Goal: Task Accomplishment & Management: Use online tool/utility

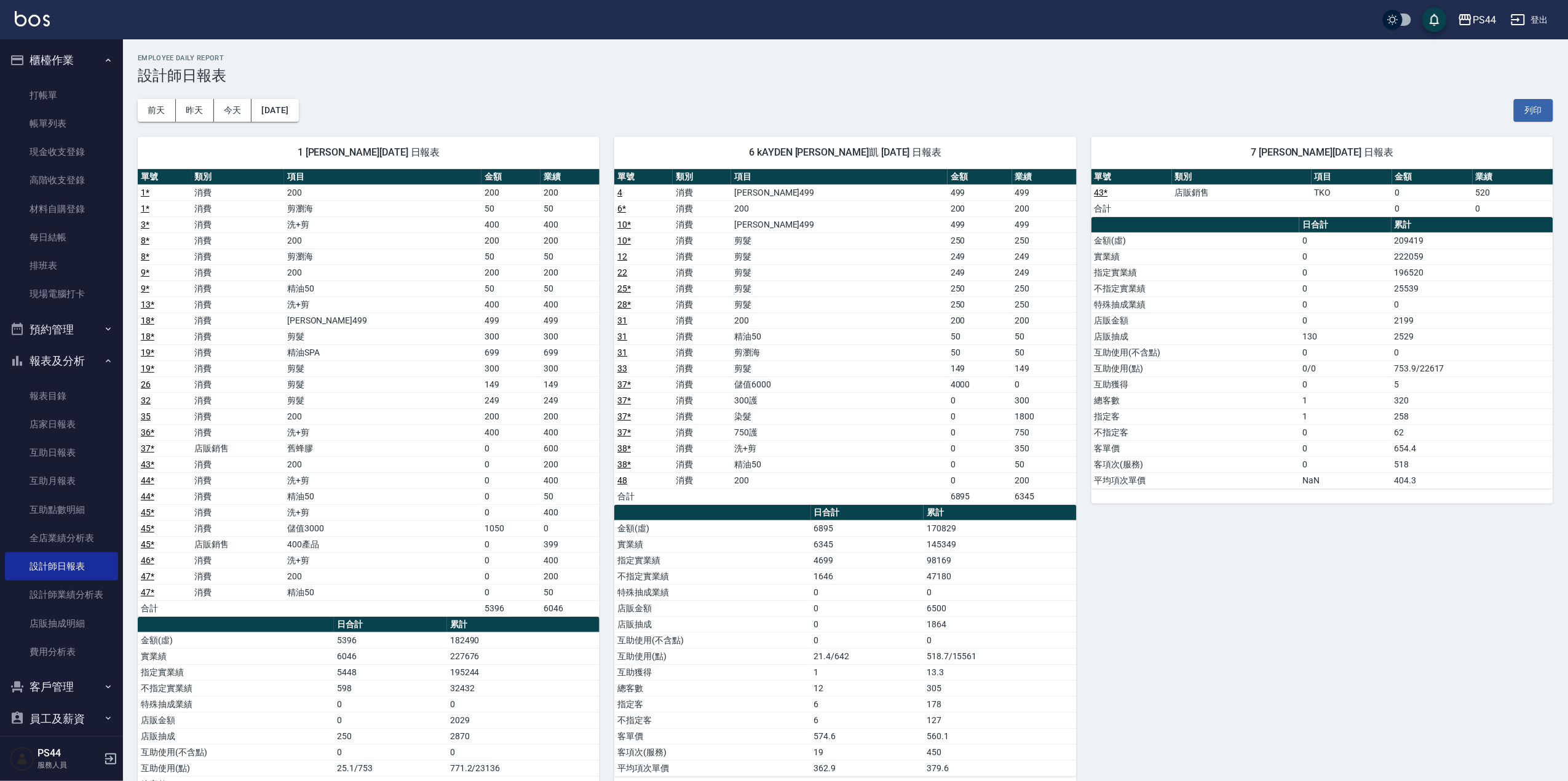
click at [57, 14] on div "PS44 登出" at bounding box center [784, 20] width 1568 height 39
click at [26, 17] on img at bounding box center [31, 19] width 35 height 15
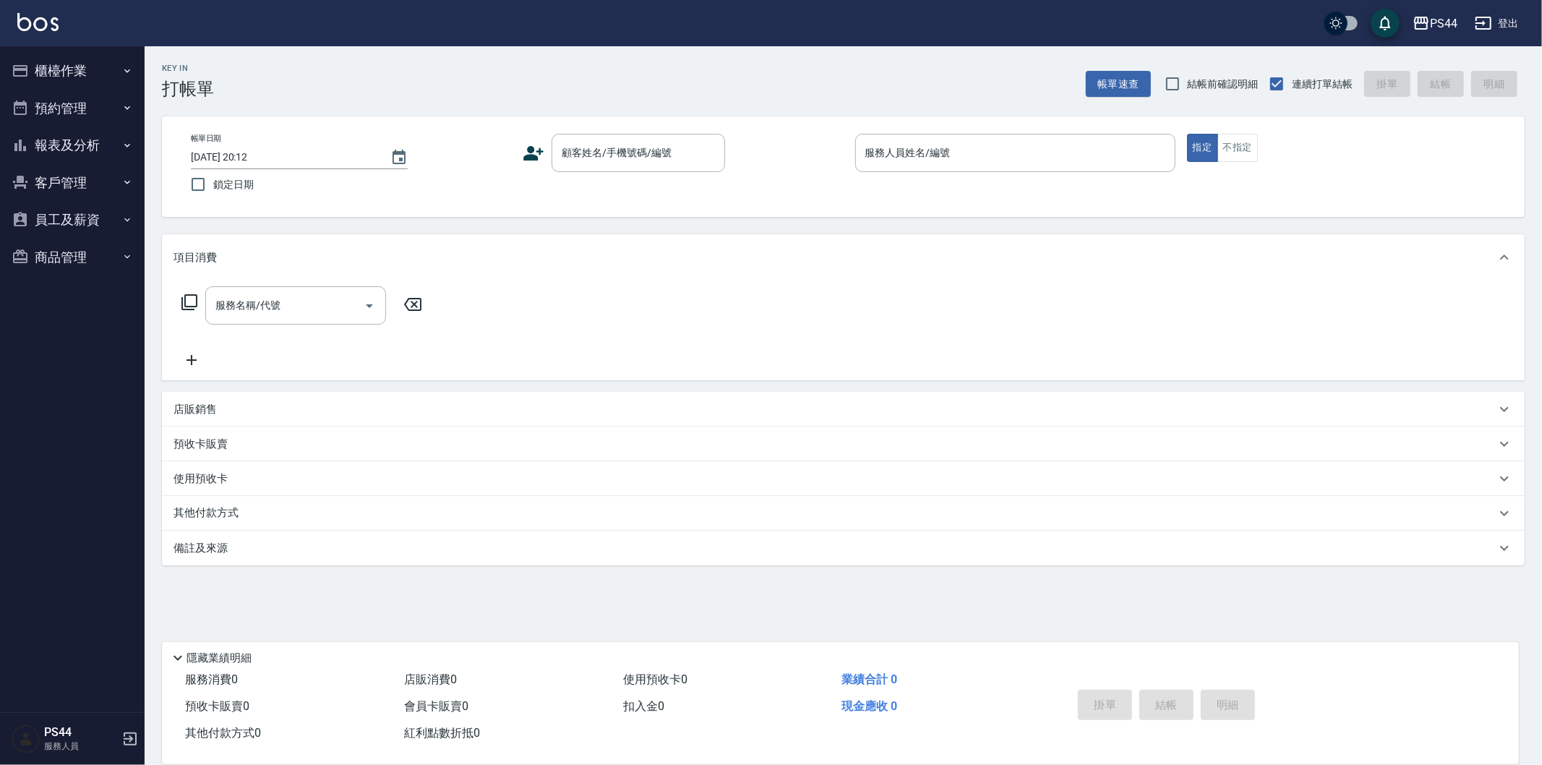
drag, startPoint x: 1323, startPoint y: 15, endPoint x: 593, endPoint y: 94, distance: 734.4
click at [593, 94] on div "Key In 打帳單 帳單速查 結帳前確認明細 連續打單結帳 掛單 結帳 明細" at bounding box center [835, 72] width 1380 height 53
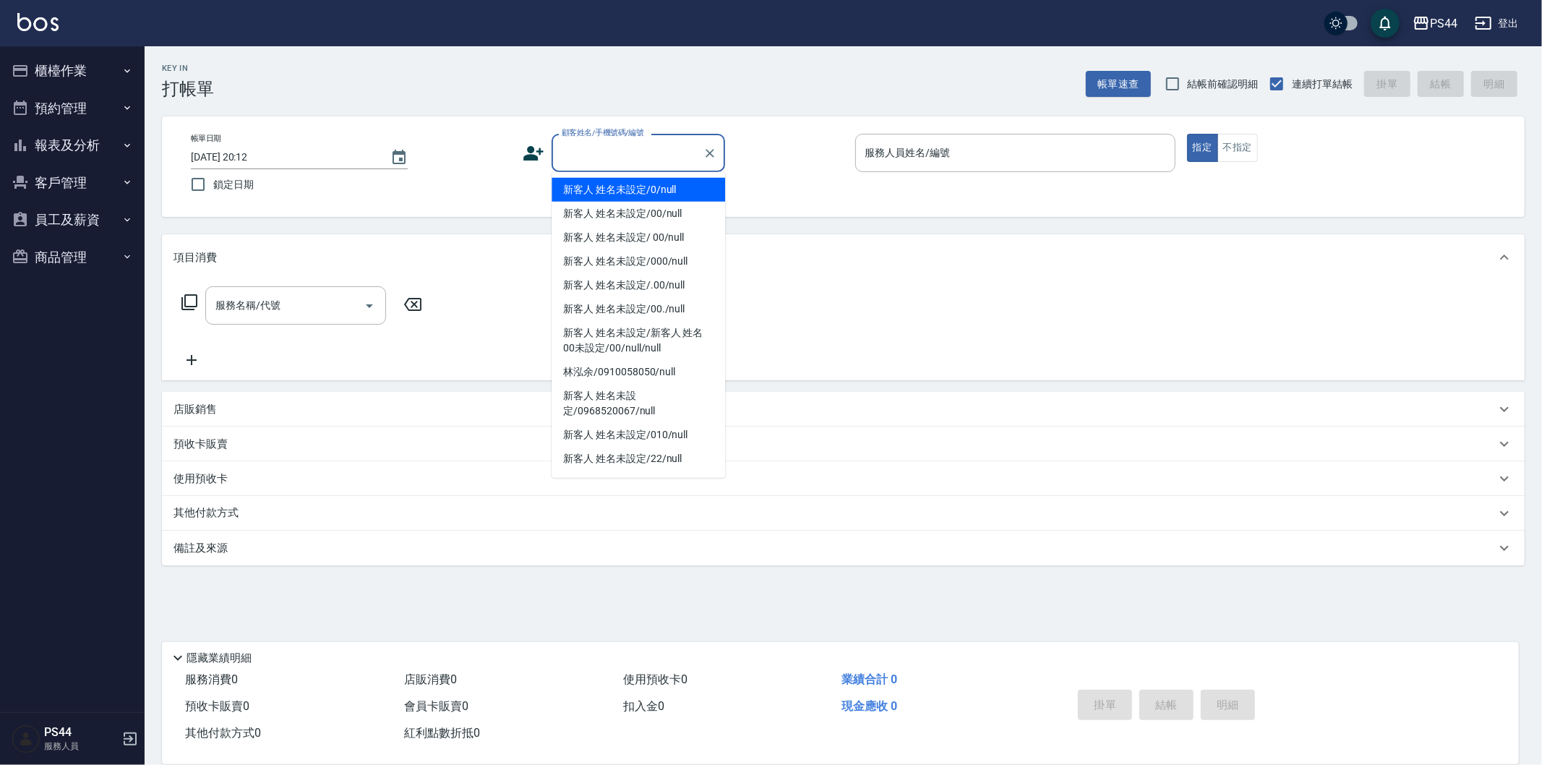
click at [588, 159] on input "顧客姓名/手機號碼/編號" at bounding box center [627, 152] width 139 height 25
type input "新客人 姓名未設定/00/null"
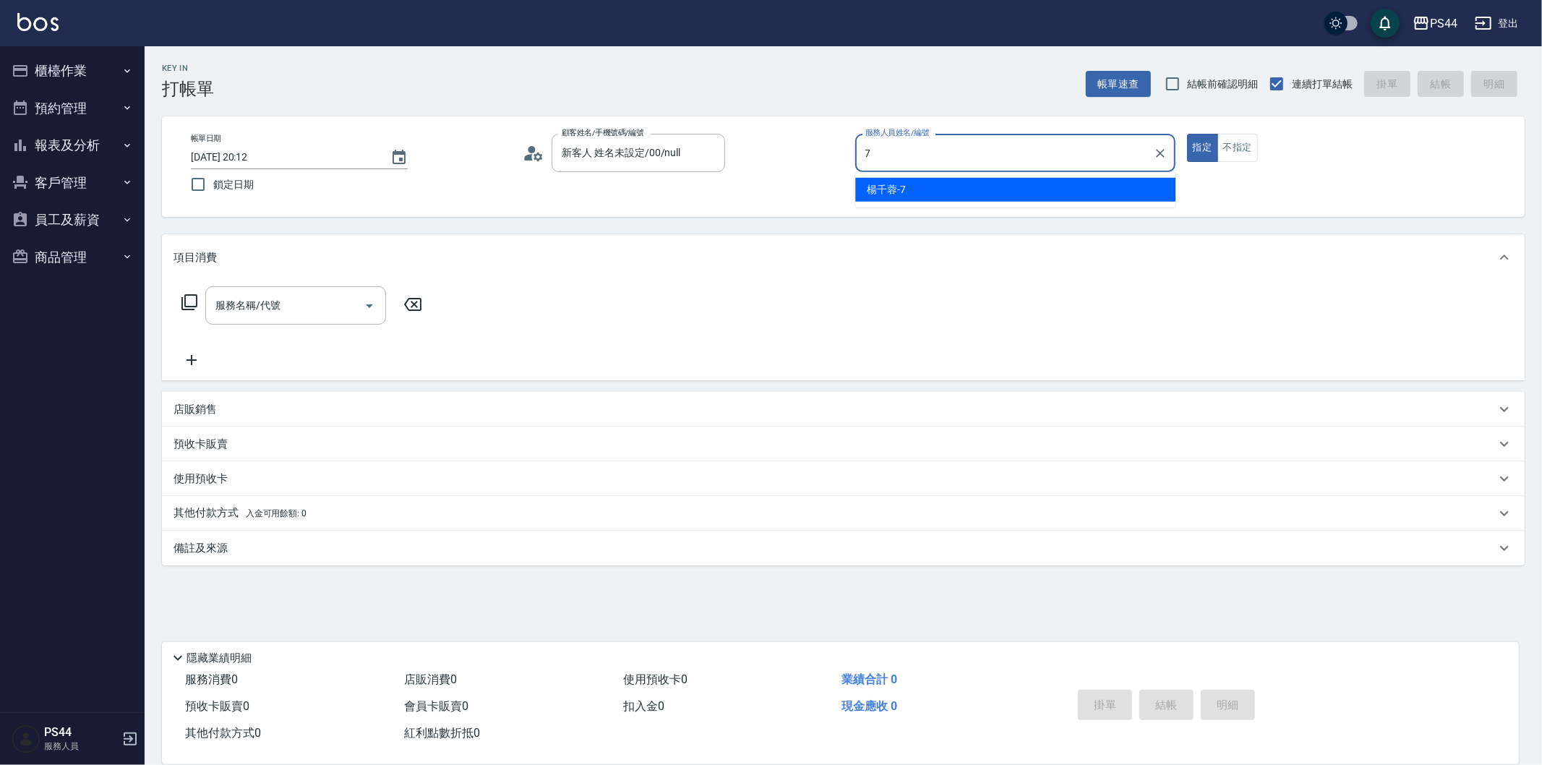
type input "[PERSON_NAME]-7"
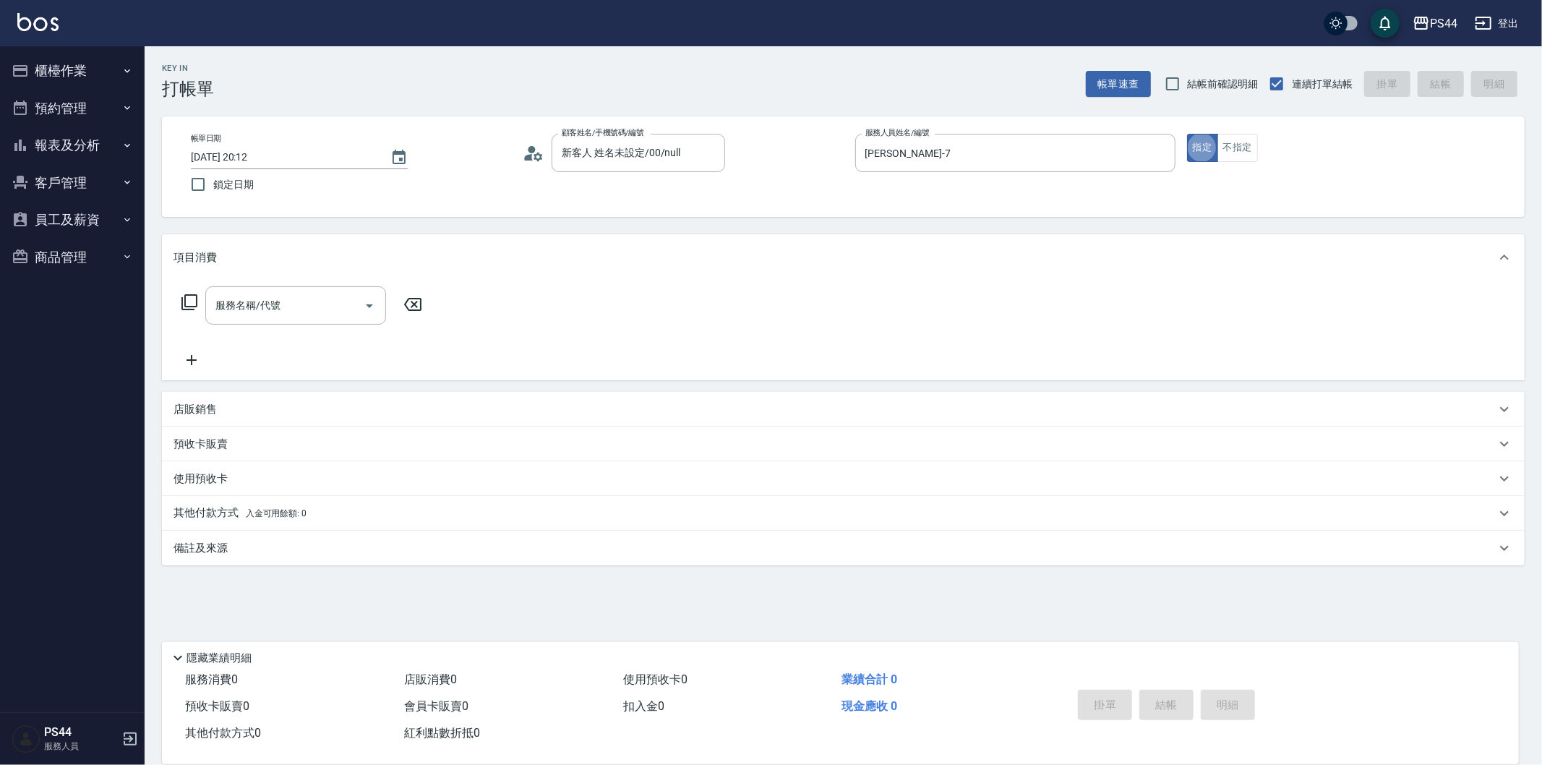
type button "true"
type input "200(111)"
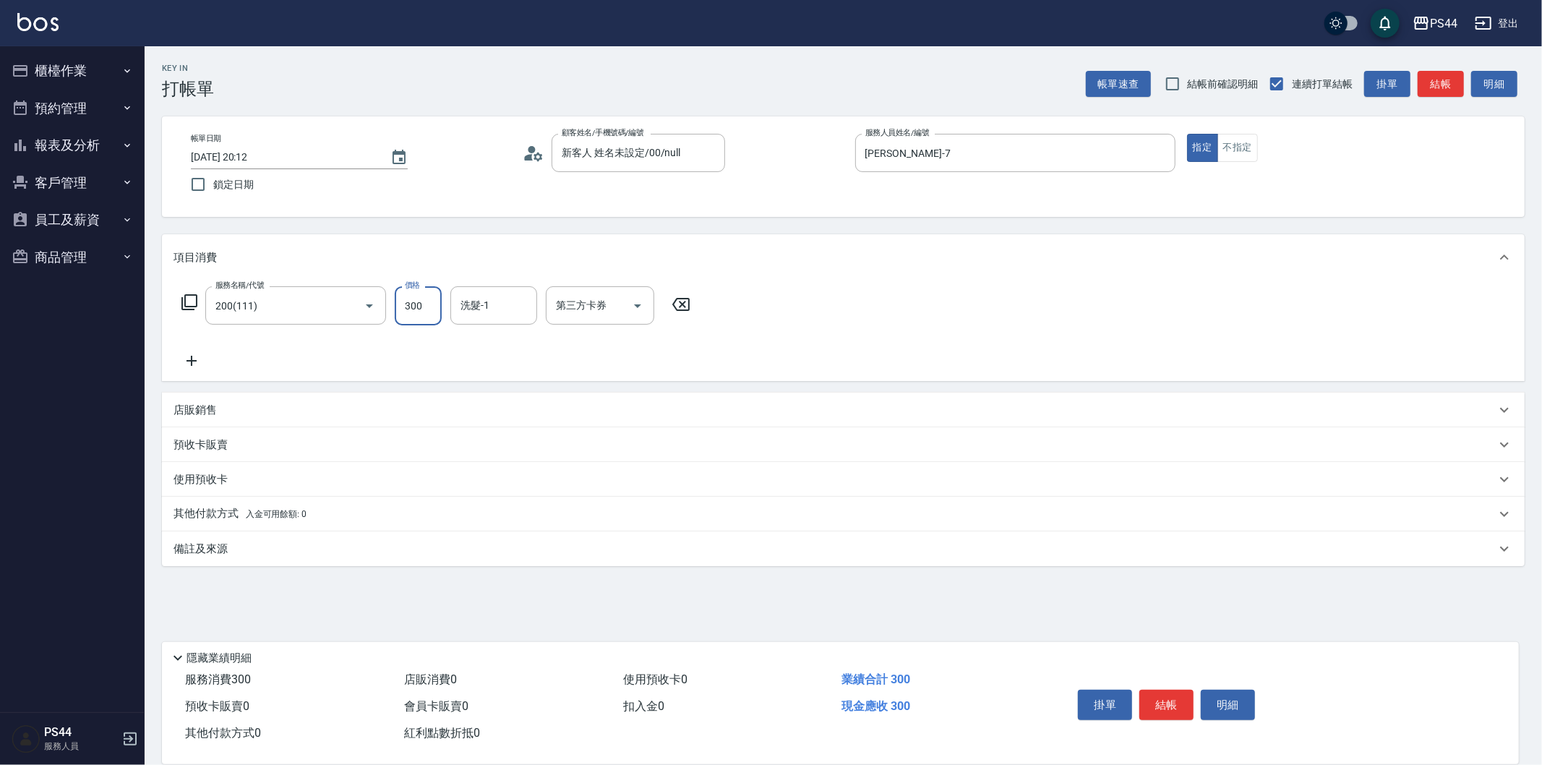
type input "300"
type input "[PERSON_NAME]-34"
type input "儲值卡"
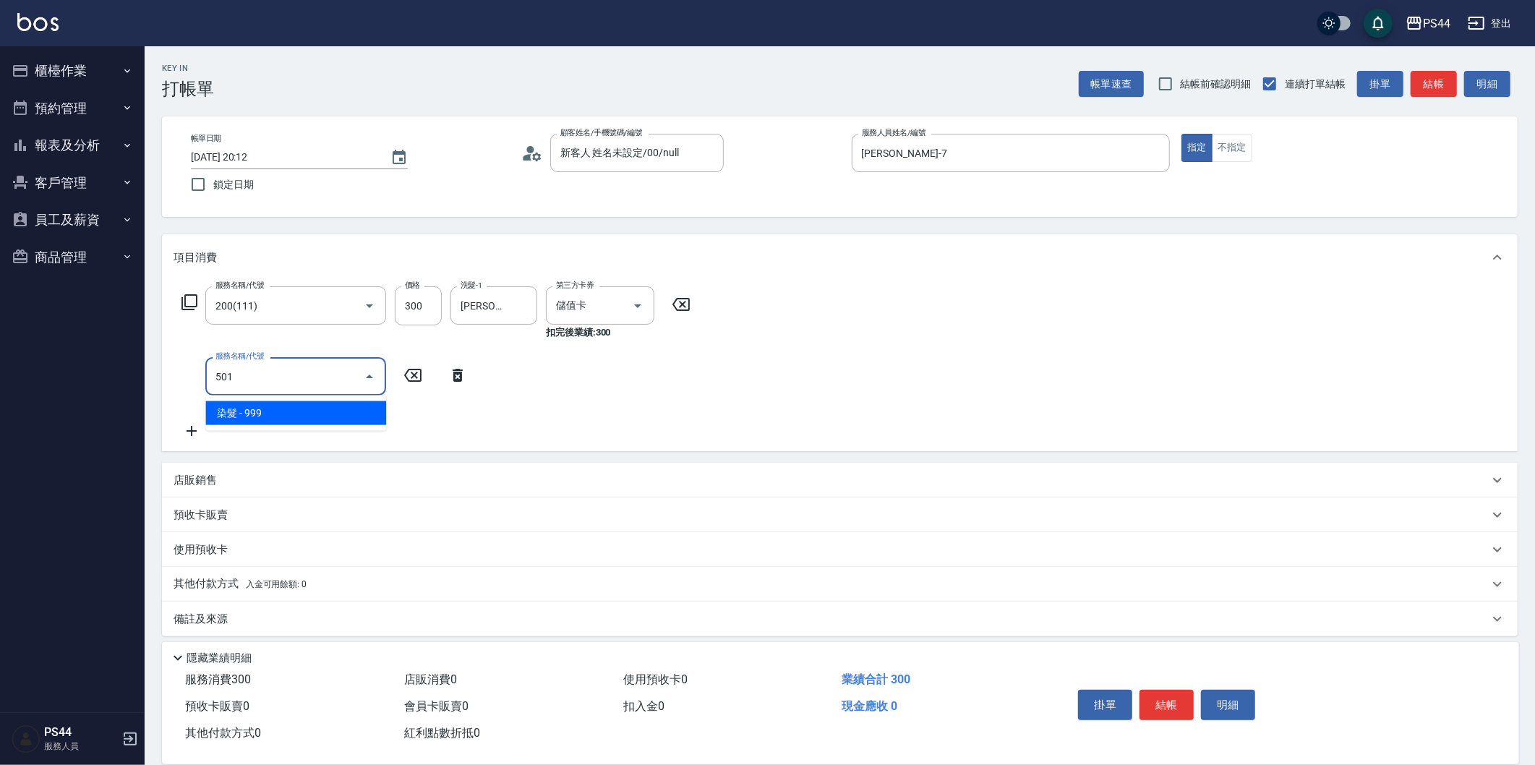
type input "染髮(501)"
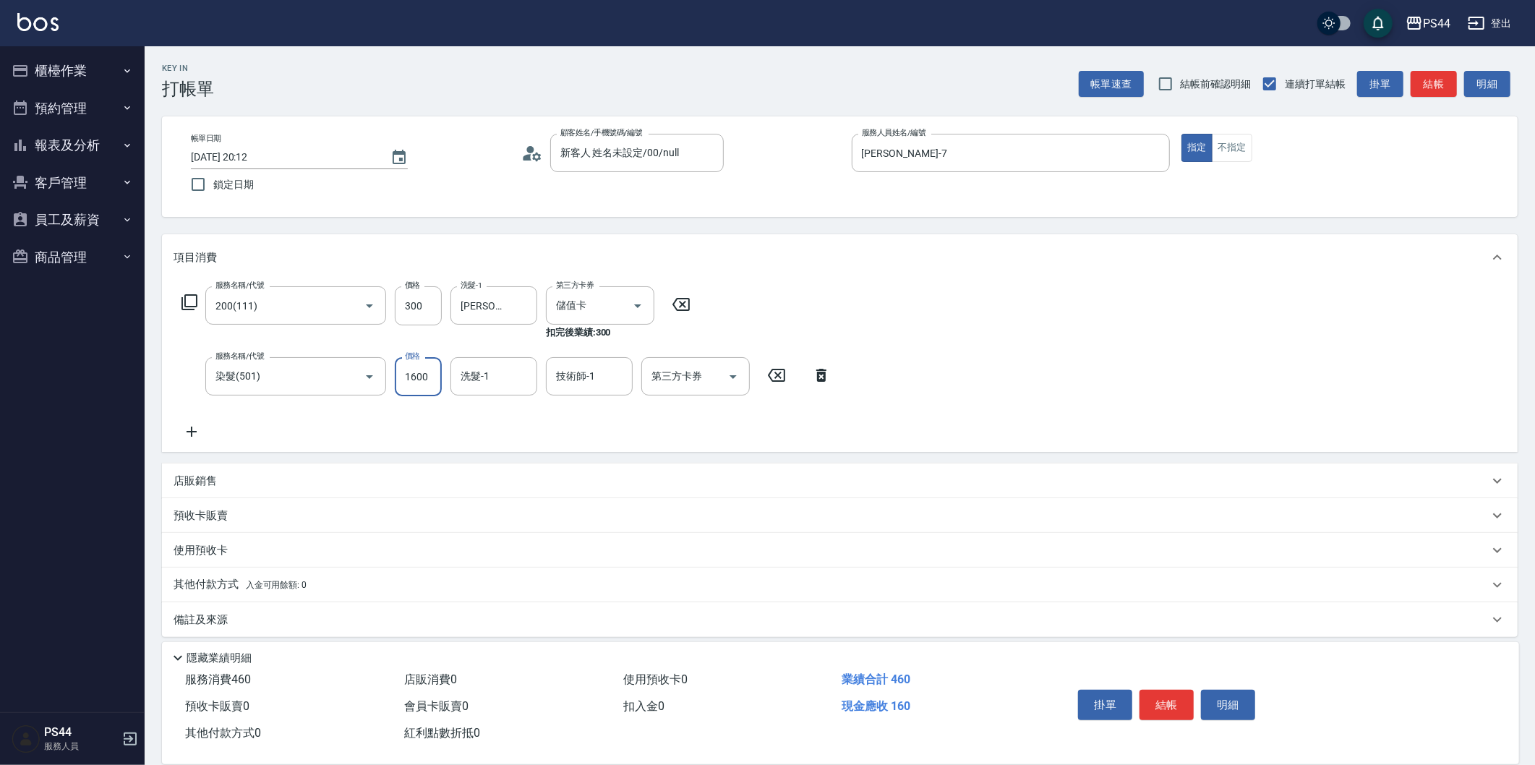
type input "1600"
type input "[PERSON_NAME]-34"
type input "儲值卡"
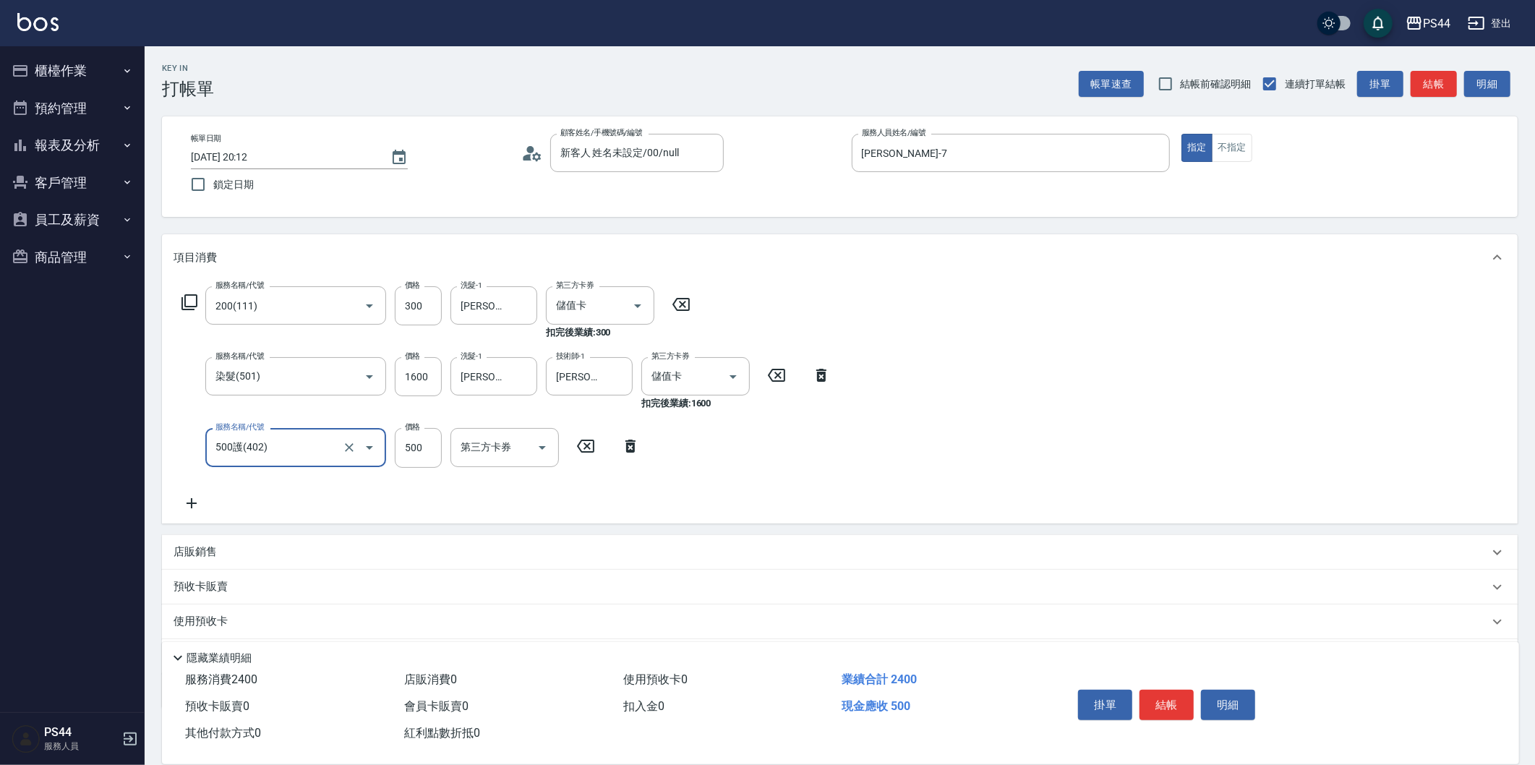
type input "500護(402)"
type input "[PERSON_NAME]-34"
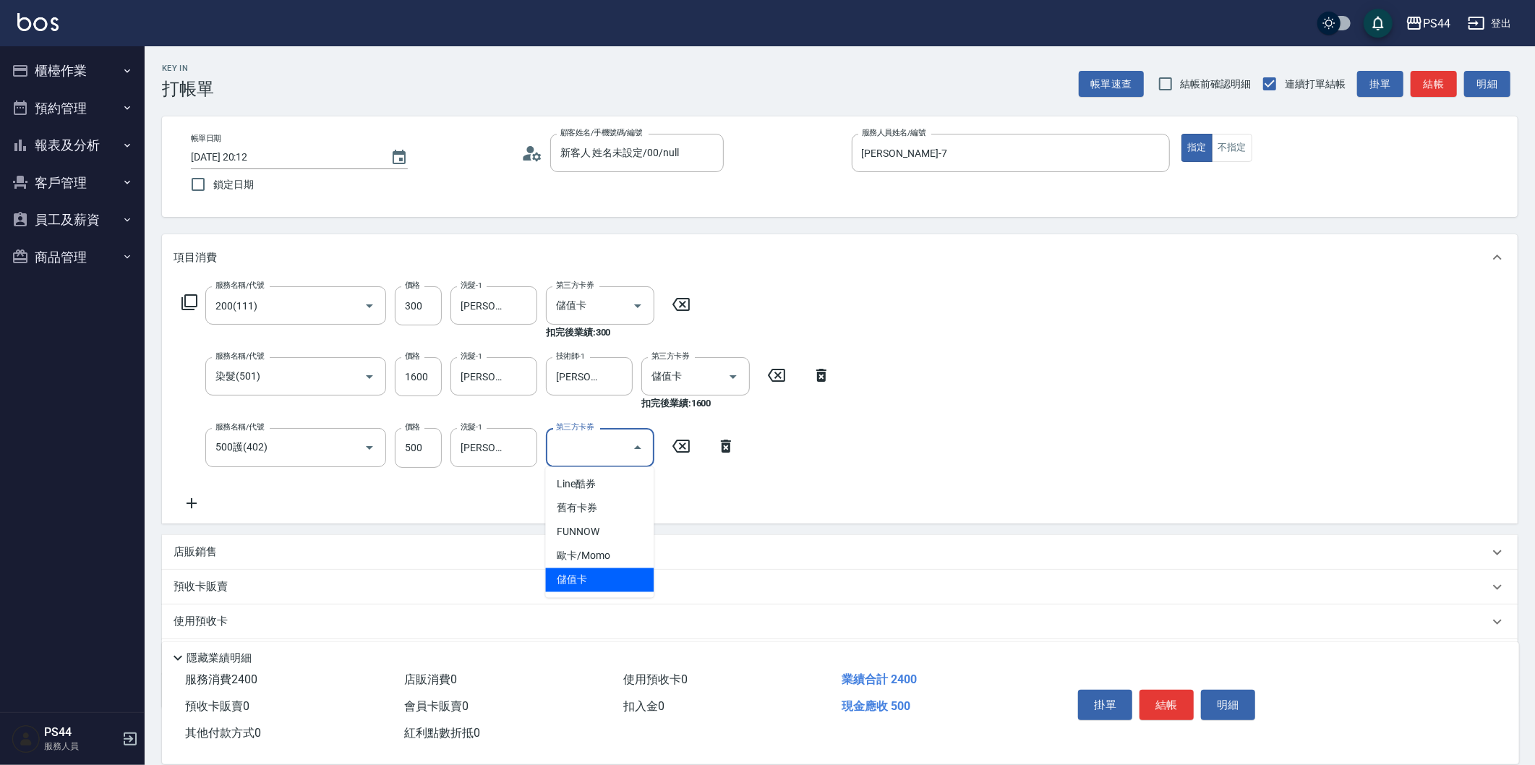
type input "儲值卡"
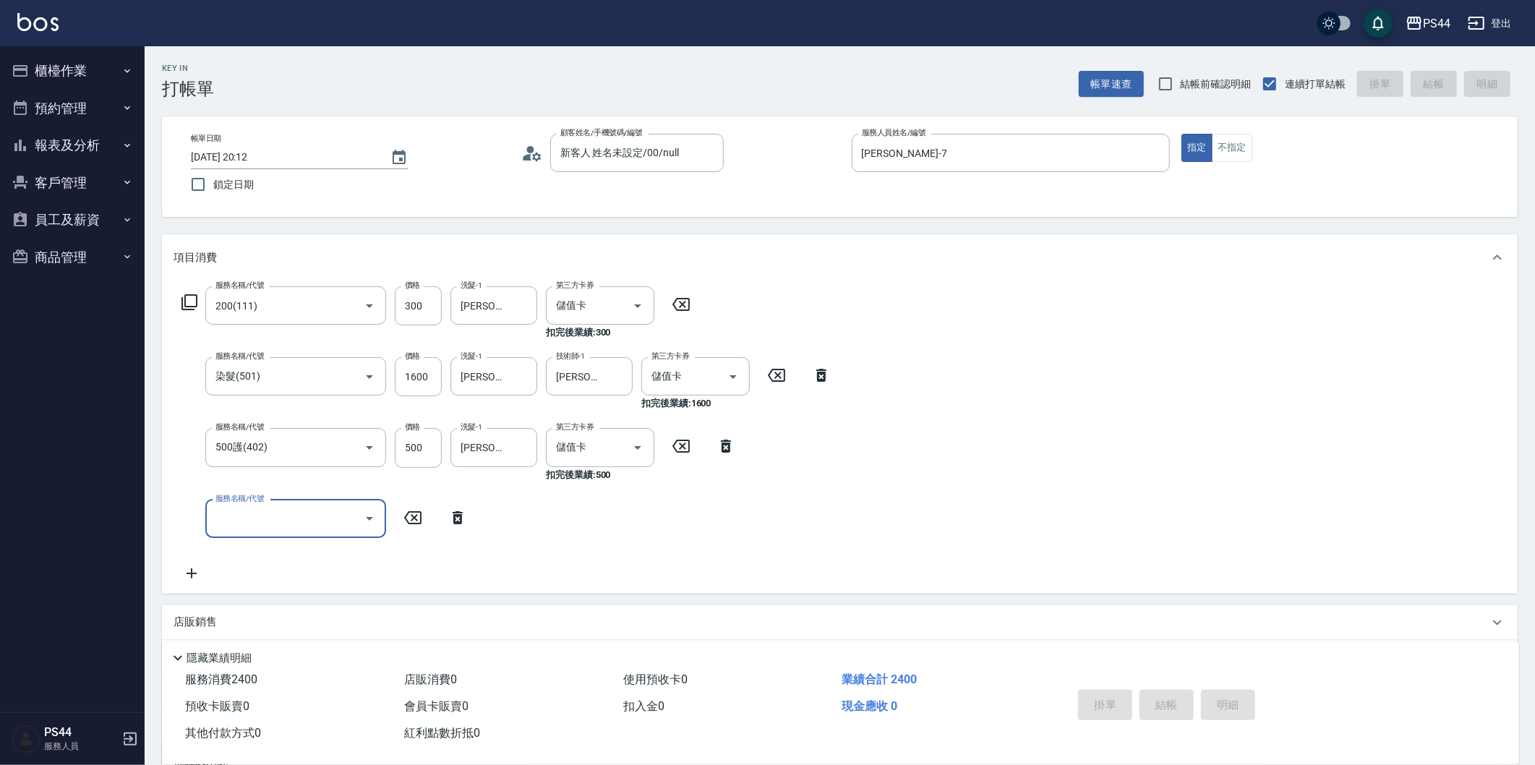
type input "[DATE] 20:15"
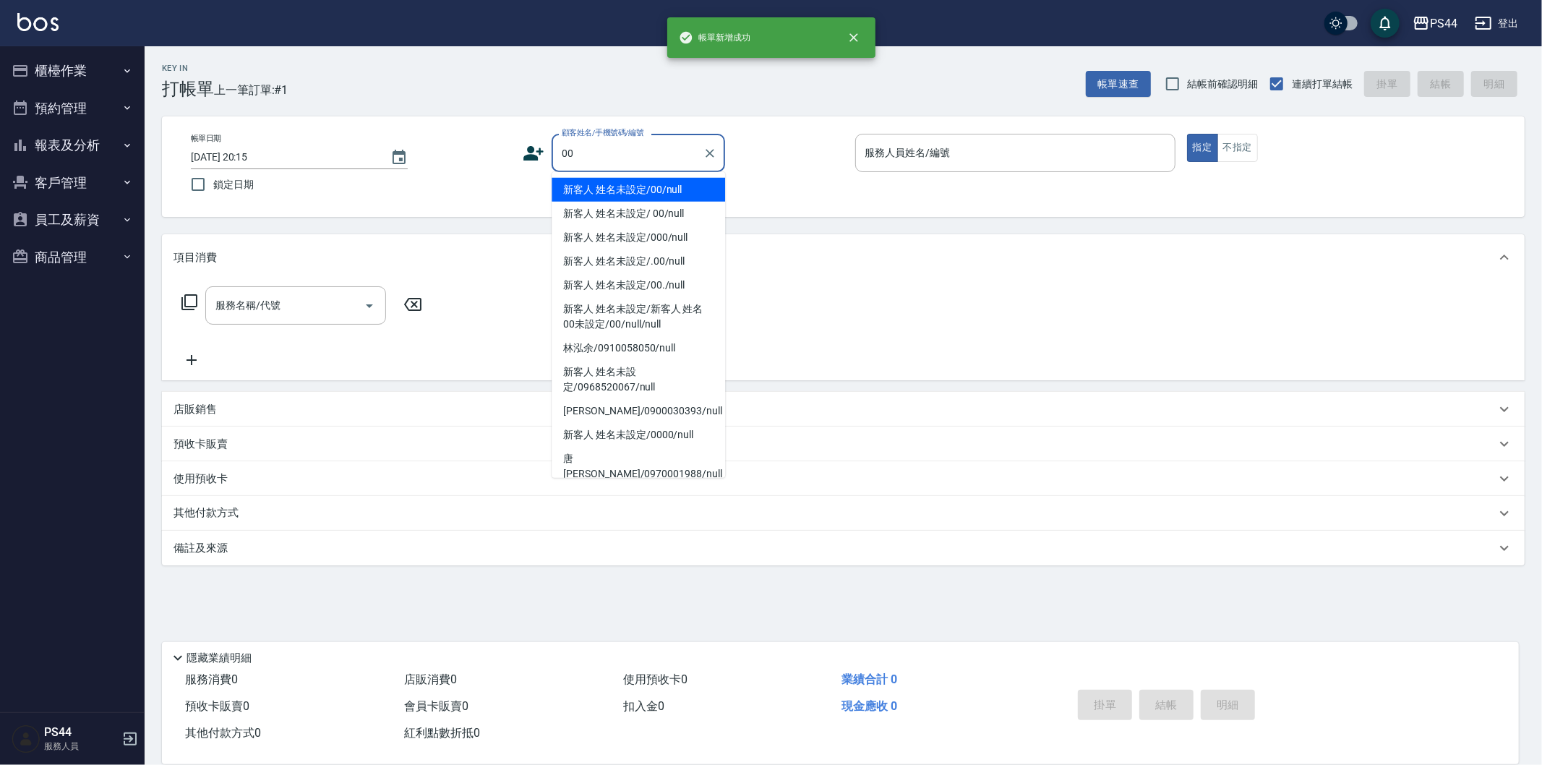
type input "新客人 姓名未設定/00/null"
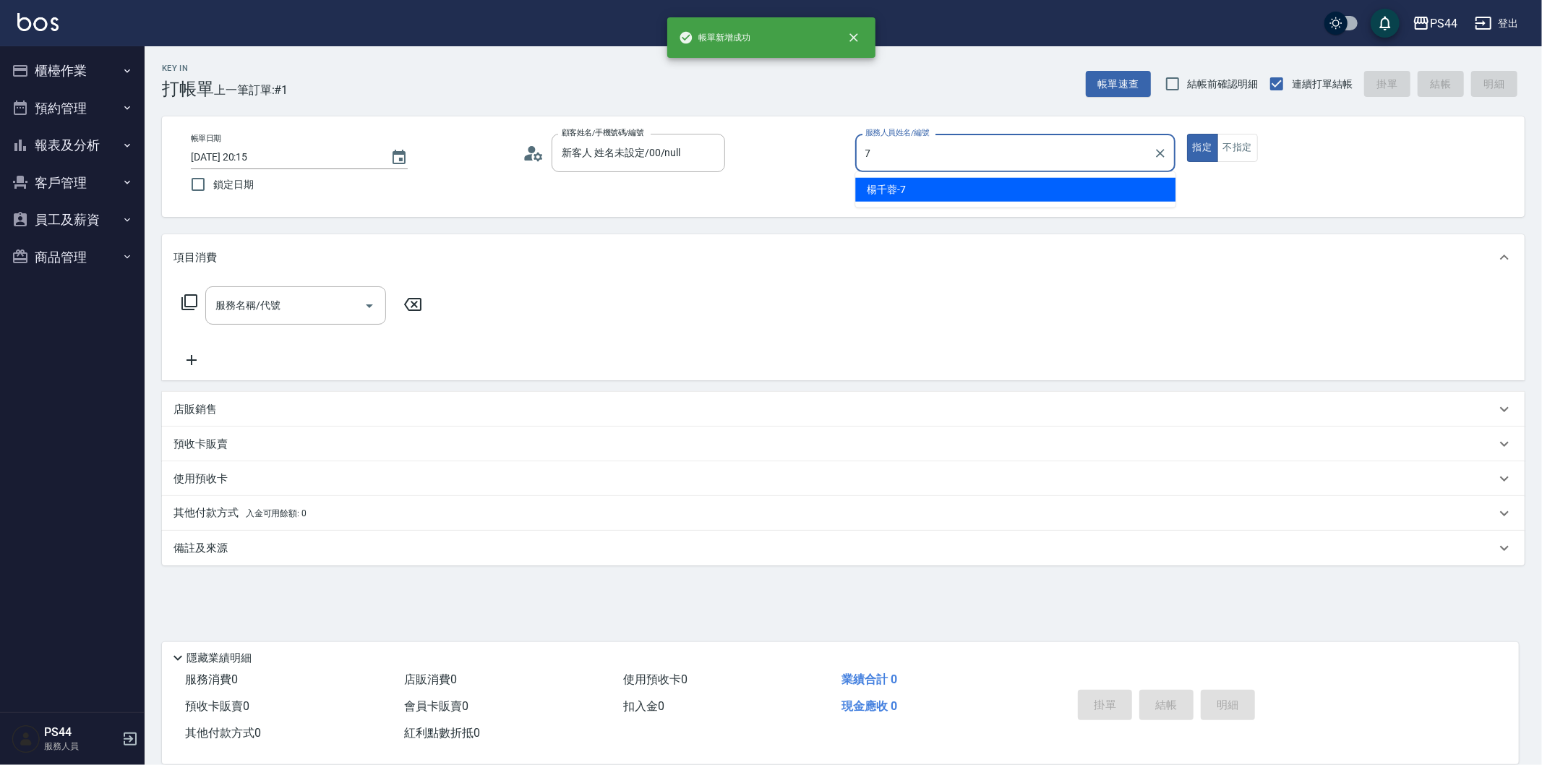
type input "[PERSON_NAME]-7"
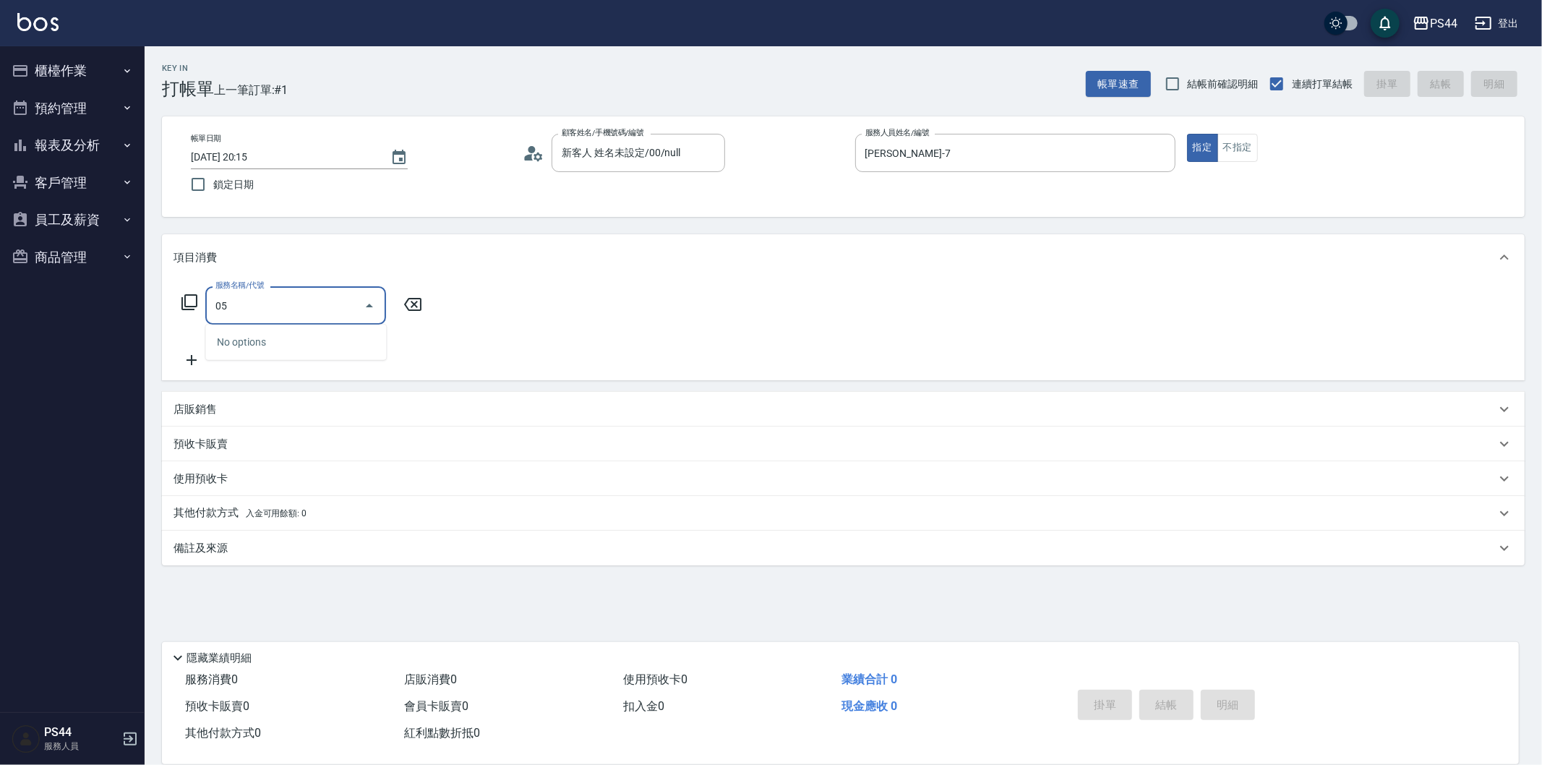
type input "0"
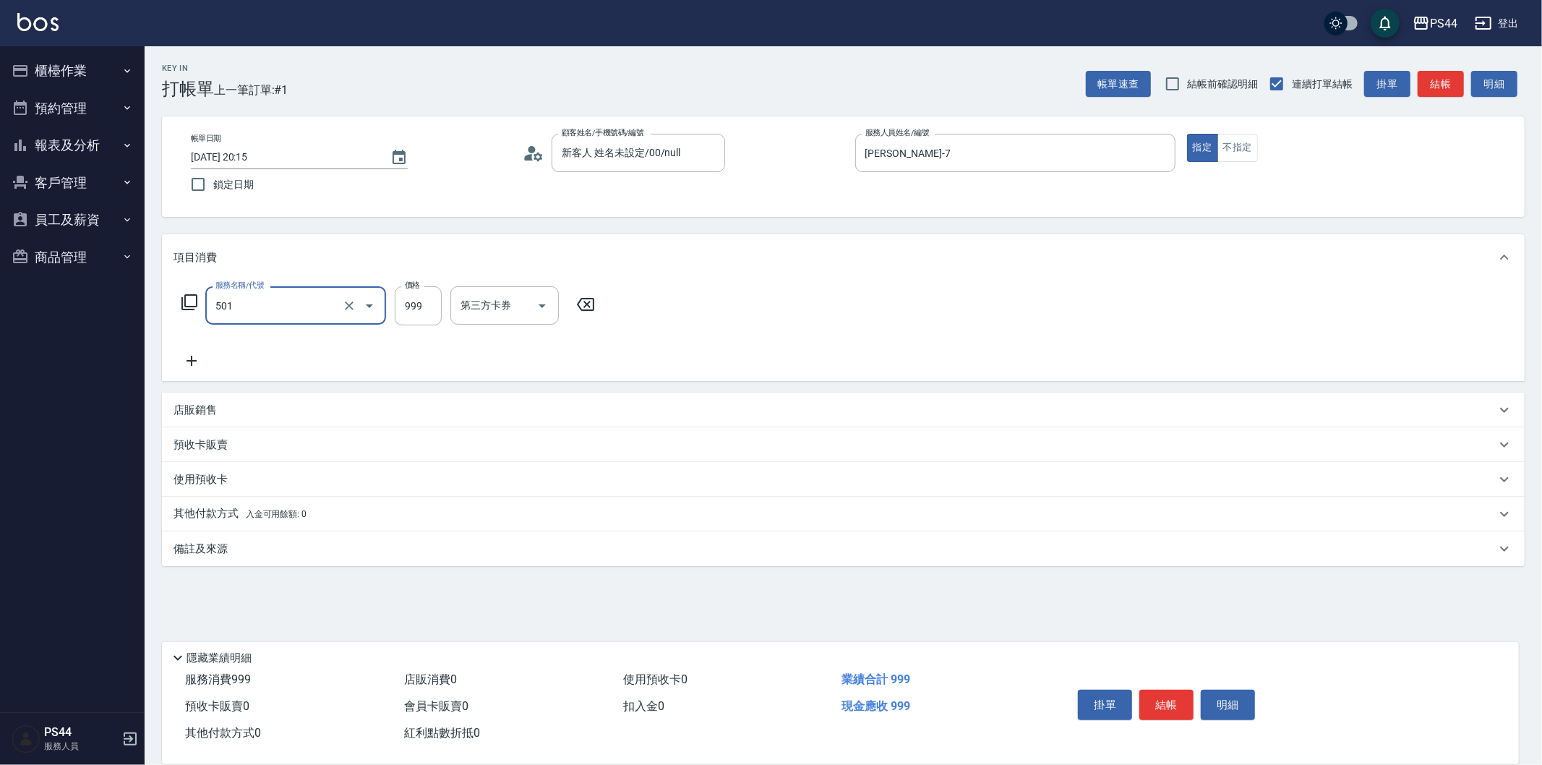
type input "染髮(501)"
type input "1000"
type input "[PERSON_NAME]-34"
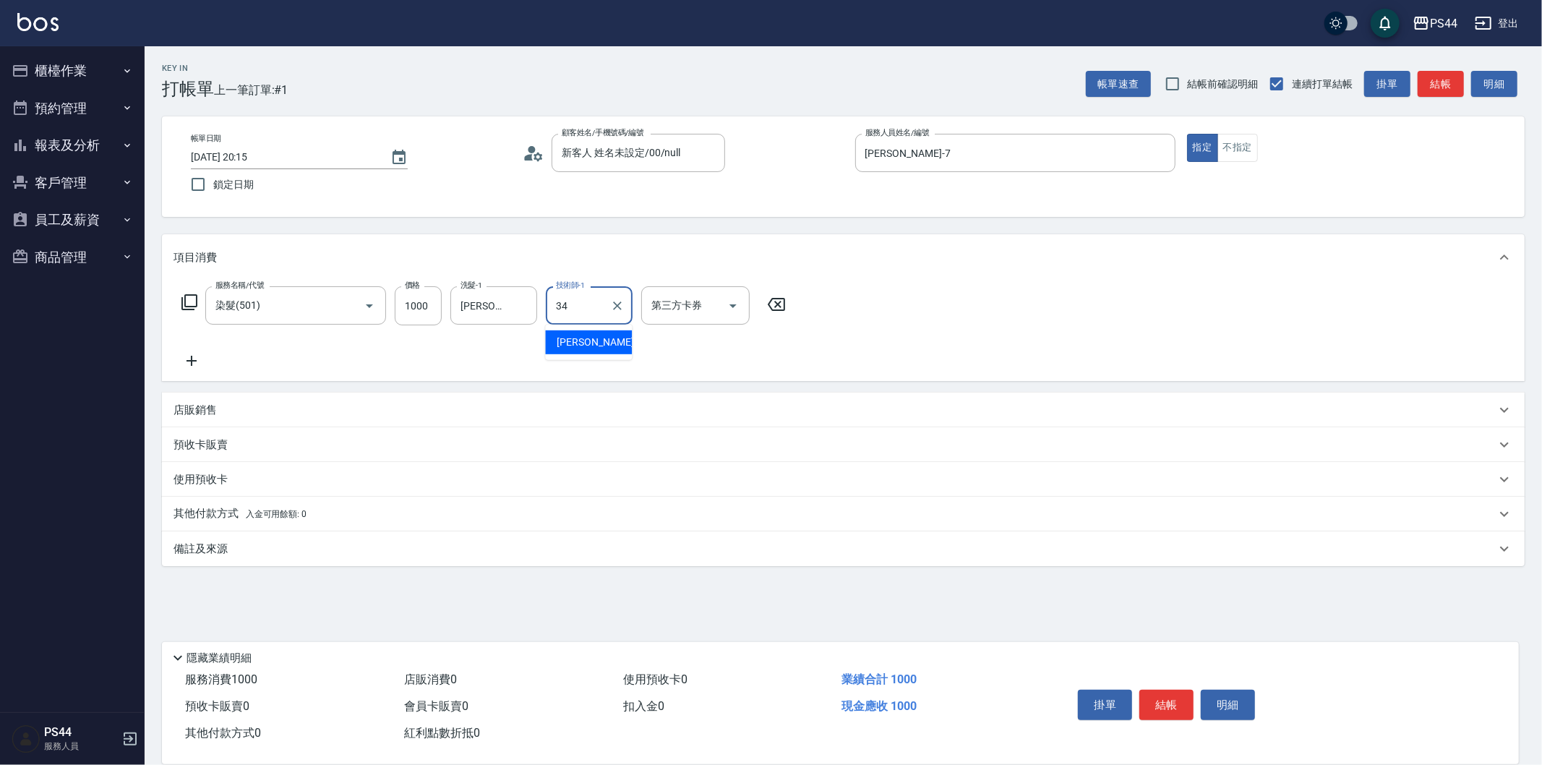
type input "[PERSON_NAME]-34"
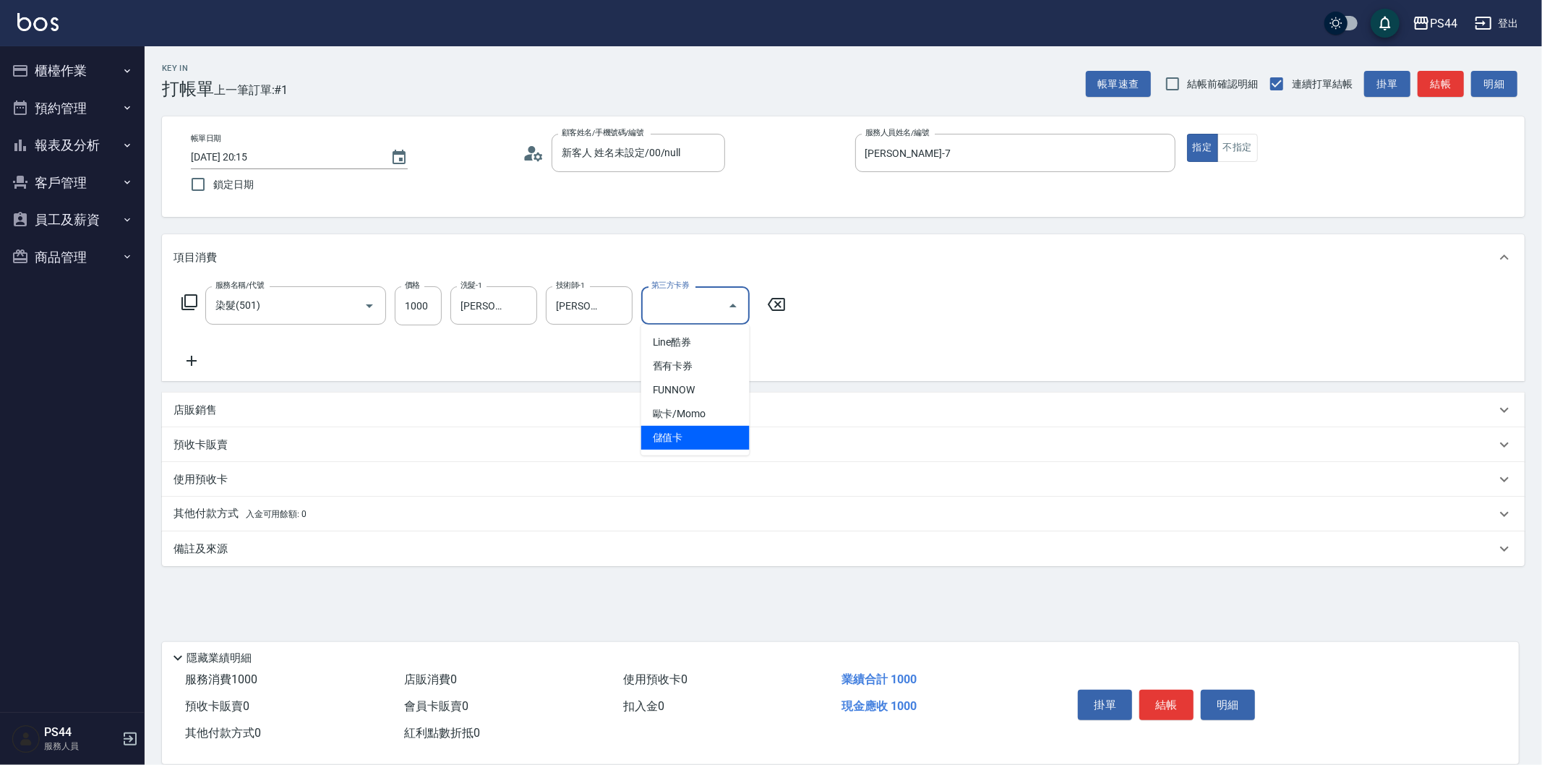
type input "儲值卡"
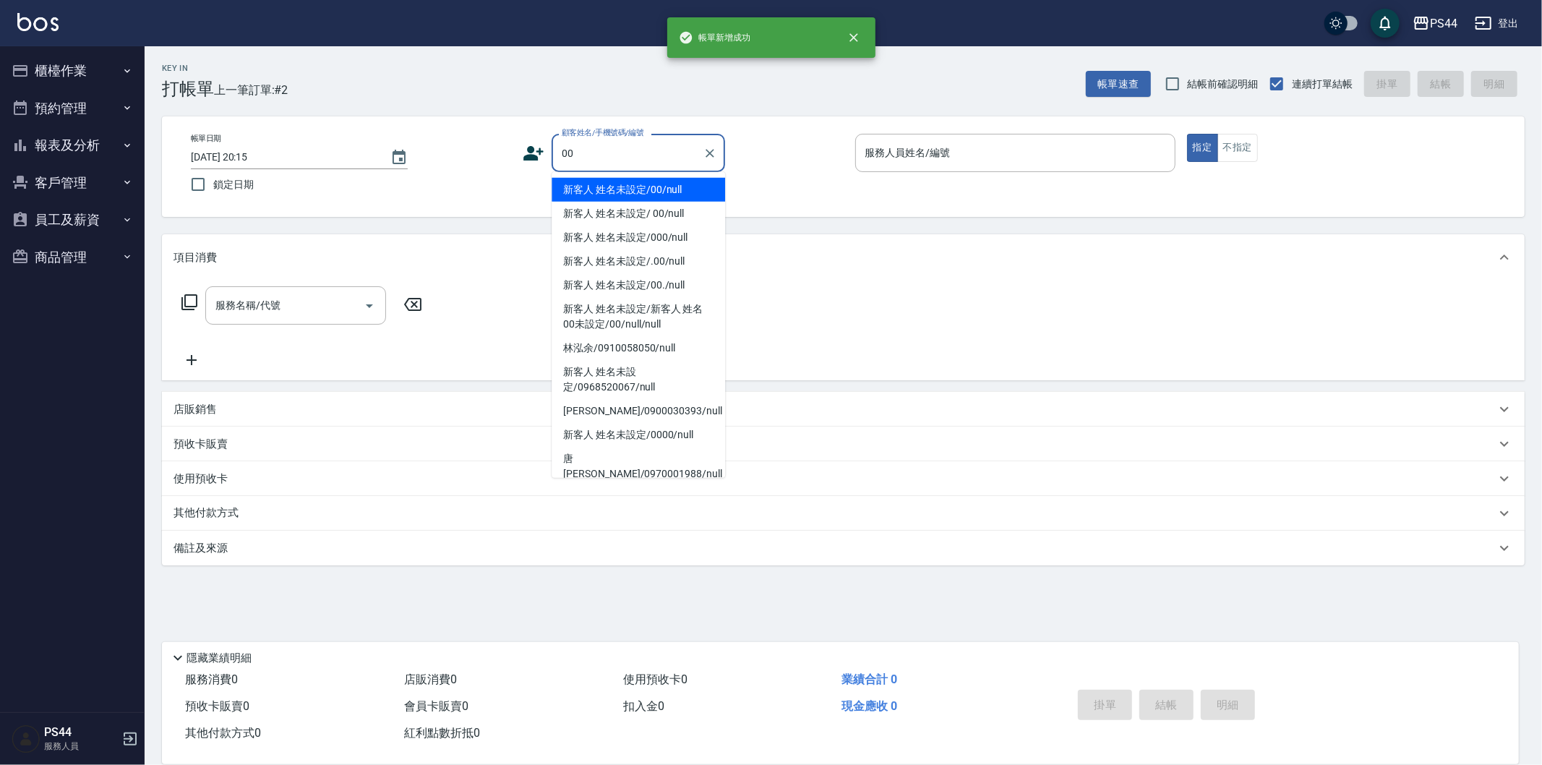
type input "新客人 姓名未設定/00/null"
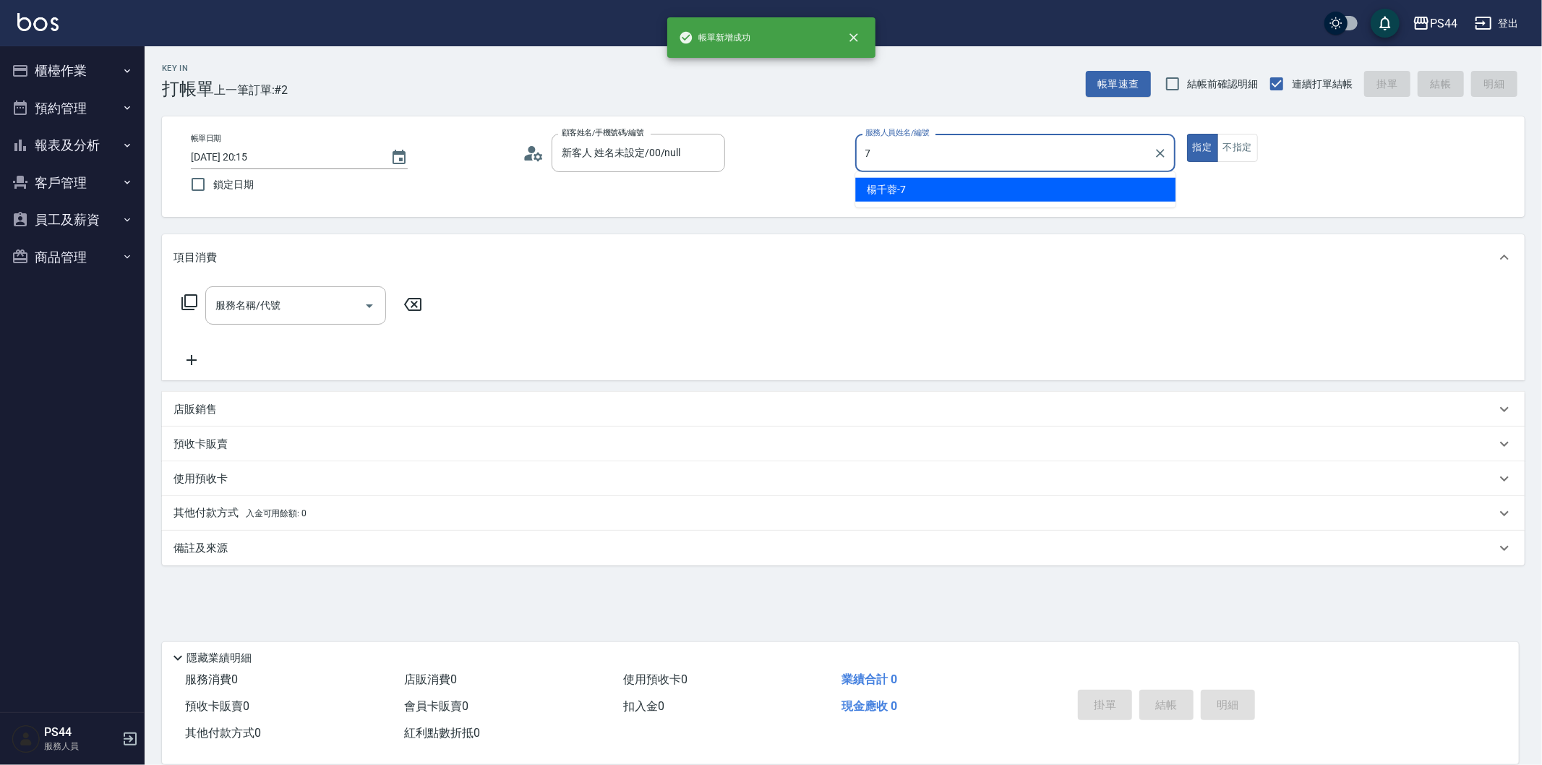
type input "[PERSON_NAME]-7"
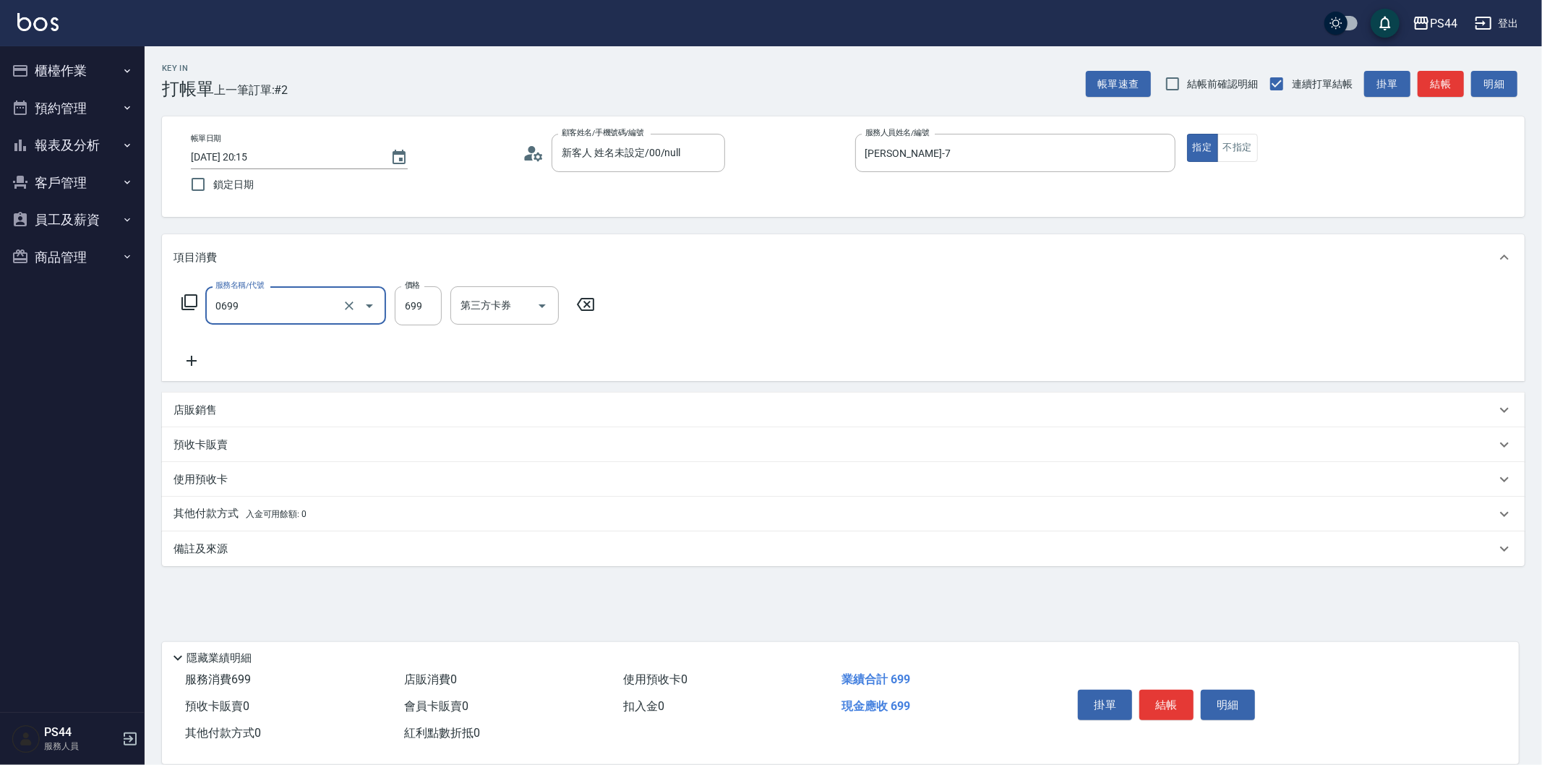
type input "精油SPA(0699)"
type input "[PERSON_NAME]-34"
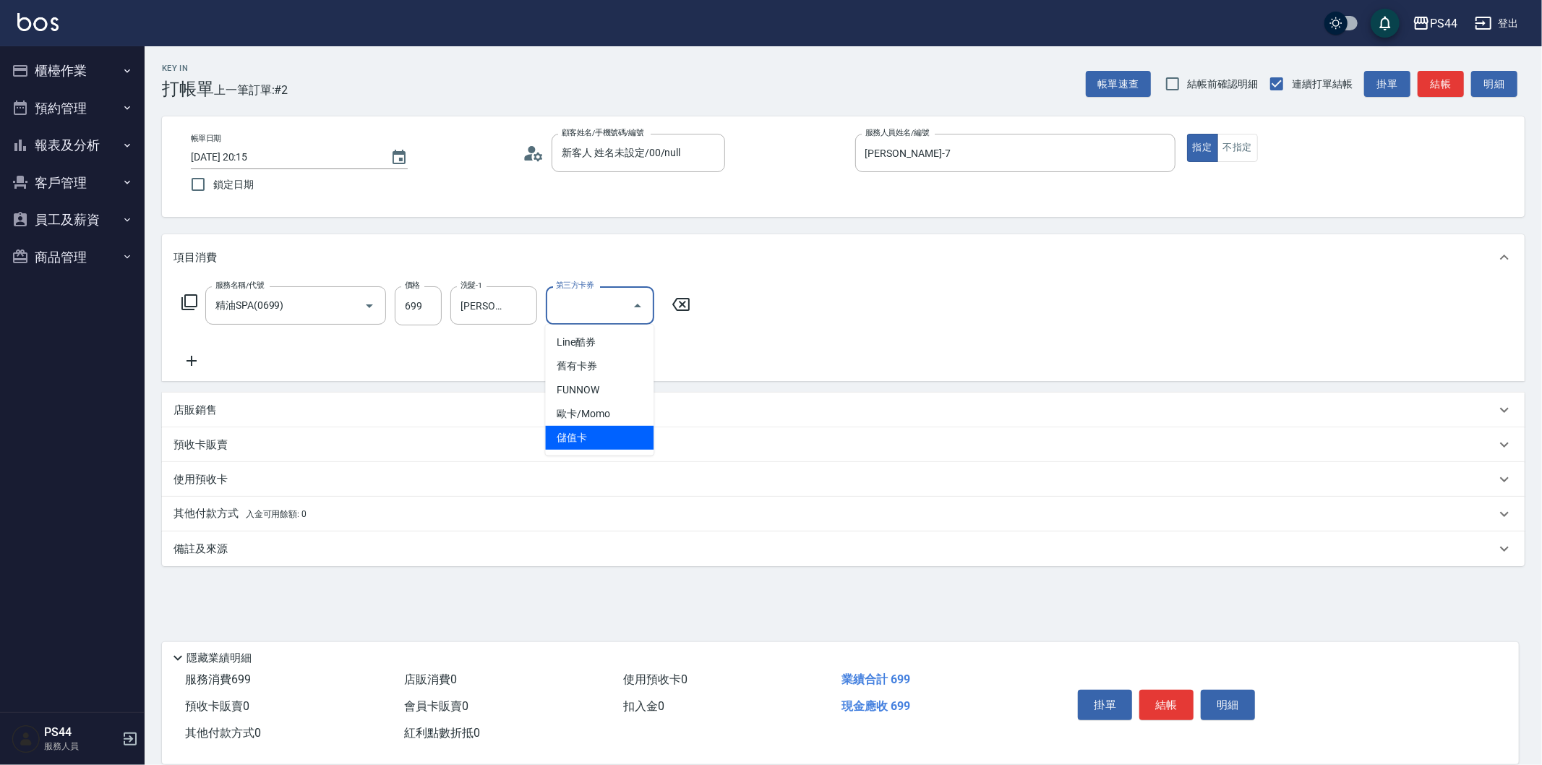
type input "儲值卡"
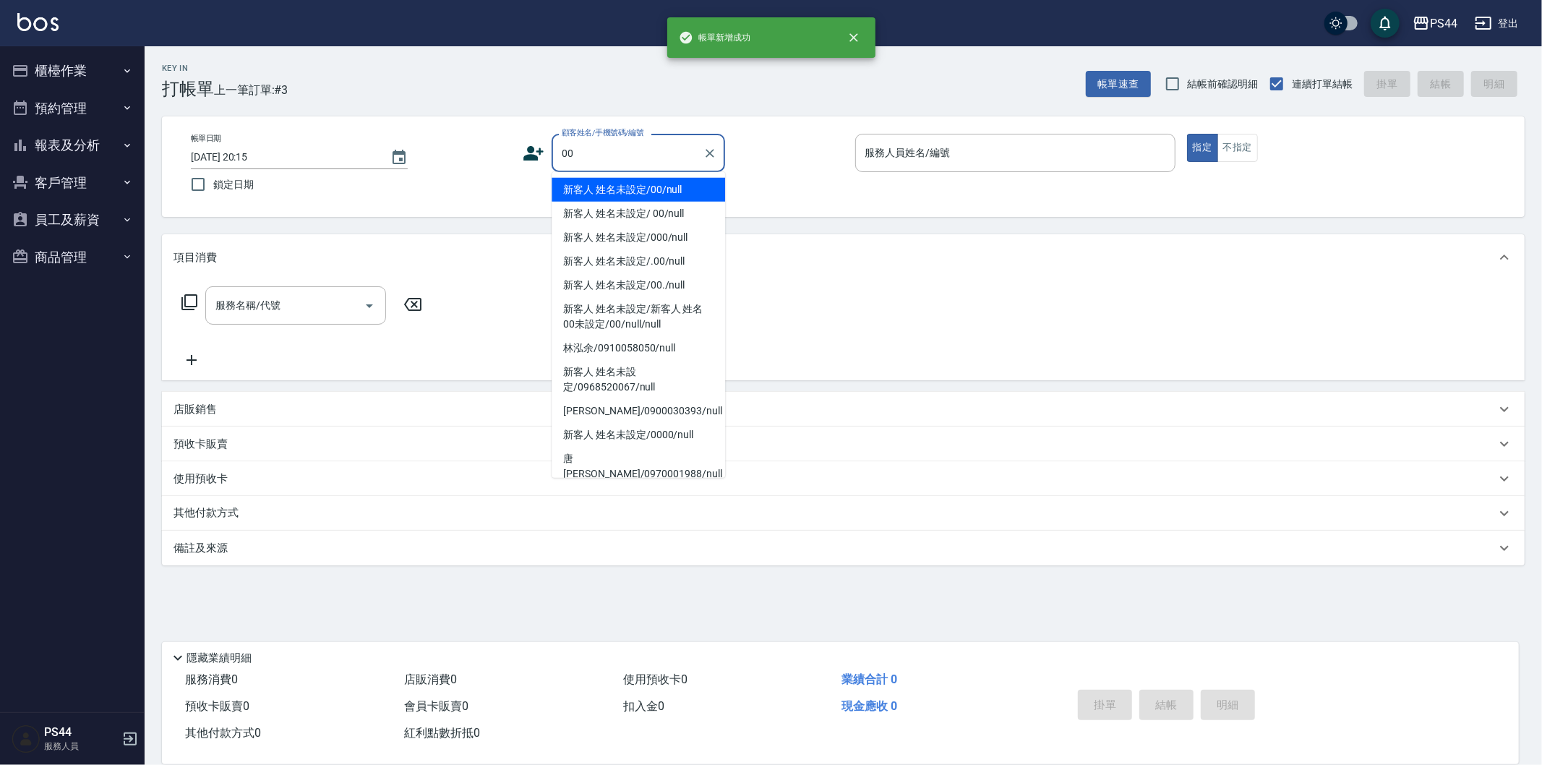
type input "新客人 姓名未設定/00/null"
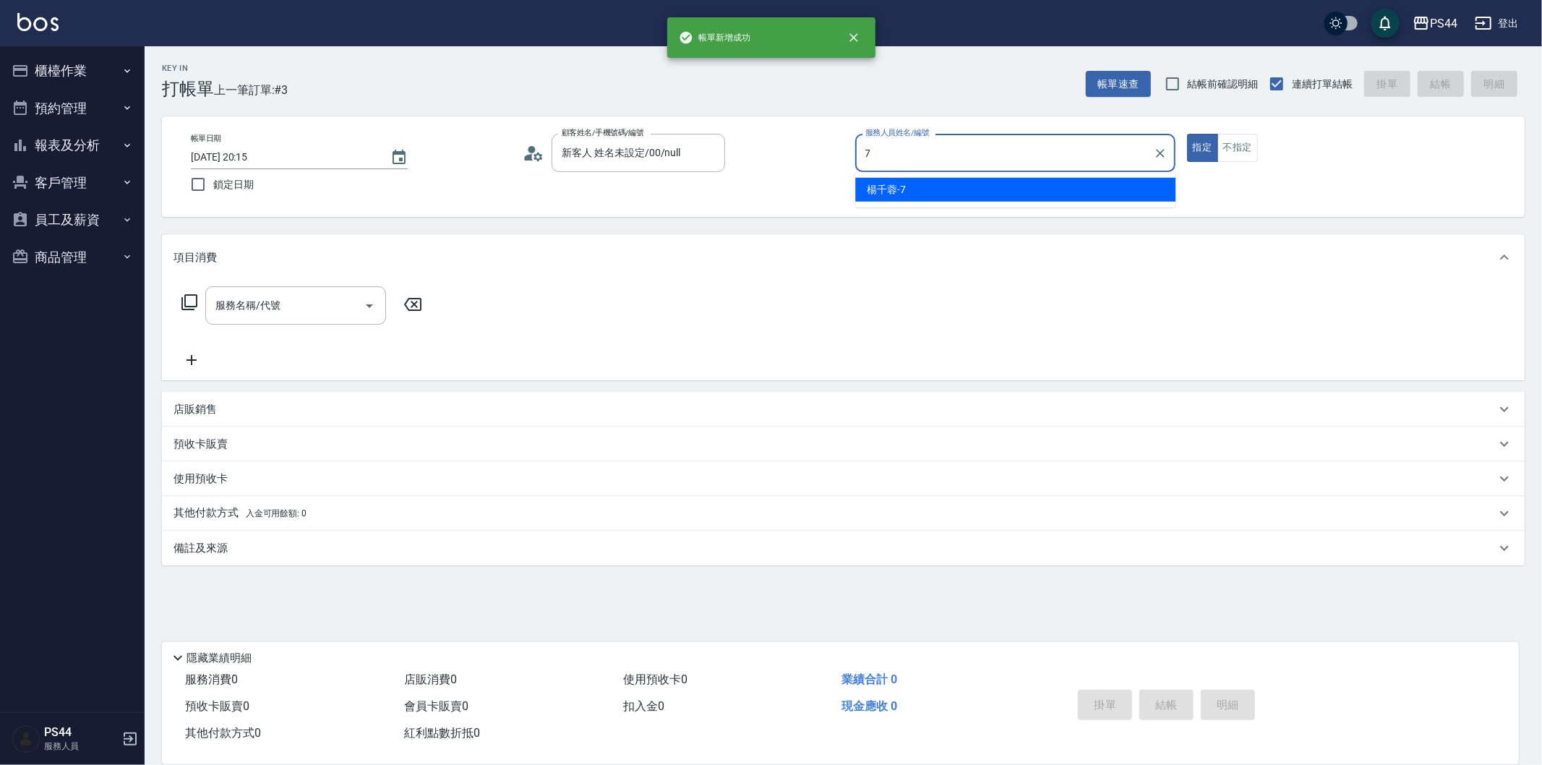
type input "[PERSON_NAME]-7"
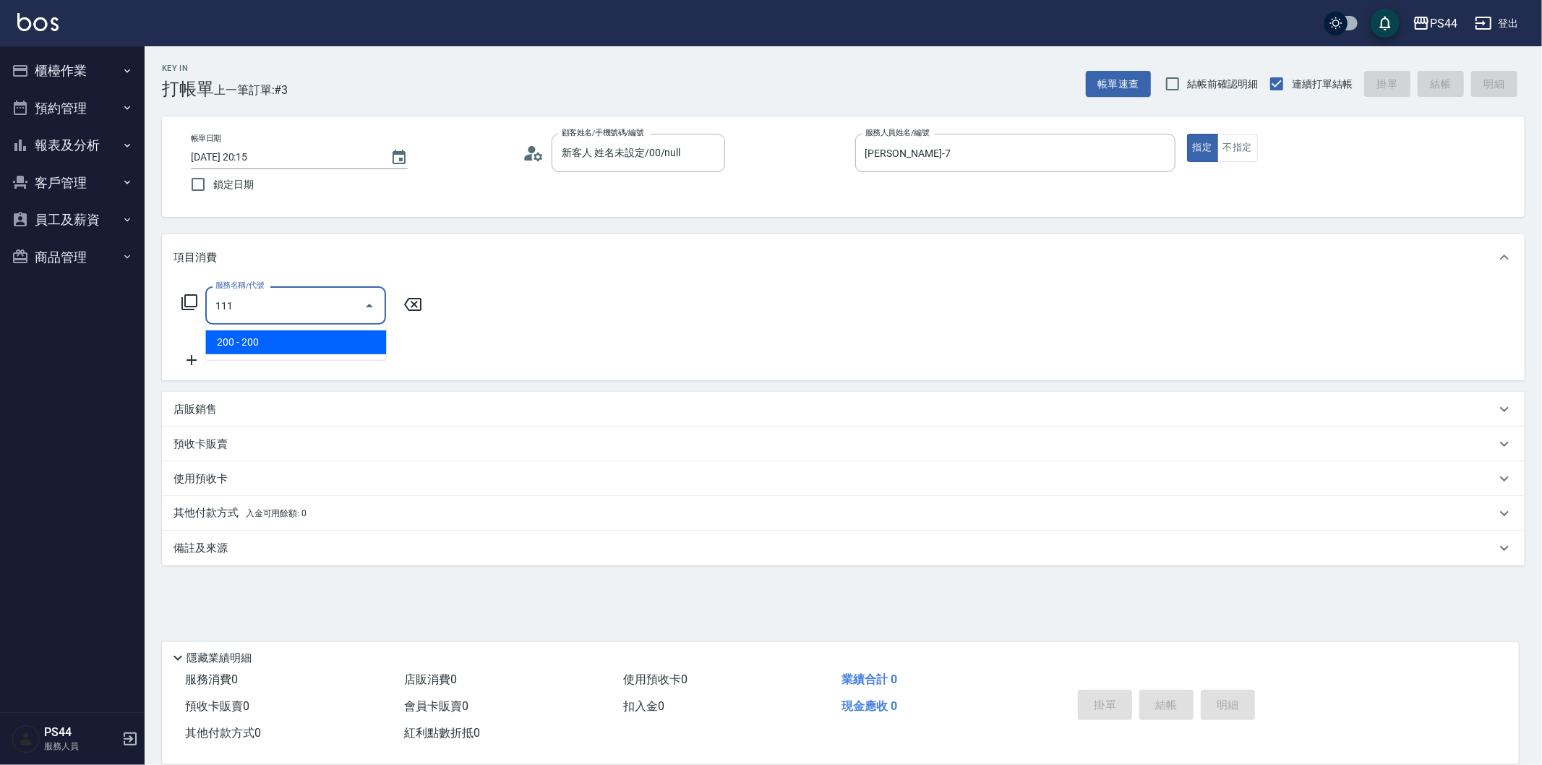
type input "200(111)"
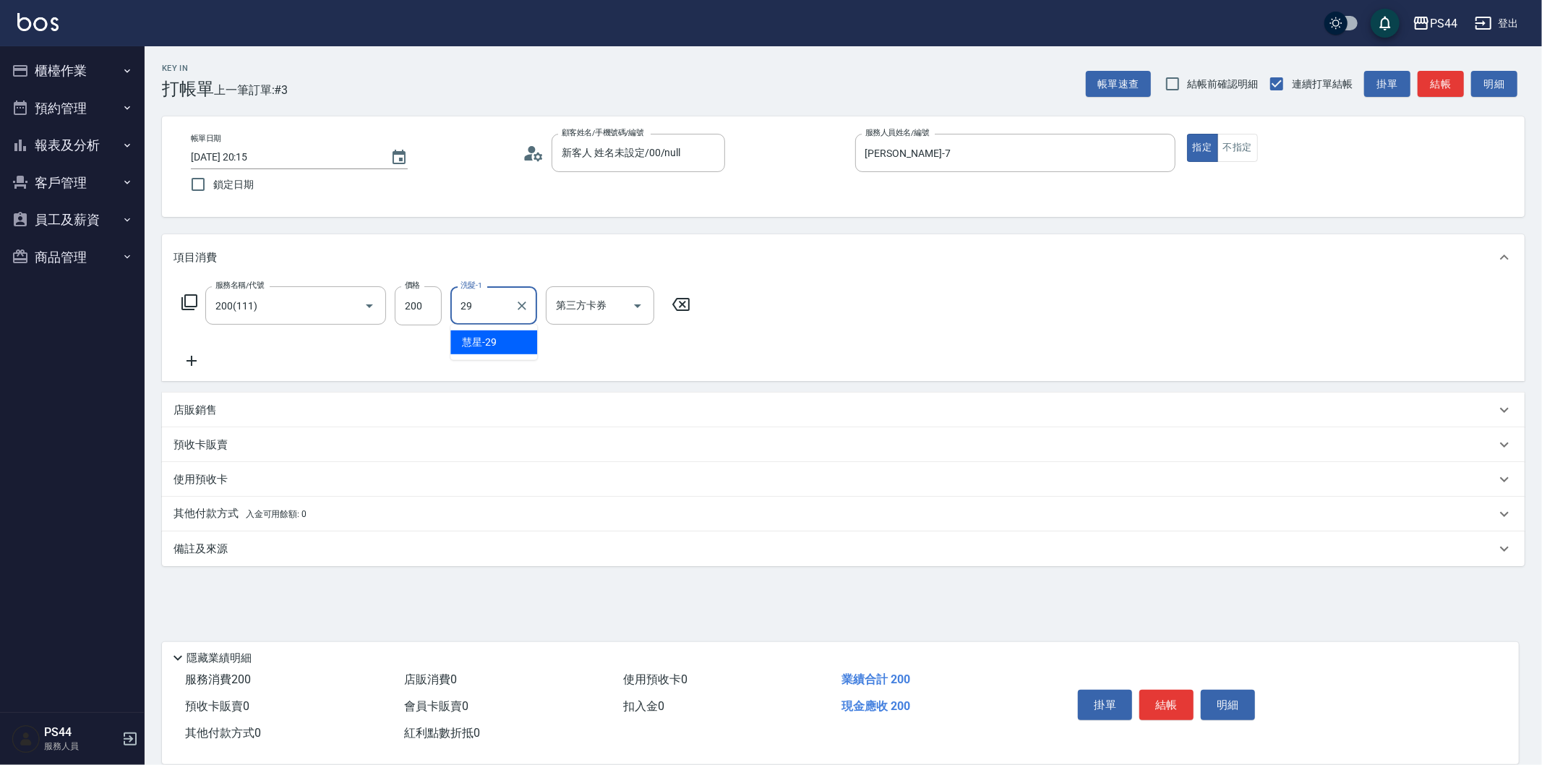
type input "慧星-29"
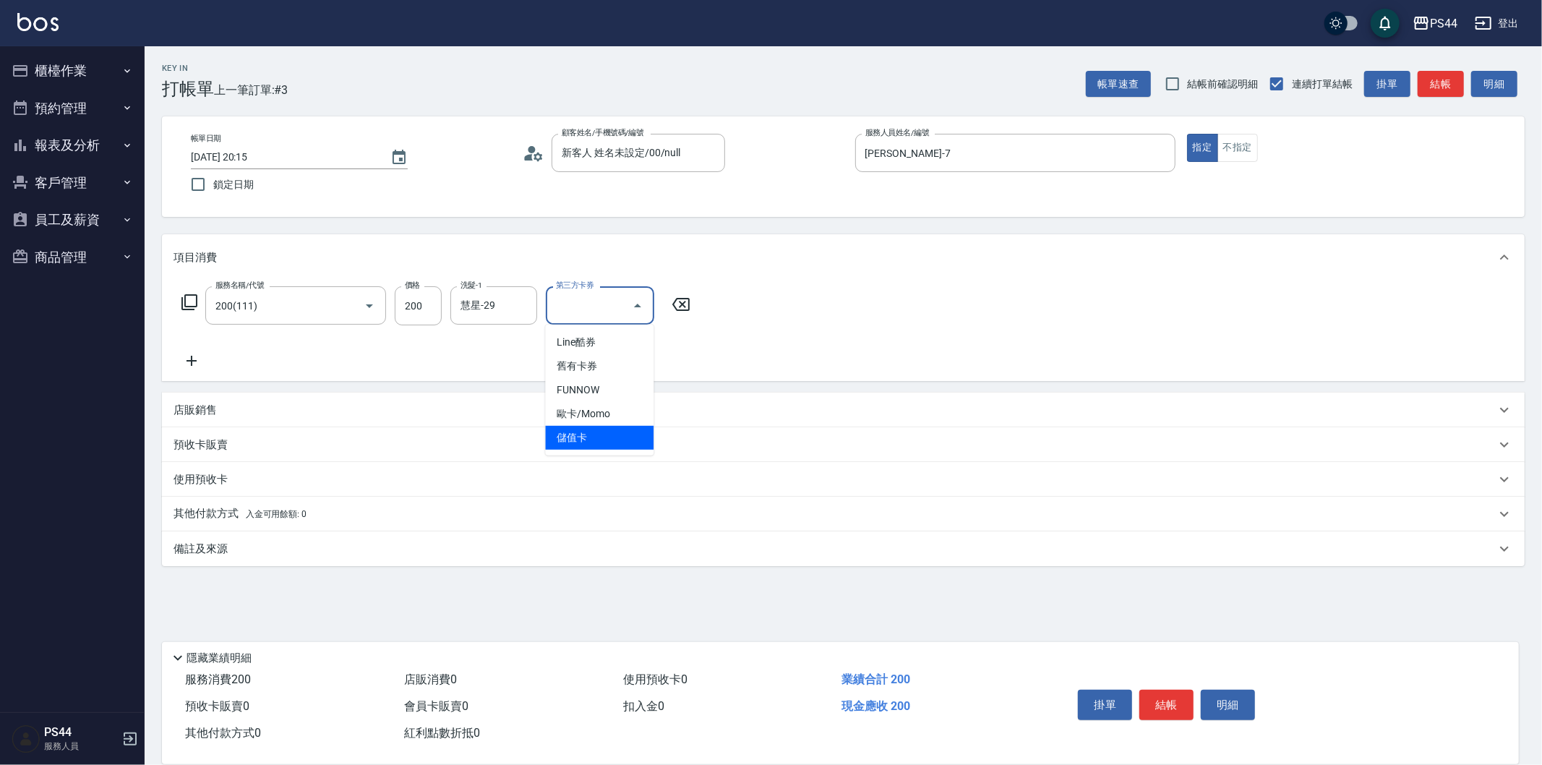
type input "儲值卡"
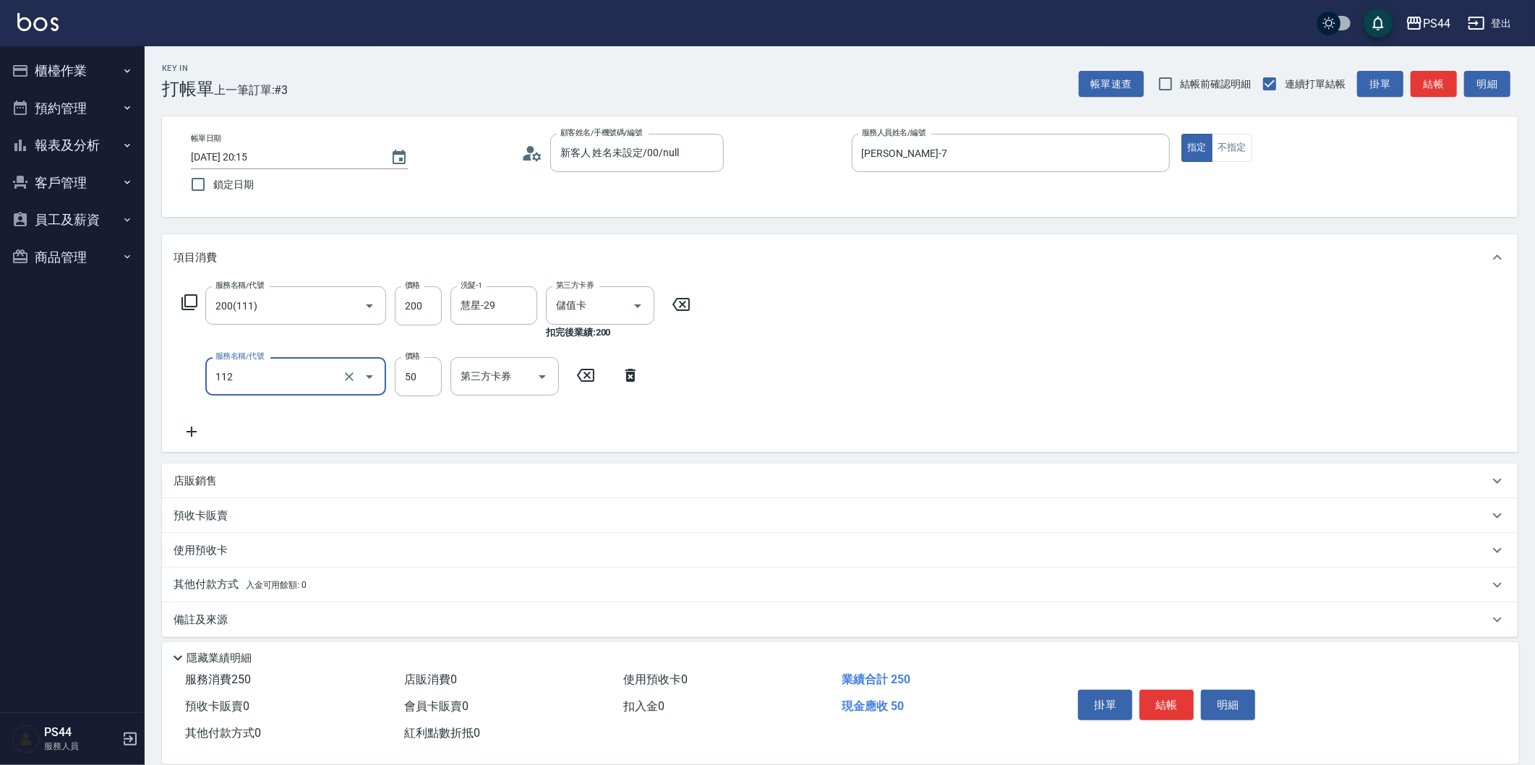
type input "精油50(112)"
type input "慧星-29"
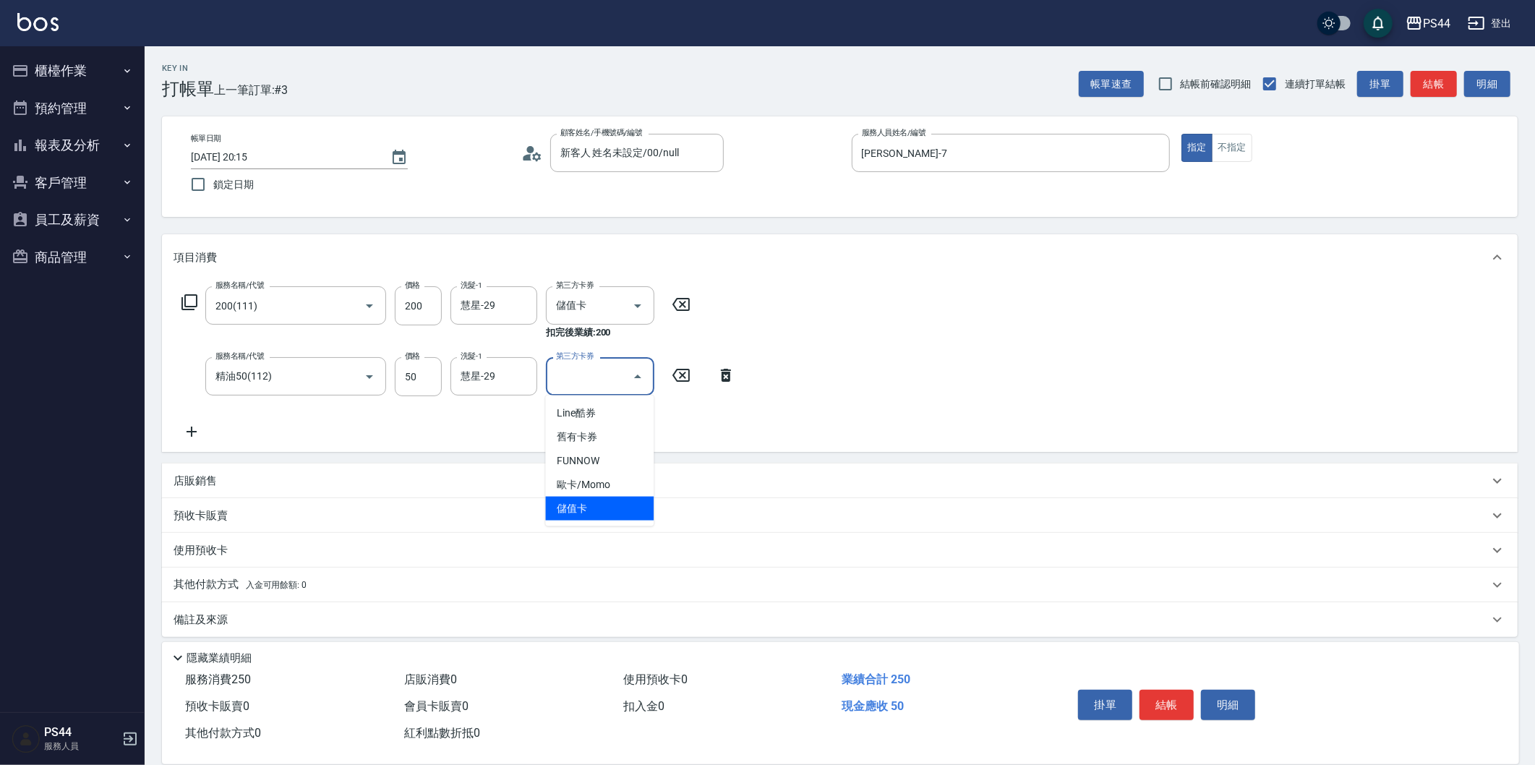
type input "儲值卡"
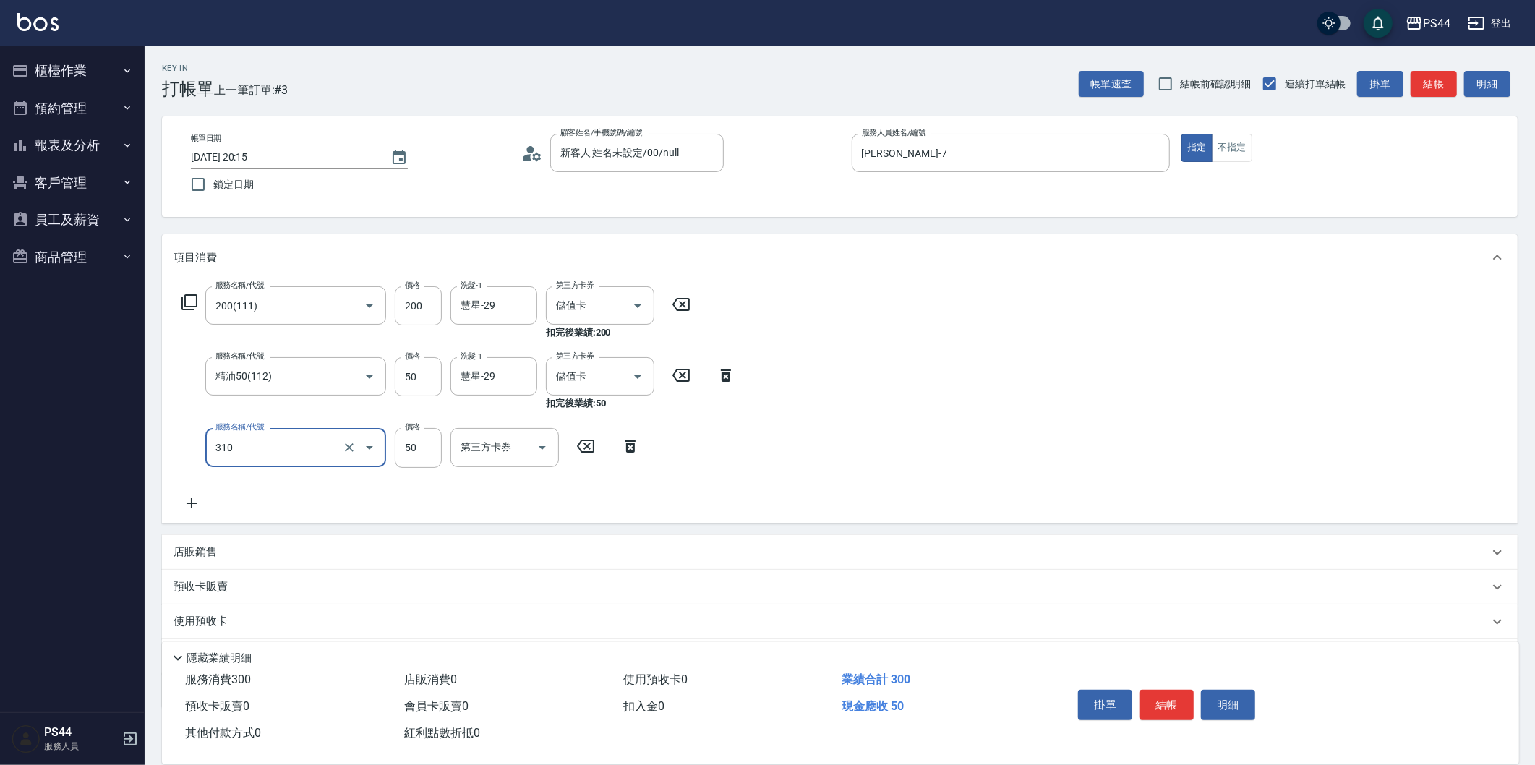
type input "剪瀏海(310)"
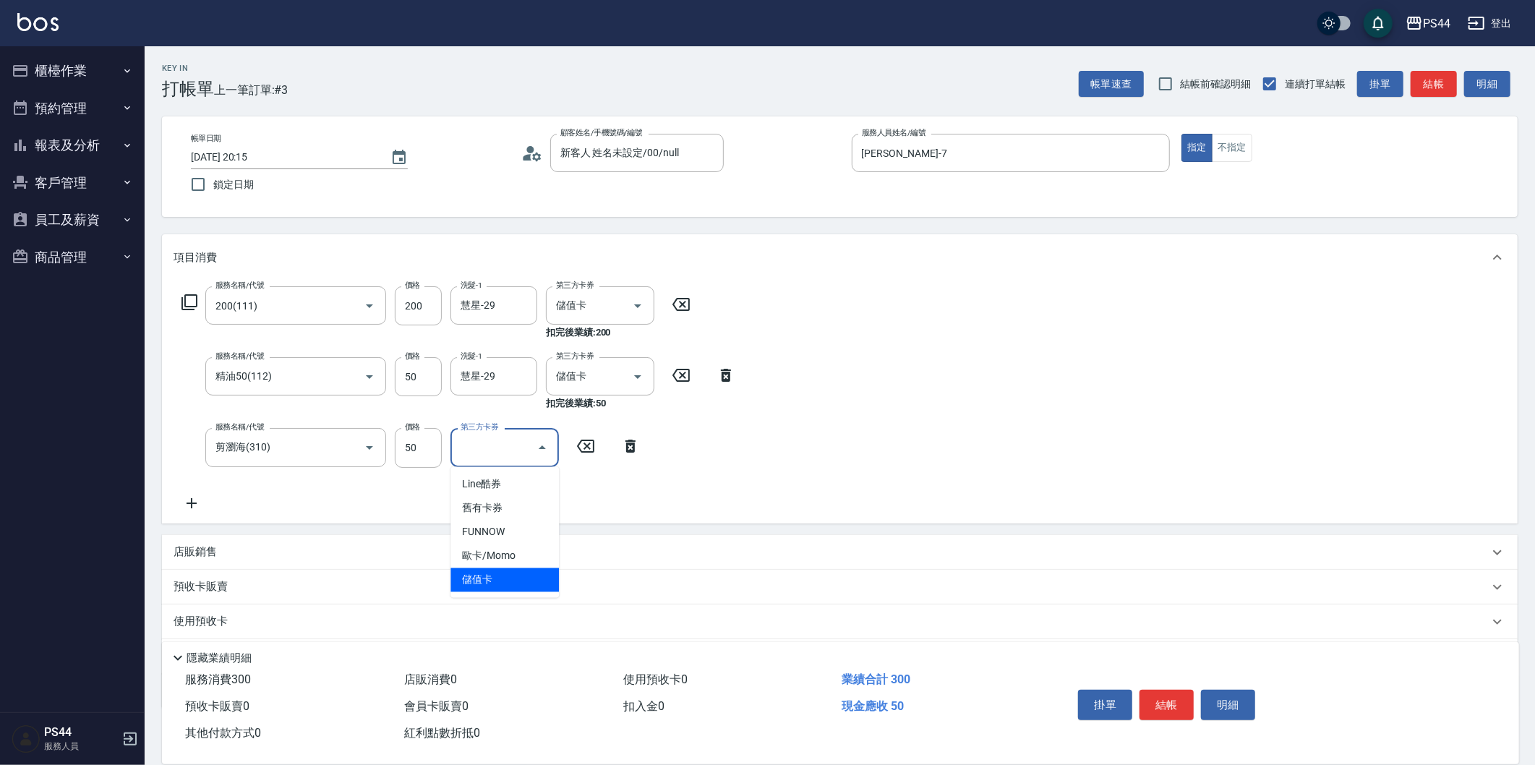
type input "儲值卡"
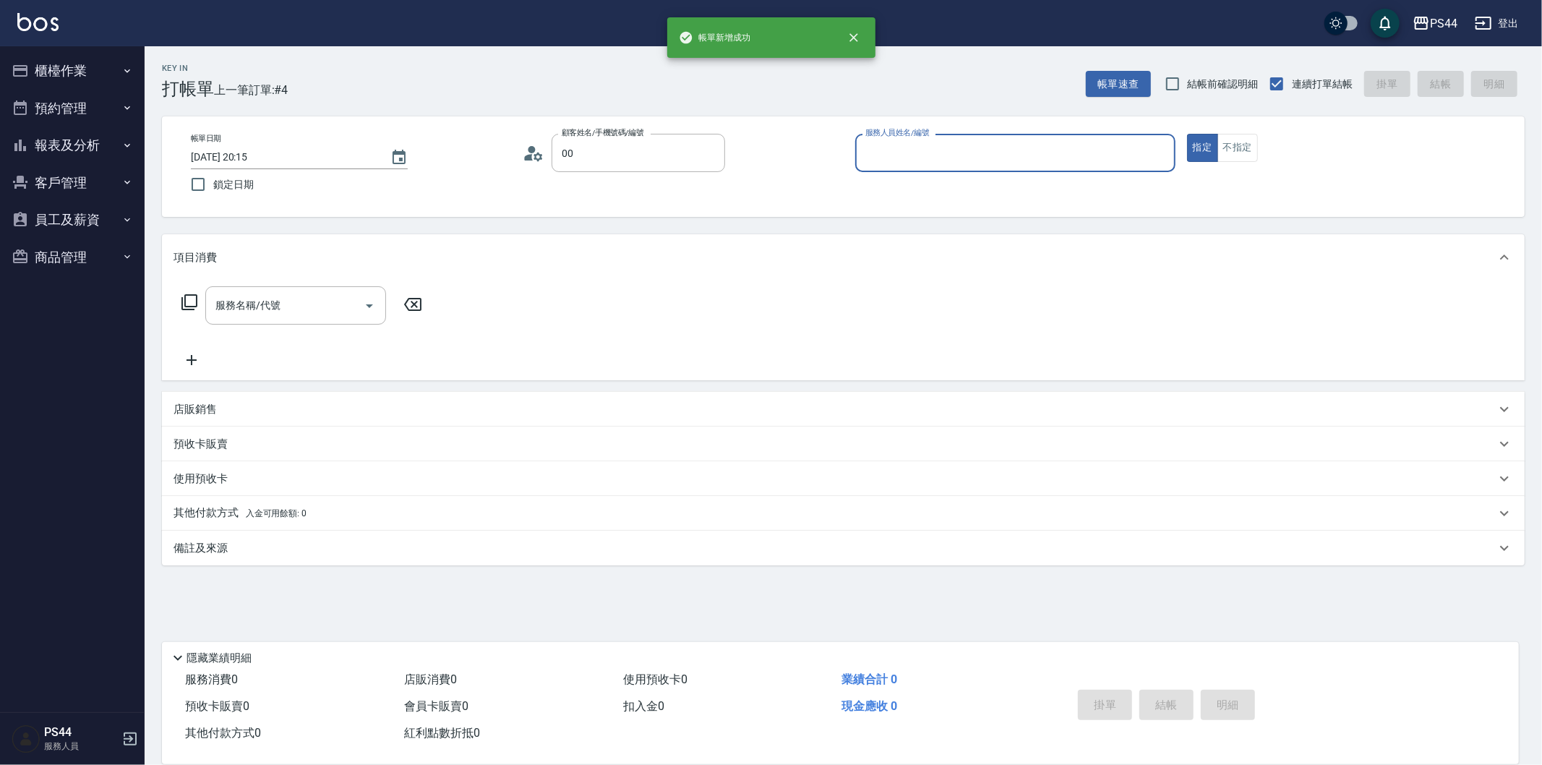
type input "新客人 姓名未設定/00/null"
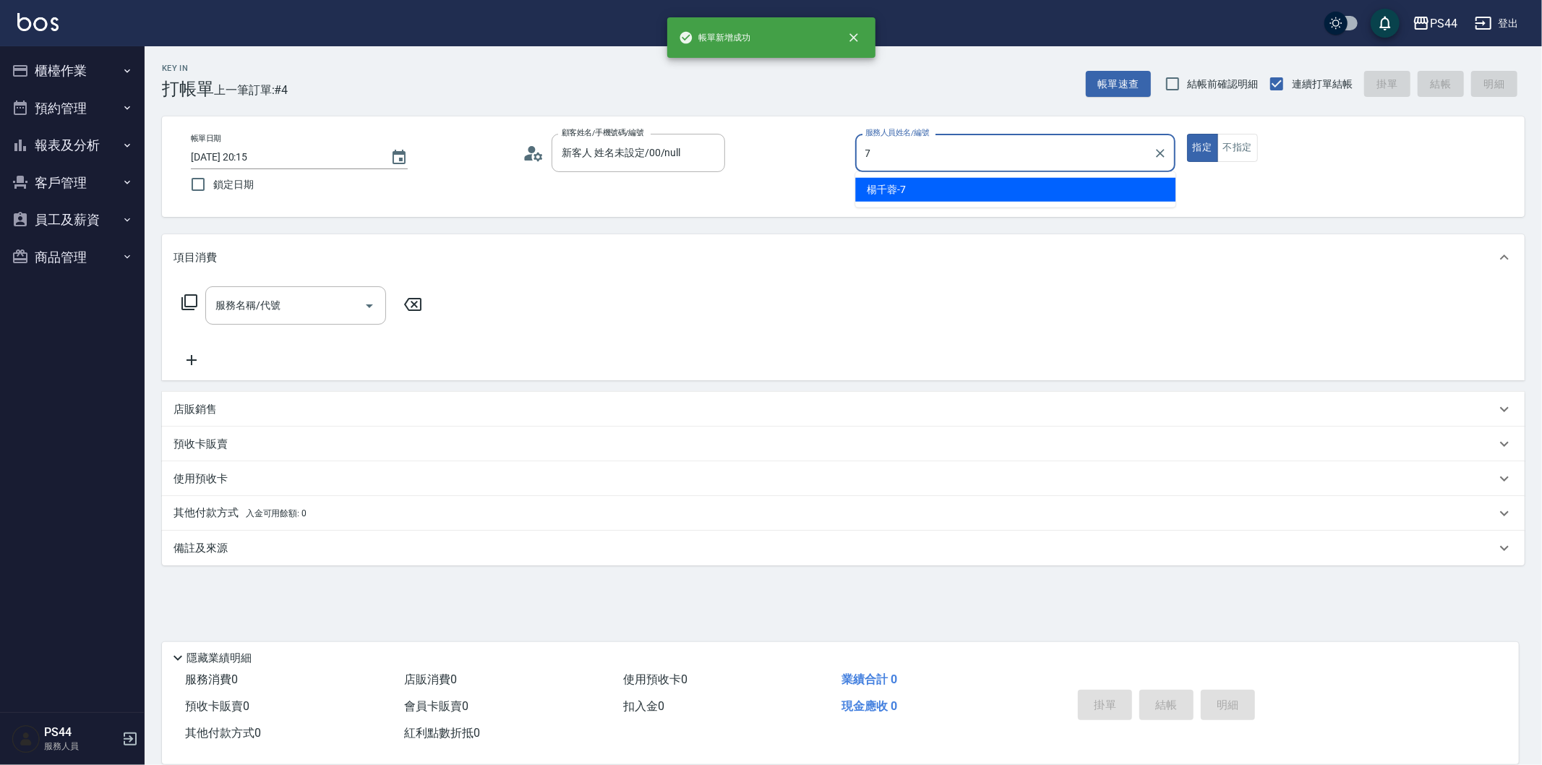
type input "[PERSON_NAME]-7"
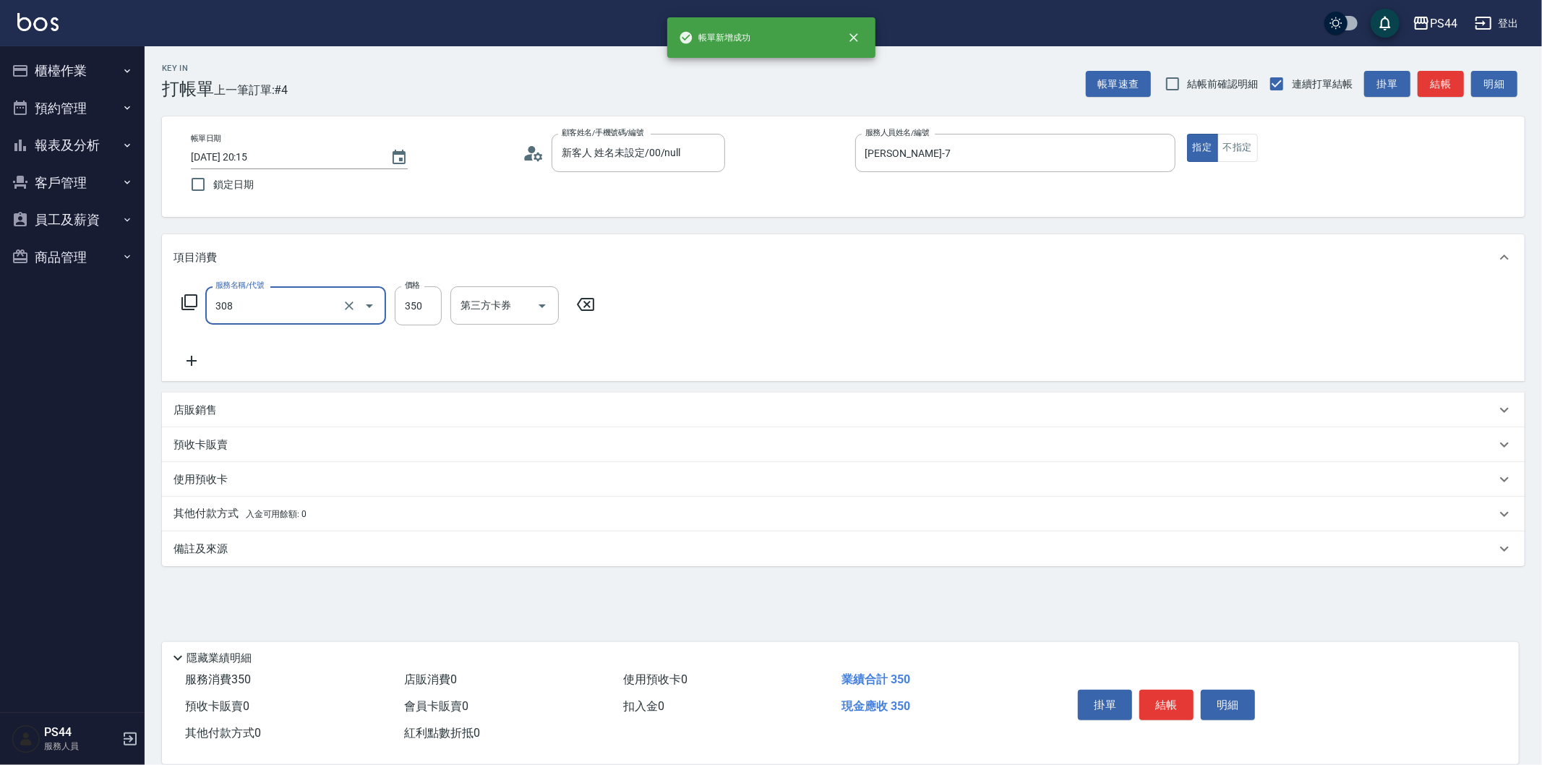
type input "洗+剪(308)"
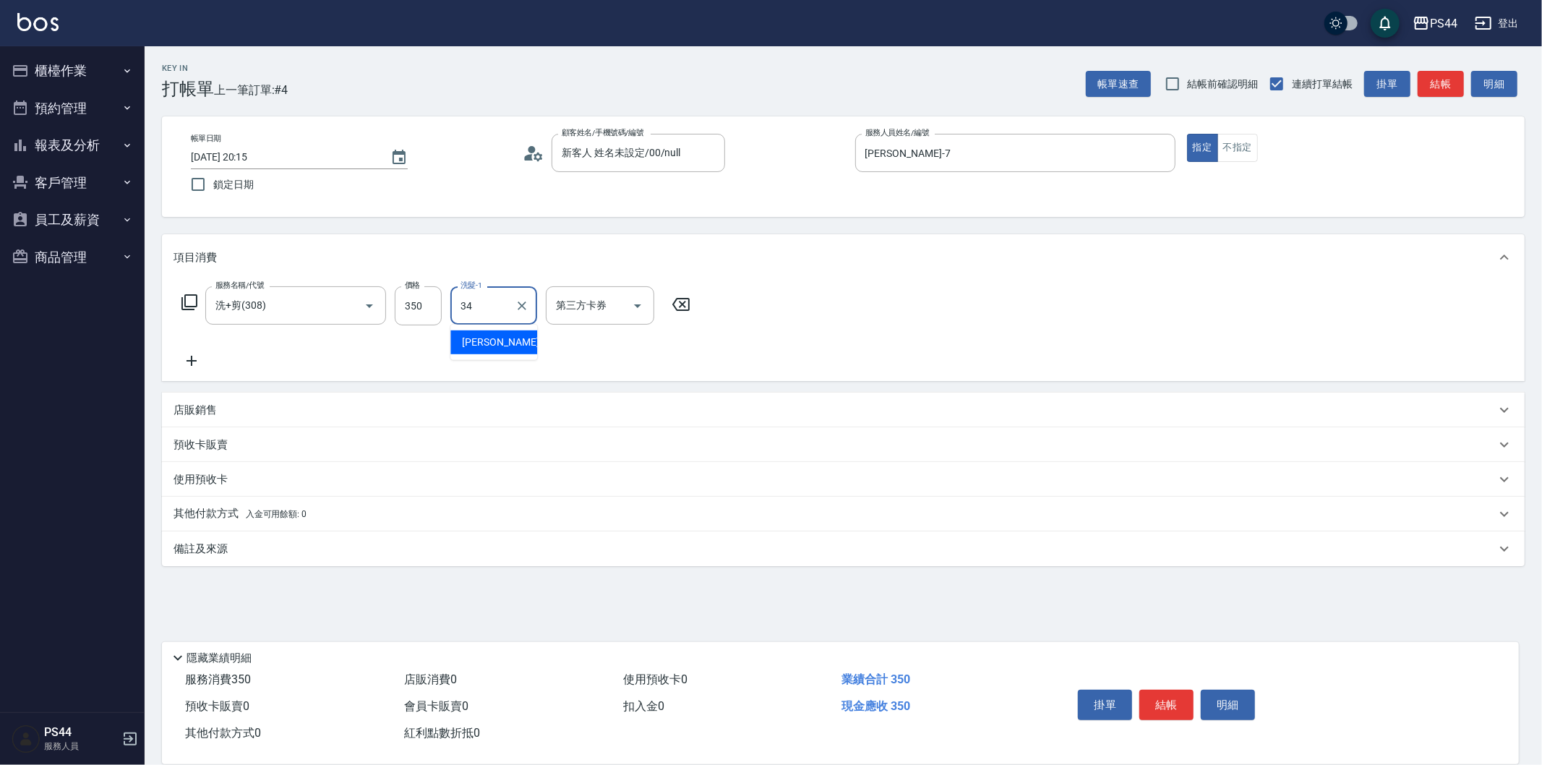
type input "[PERSON_NAME]-34"
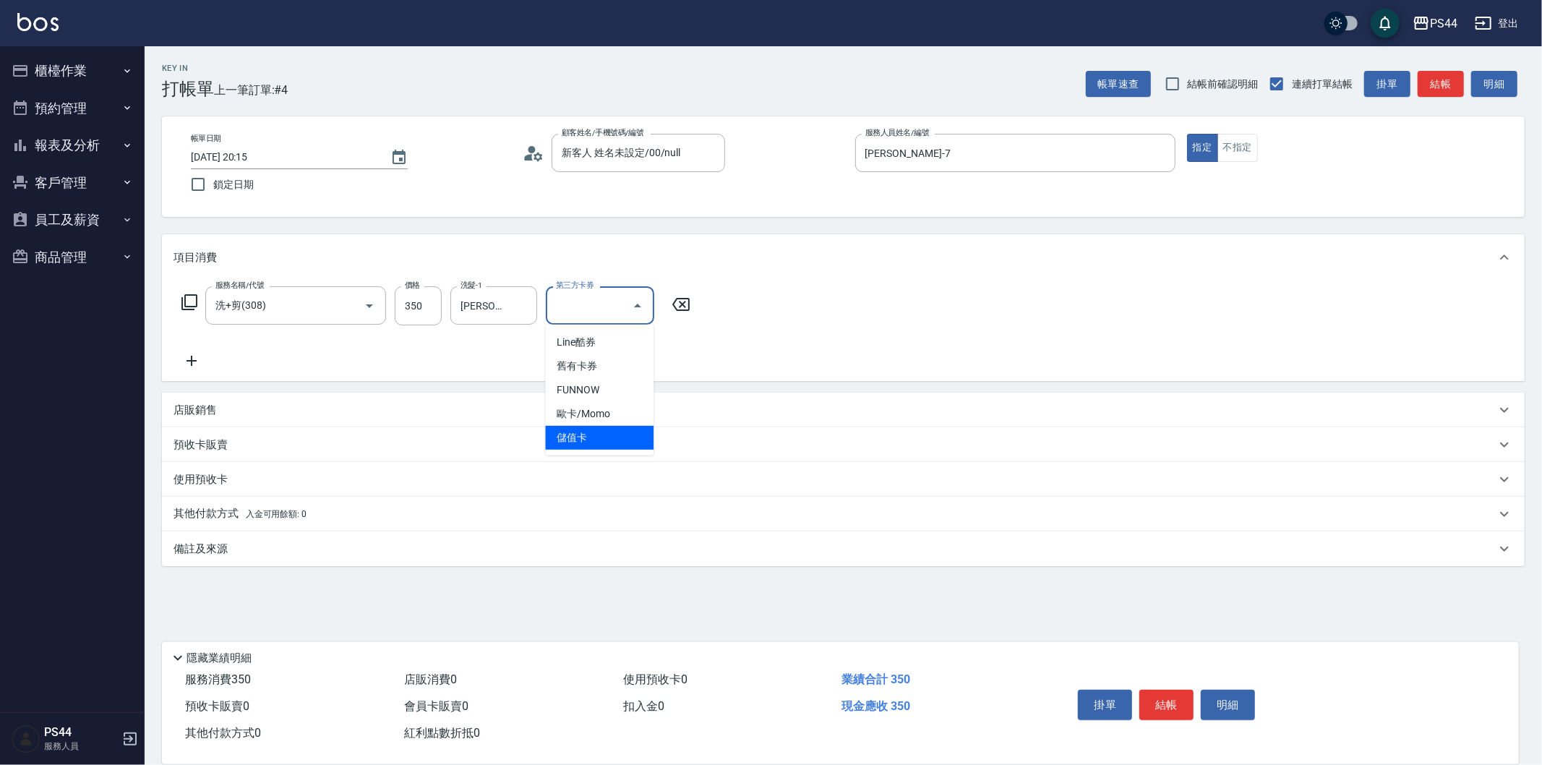
type input "儲值卡"
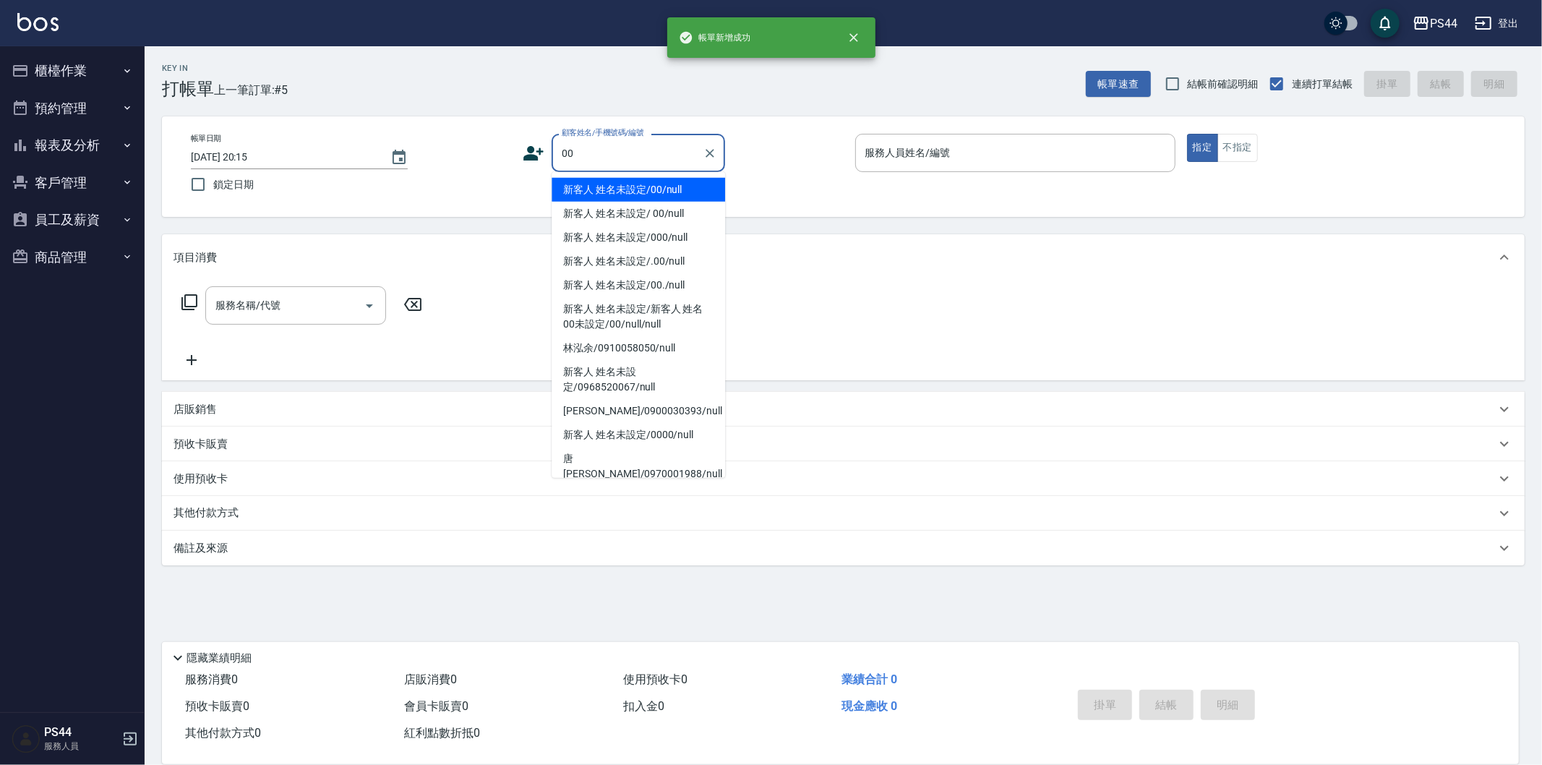
type input "新客人 姓名未設定/00/null"
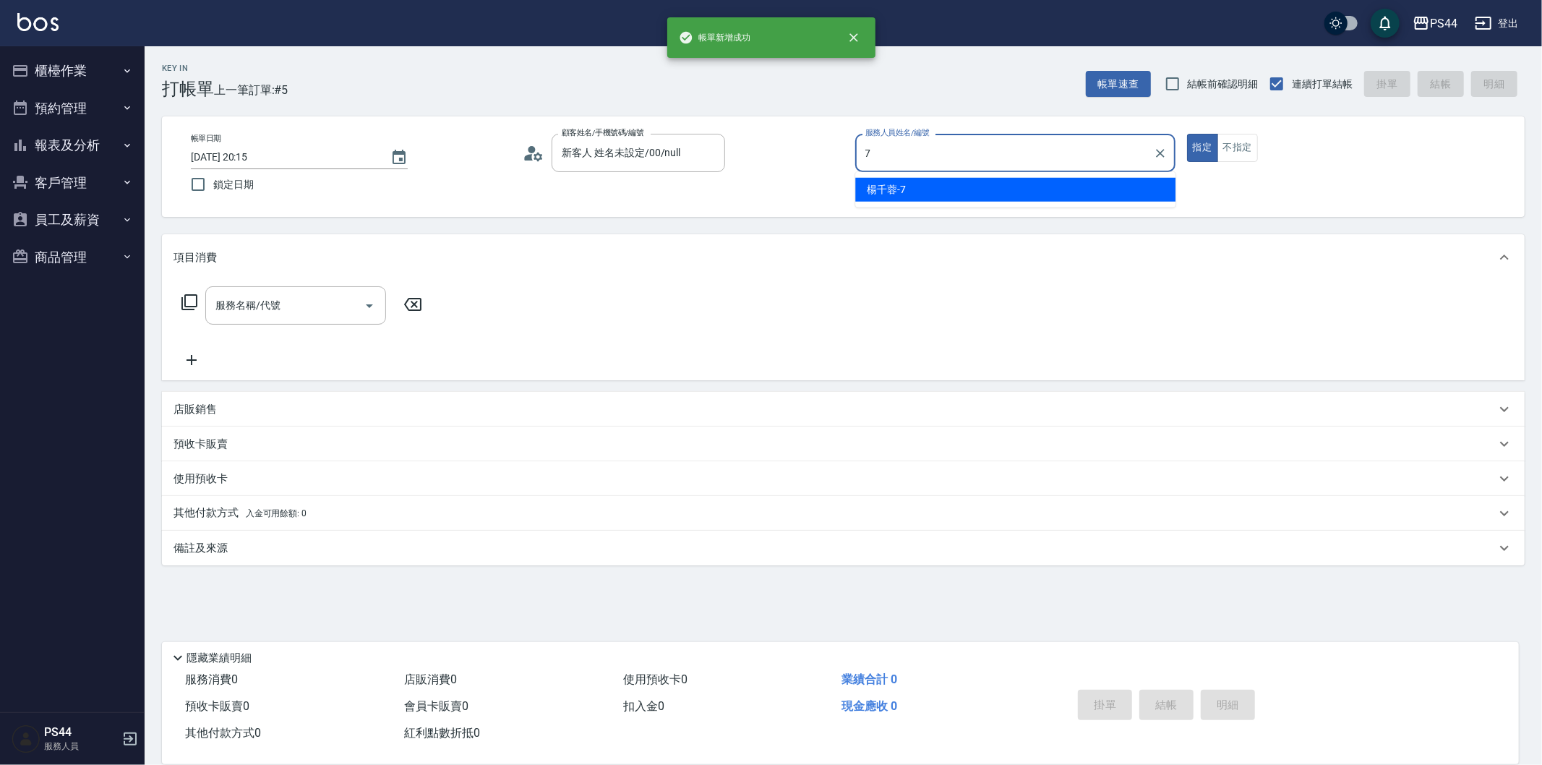
type input "[PERSON_NAME]-7"
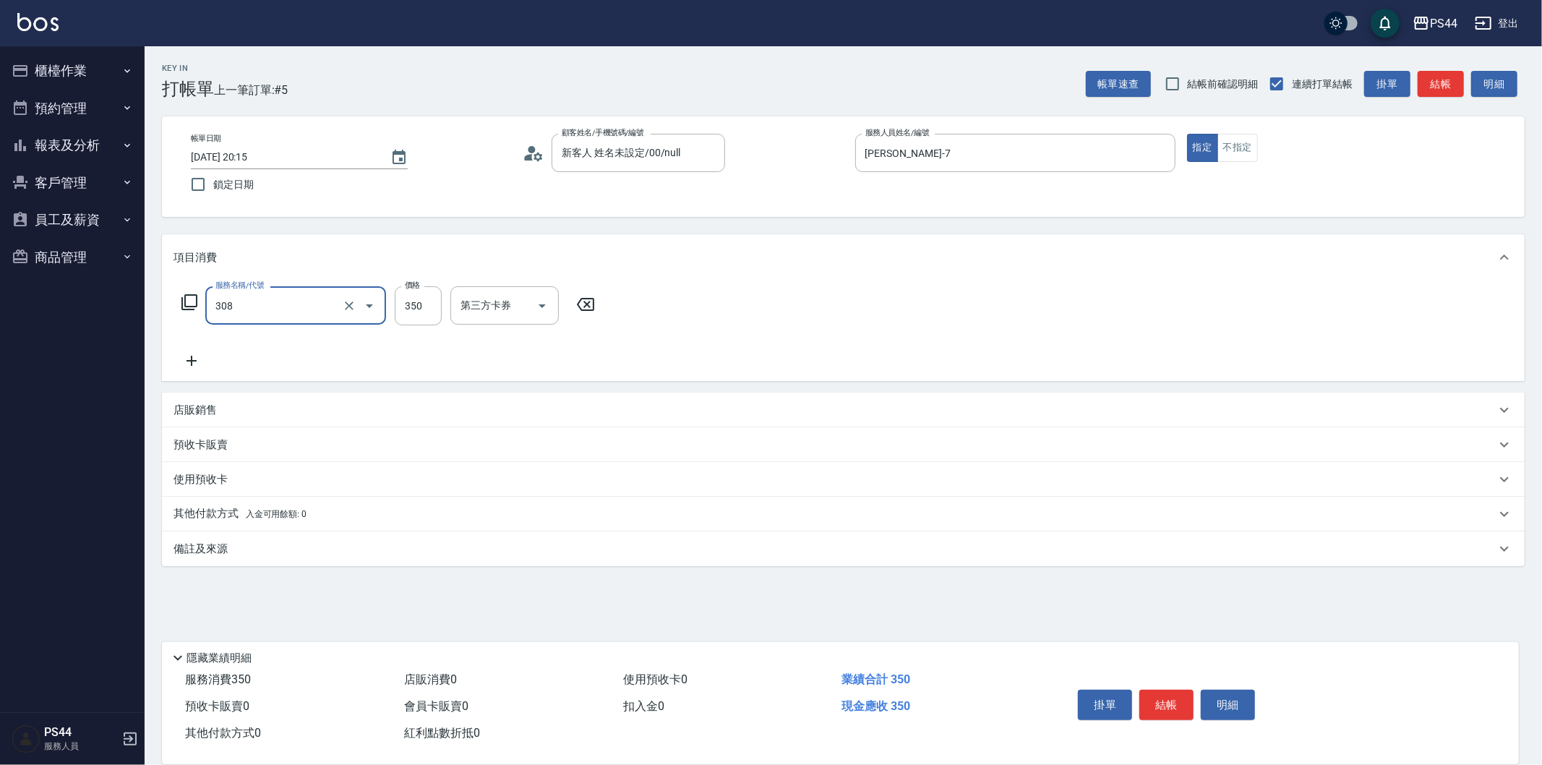
type input "洗+剪(308)"
type input "[PERSON_NAME]-34"
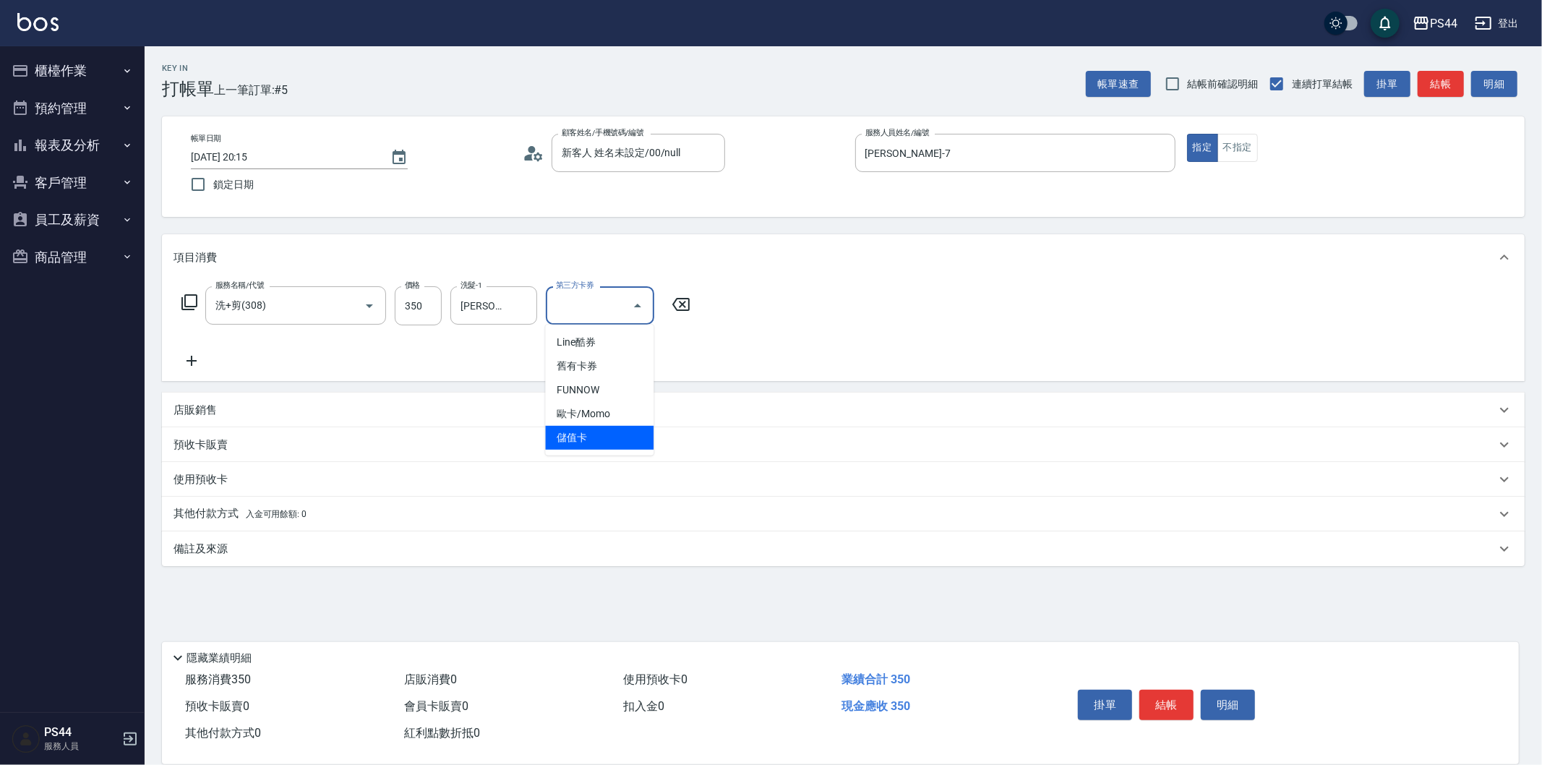
type input "儲值卡"
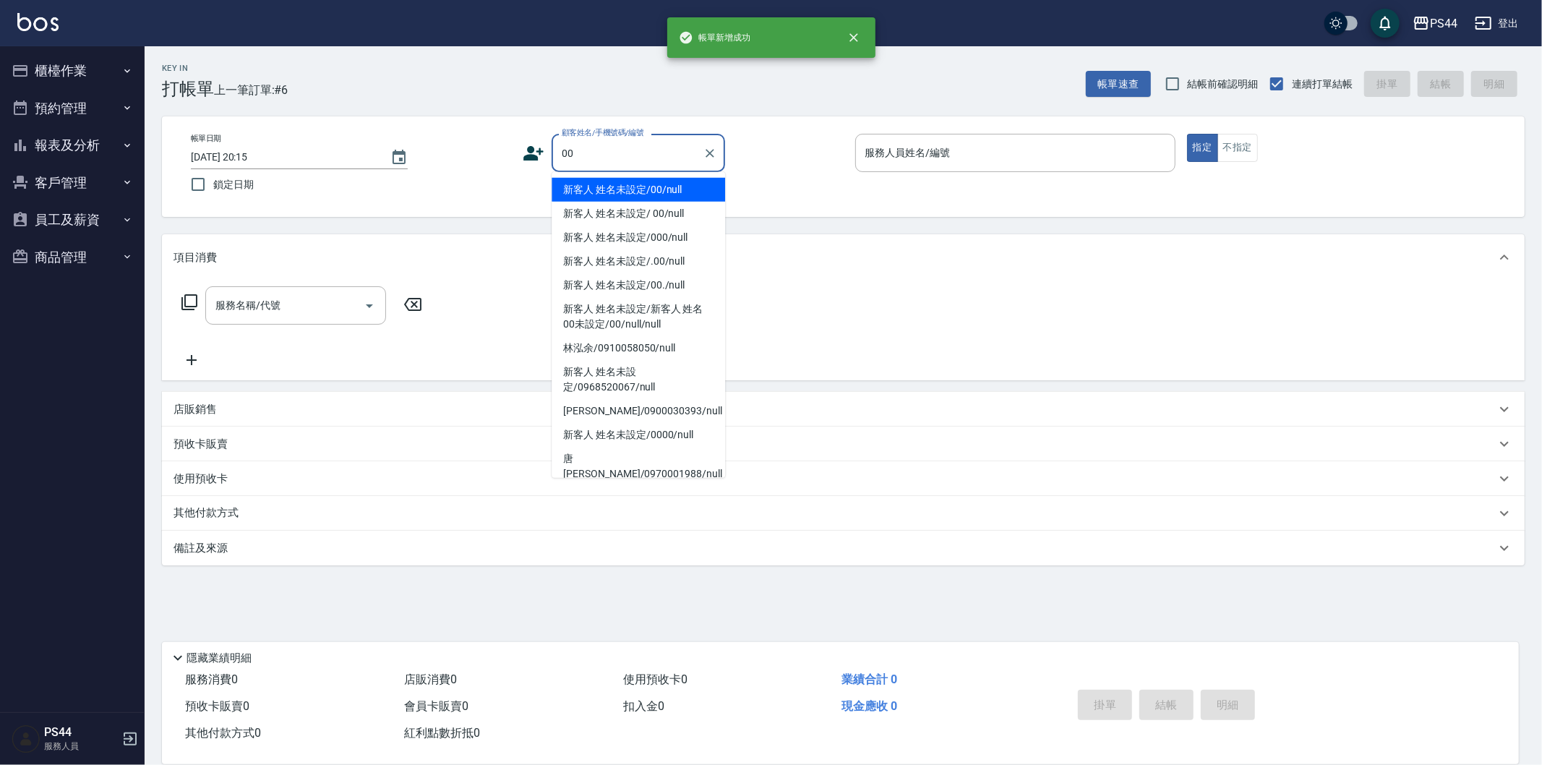
type input "新客人 姓名未設定/00/null"
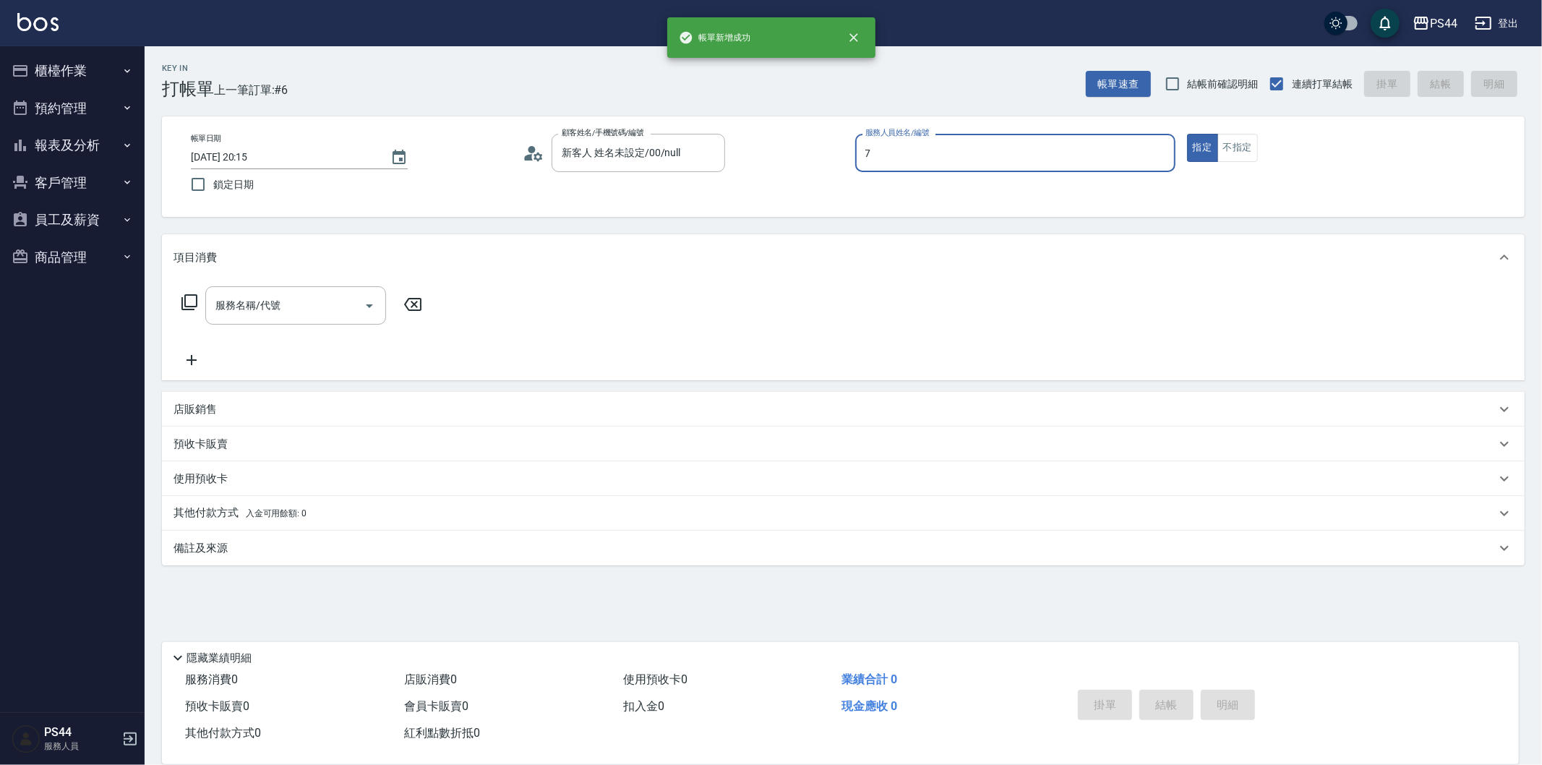
type input "[PERSON_NAME]-7"
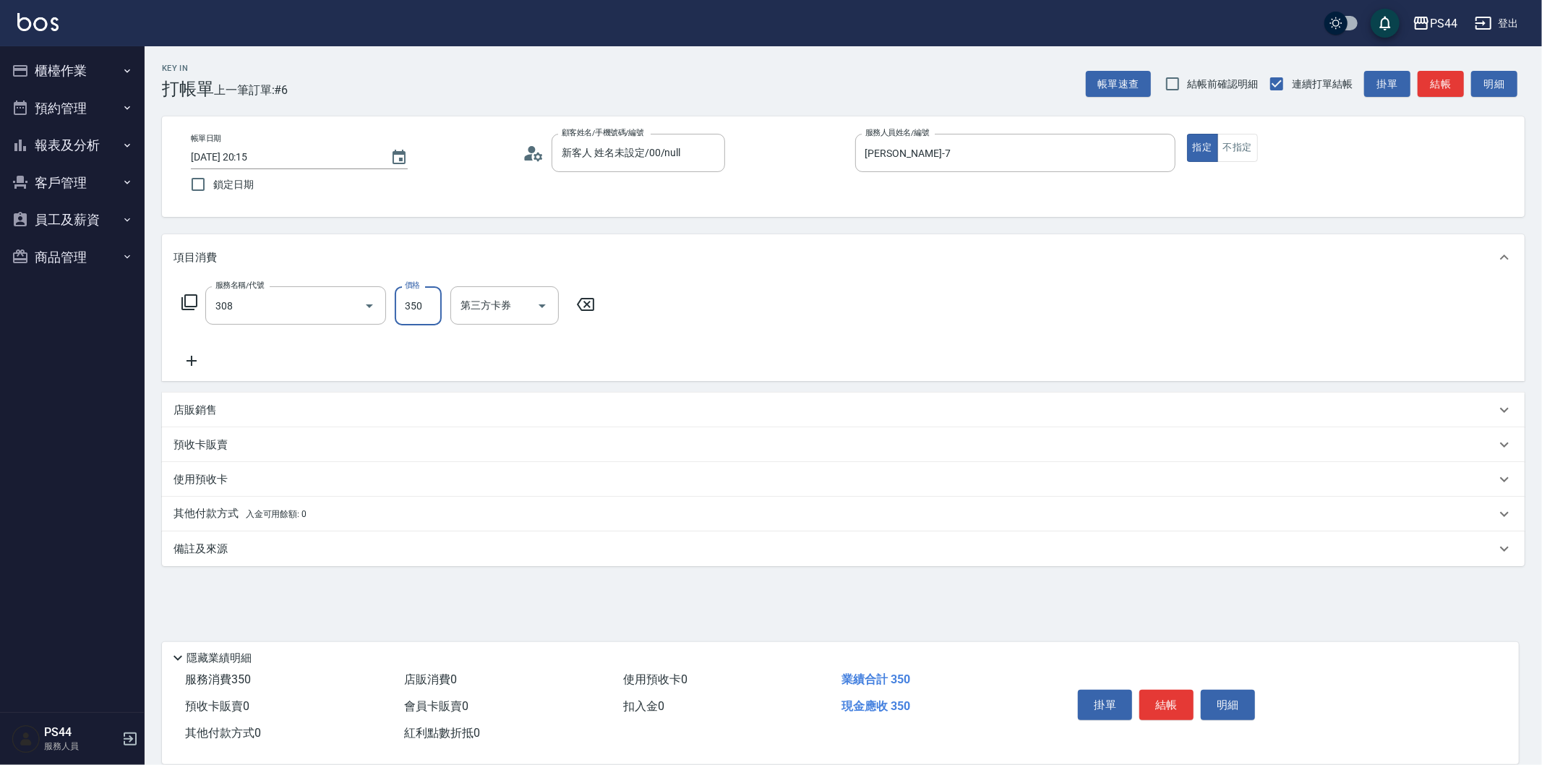
type input "洗+剪(308)"
type input "[PERSON_NAME]-34"
type input "儲值卡"
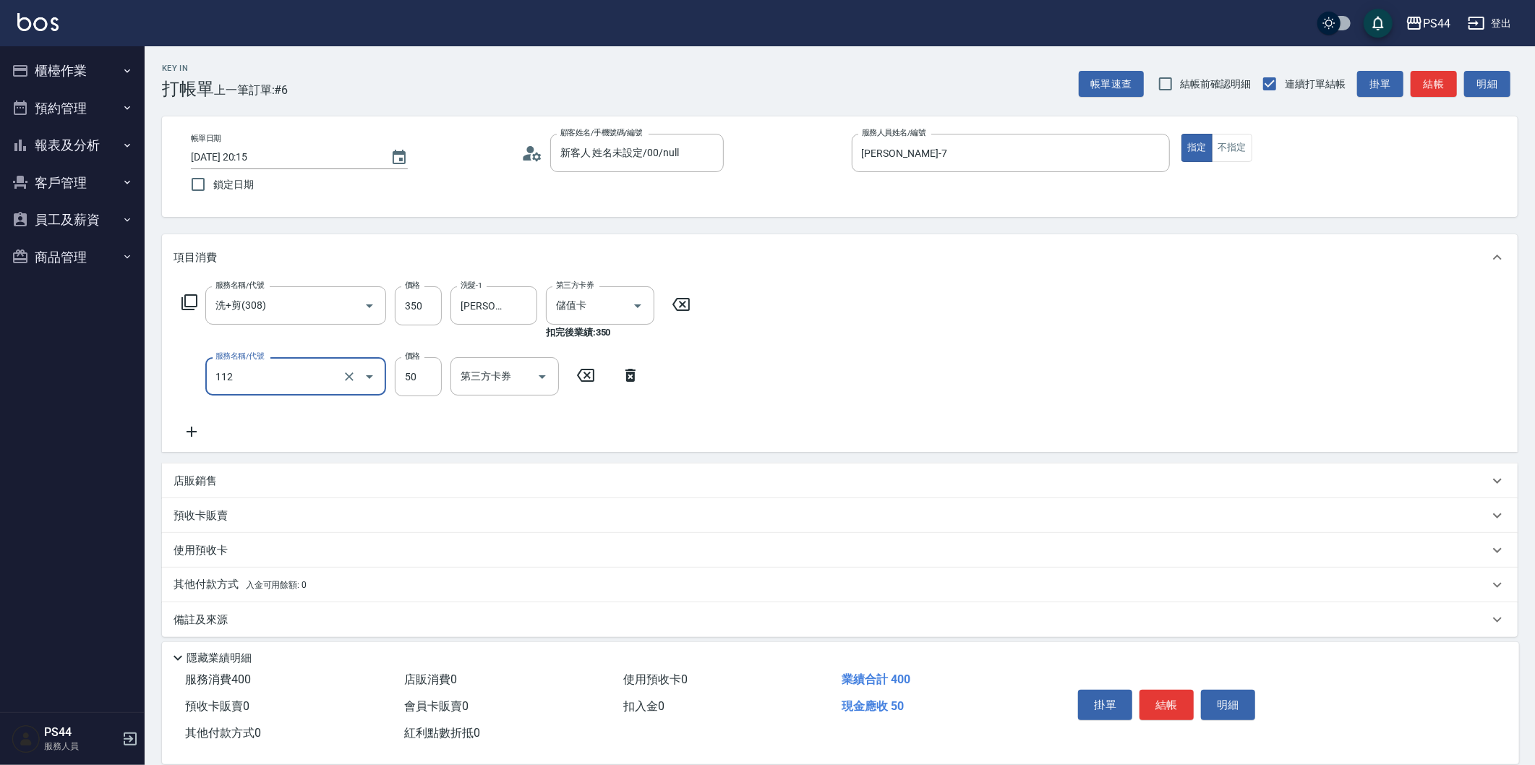
type input "精油50(112)"
type input "[PERSON_NAME]-34"
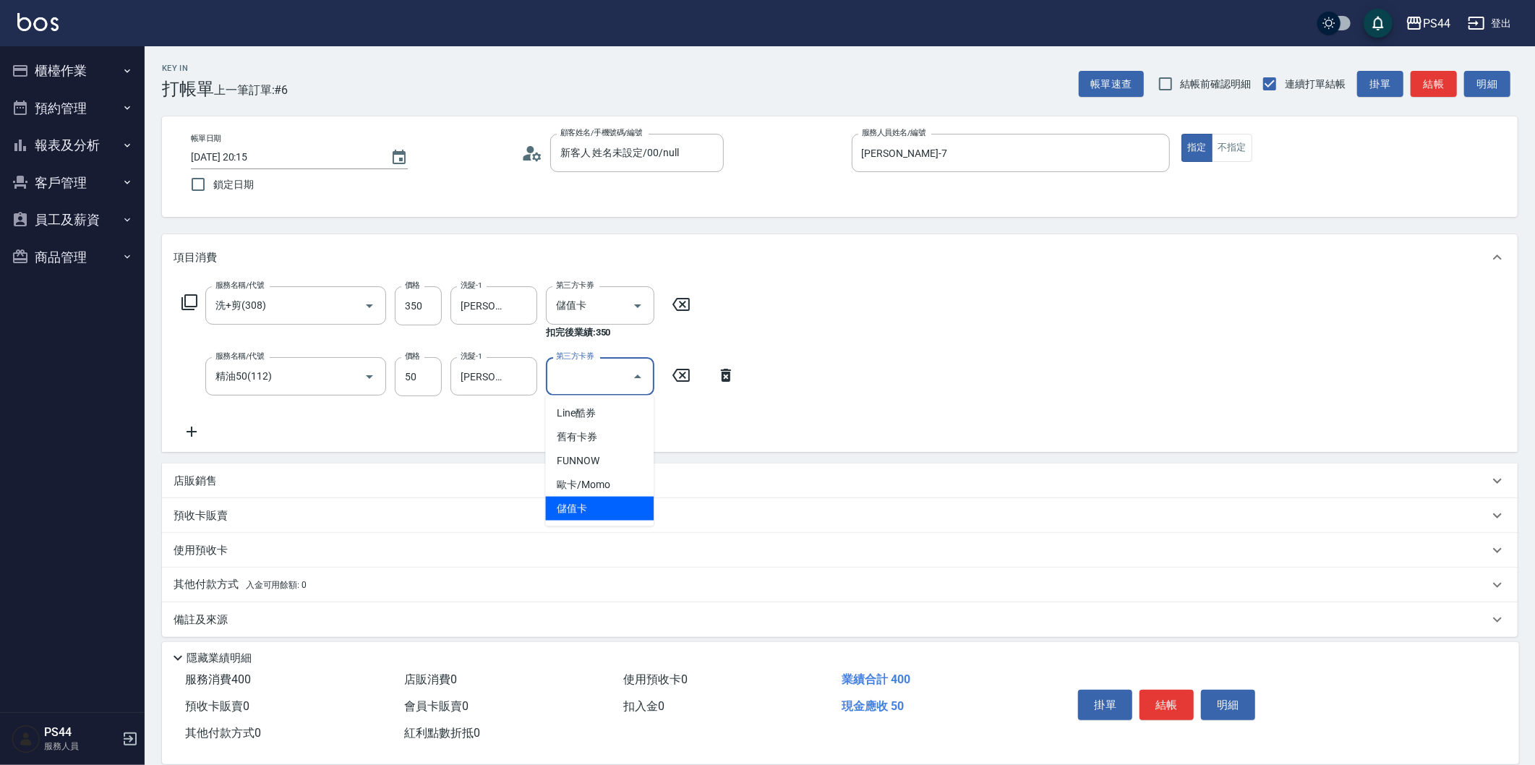
type input "儲值卡"
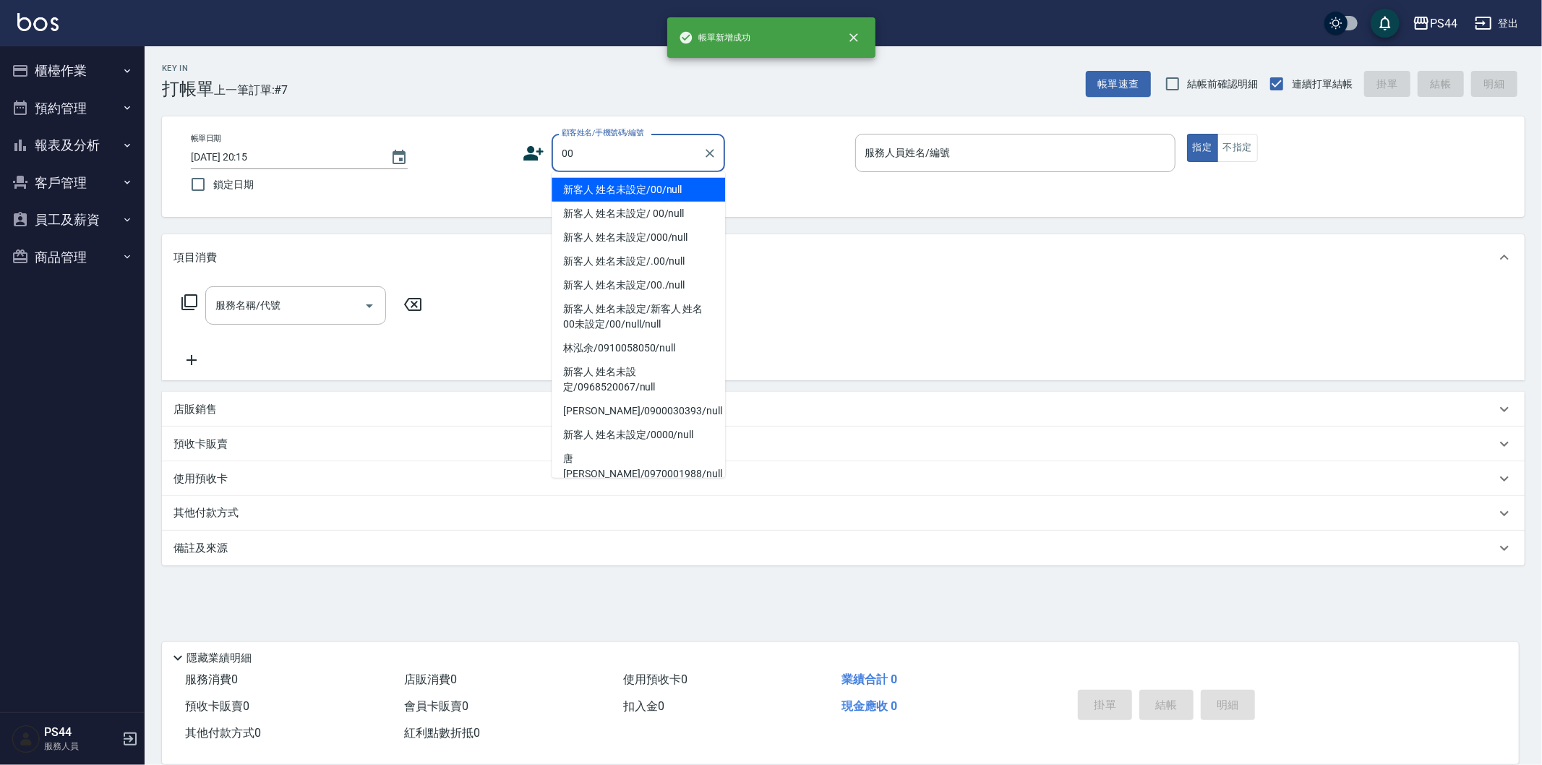
type input "新客人 姓名未設定/00/null"
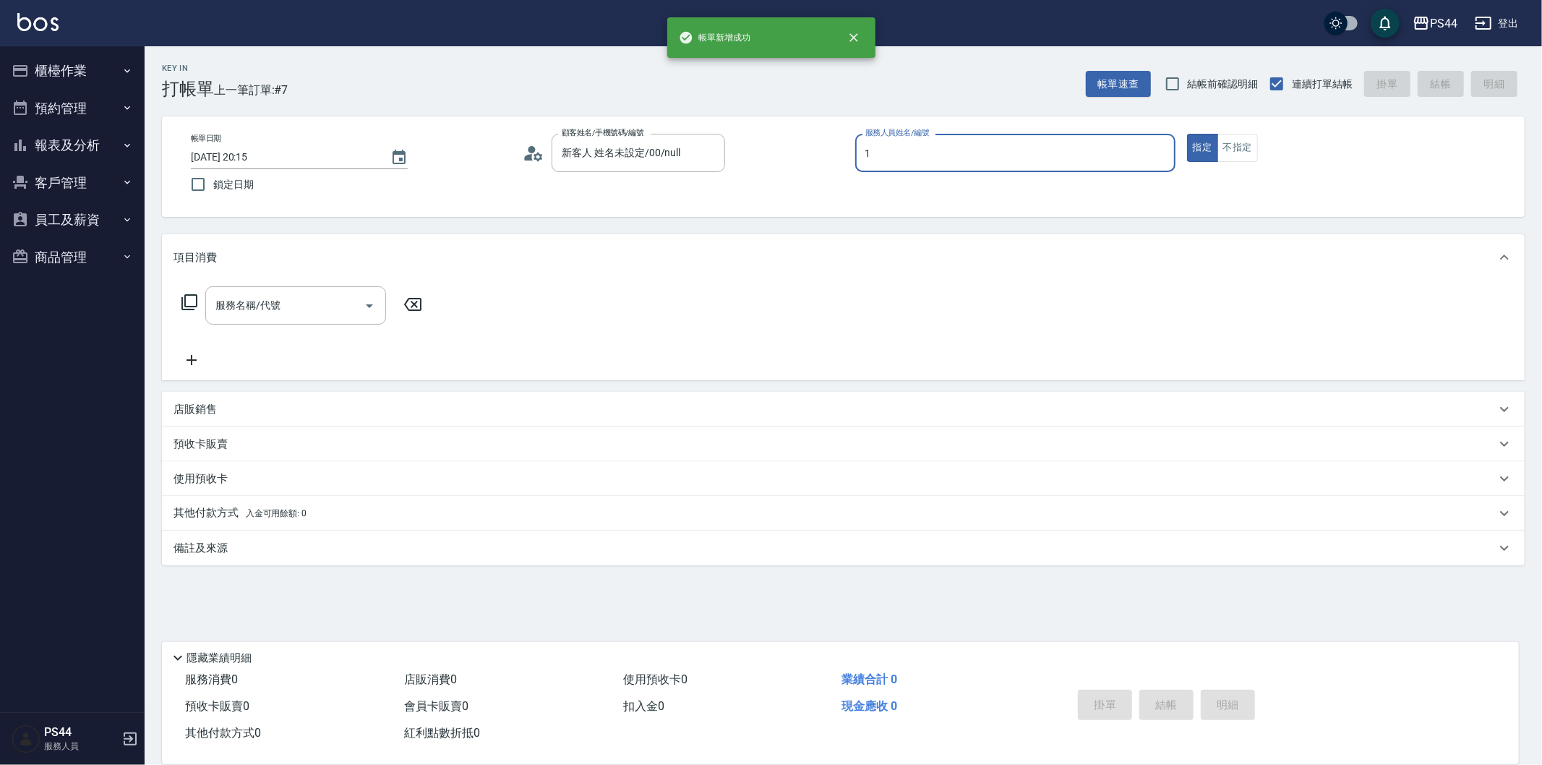
type input "[PERSON_NAME]-1"
type input "3"
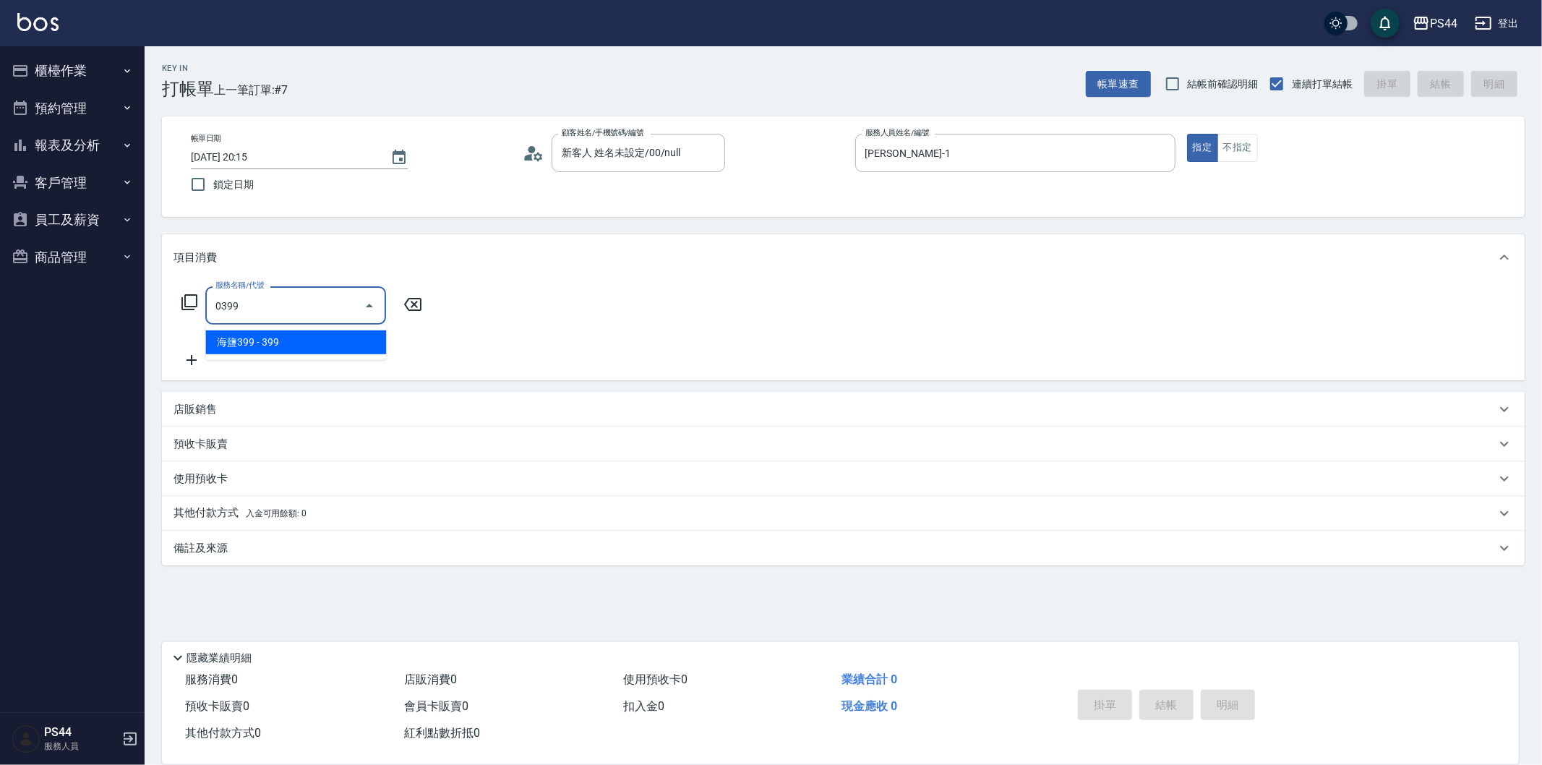
type input "海鹽399(0399)"
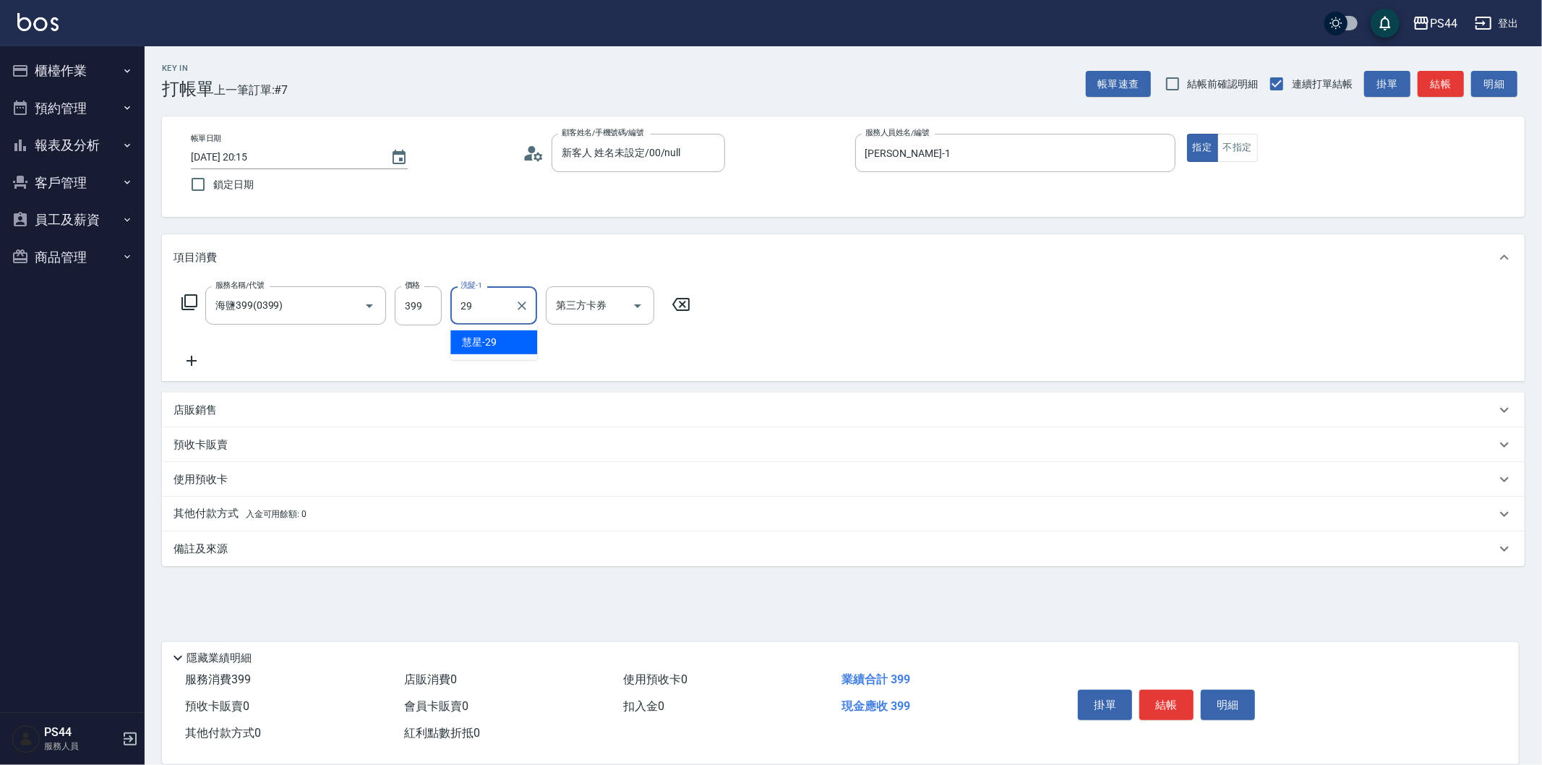
type input "慧星-29"
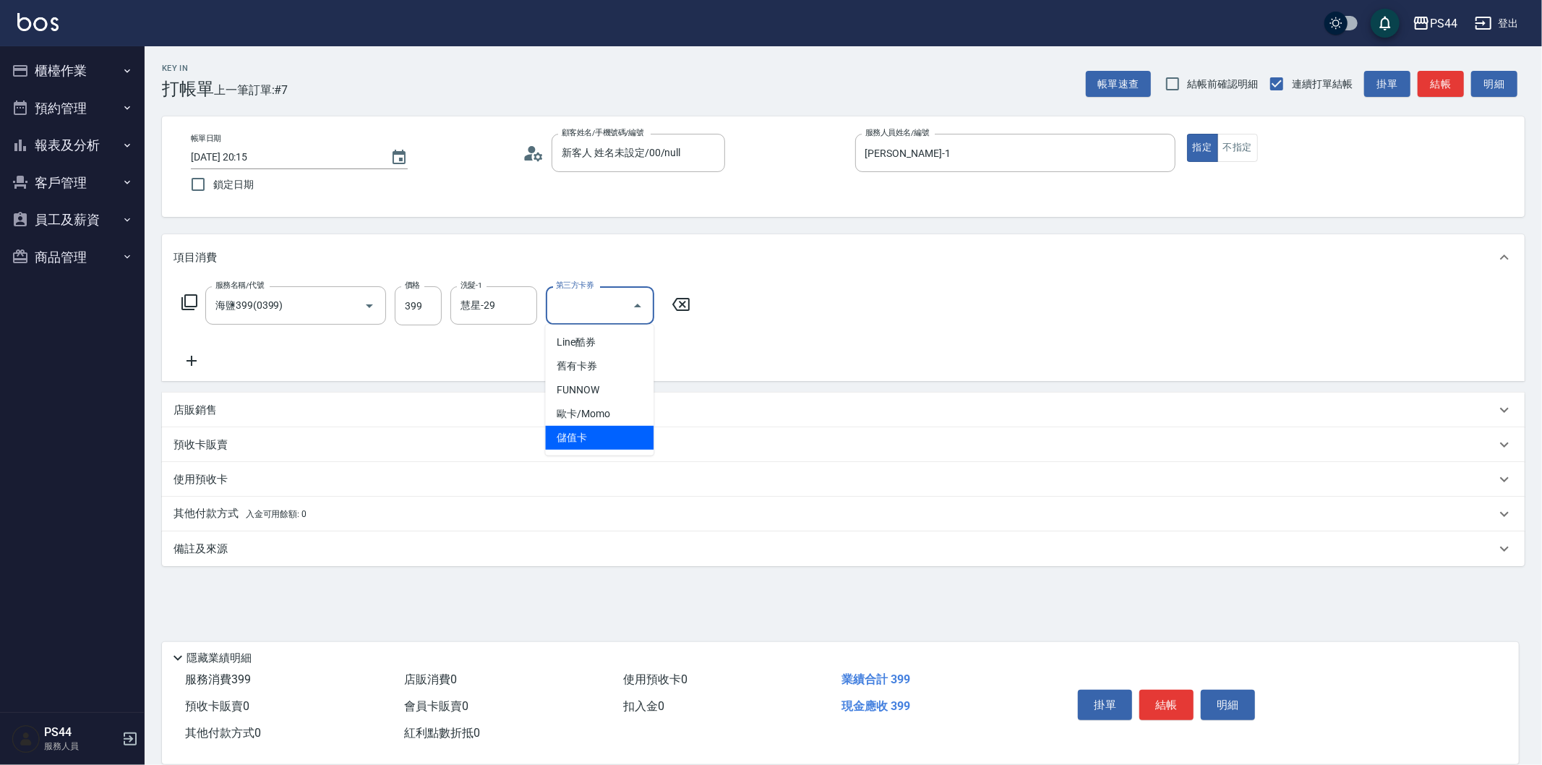
type input "儲值卡"
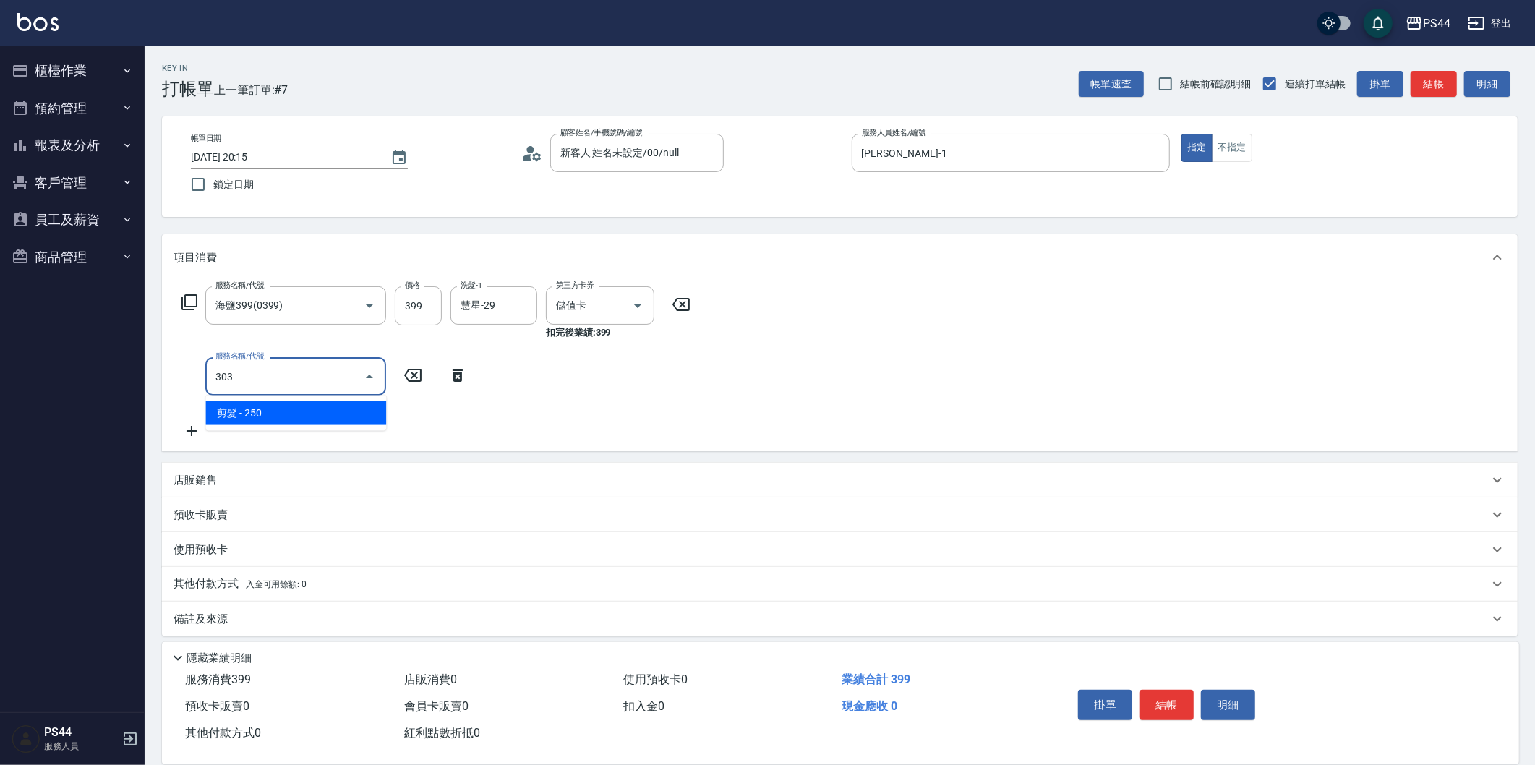
type input "剪髮(303)"
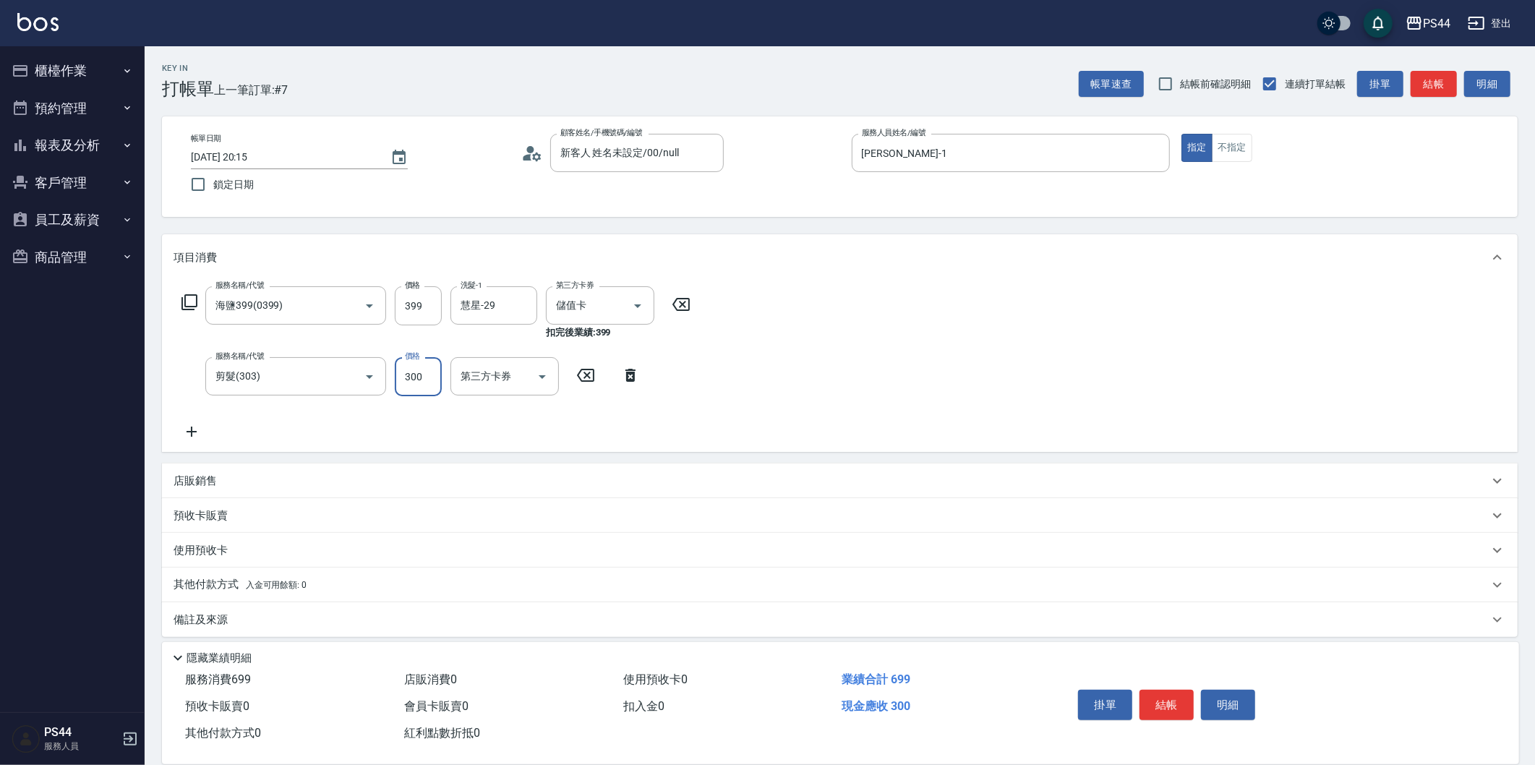
type input "300"
type input "儲值卡"
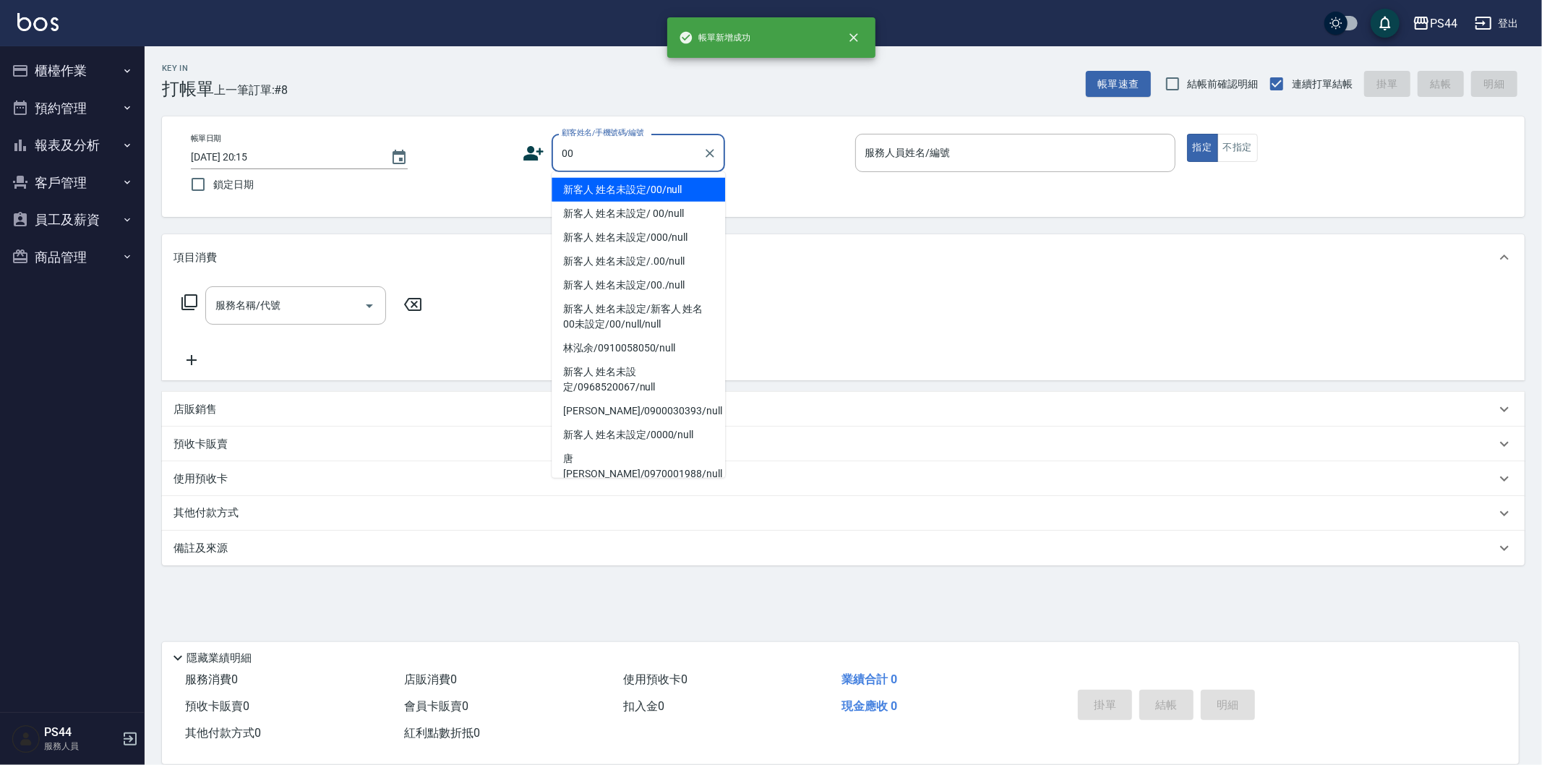
type input "新客人 姓名未設定/00/null"
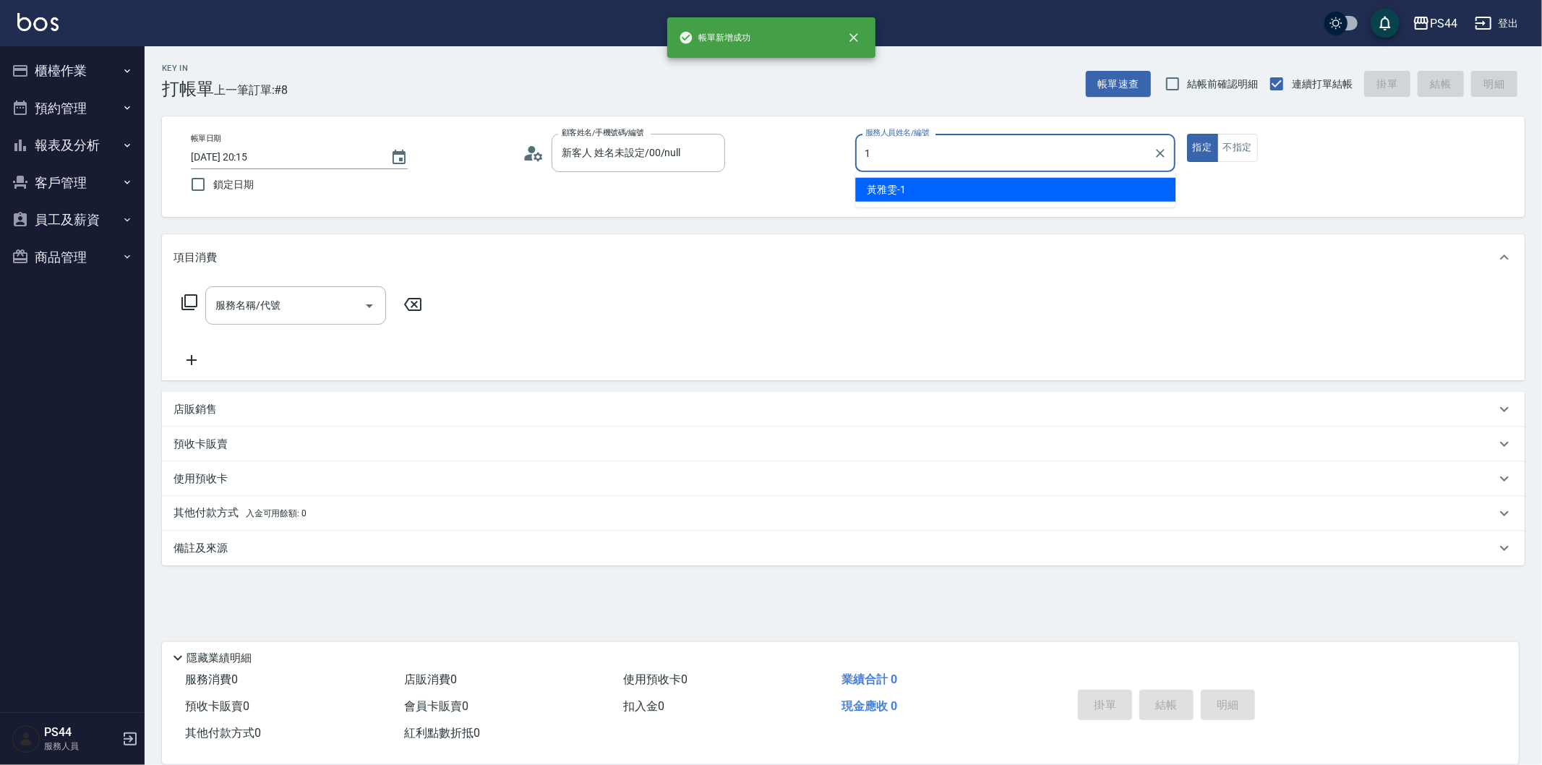
type input "[PERSON_NAME]-1"
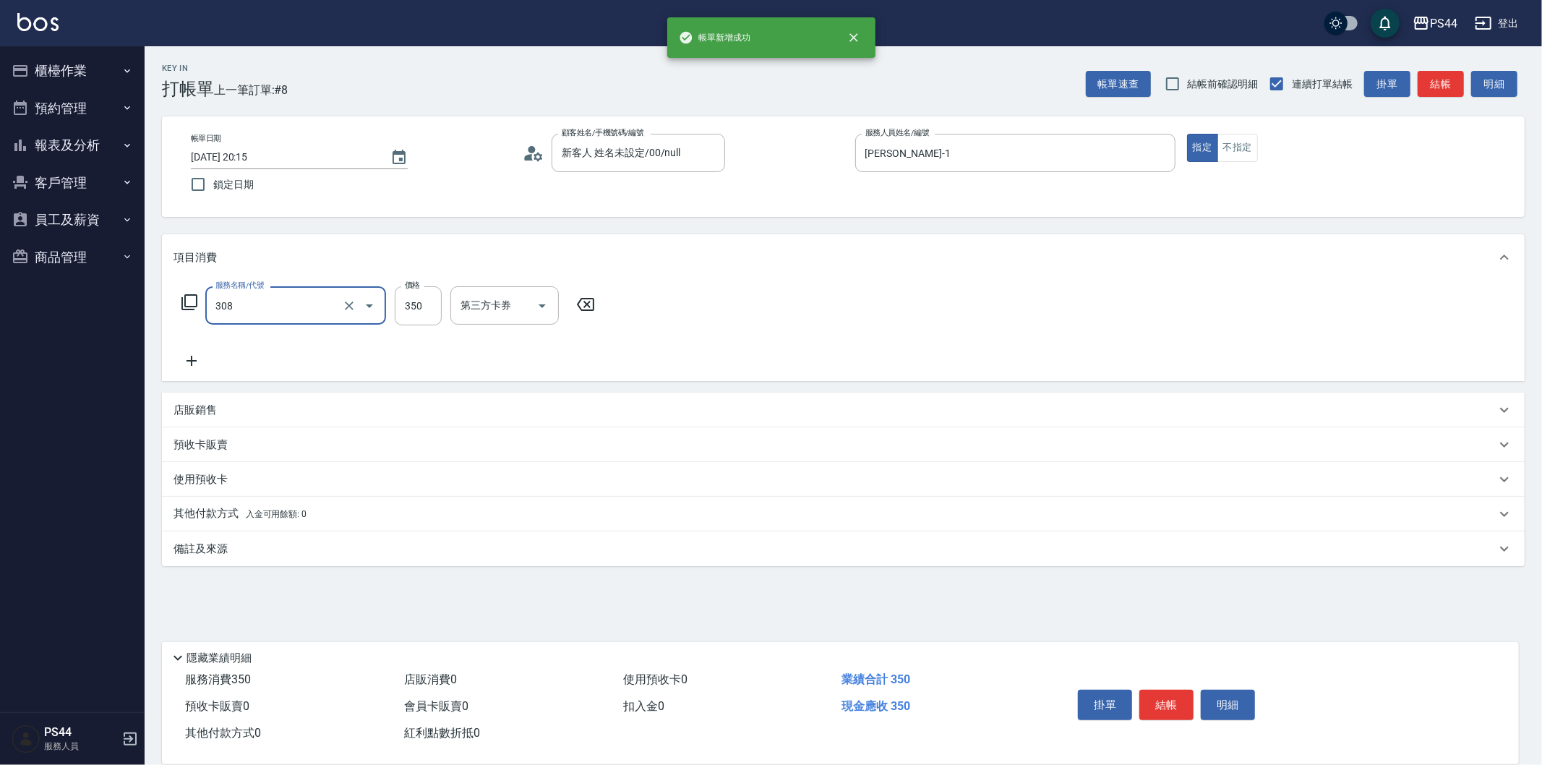
type input "洗+剪(308)"
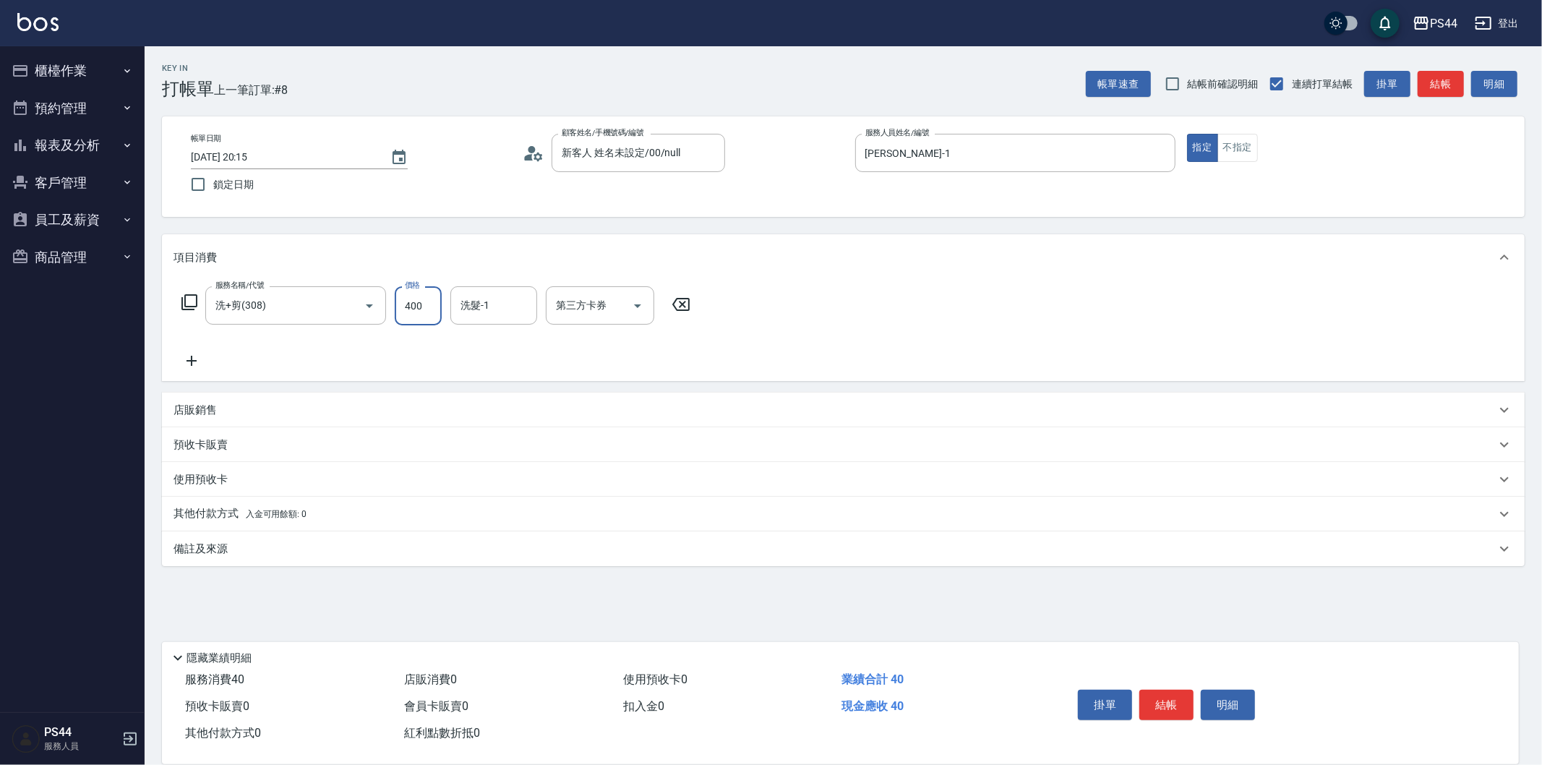
type input "400"
type input "慧星-29"
type input "儲值卡"
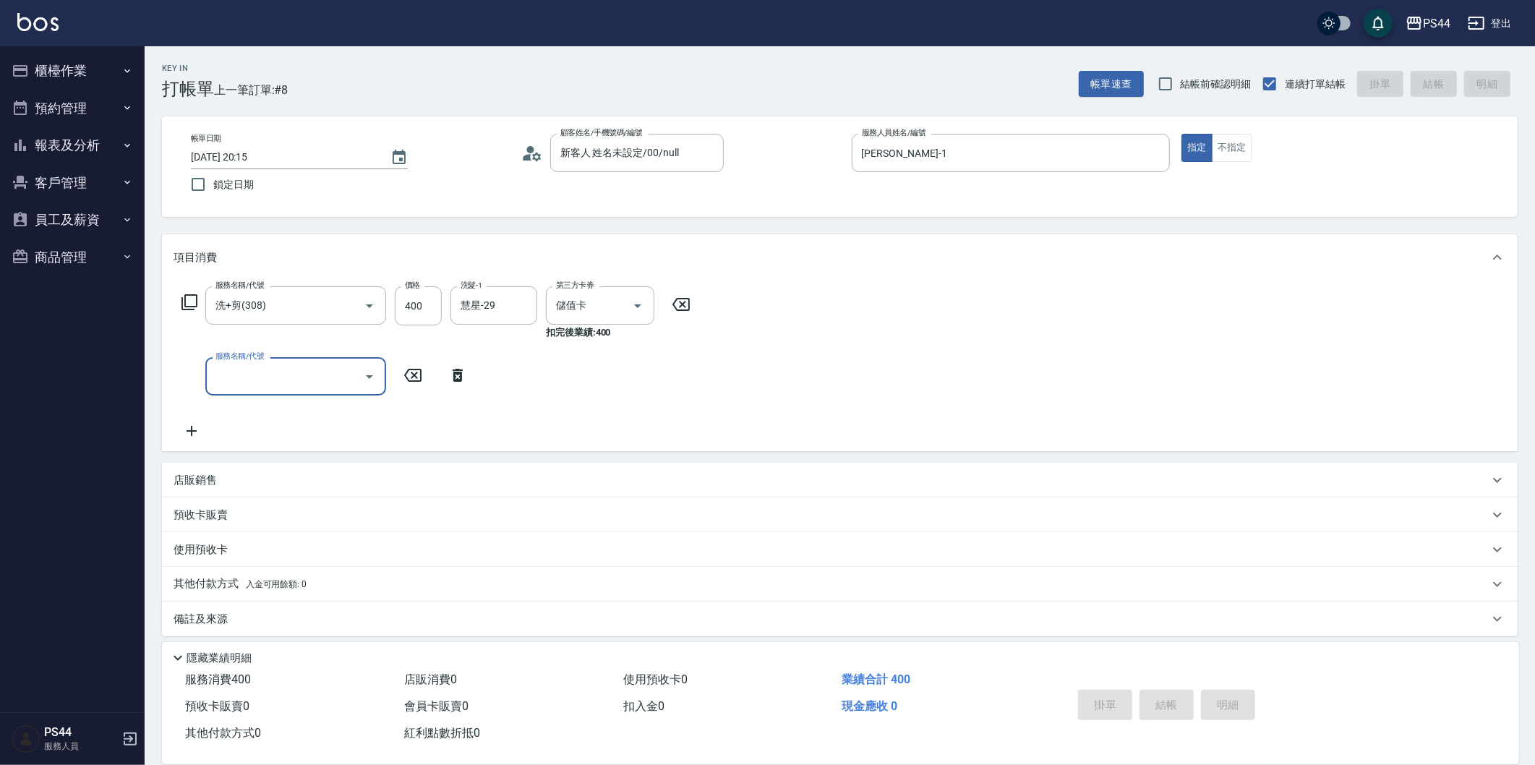
type input "[DATE] 20:16"
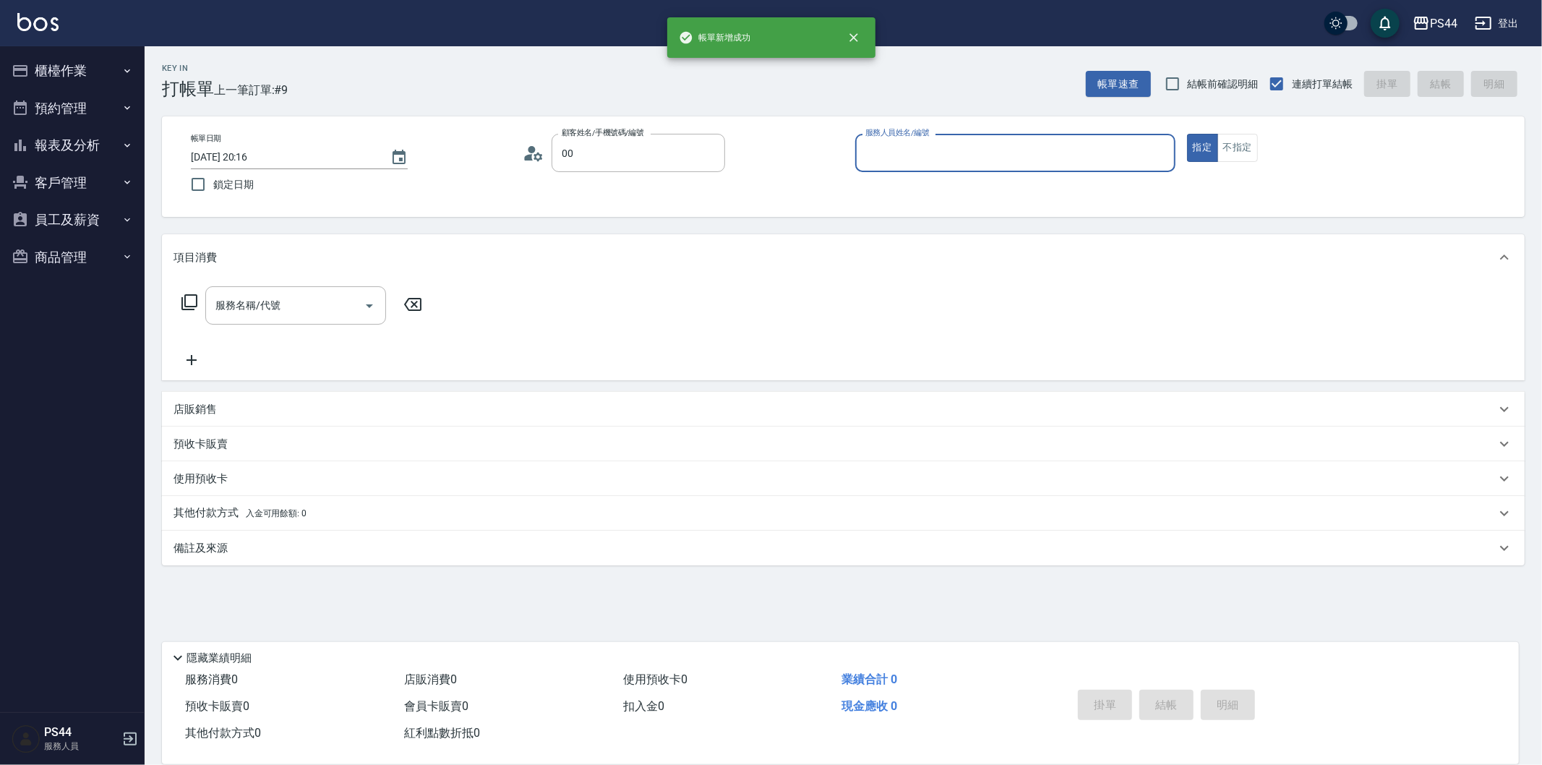
type input "新客人 姓名未設定/00/null"
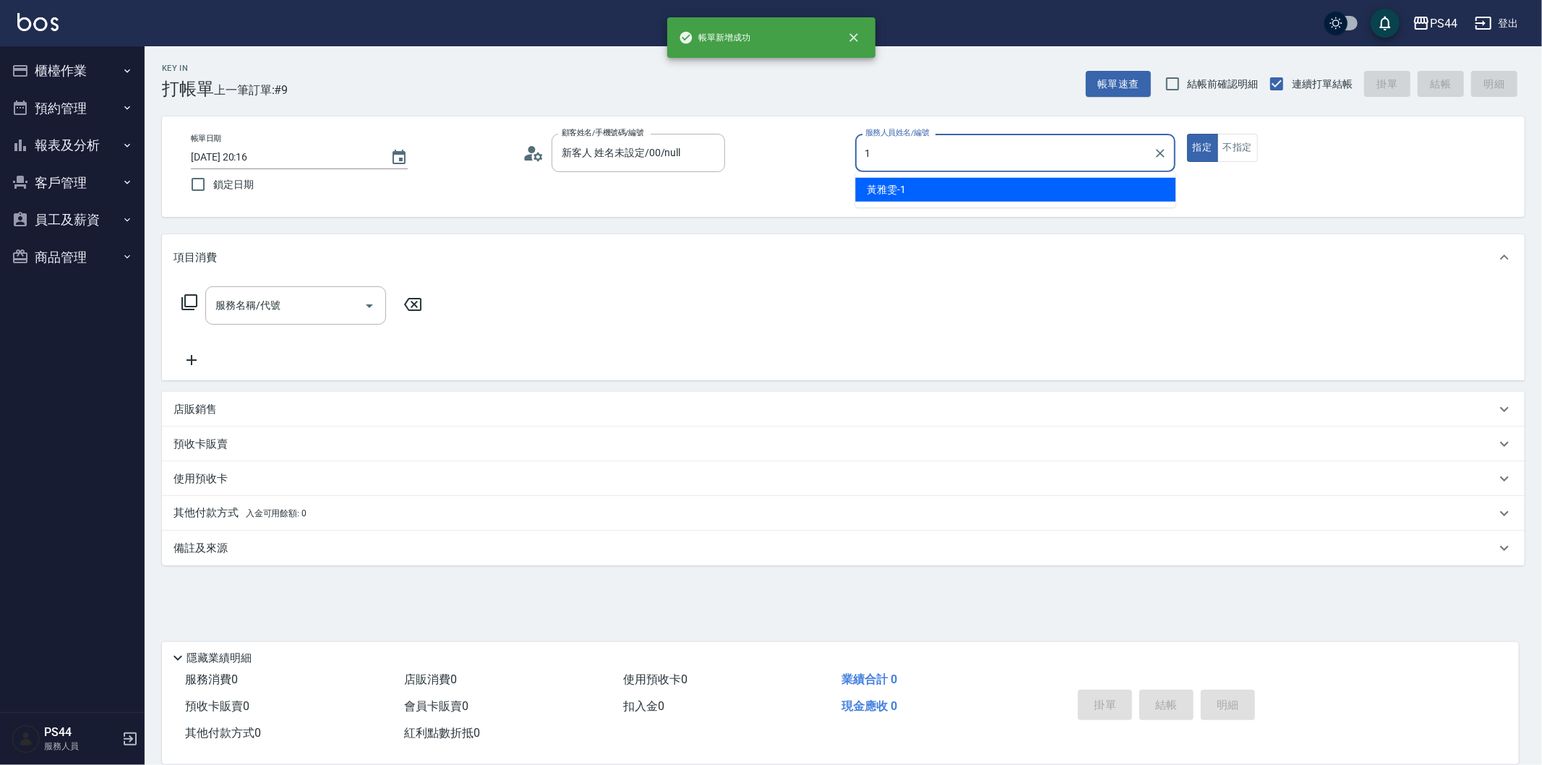
type input "[PERSON_NAME]-1"
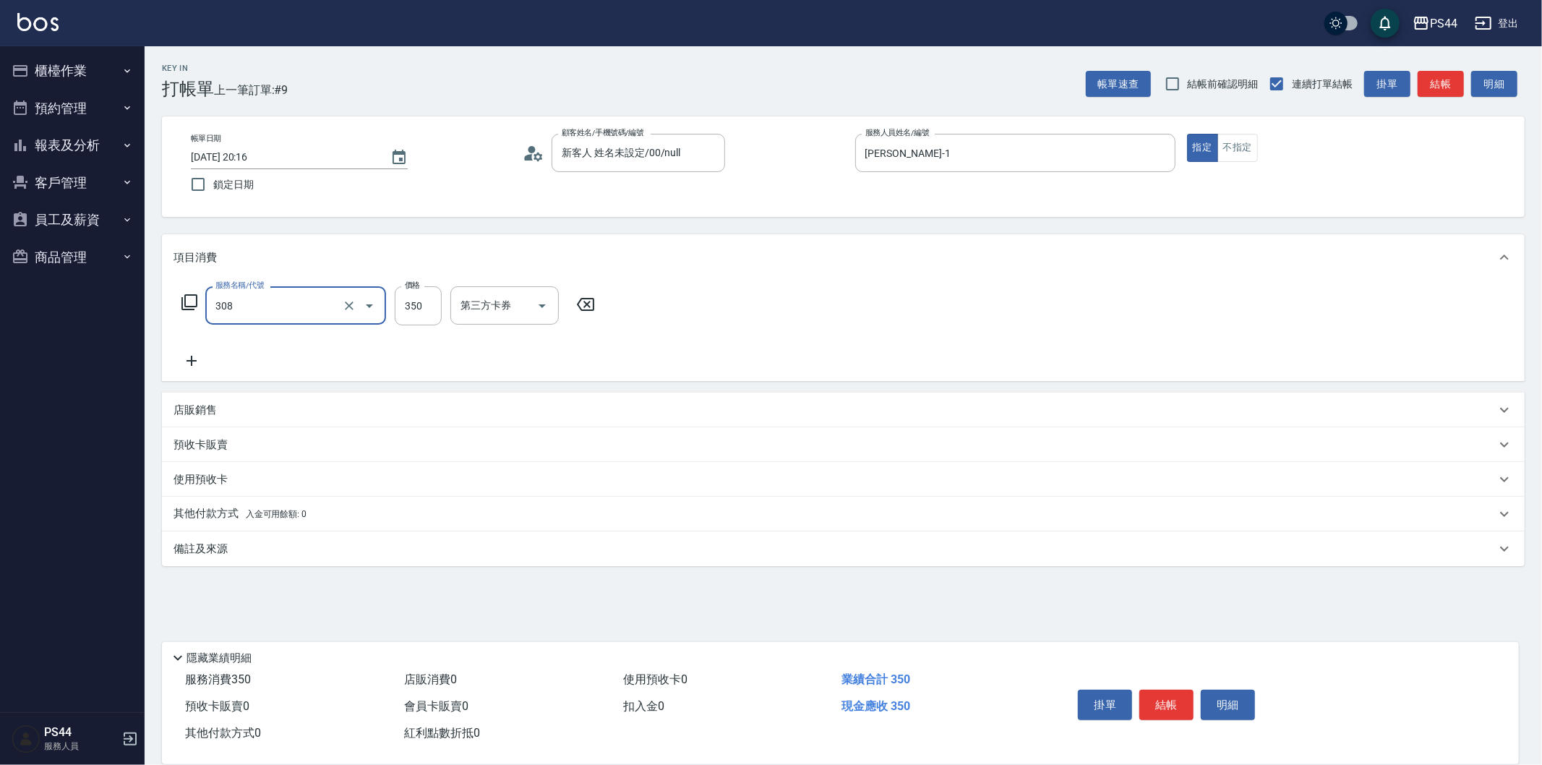
type input "洗+剪(308)"
type input "400"
type input "慧星-29"
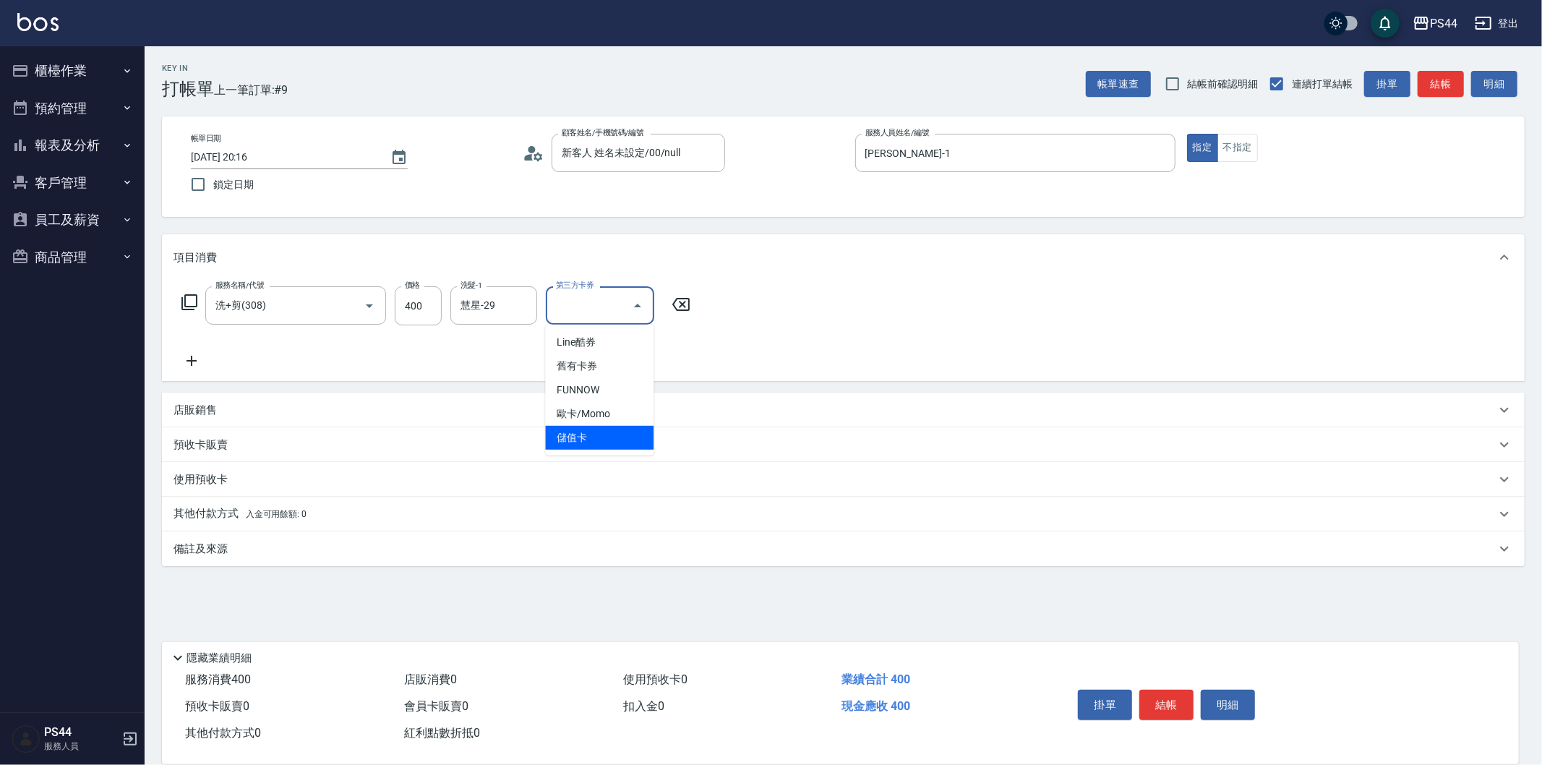
type input "儲值卡"
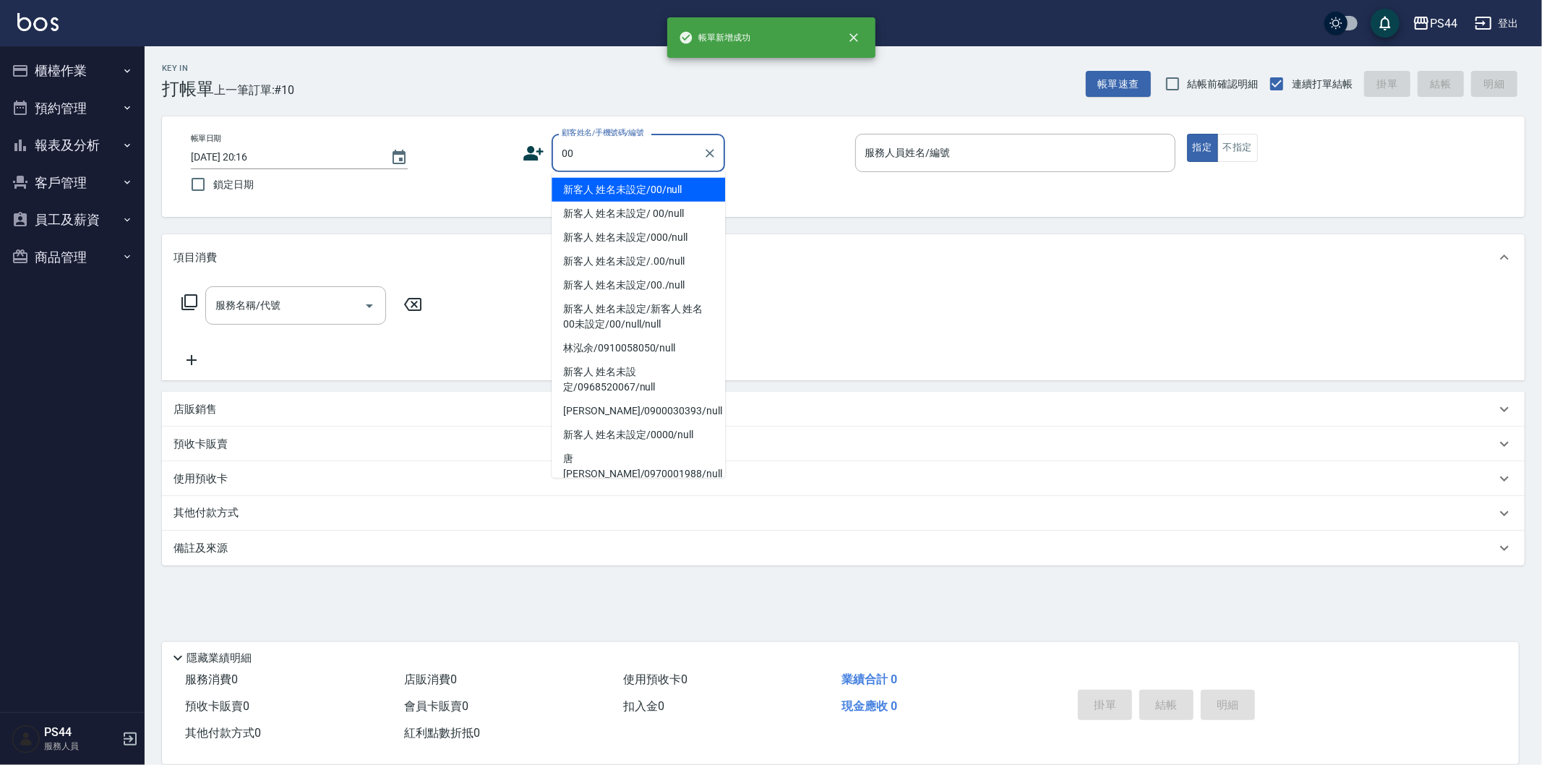
type input "新客人 姓名未設定/00/null"
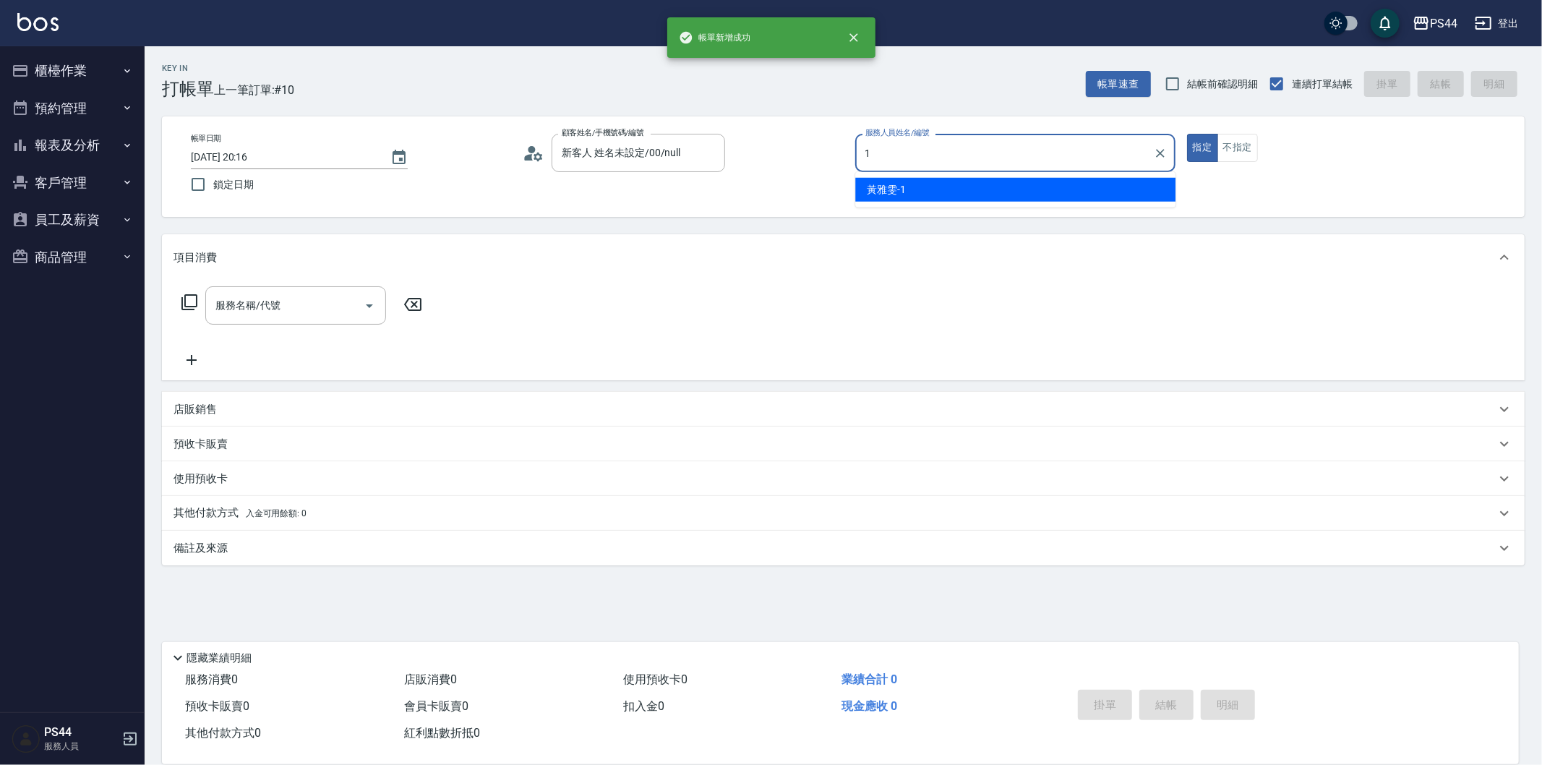
type input "[PERSON_NAME]-1"
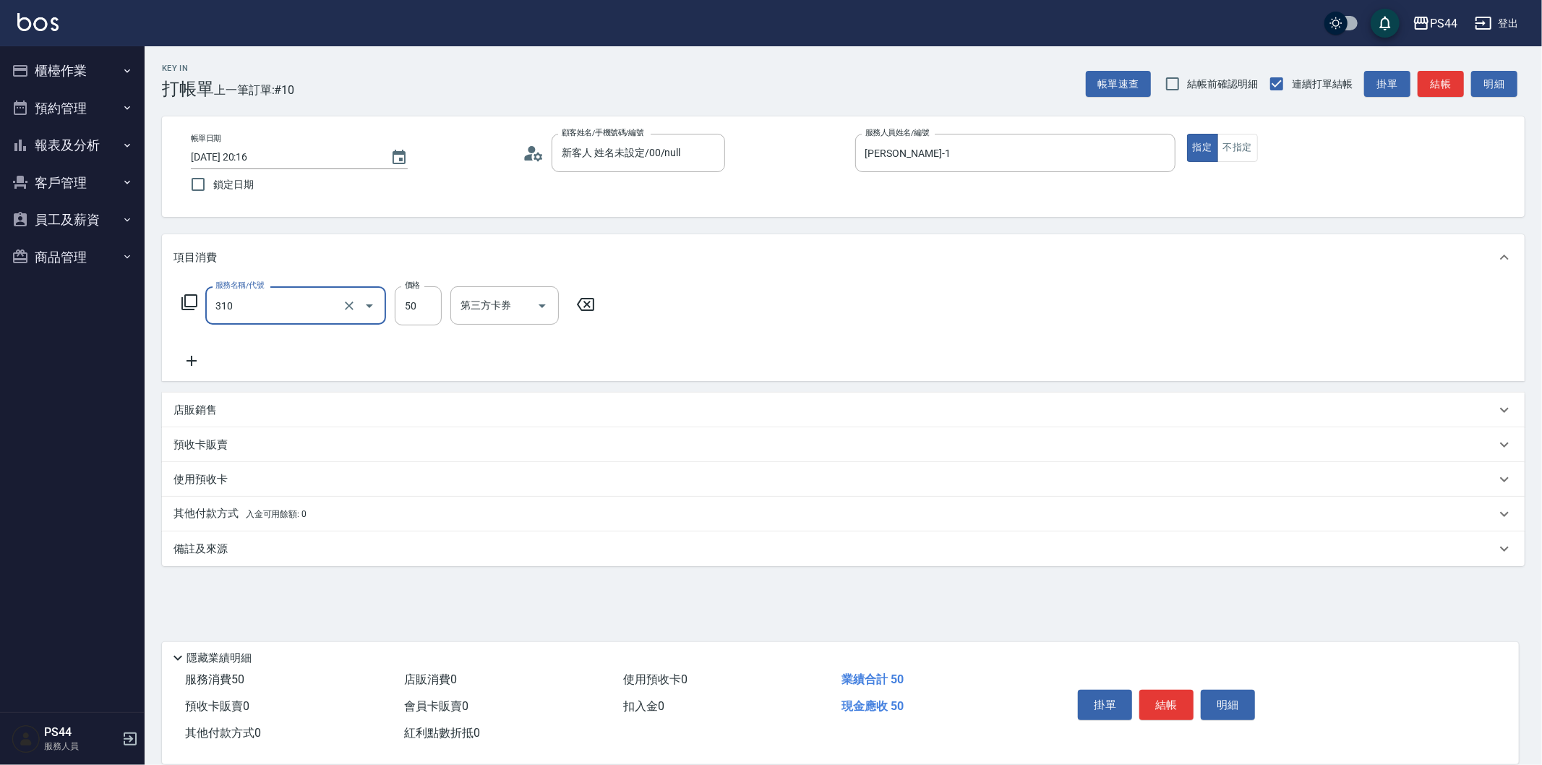
type input "剪瀏海(310)"
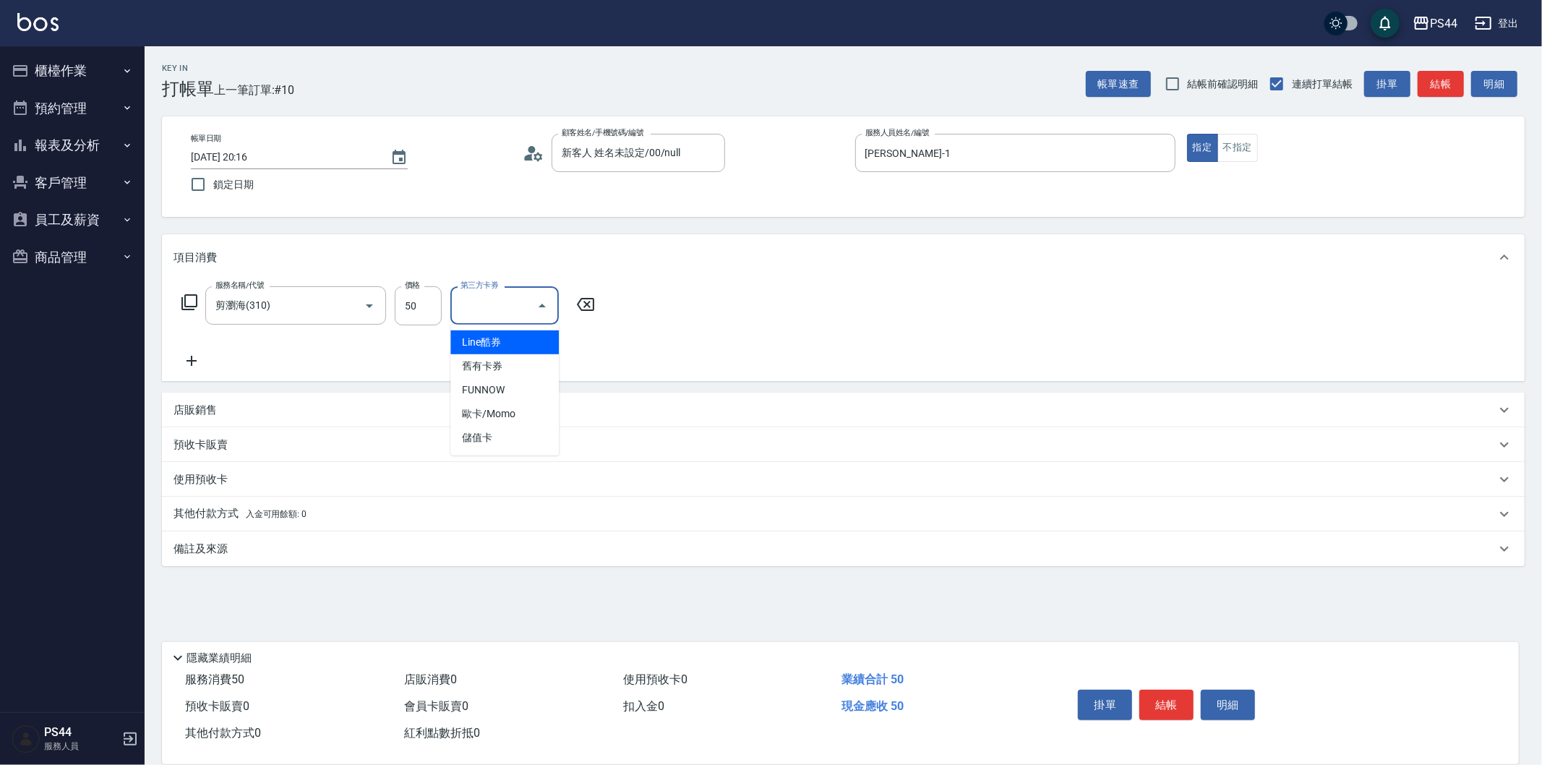
type input "儲值卡"
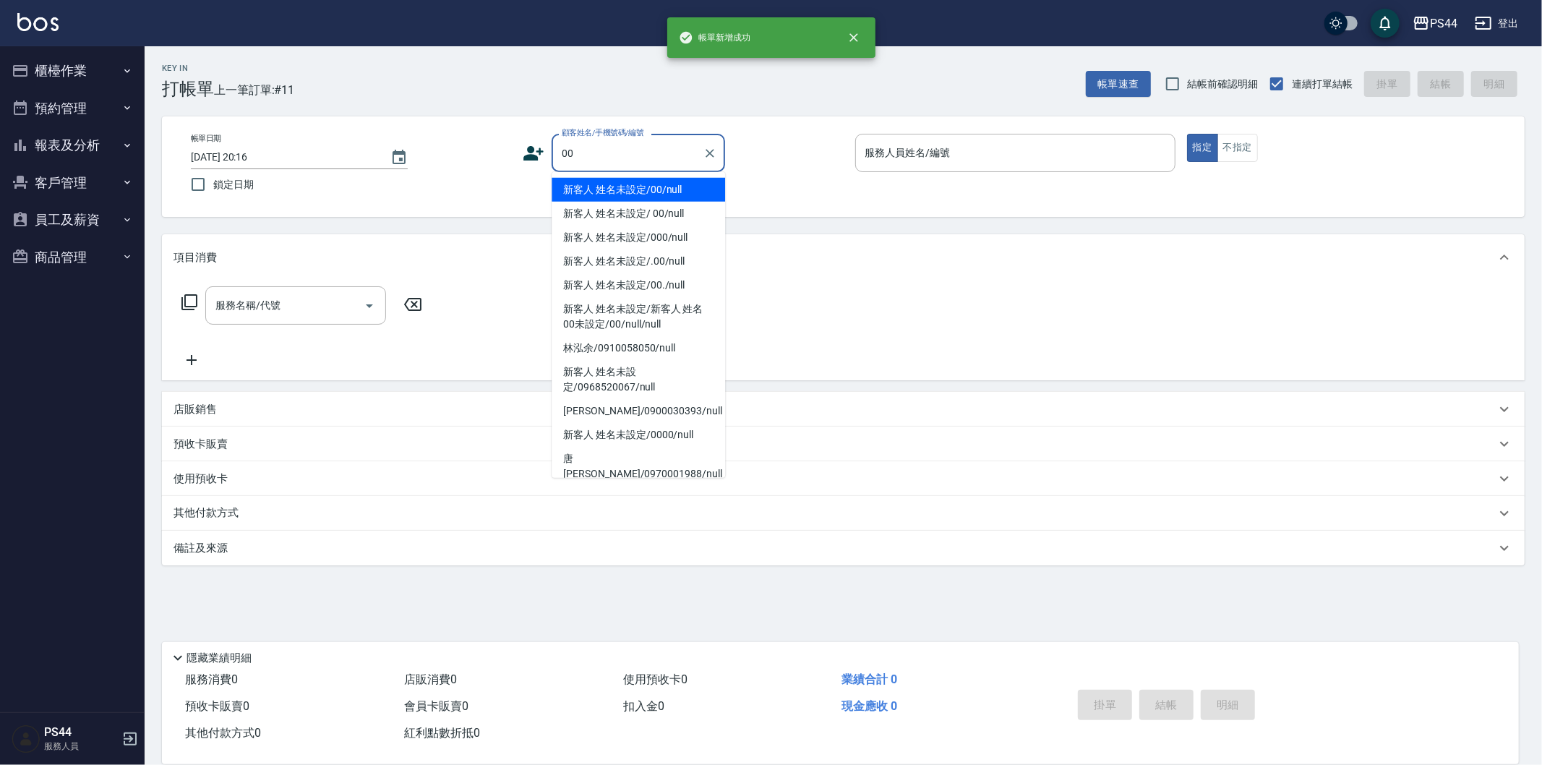
type input "新客人 姓名未設定/00/null"
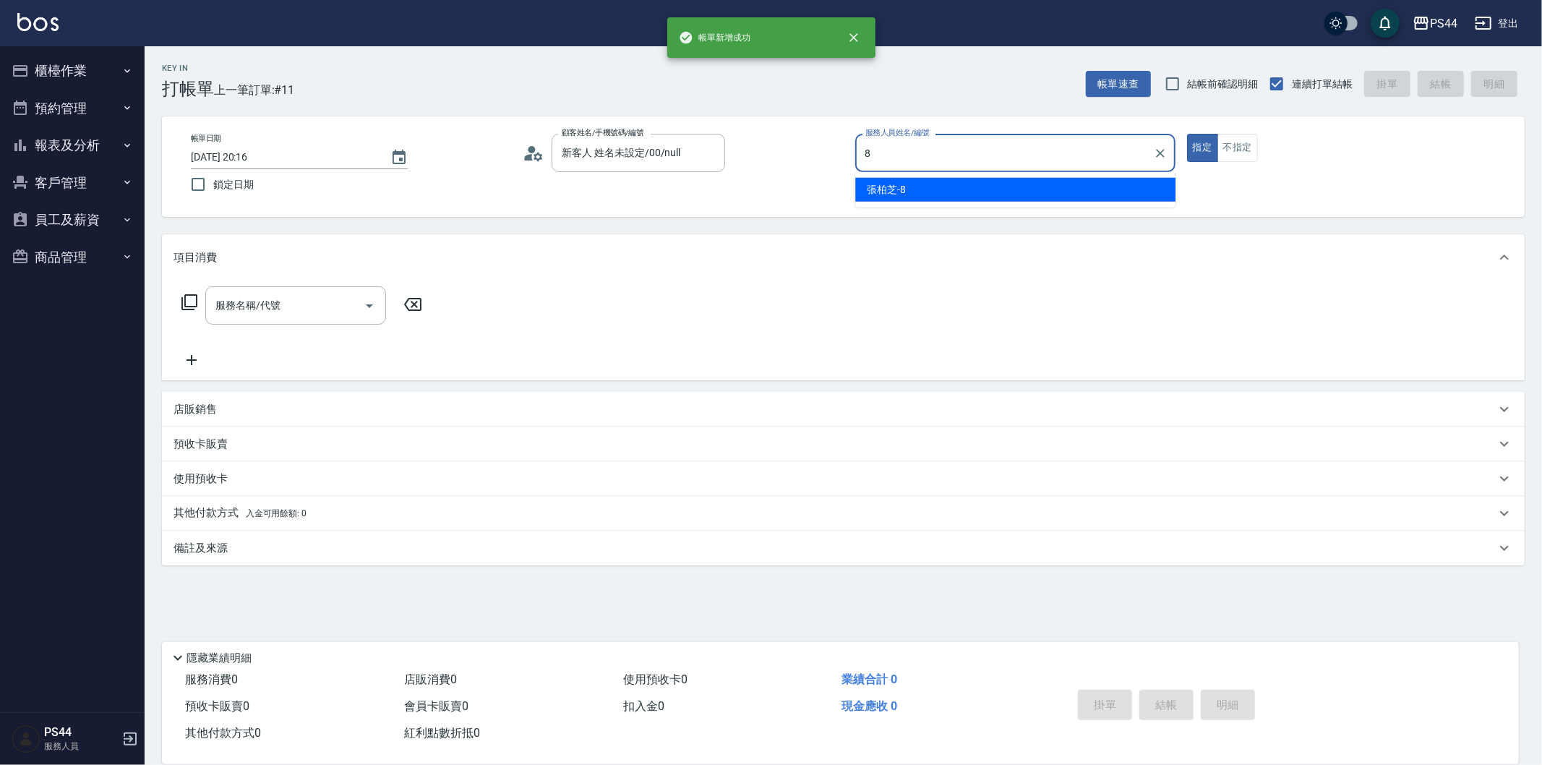
type input "[PERSON_NAME]-8"
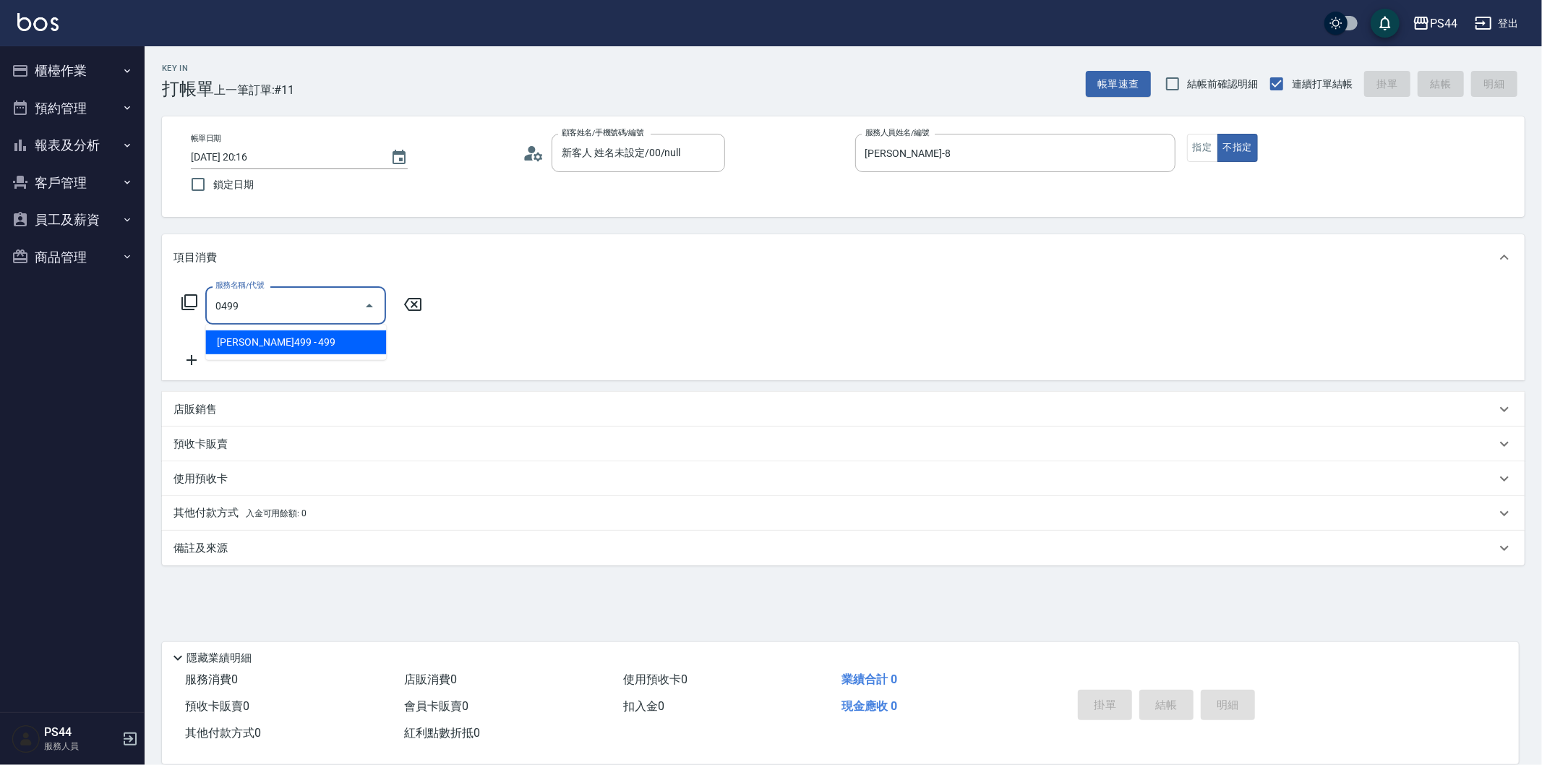
type input "[PERSON_NAME]499(0499)"
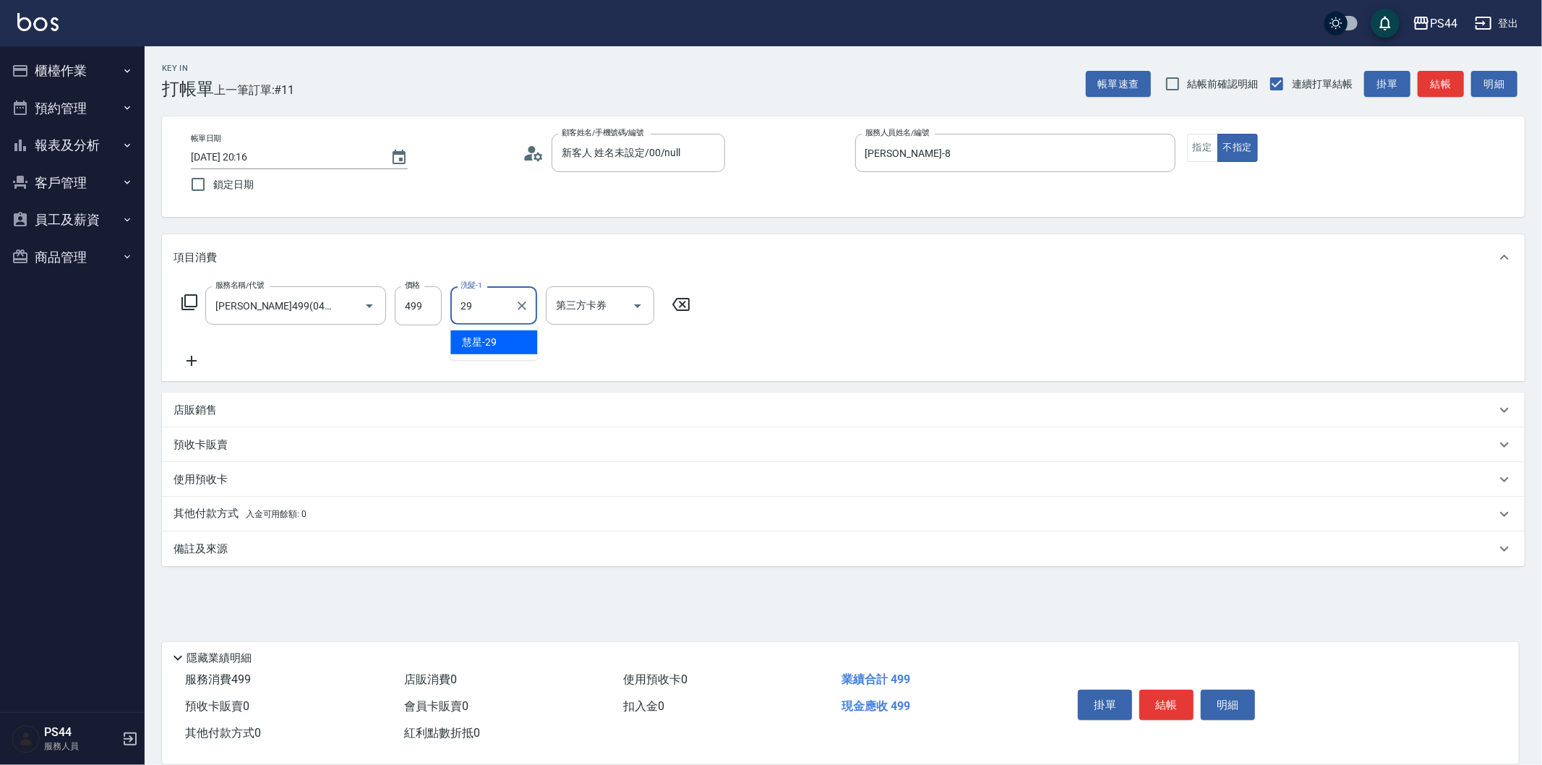
type input "慧星-29"
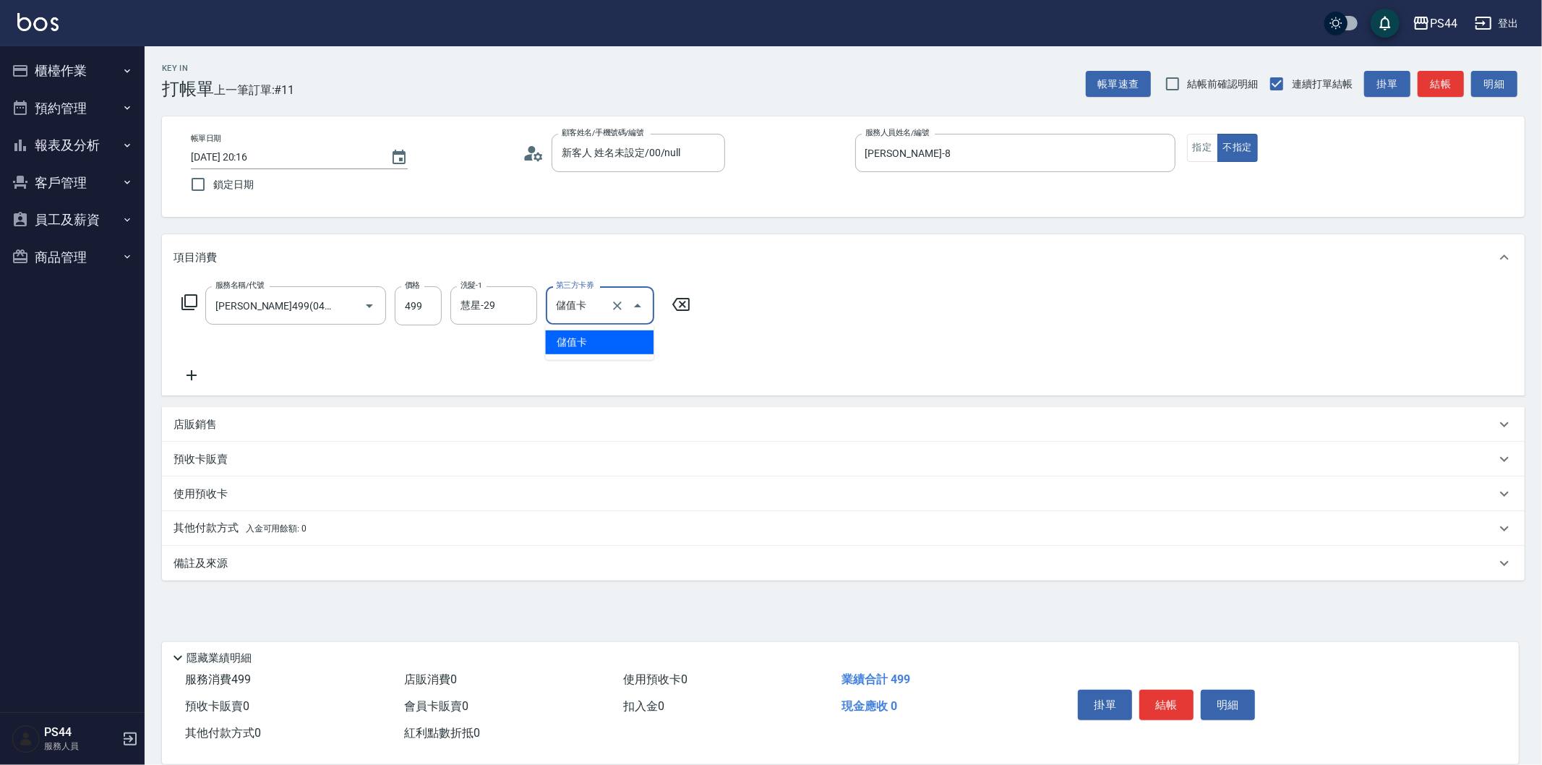
type input "儲值卡"
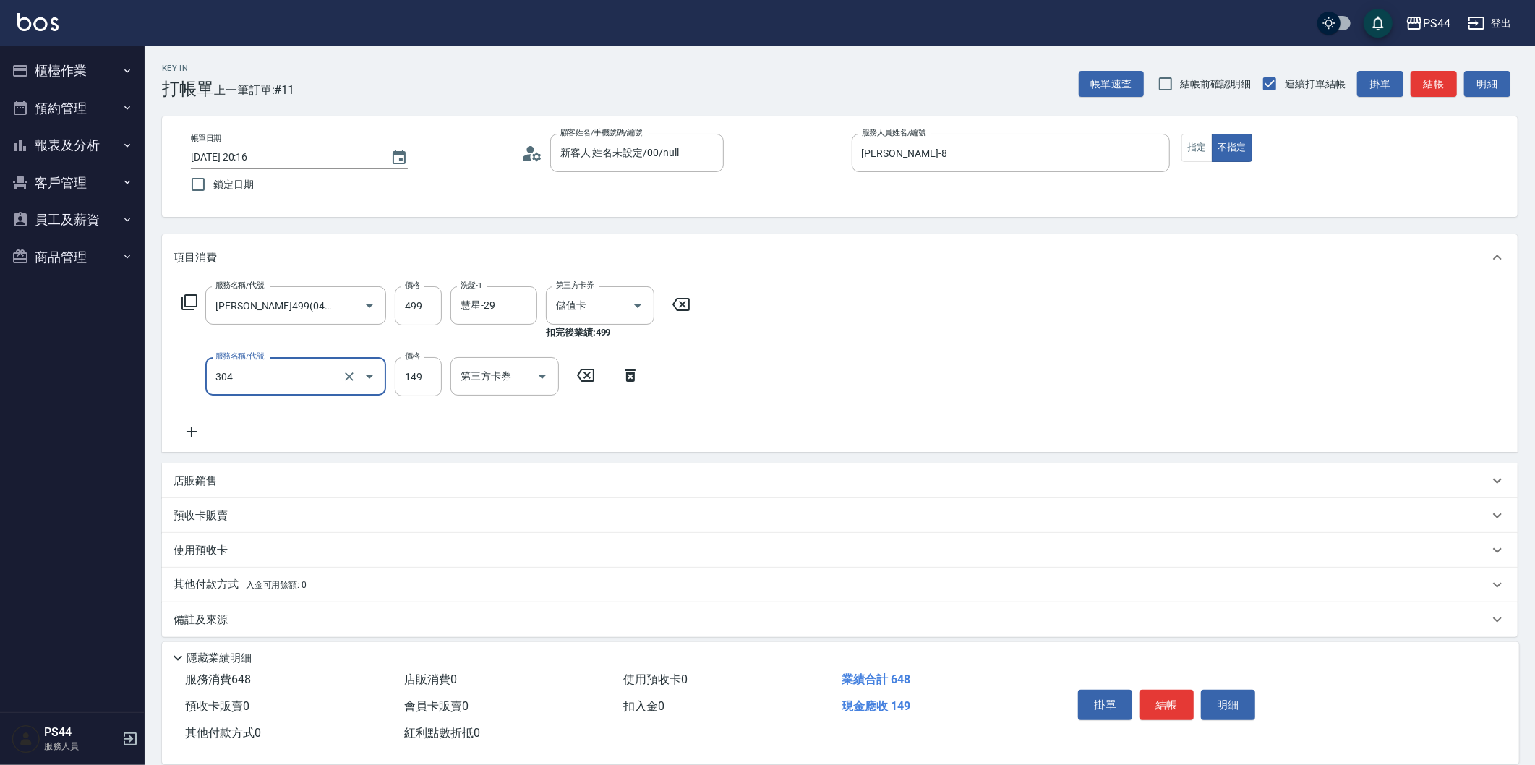
type input "剪髮(304)"
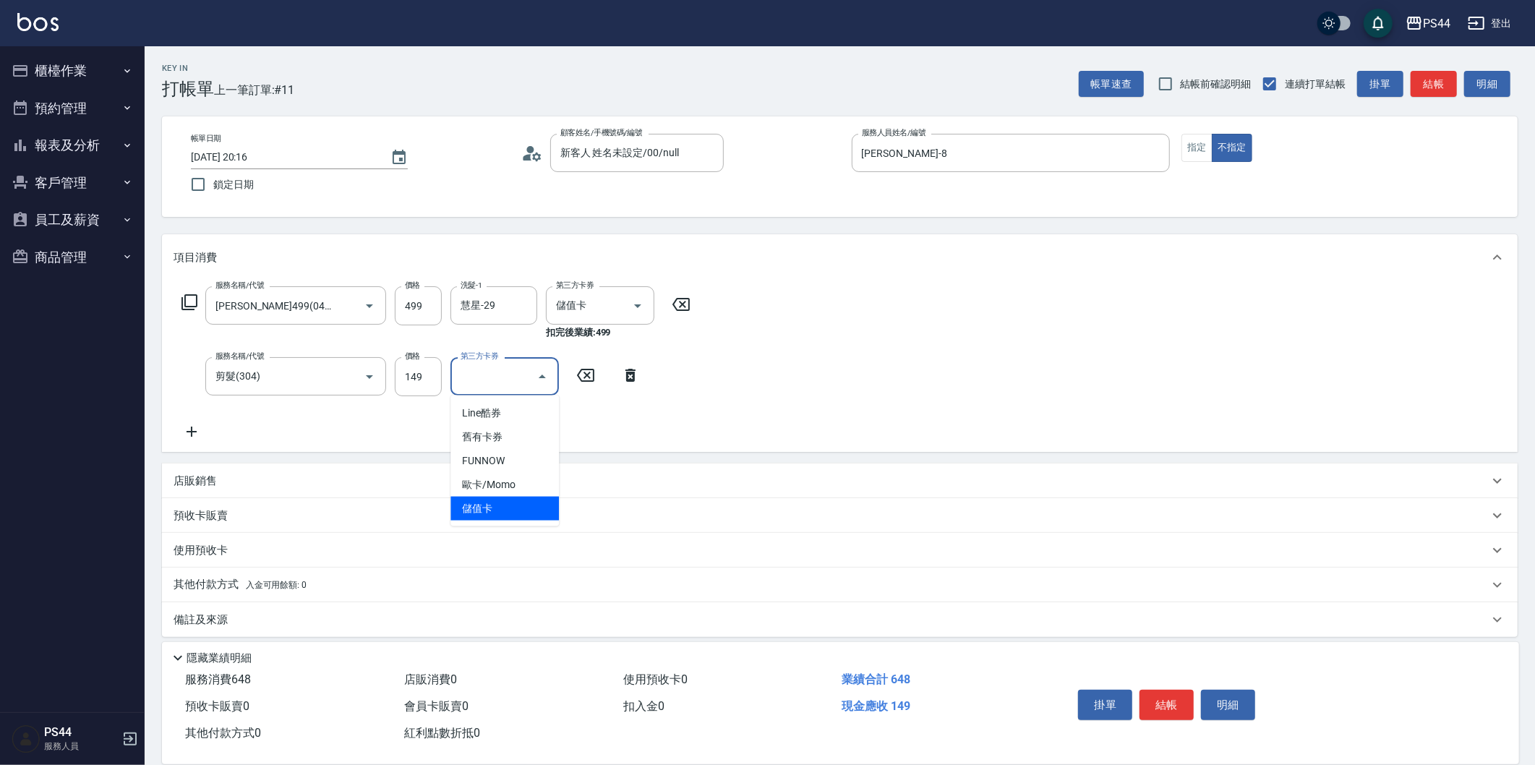
type input "儲值卡"
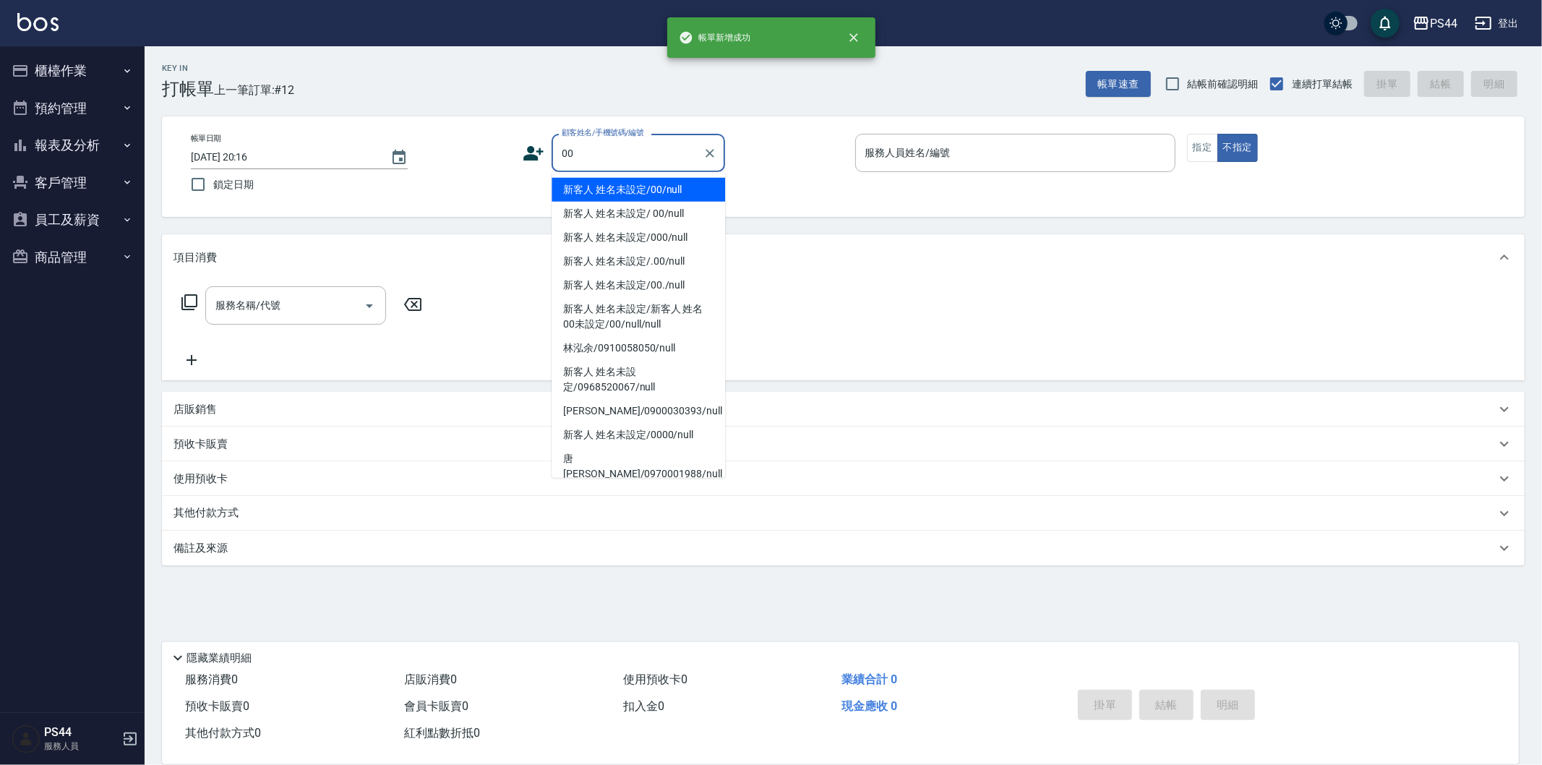
type input "新客人 姓名未設定/00/null"
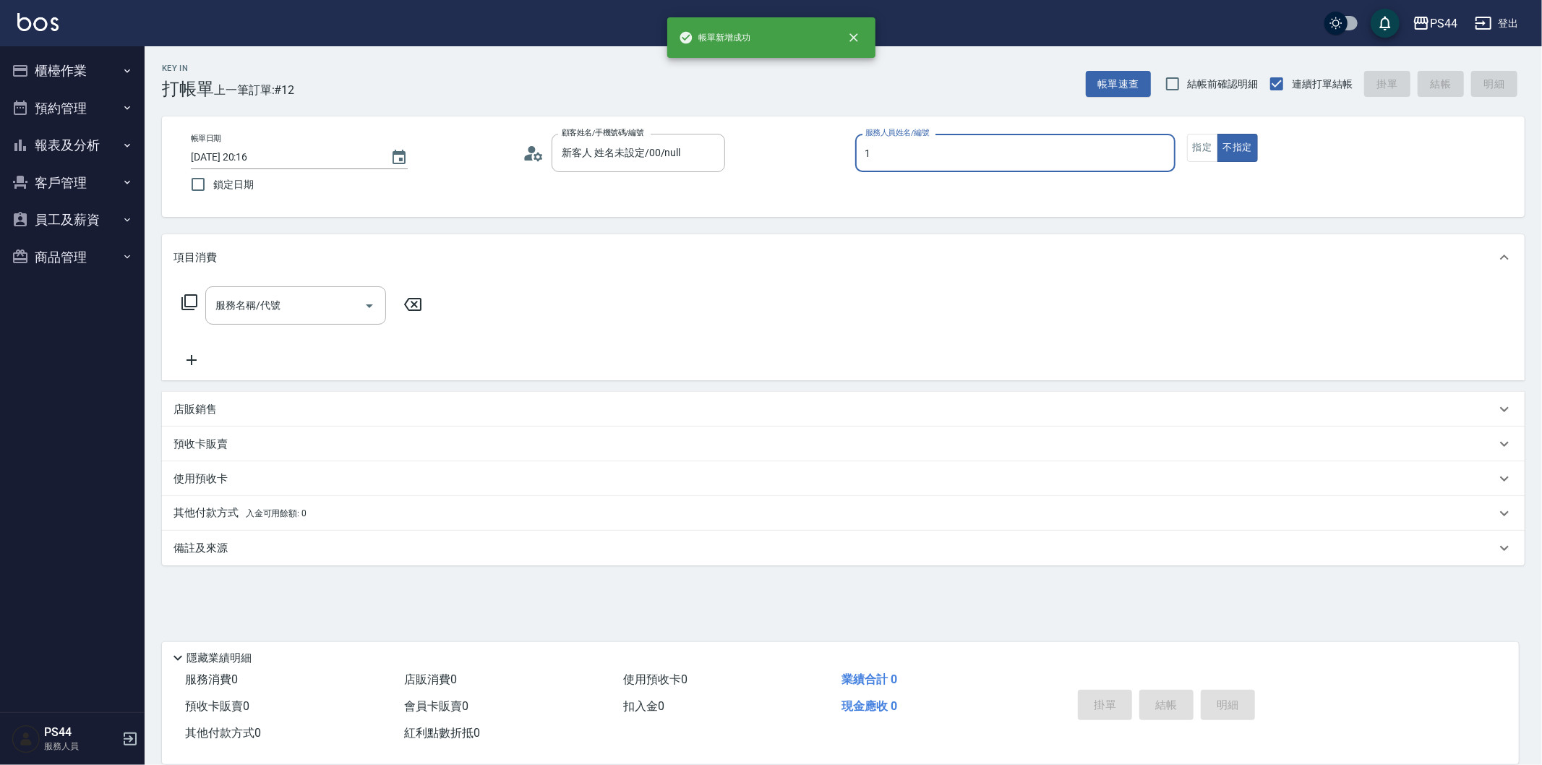
type input "[PERSON_NAME]-1"
type button "false"
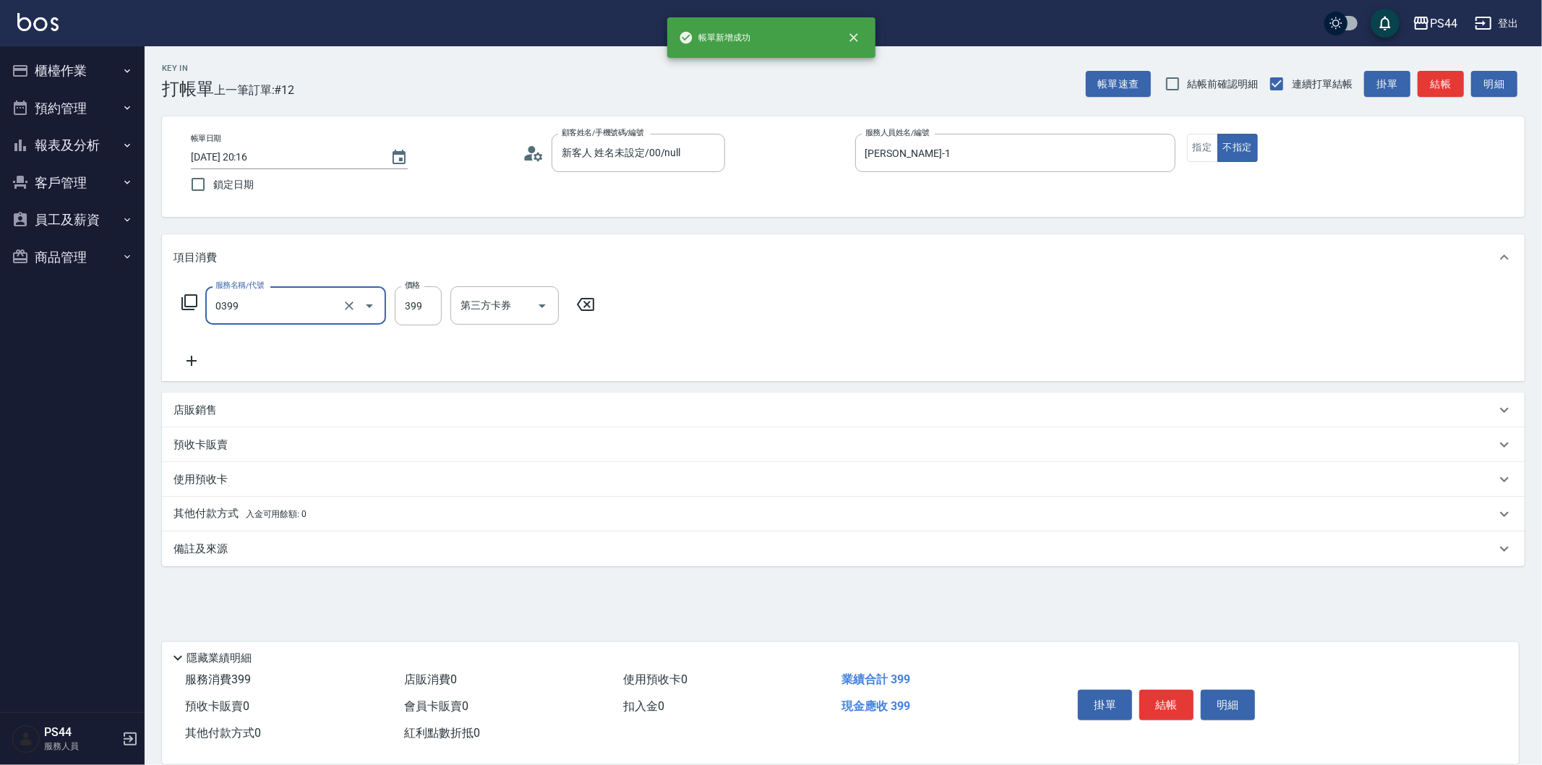
type input "海鹽399(0399)"
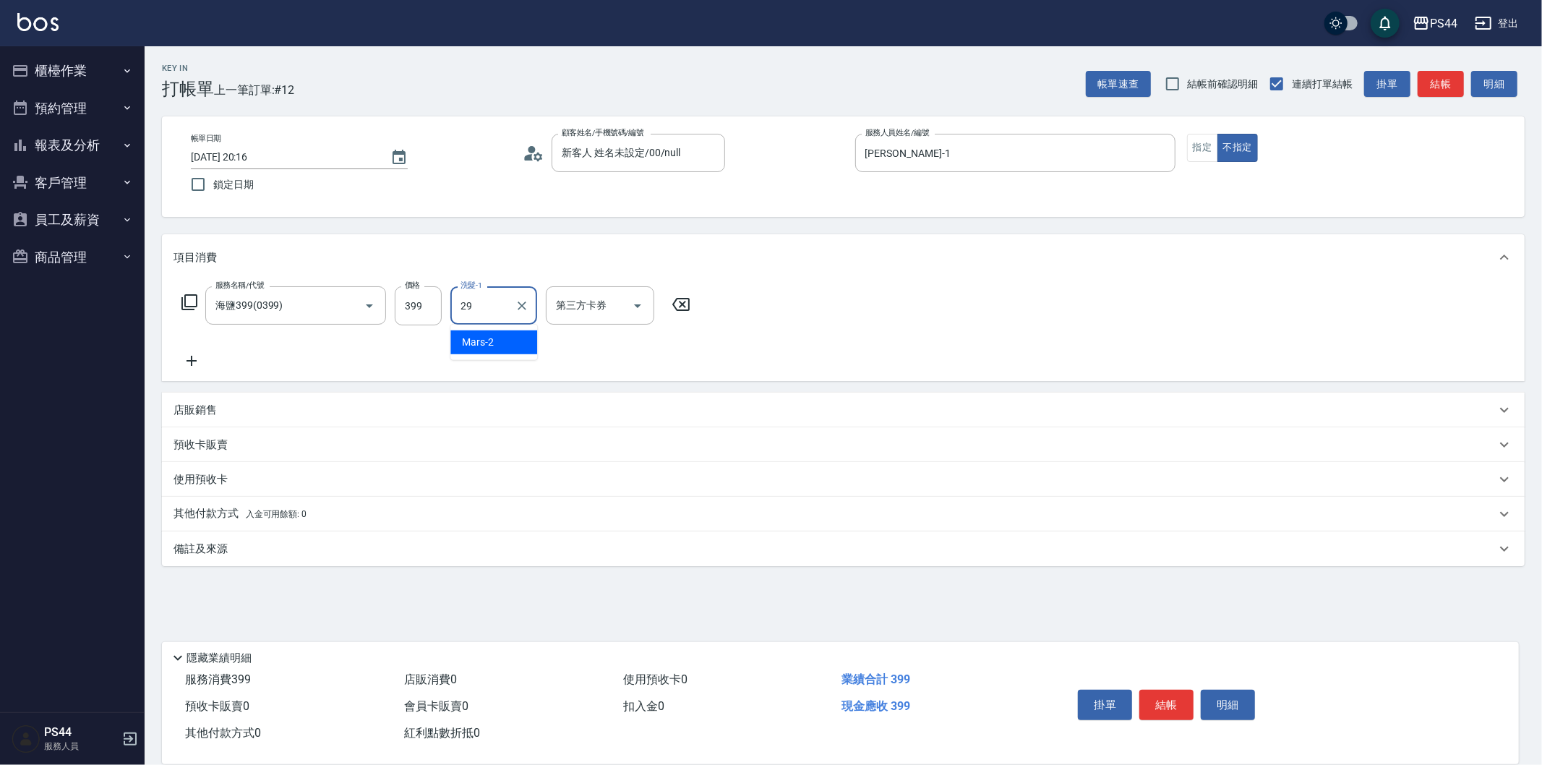
type input "慧星-29"
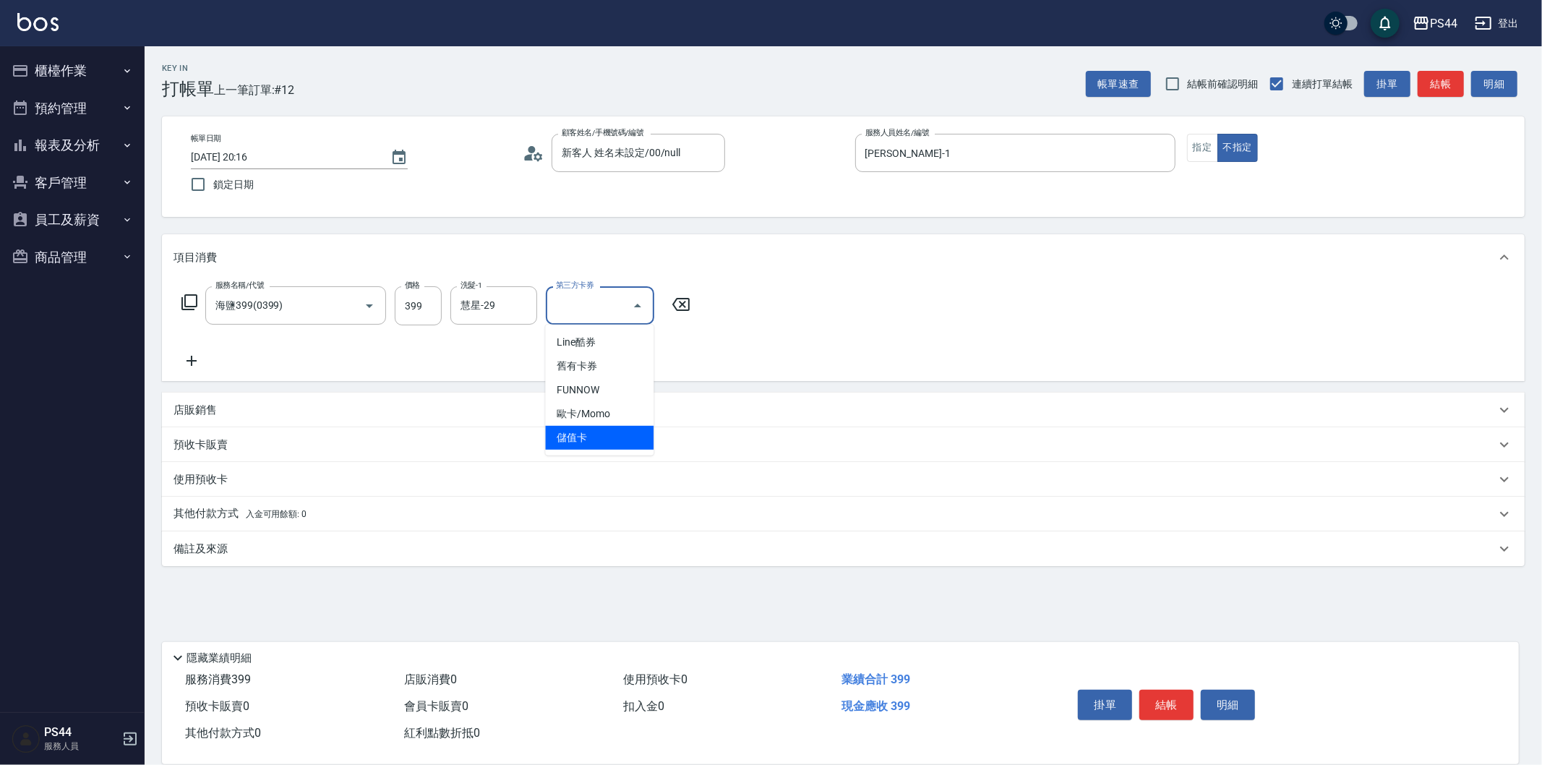
type input "儲值卡"
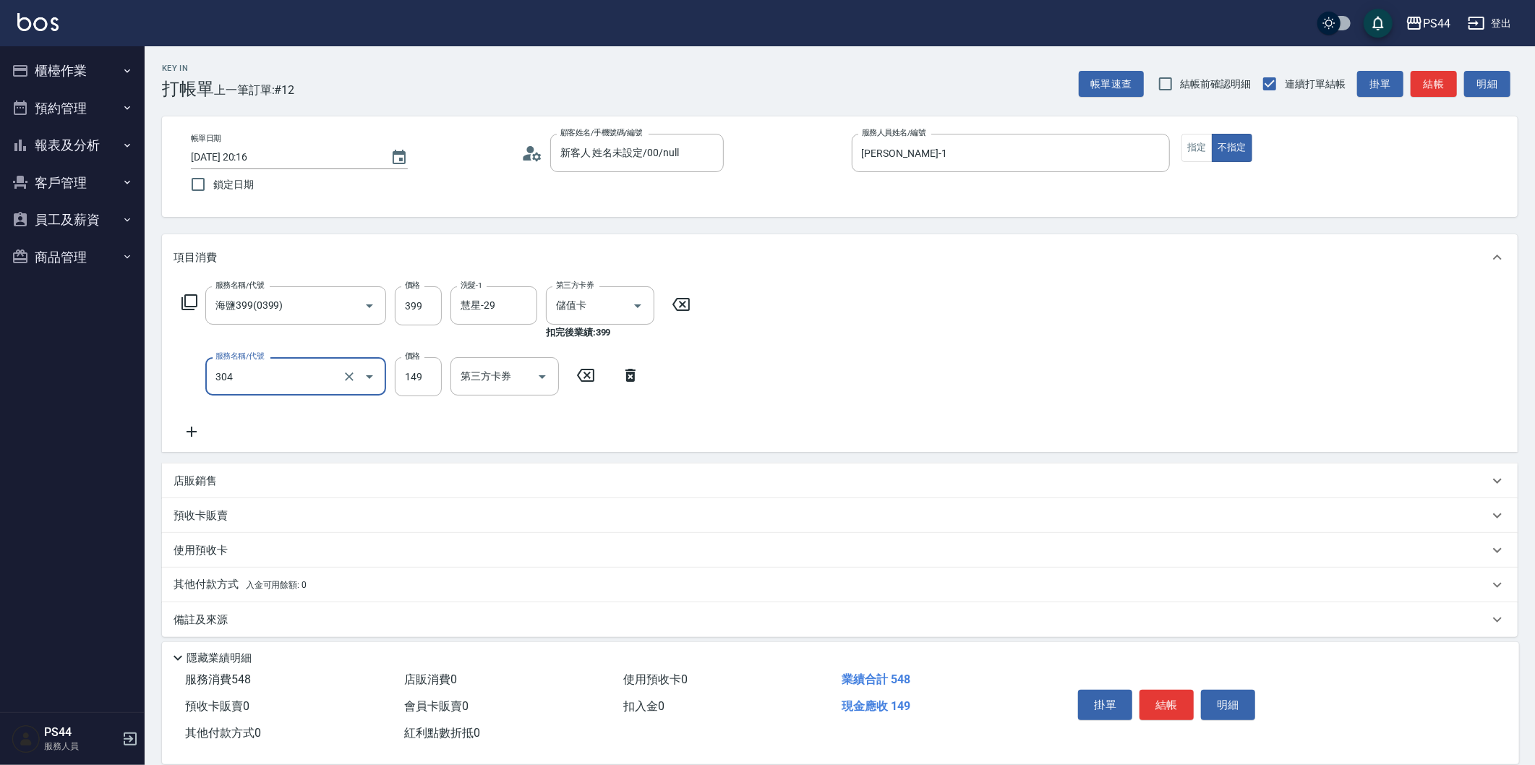
type input "剪髮(304)"
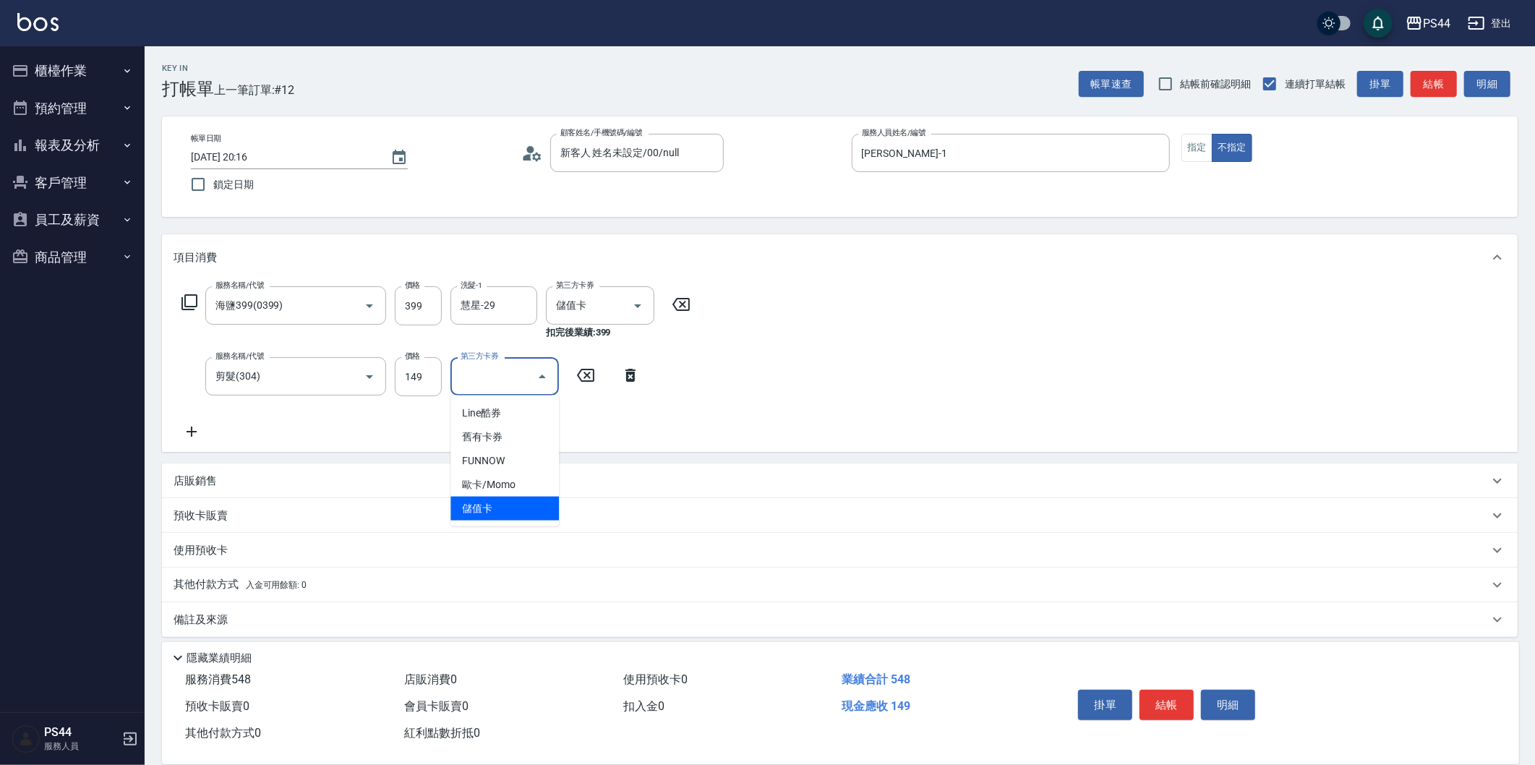
type input "儲值卡"
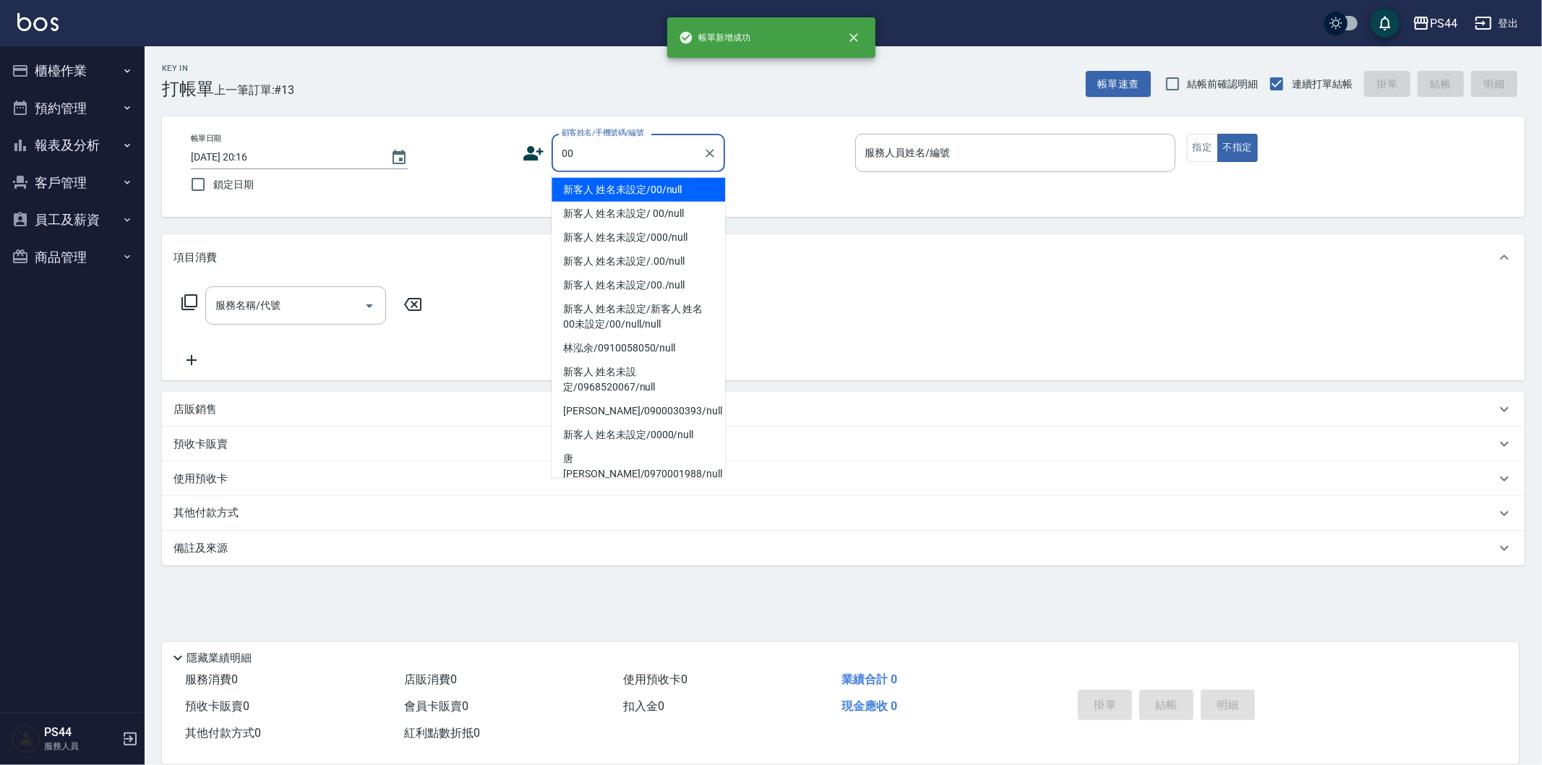
type input "新客人 姓名未設定/00/null"
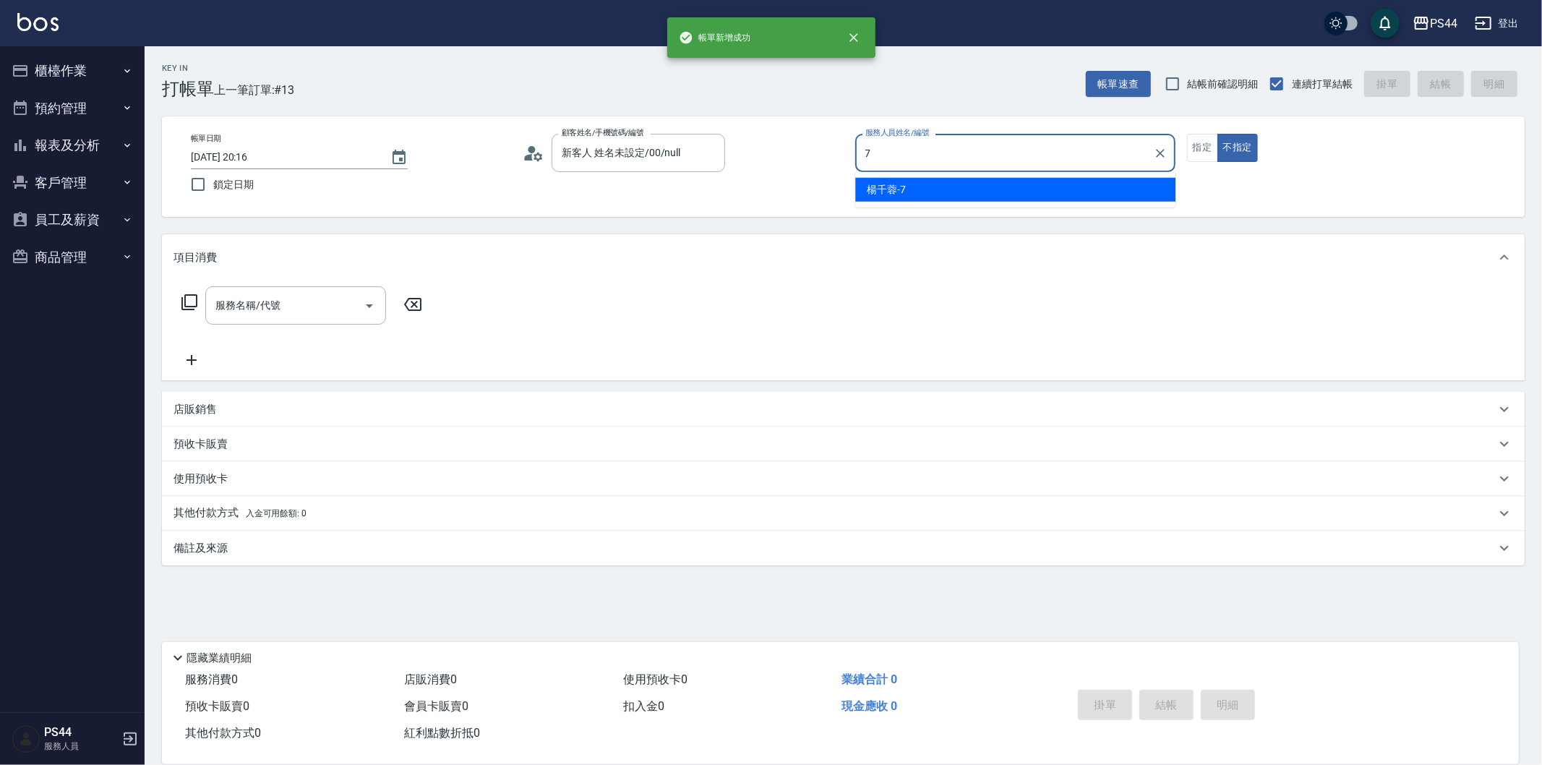
type input "[PERSON_NAME]-7"
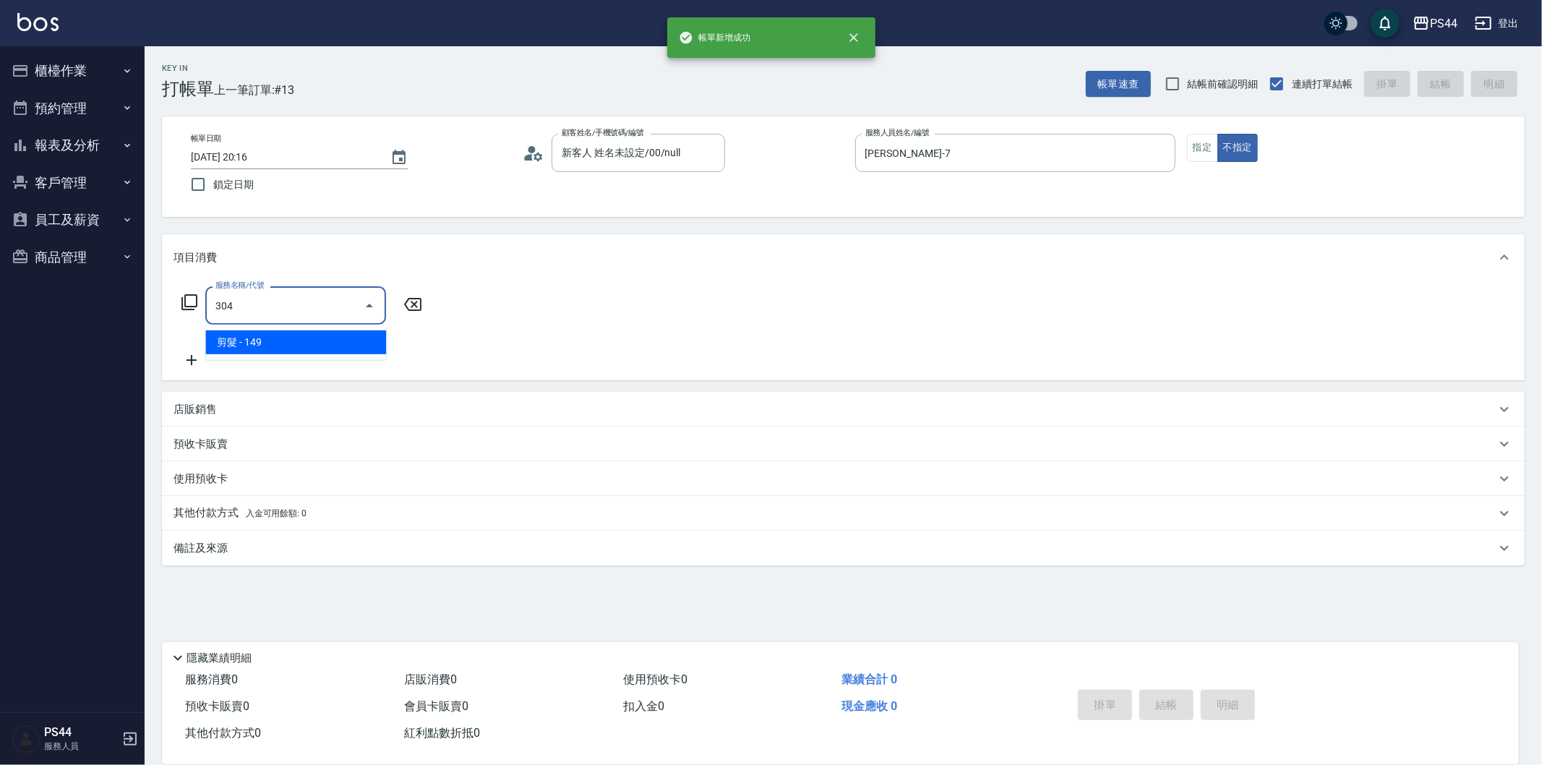
type input "剪髮(304)"
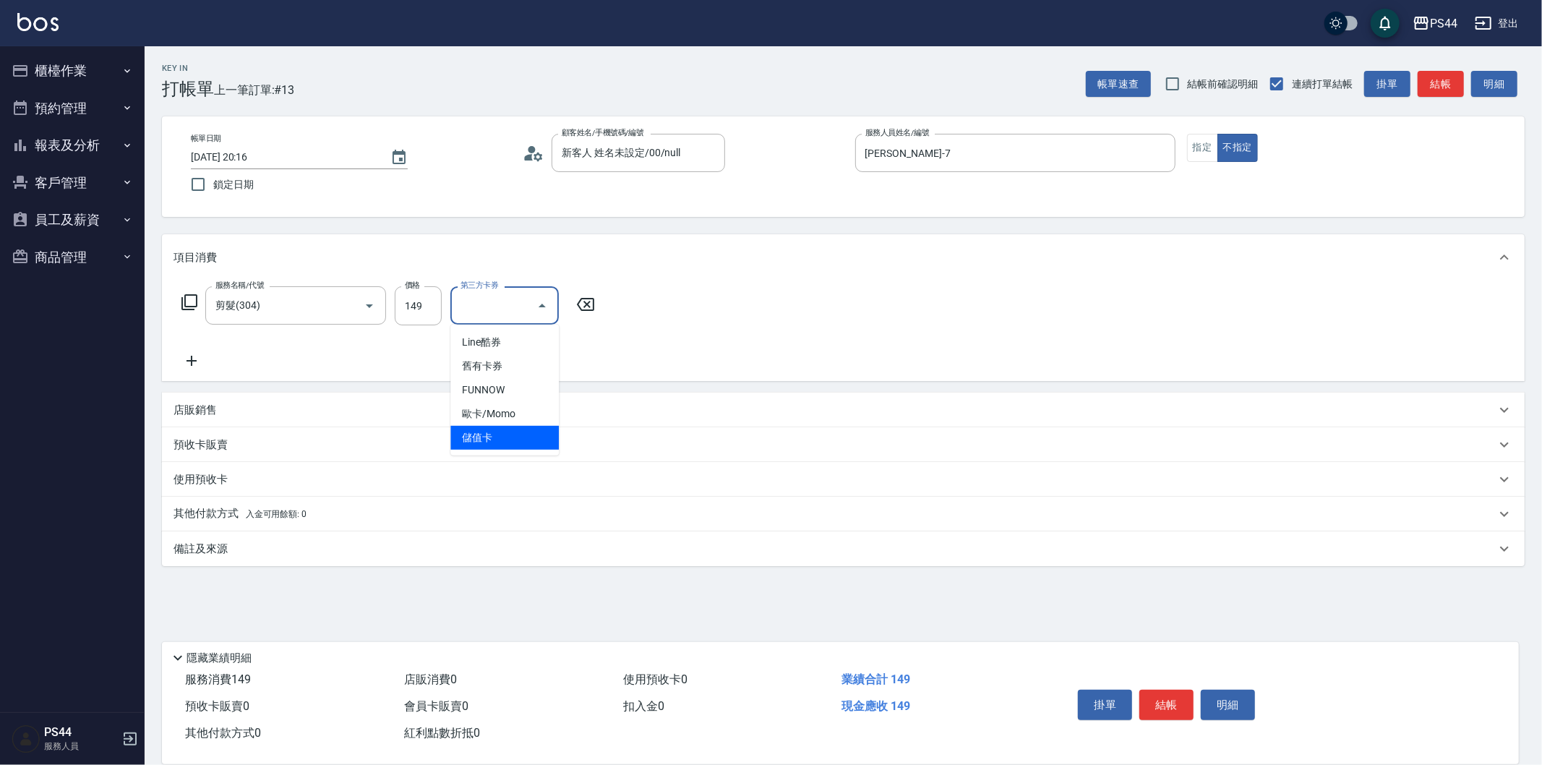
type input "儲值卡"
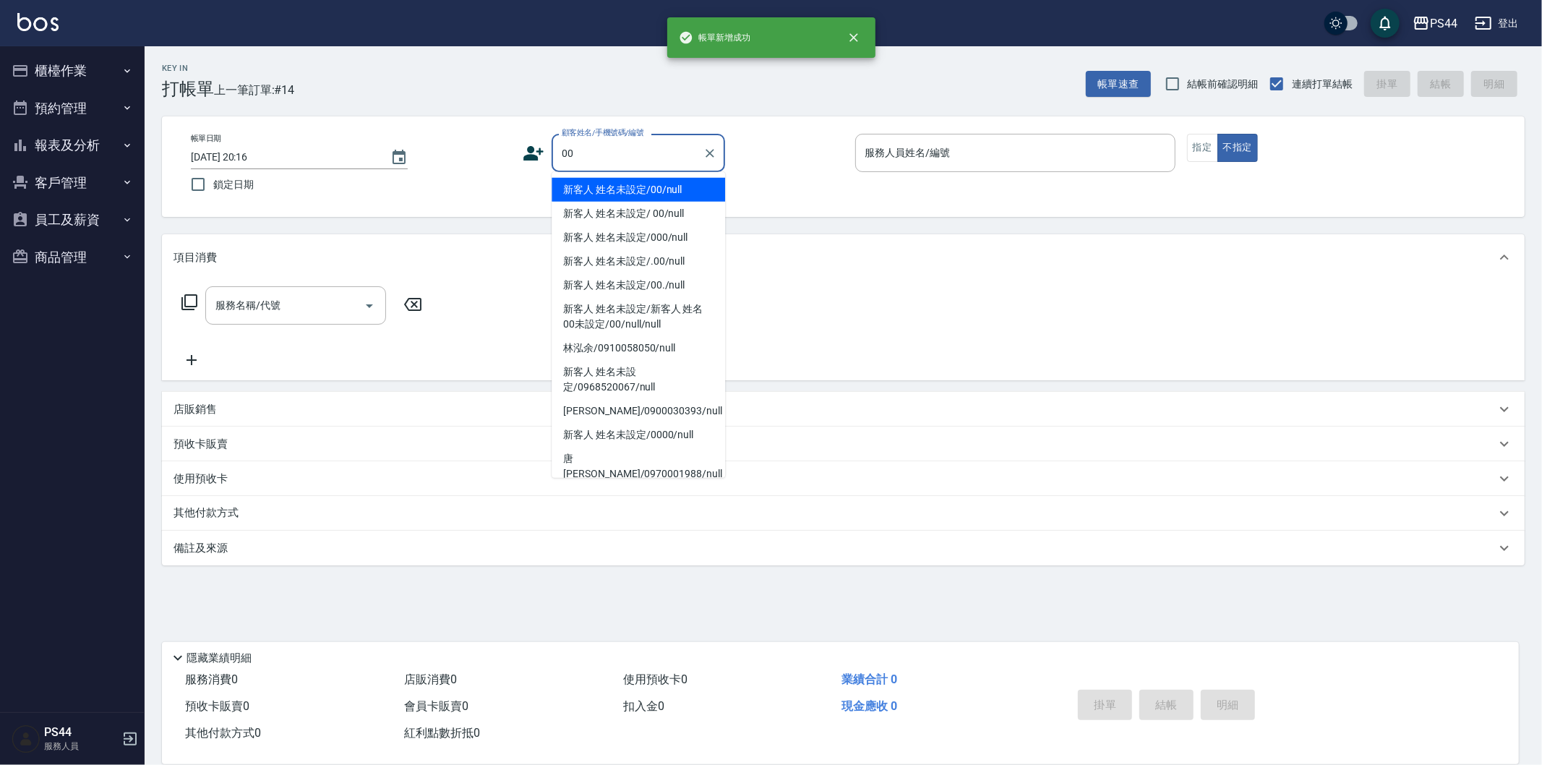
type input "新客人 姓名未設定/00/null"
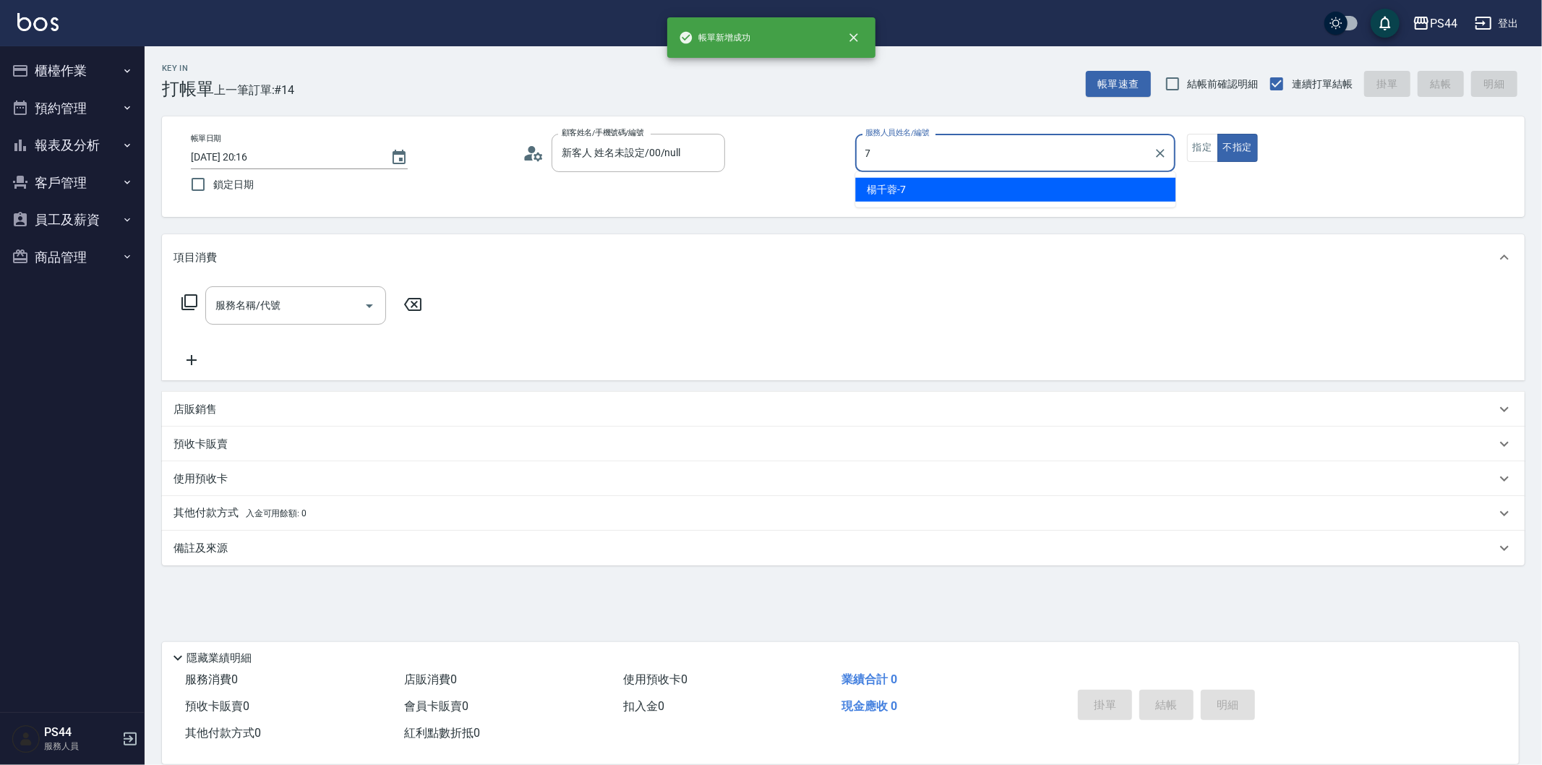
type input "[PERSON_NAME]-7"
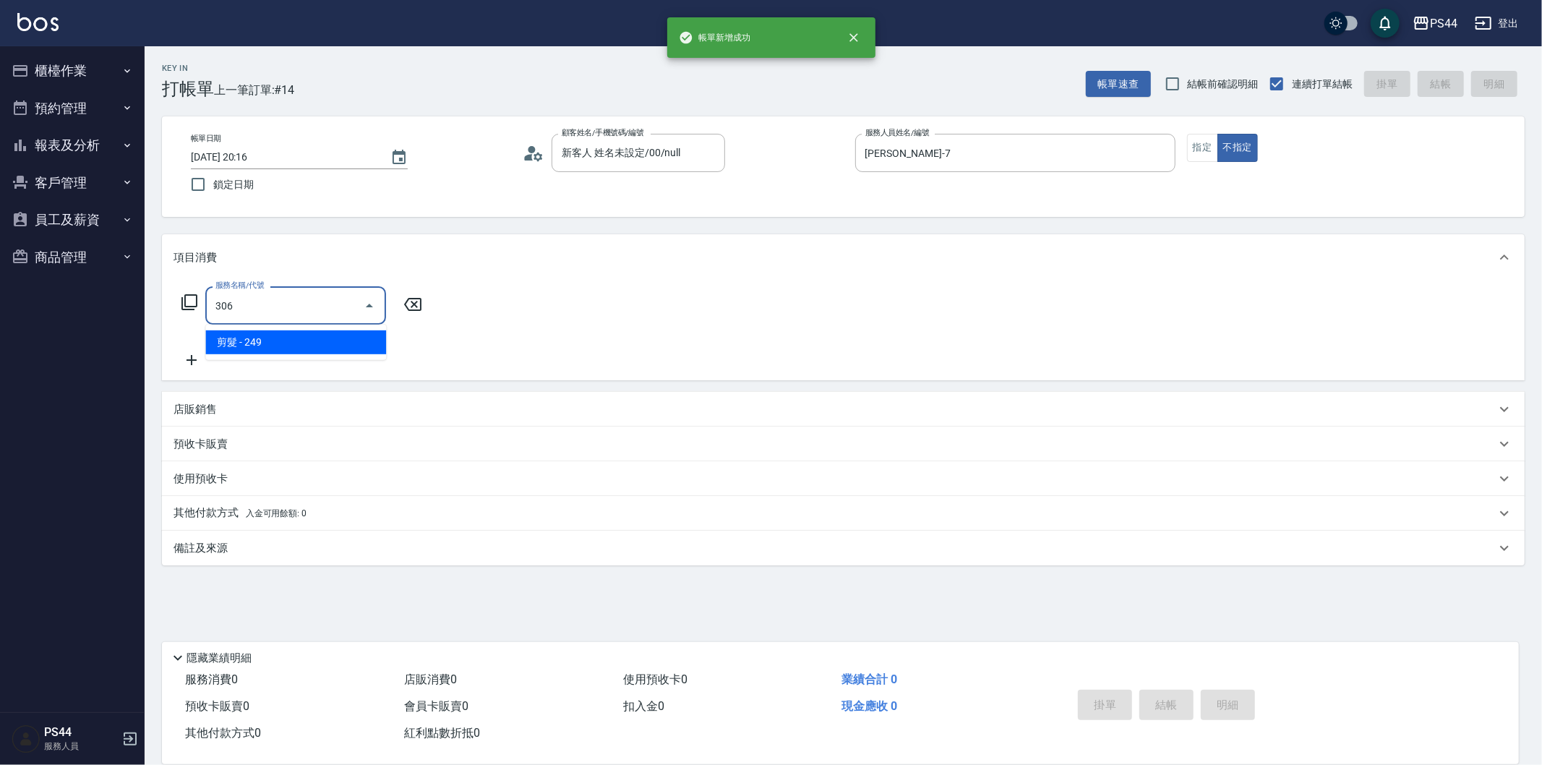
type input "剪髮(306)"
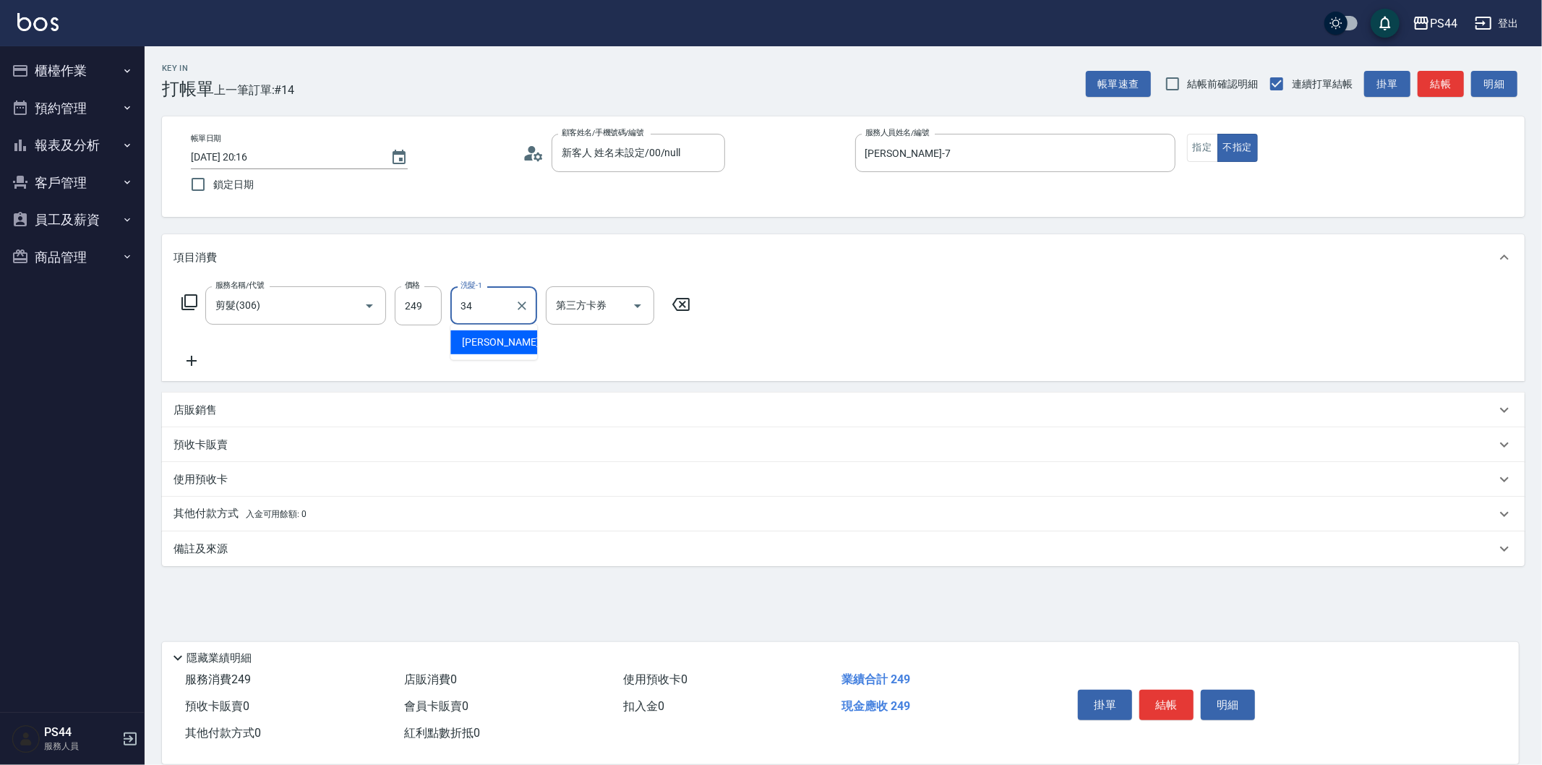
type input "[PERSON_NAME]-34"
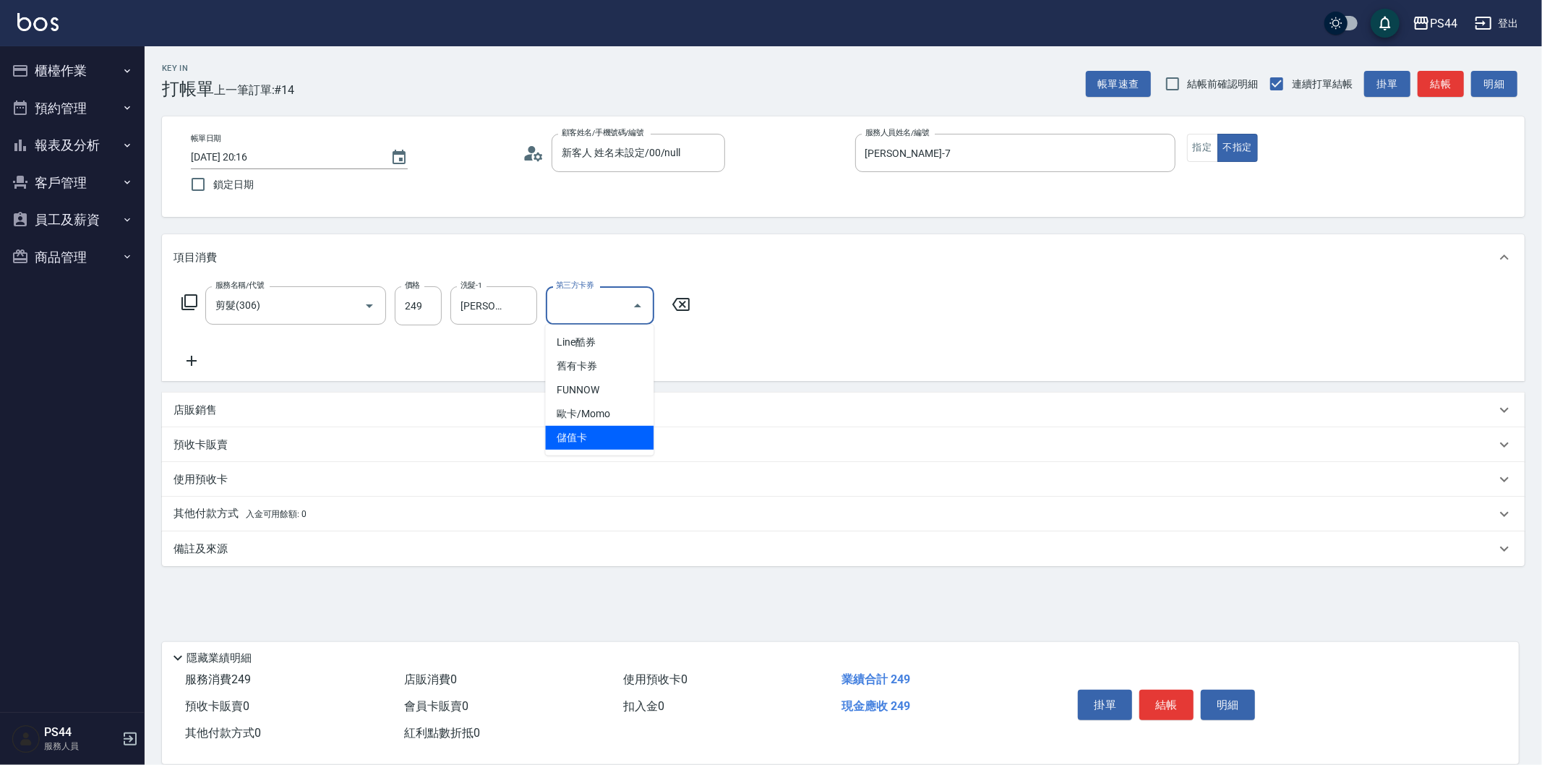
type input "儲值卡"
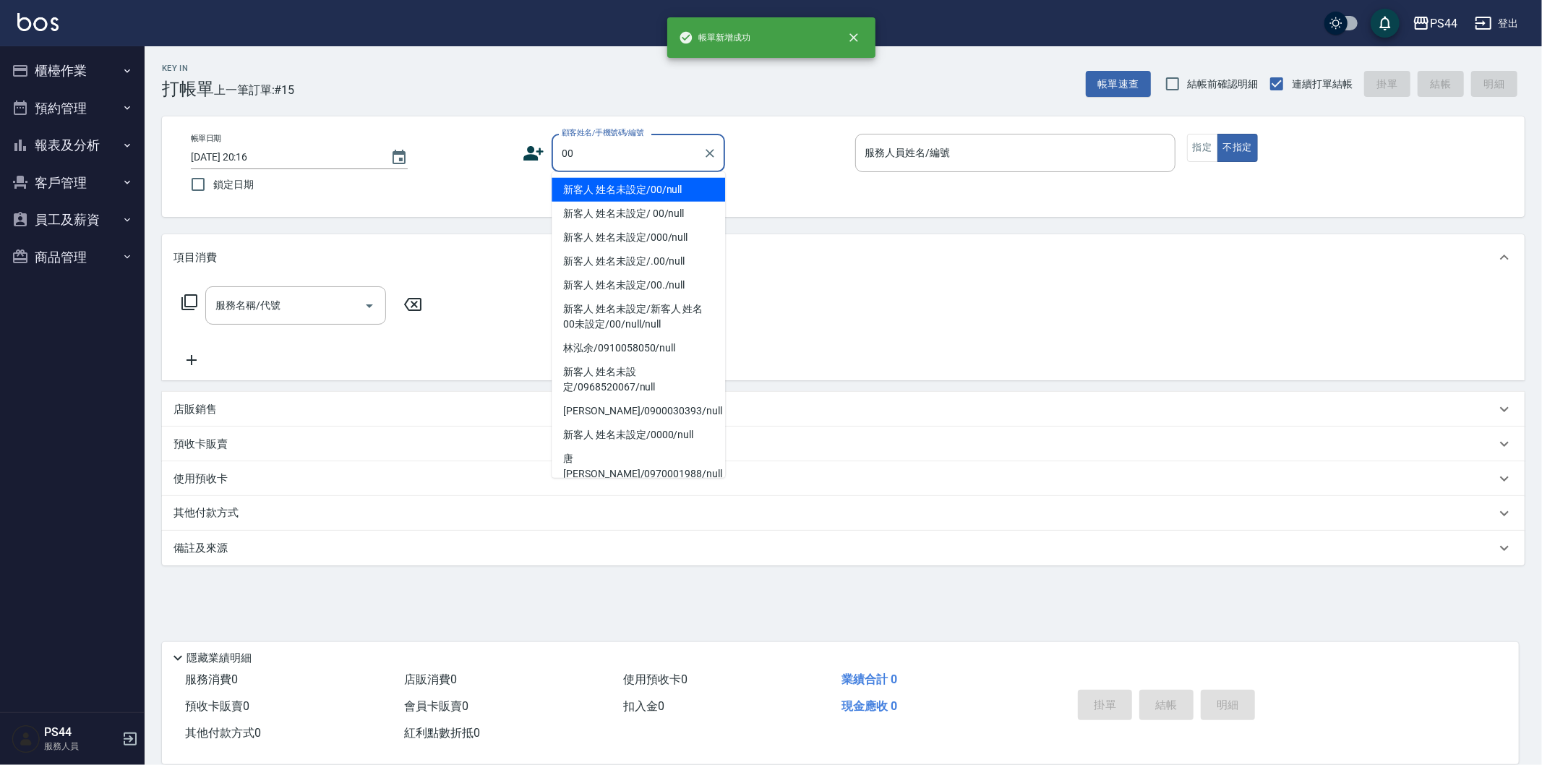
type input "新客人 姓名未設定/00/null"
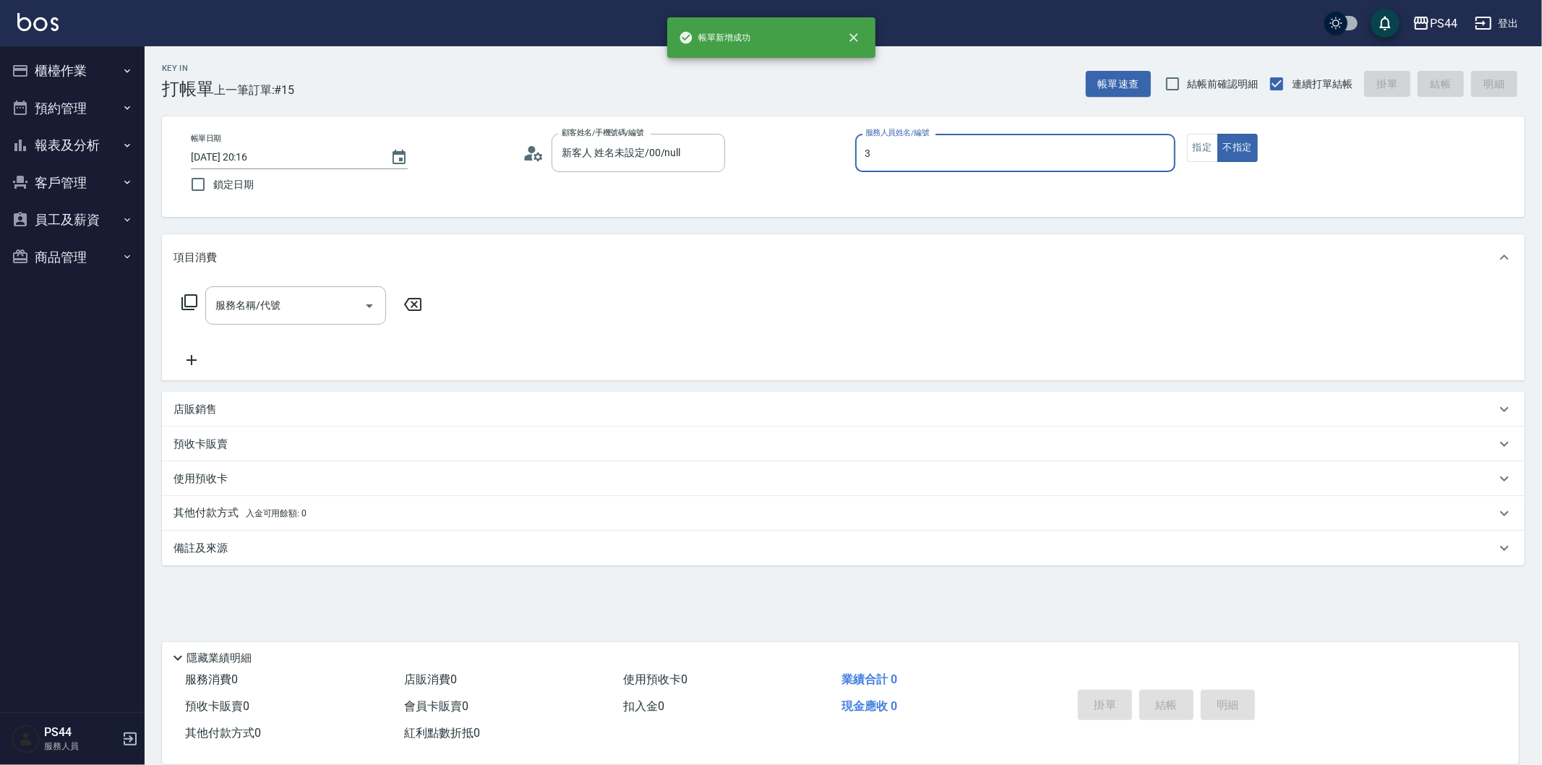
type input "[PERSON_NAME]-3"
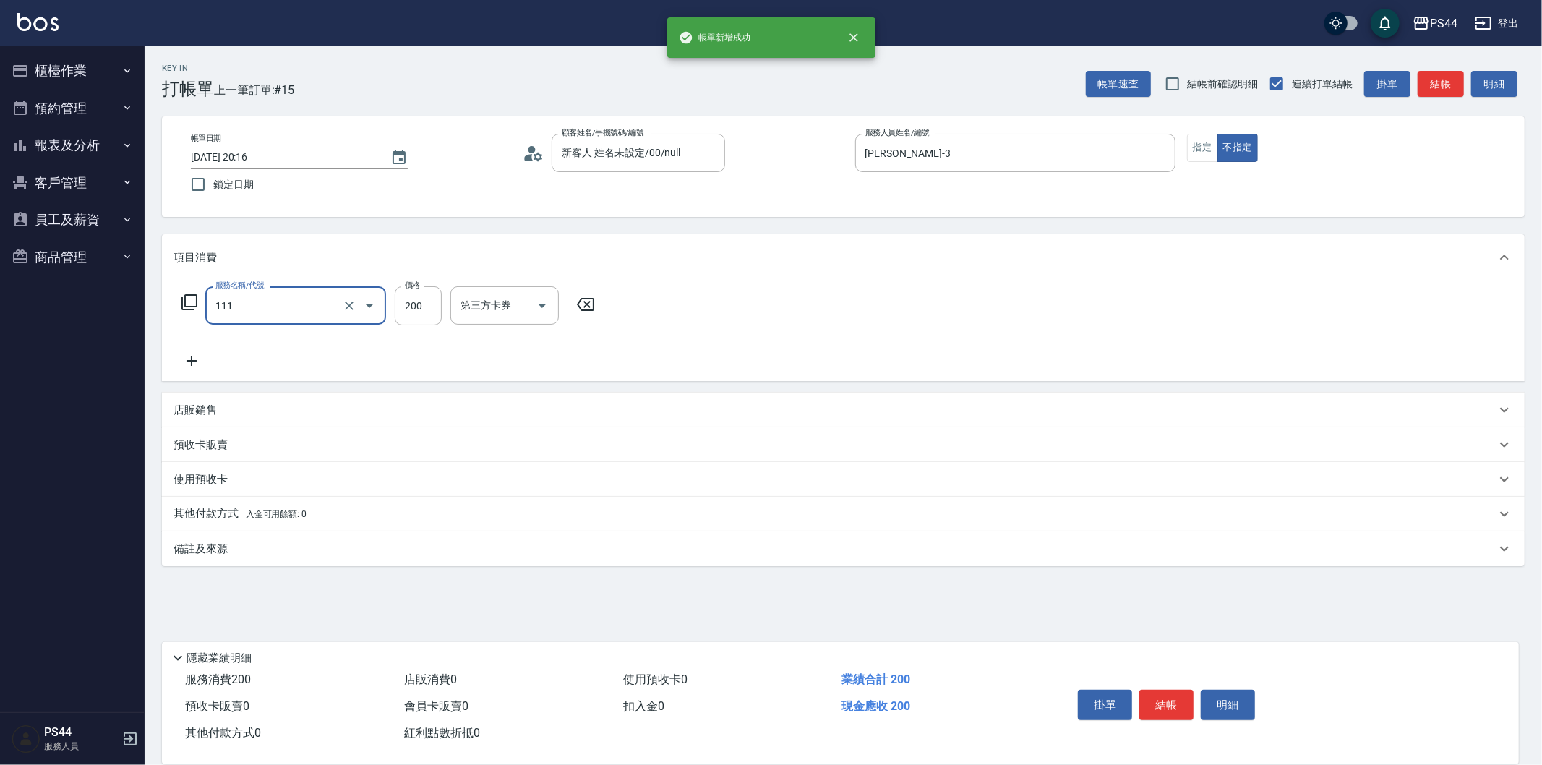
type input "200(111)"
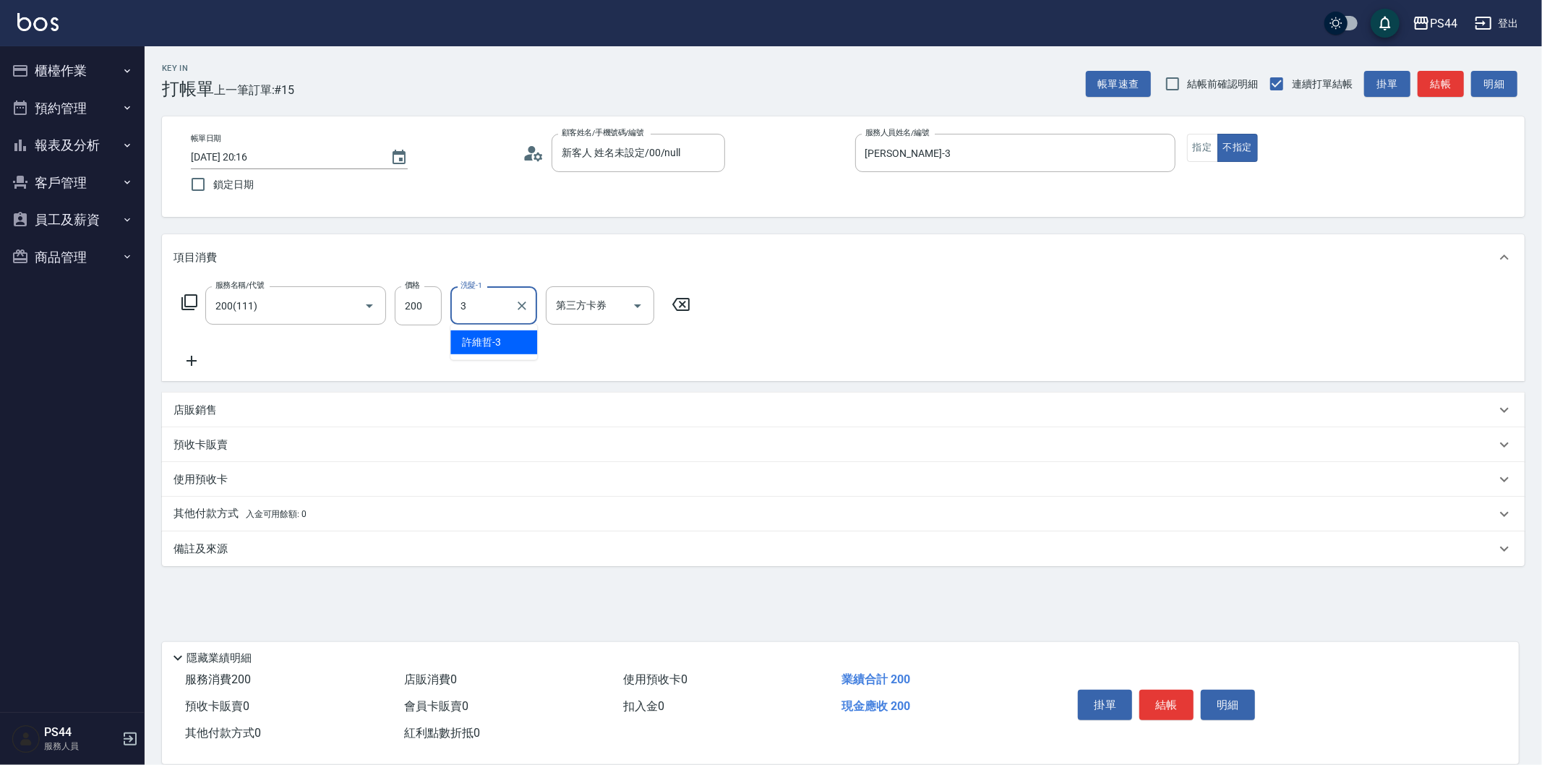
type input "[PERSON_NAME]-3"
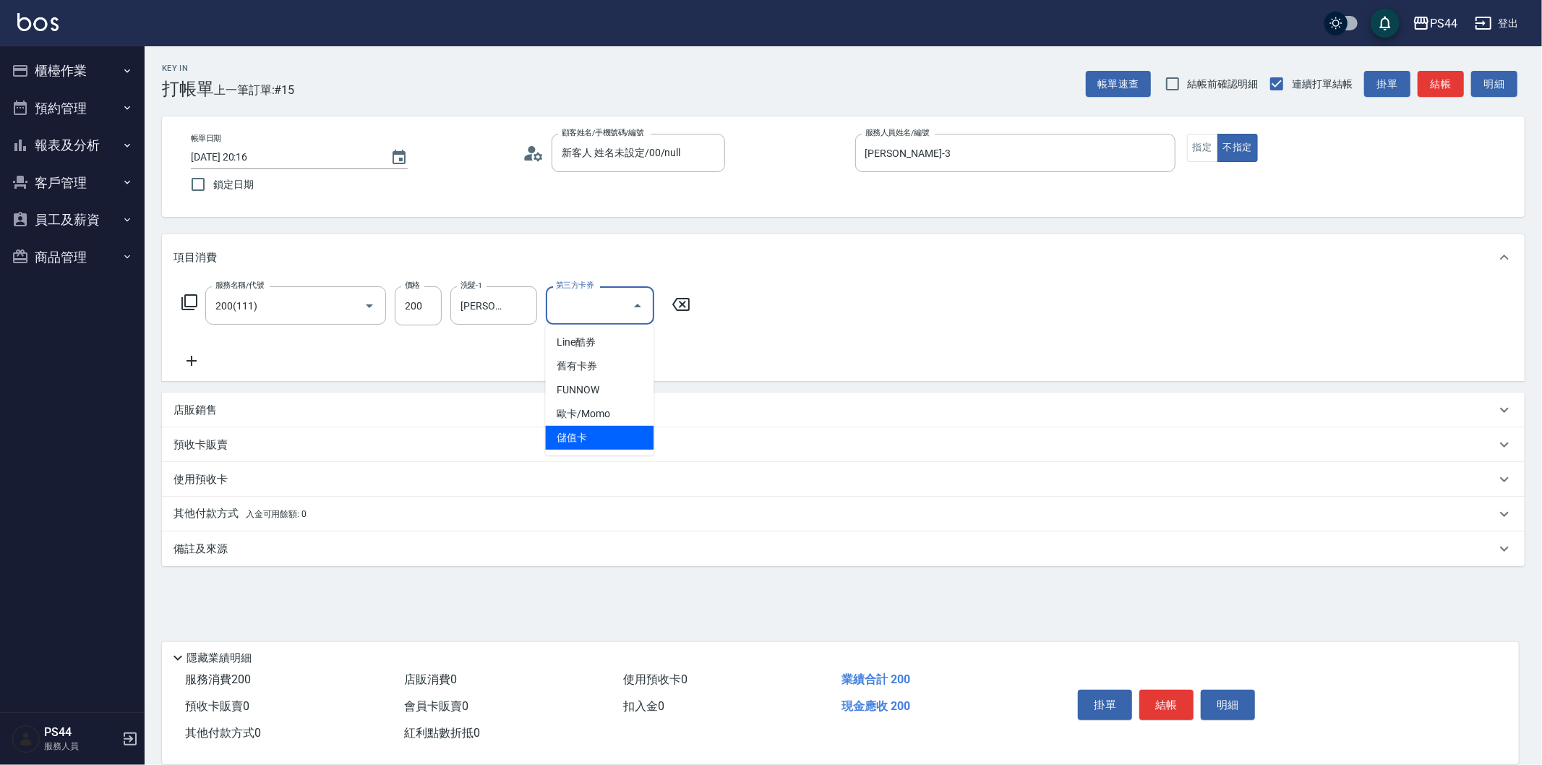
type input "儲值卡"
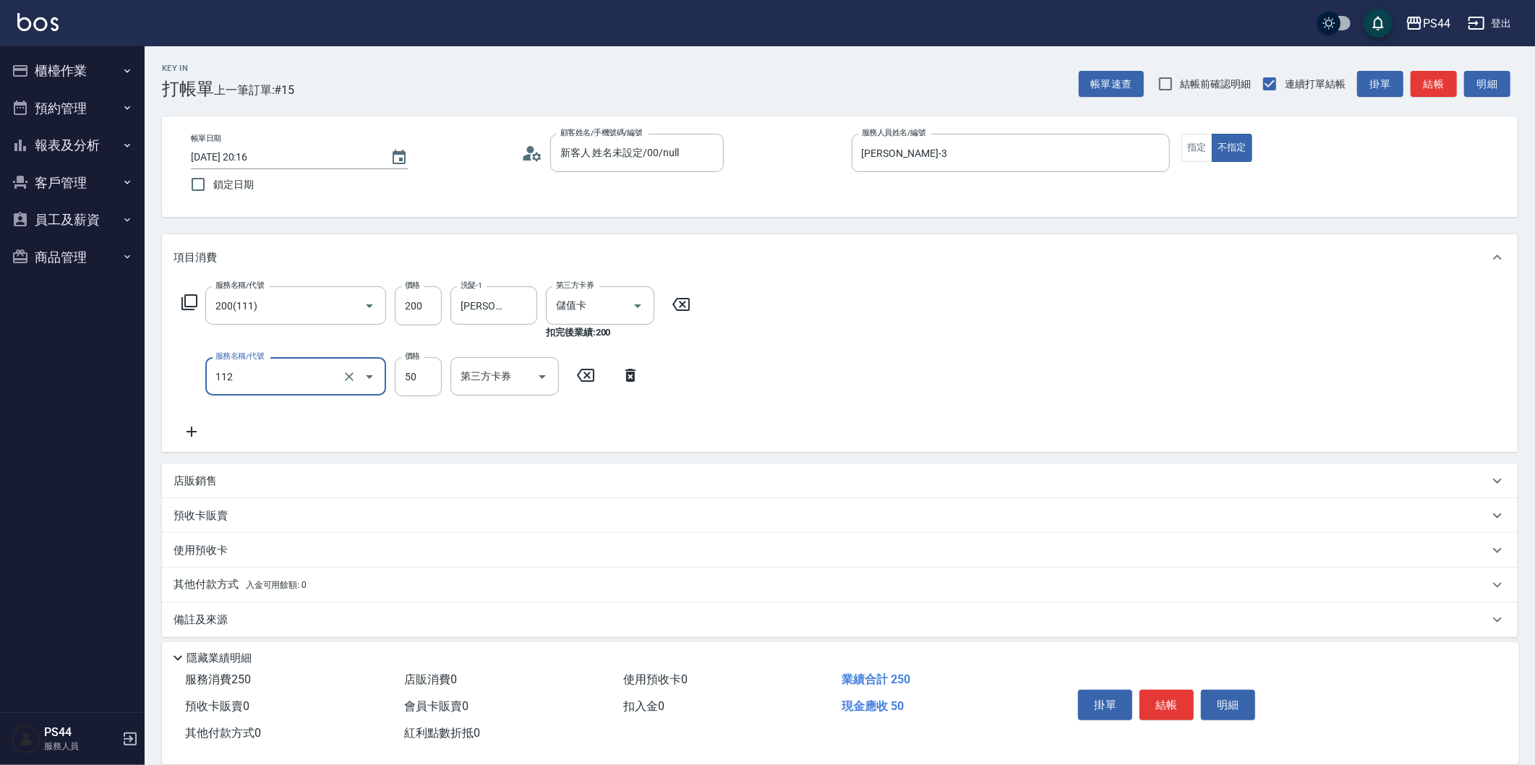
type input "精油50(112)"
type input "[PERSON_NAME]-3"
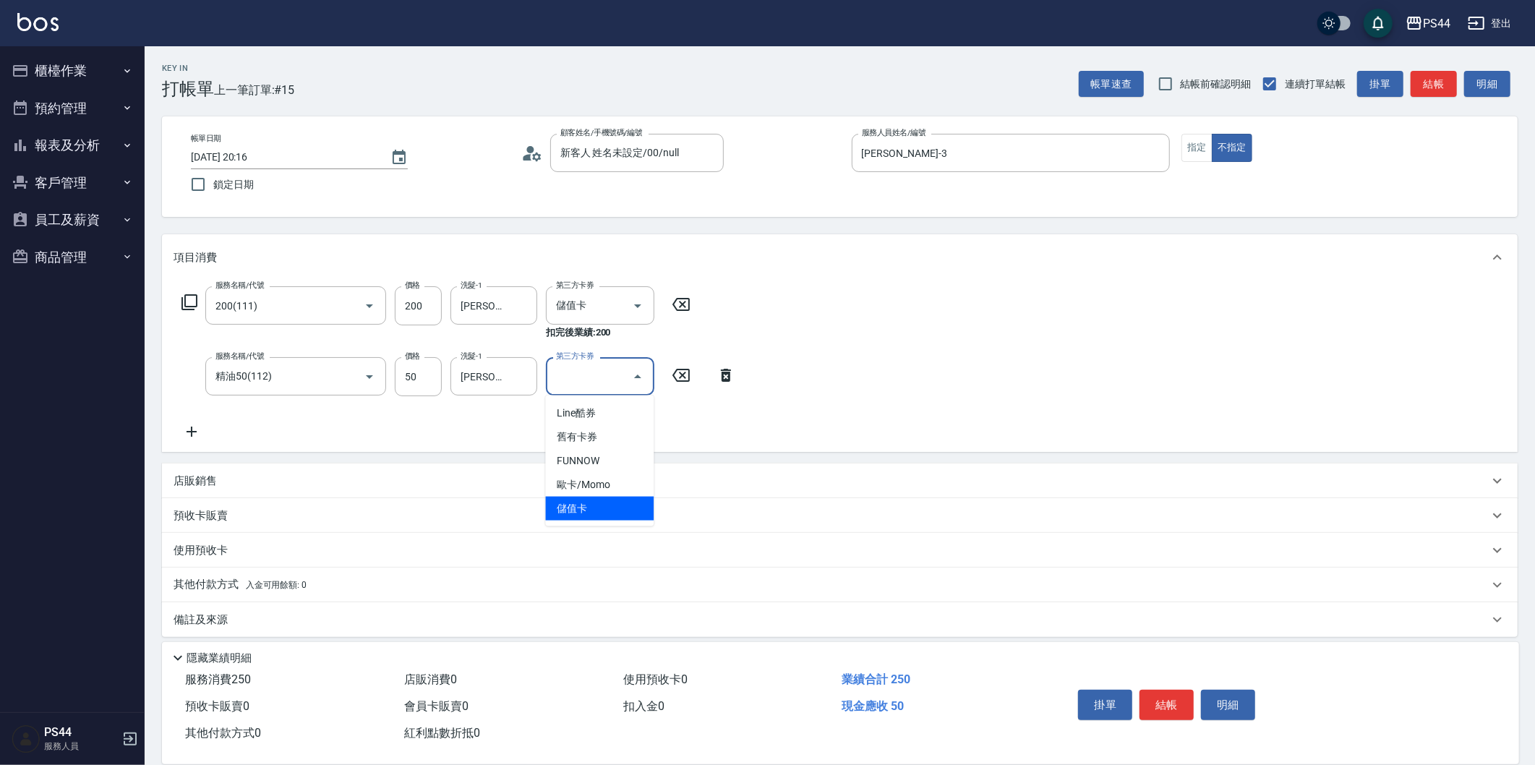
type input "儲值卡"
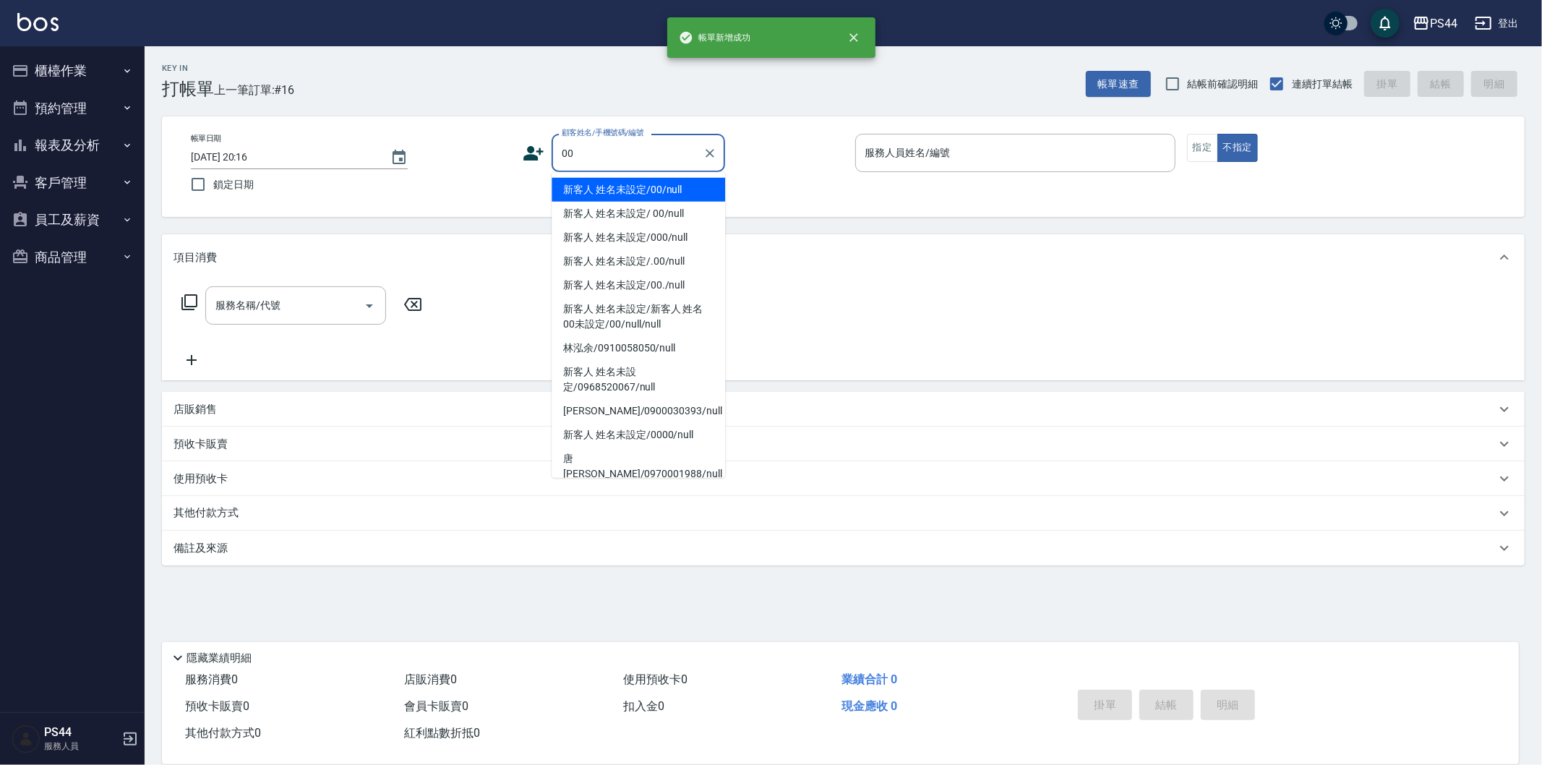
type input "新客人 姓名未設定/00/null"
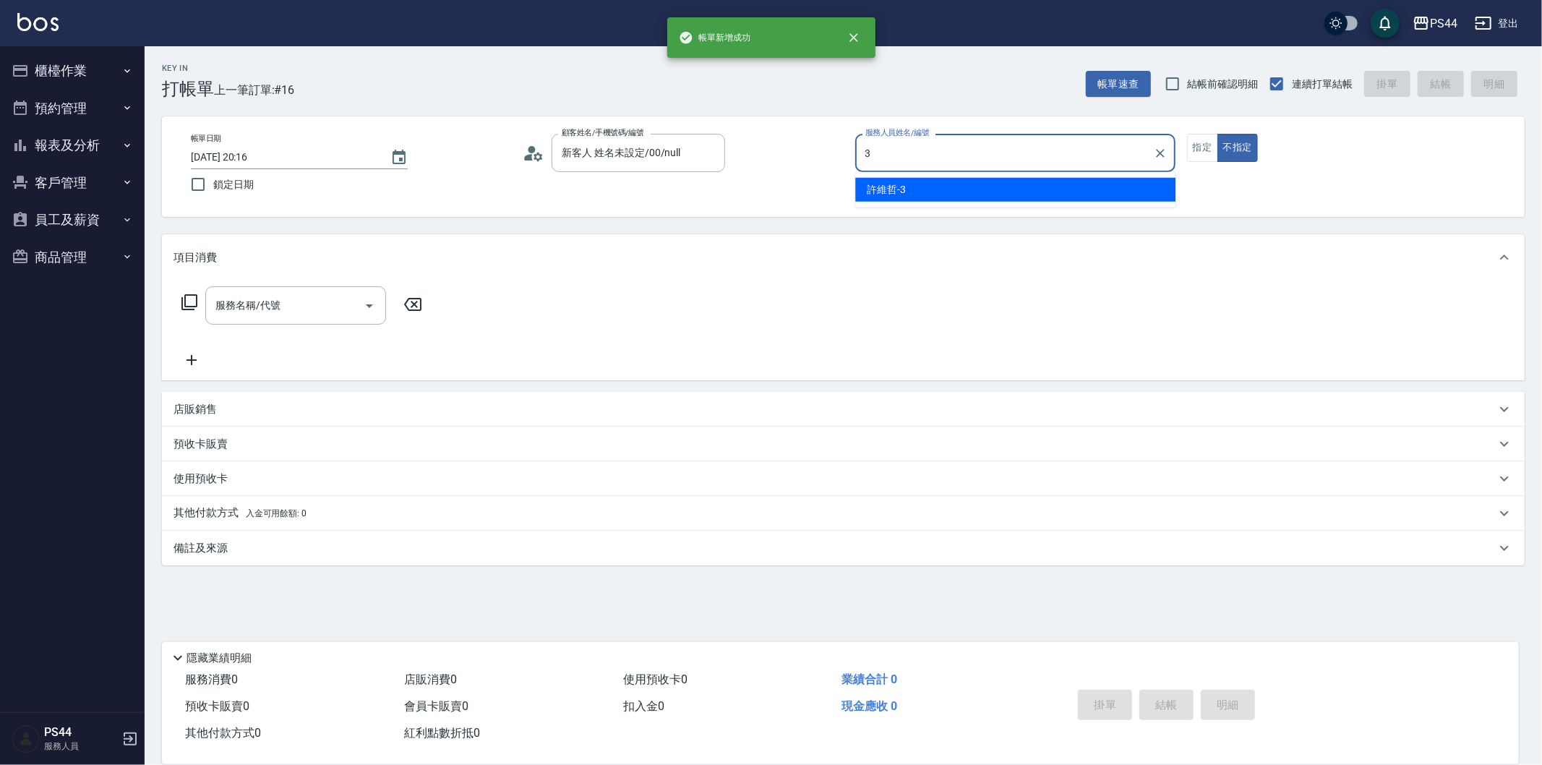
type input "[PERSON_NAME]-3"
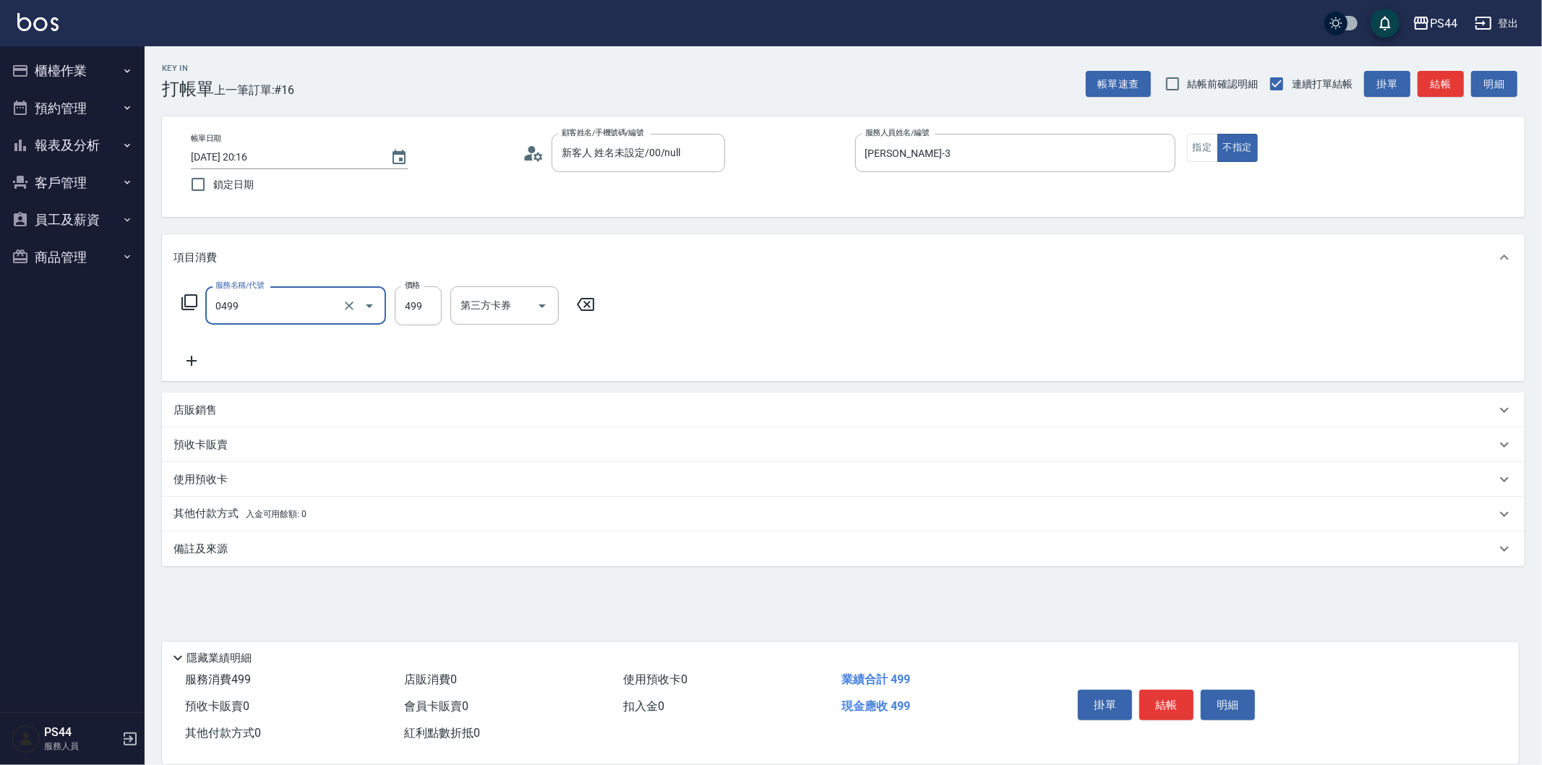
type input "[PERSON_NAME]499(0499)"
type input "[PERSON_NAME]-34"
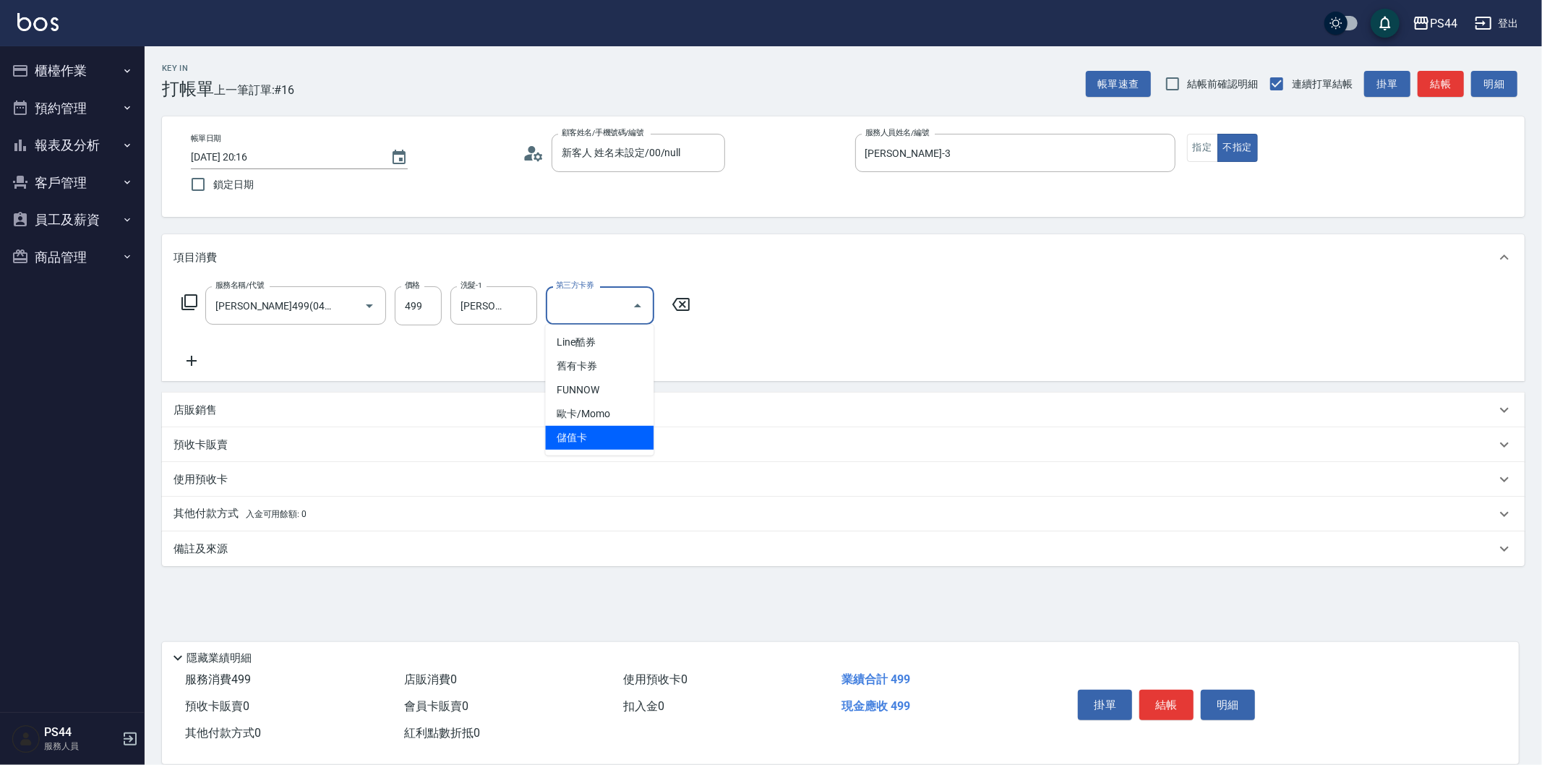
type input "儲值卡"
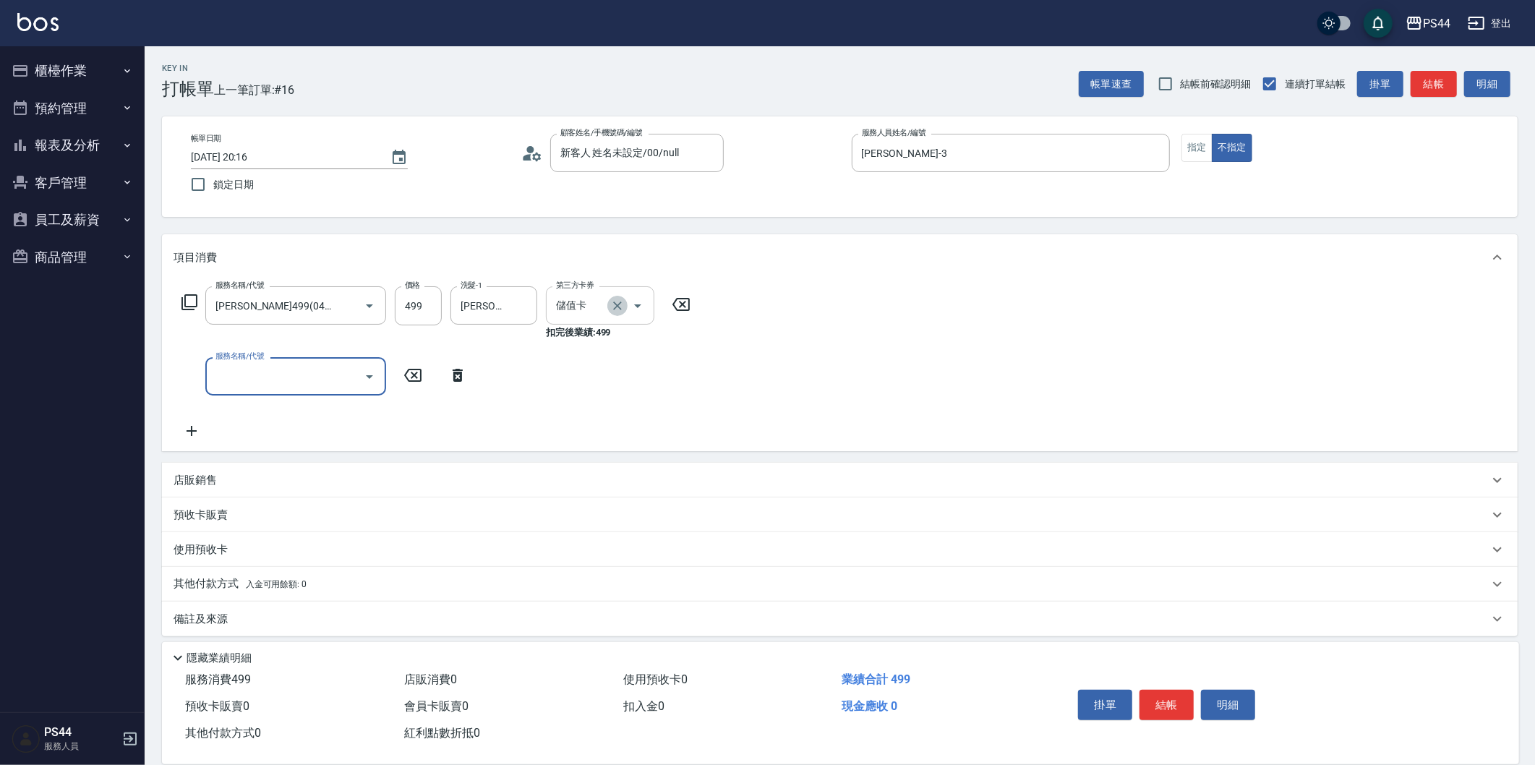
click at [620, 301] on icon "Clear" at bounding box center [617, 305] width 9 height 9
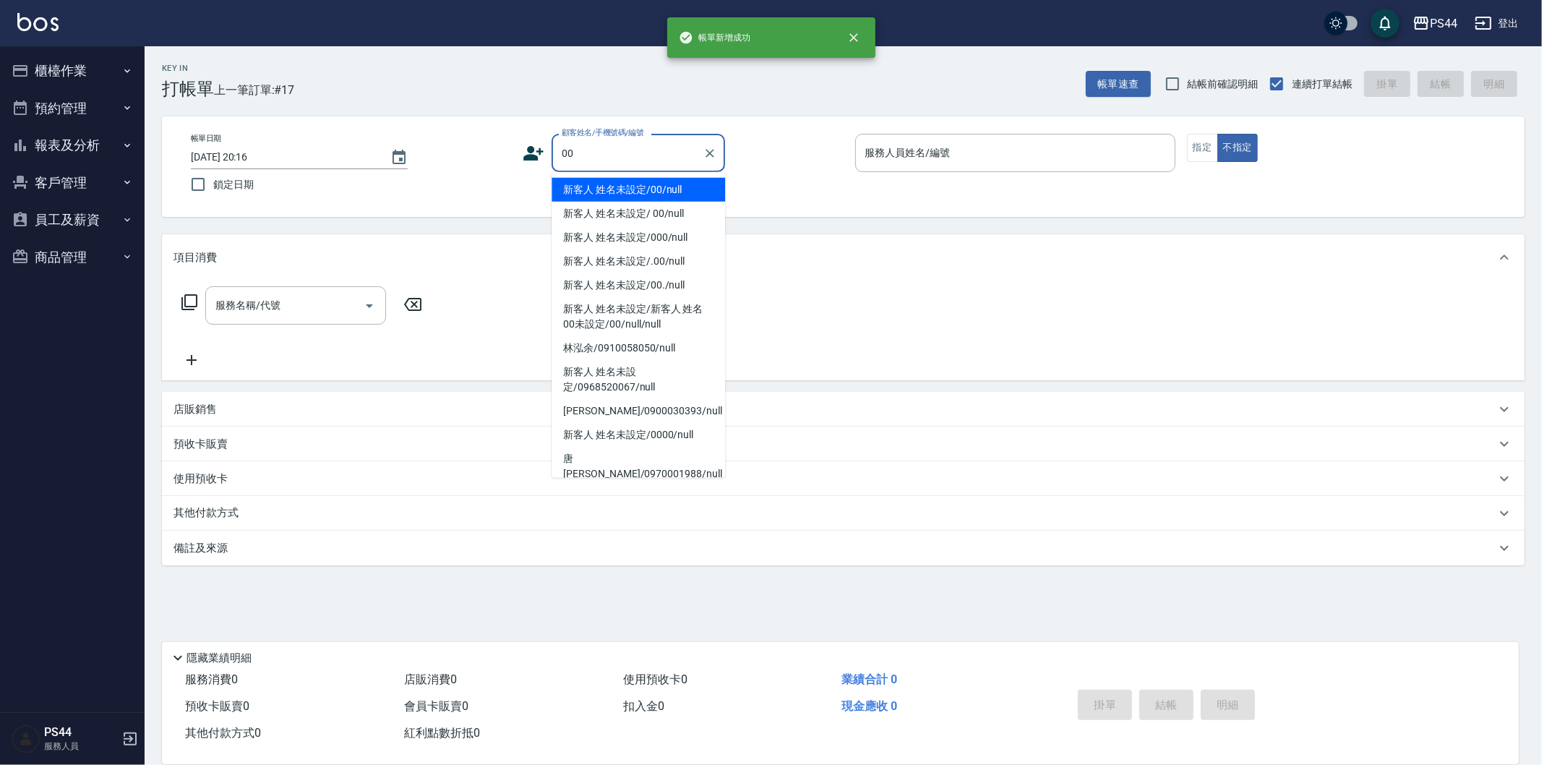
type input "新客人 姓名未設定/00/null"
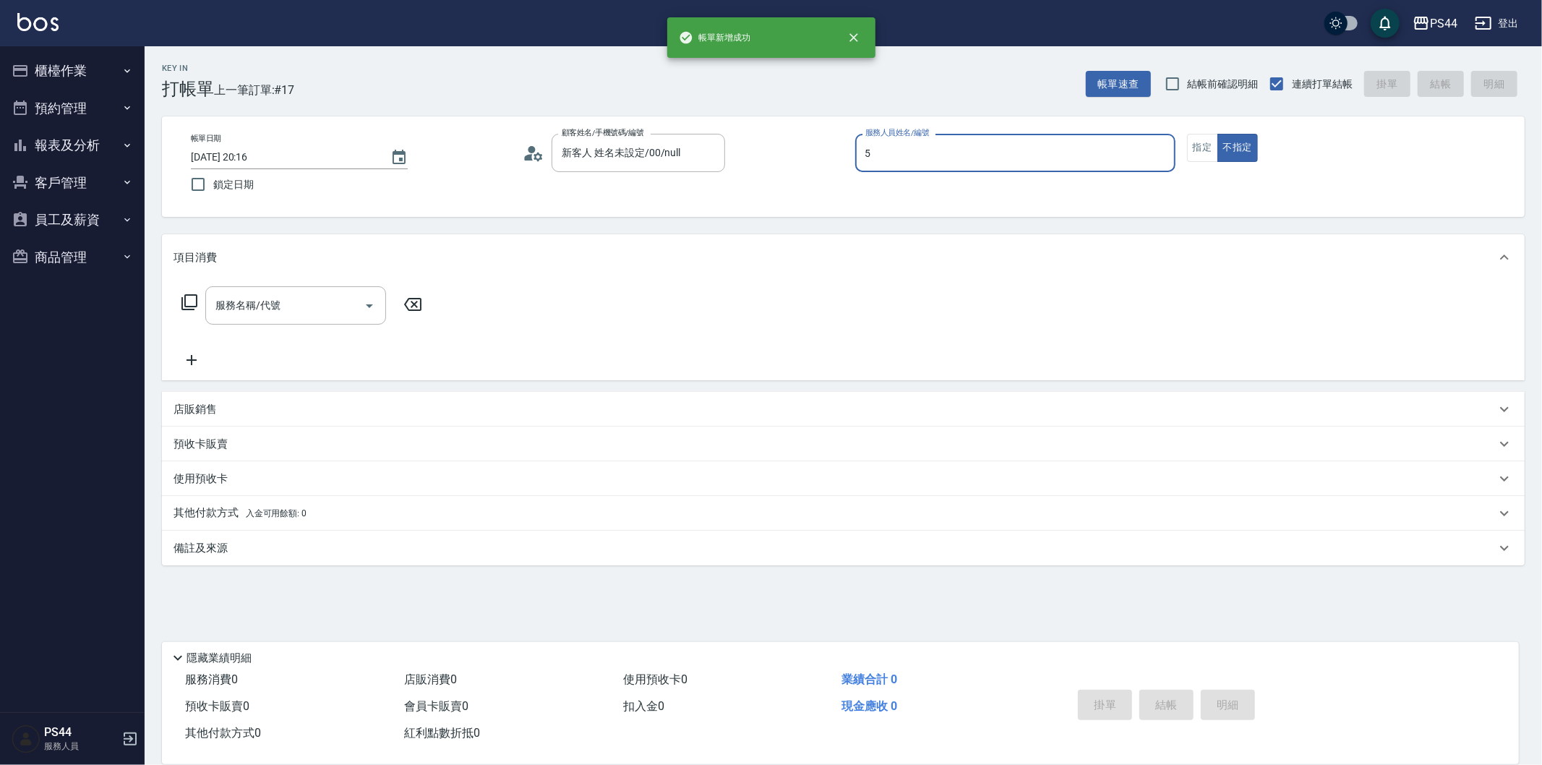
type input "[PERSON_NAME]-5"
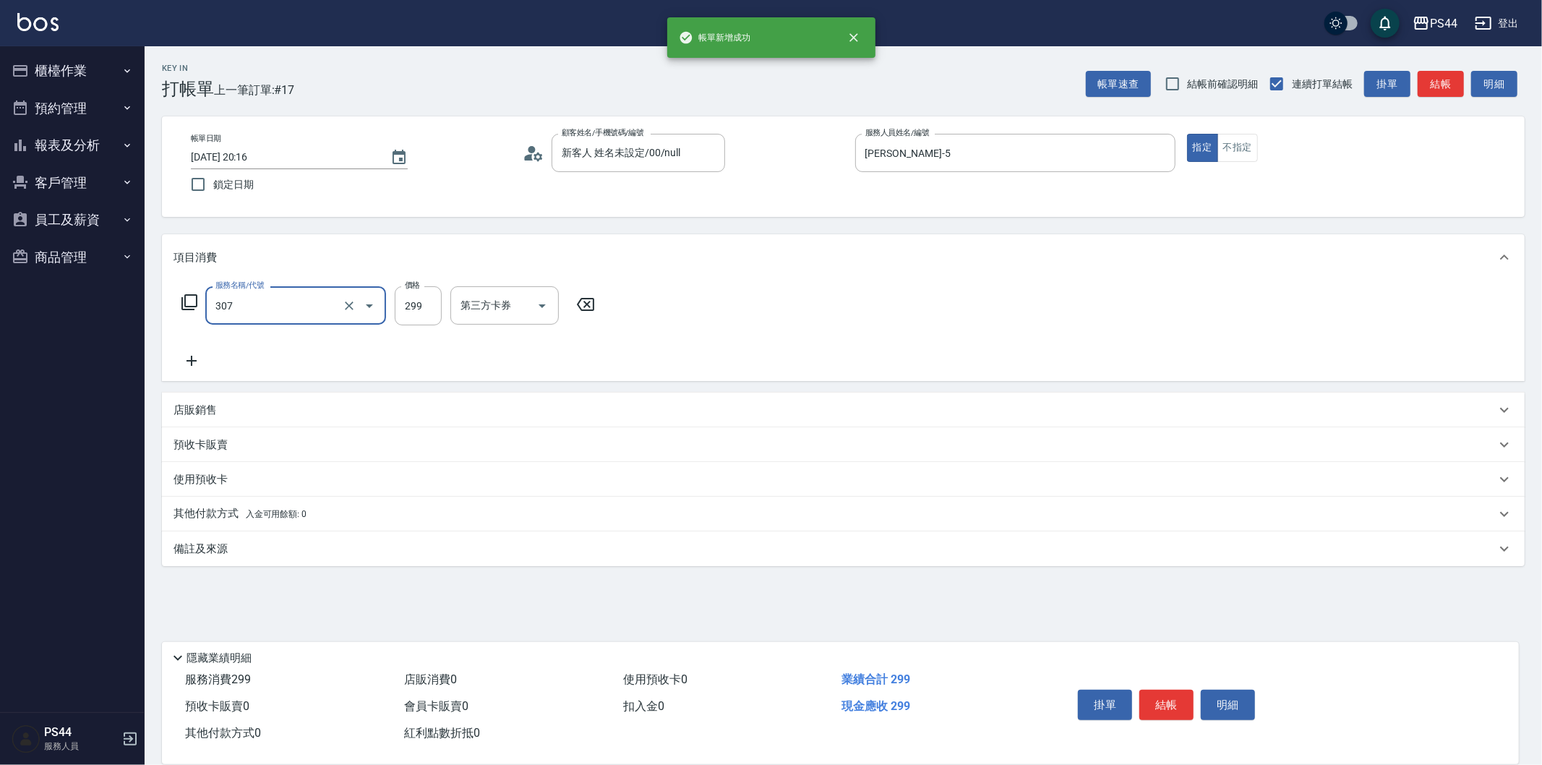
type input "剪髮(307)"
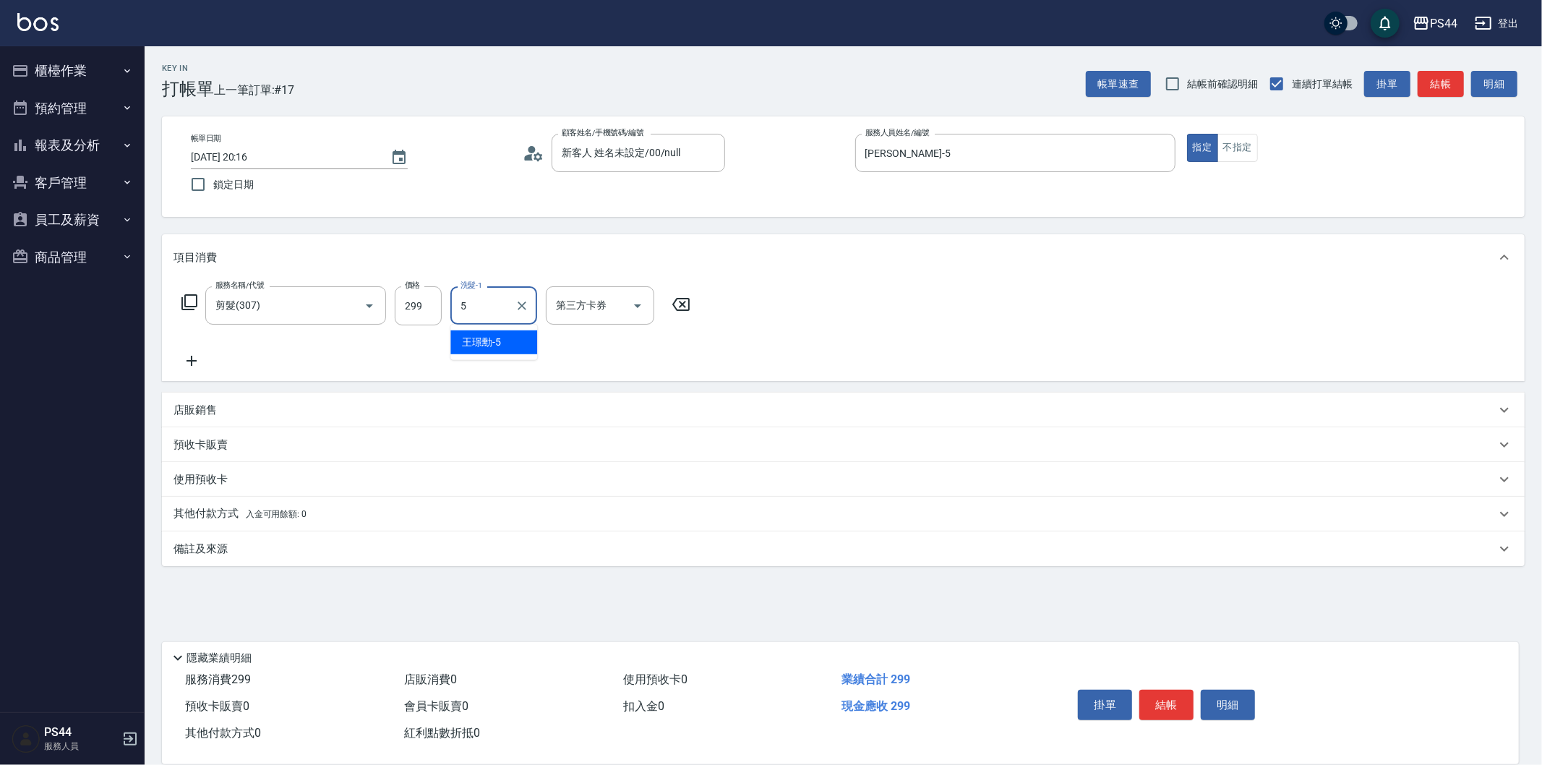
type input "[PERSON_NAME]-5"
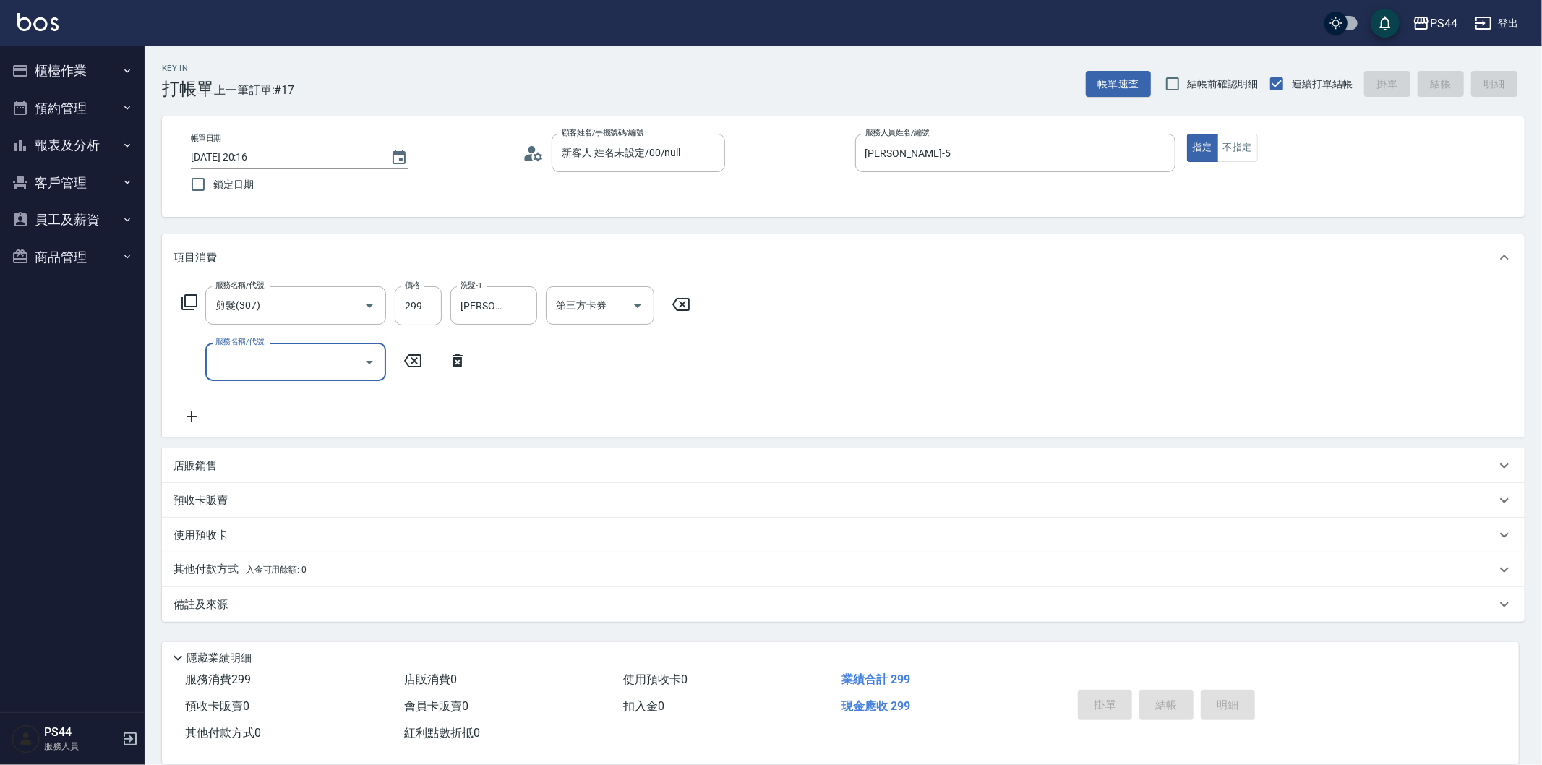
type input "[DATE] 20:17"
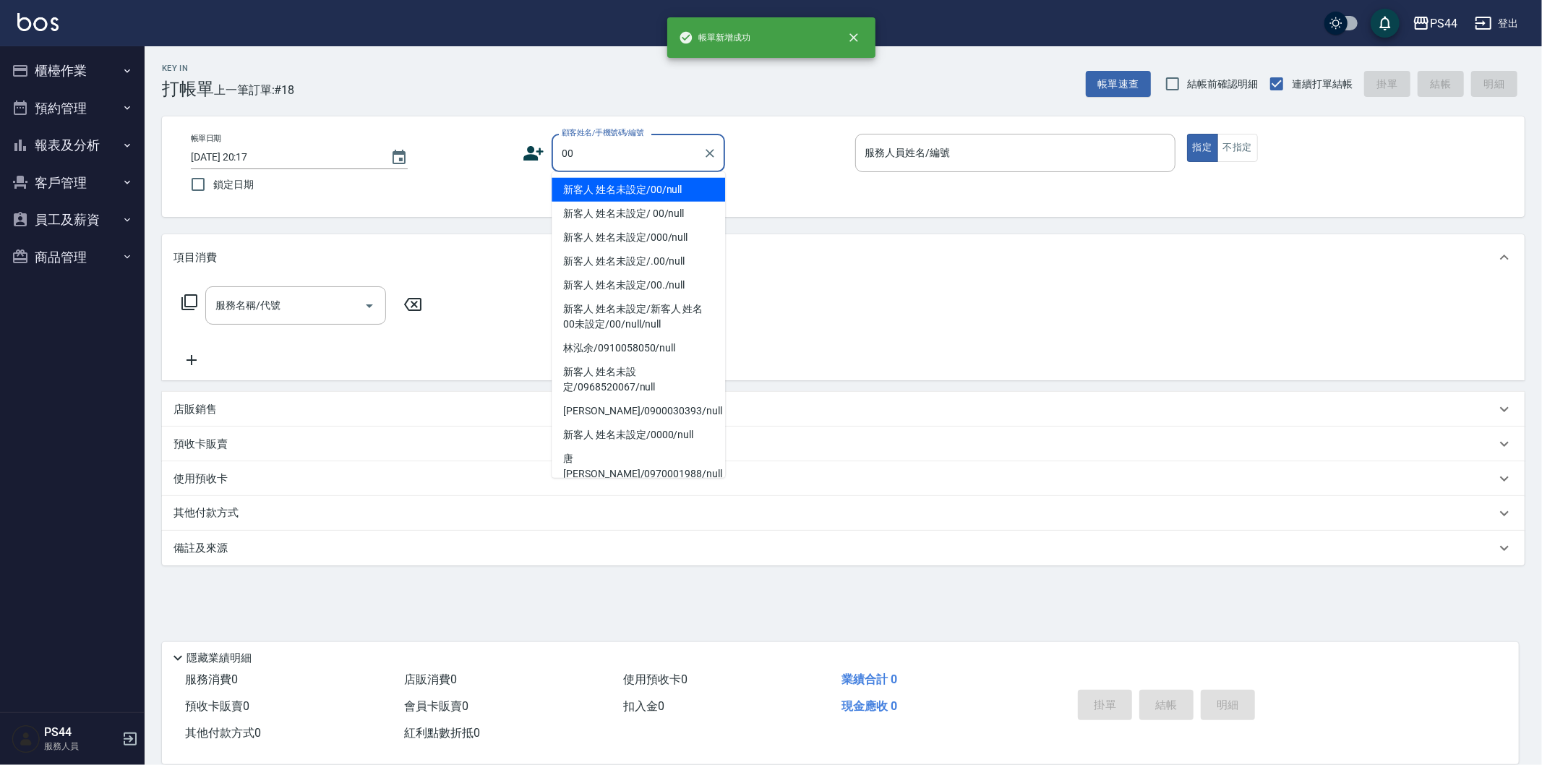
type input "新客人 姓名未設定/00/null"
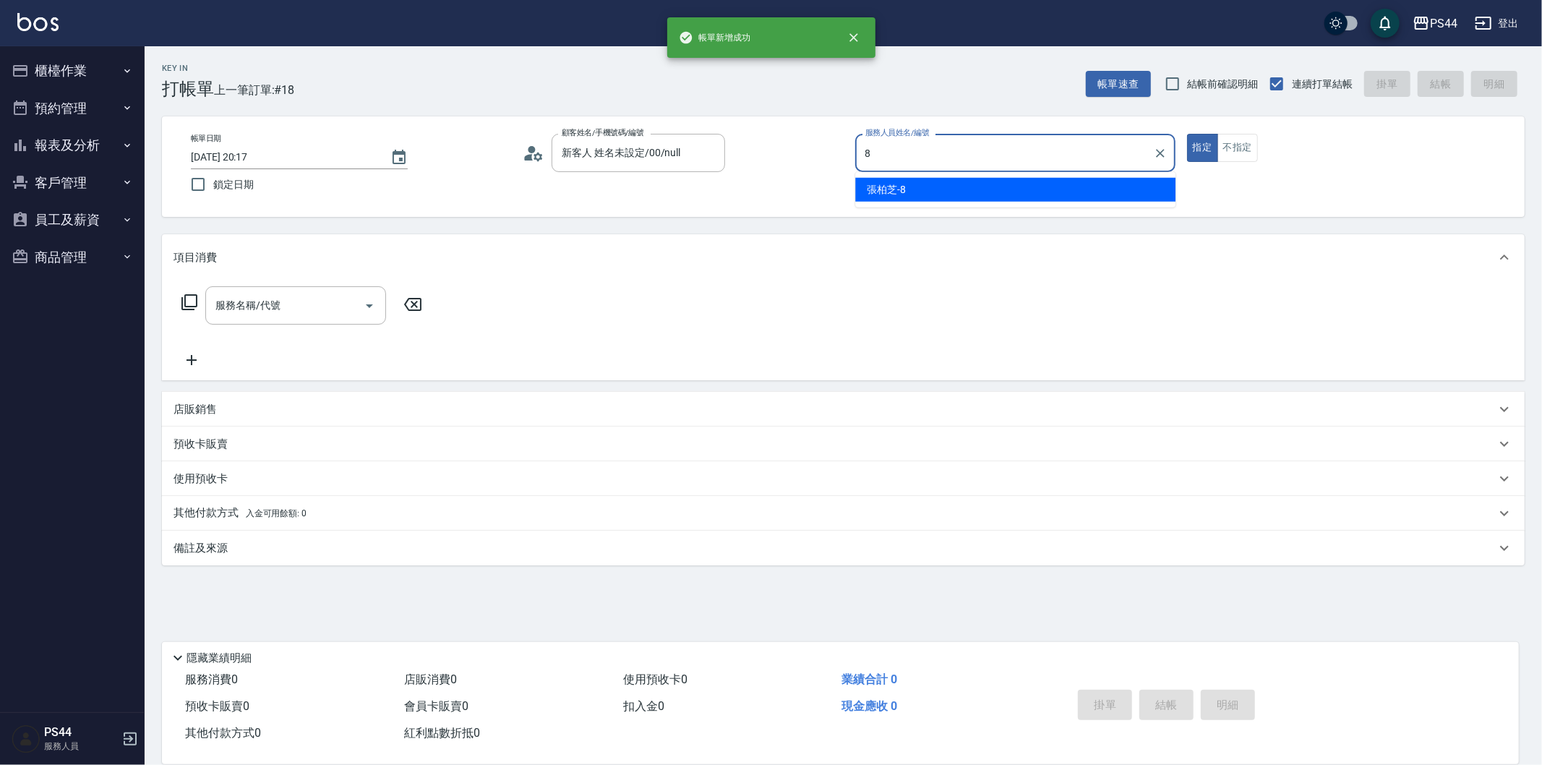
type input "[PERSON_NAME]-8"
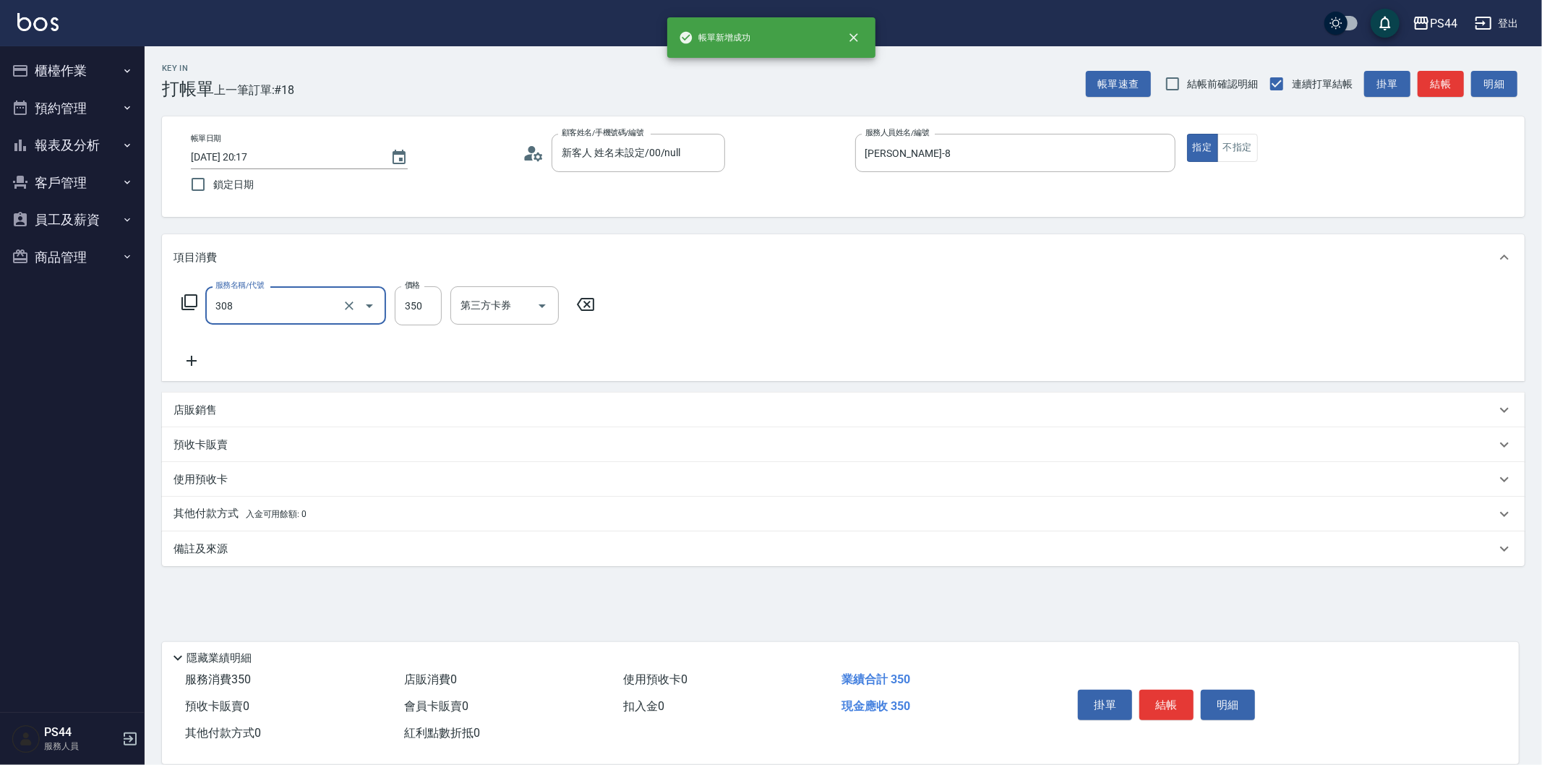
type input "洗+剪(308)"
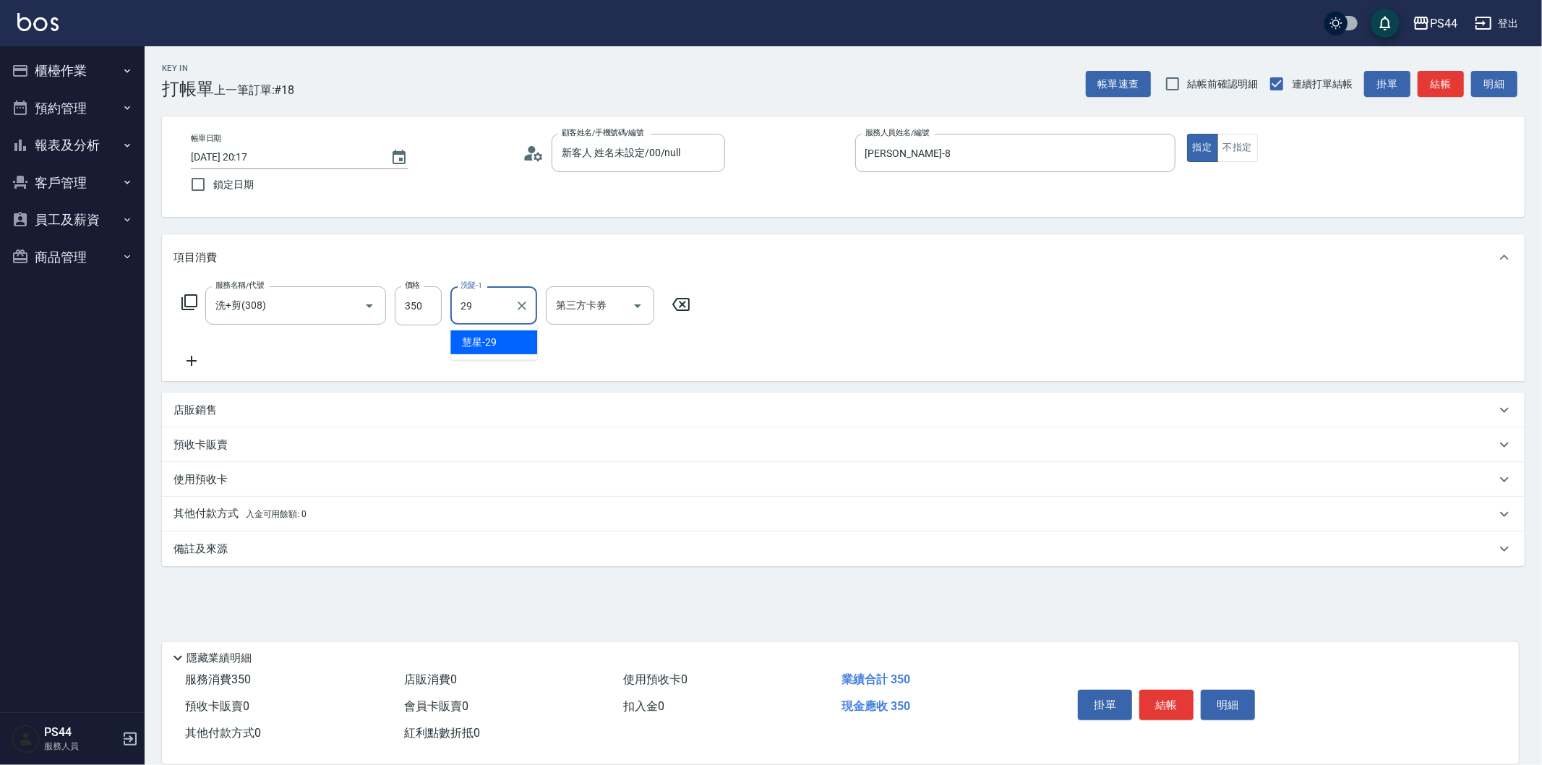
type input "慧星-29"
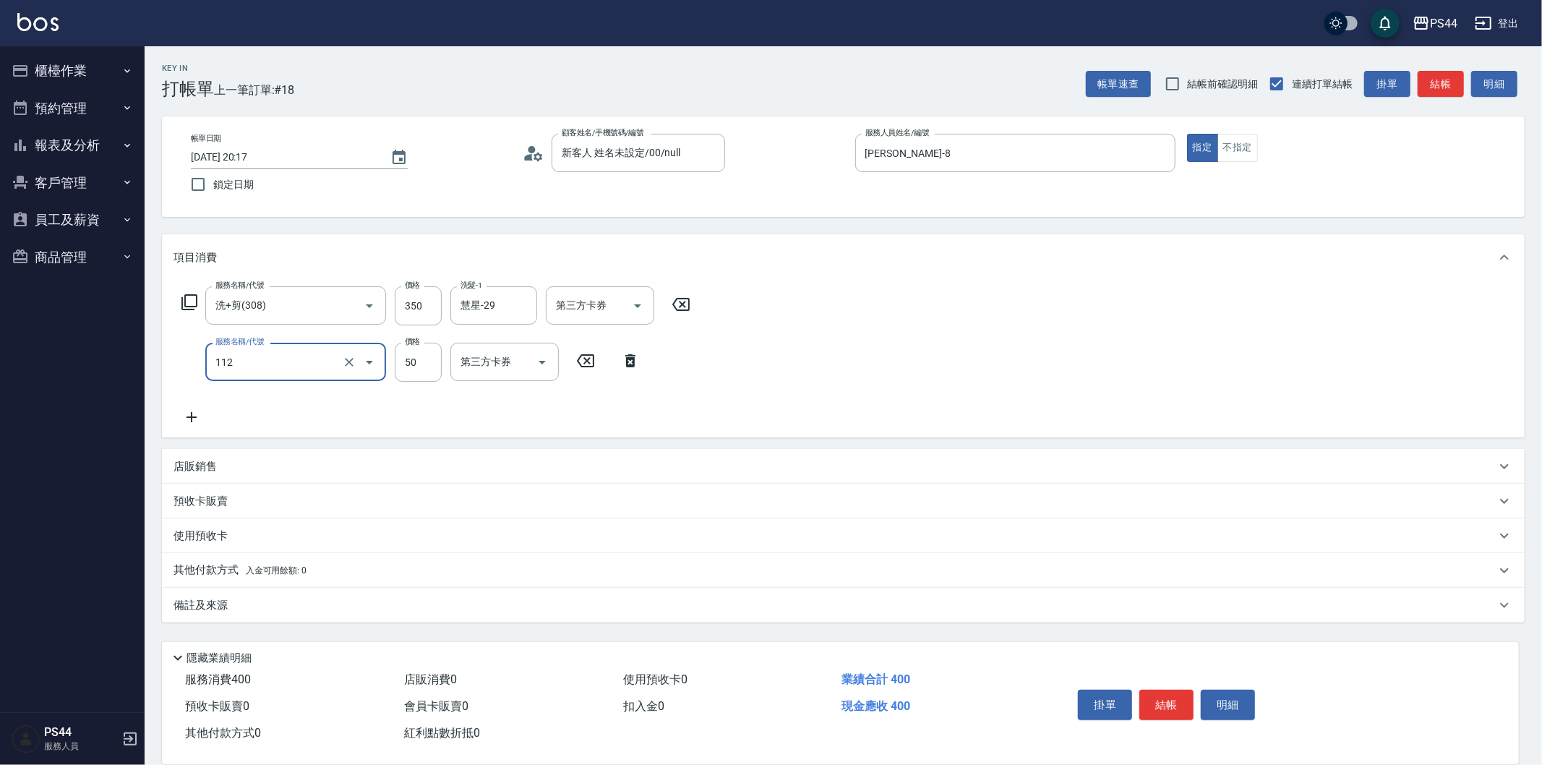
type input "精油50(112)"
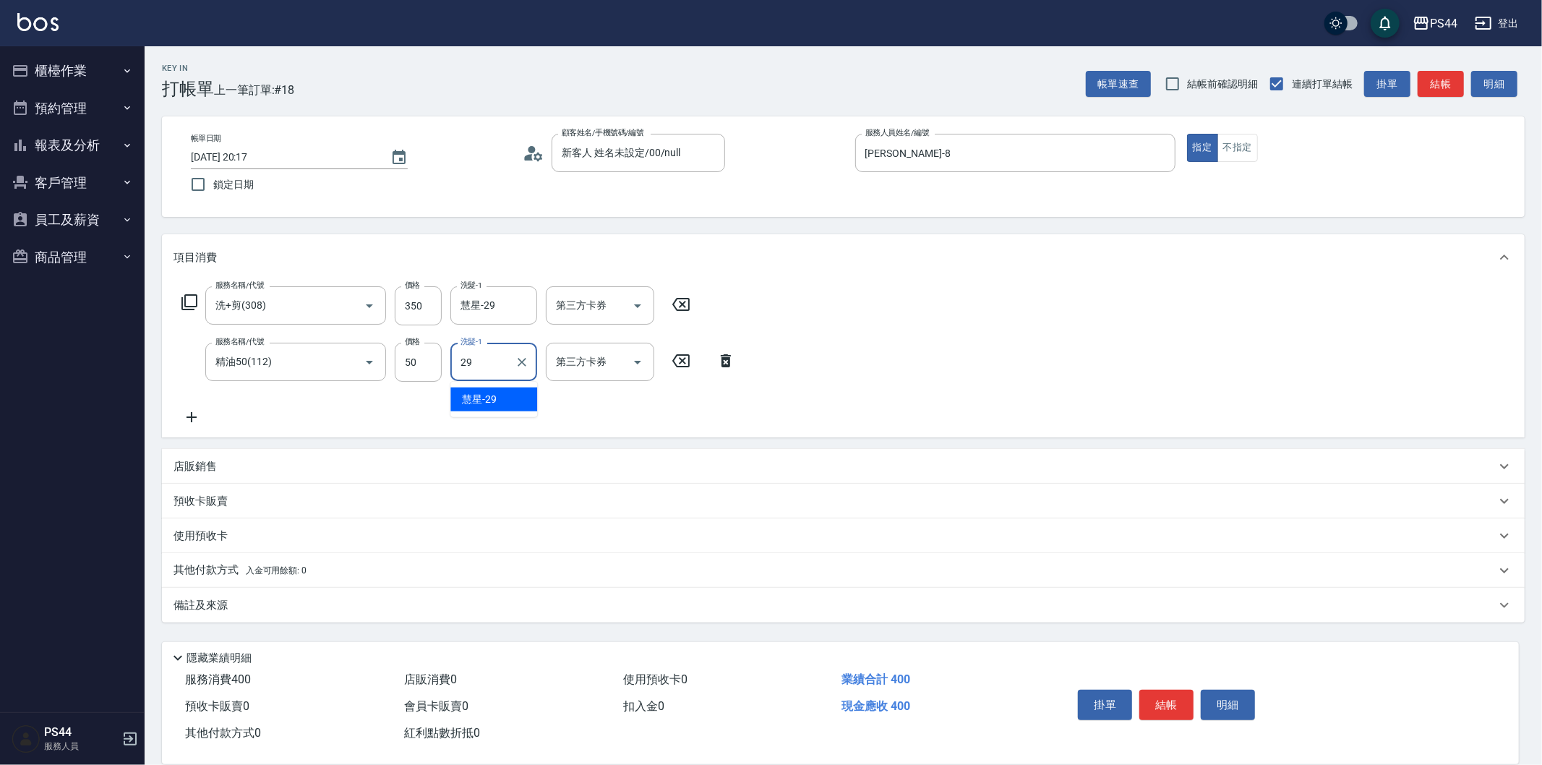
type input "慧星-29"
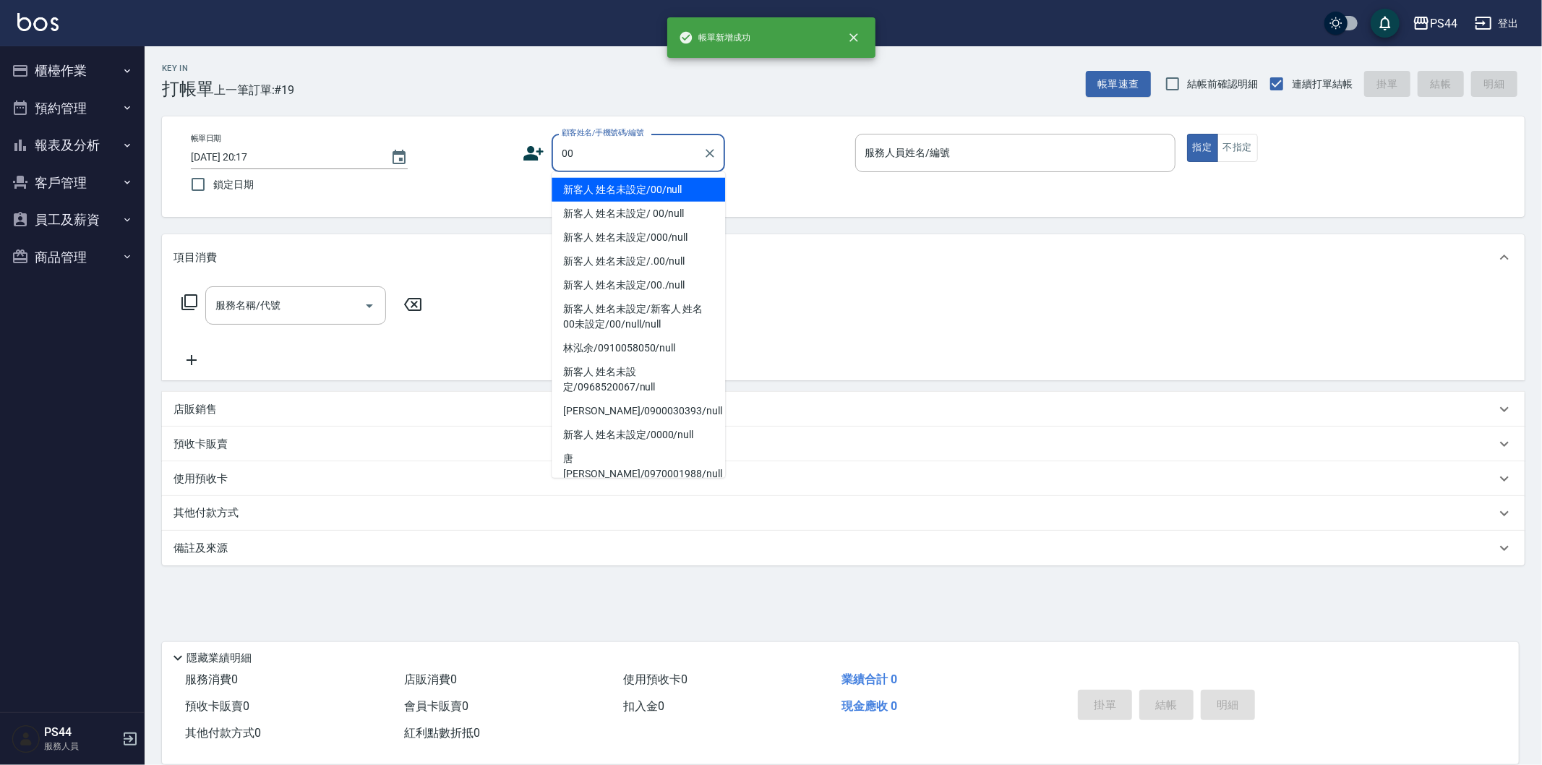
type input "新客人 姓名未設定/00/null"
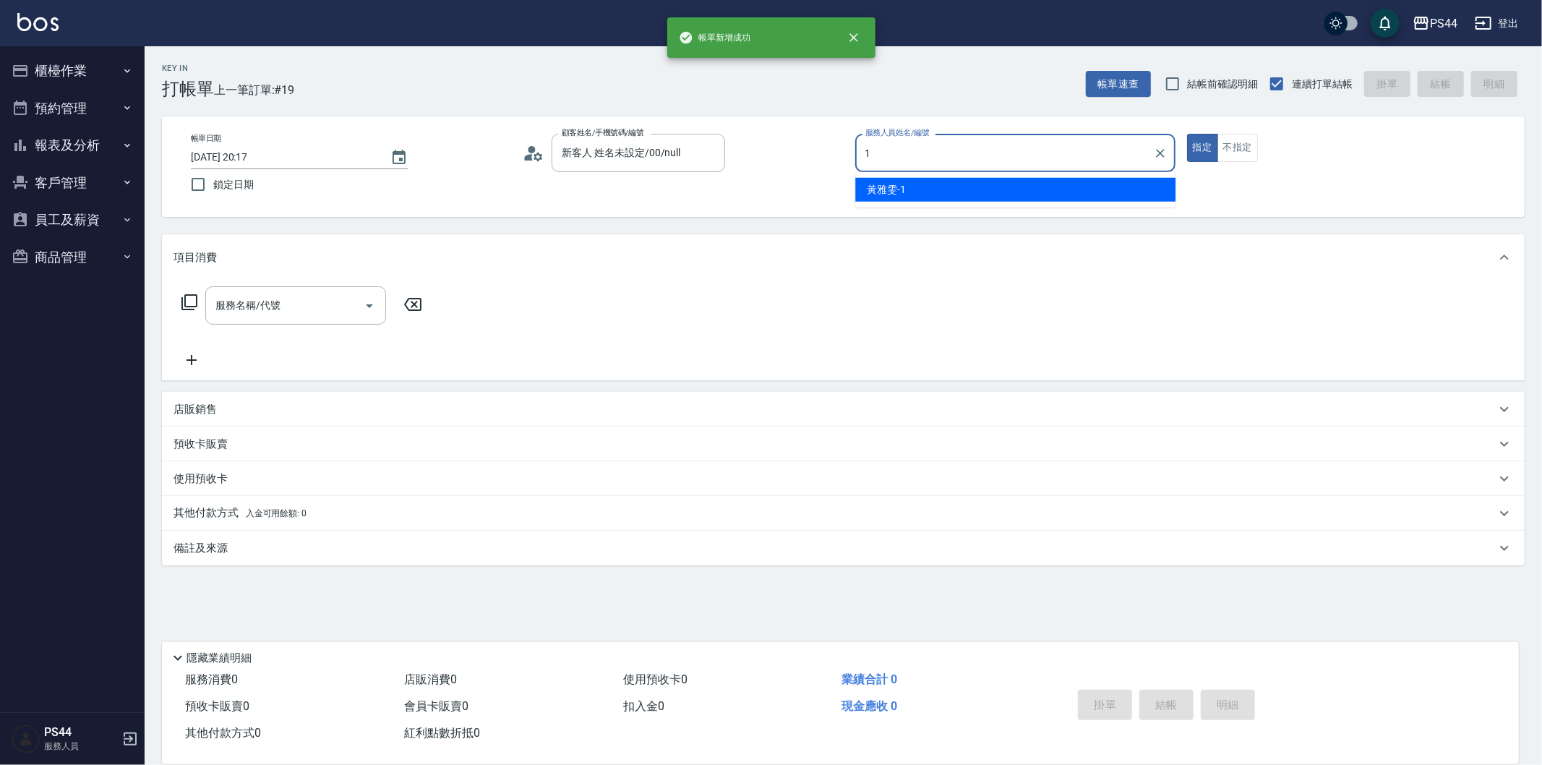
type input "[PERSON_NAME]-1"
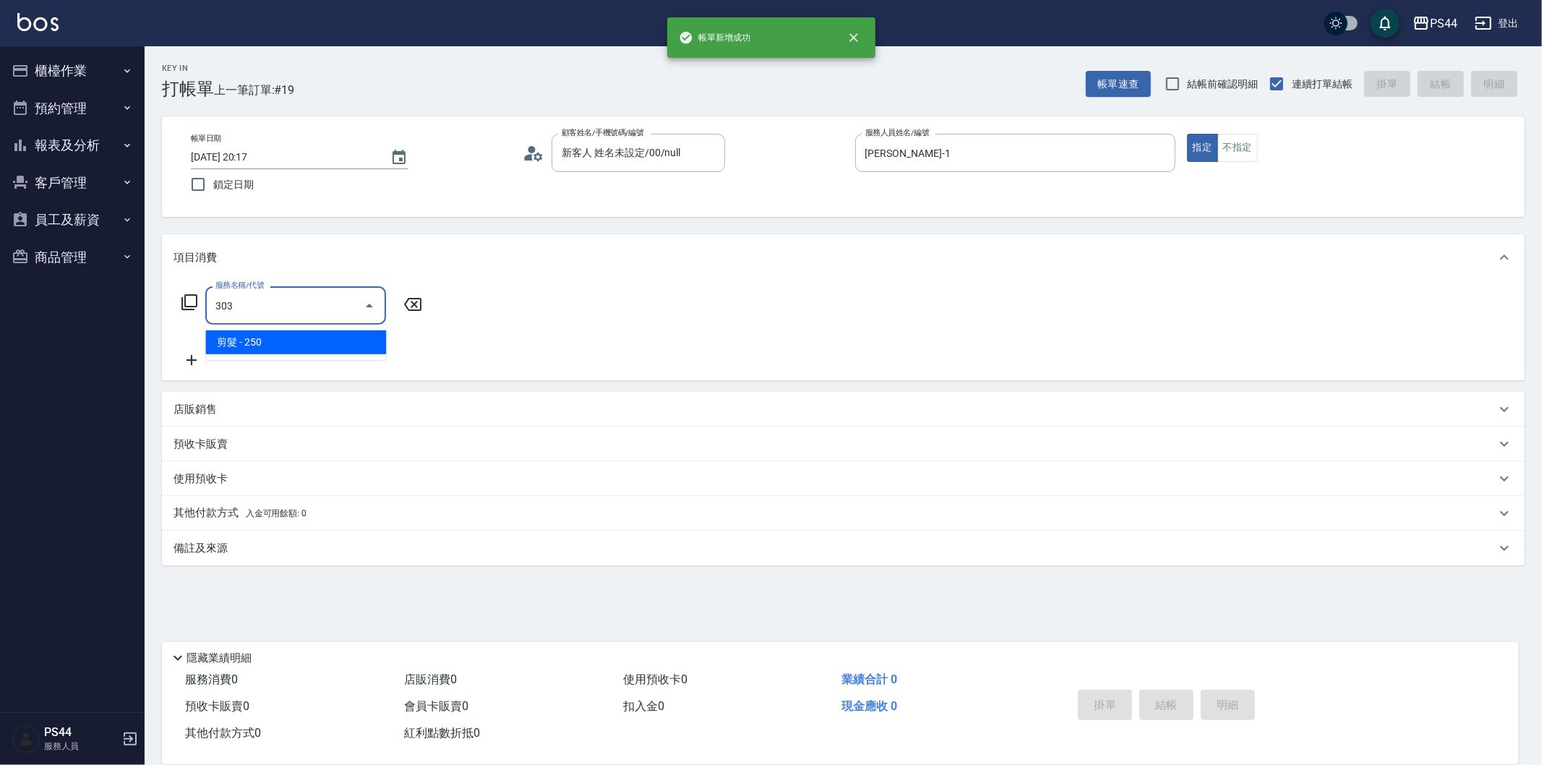
type input "剪髮(303)"
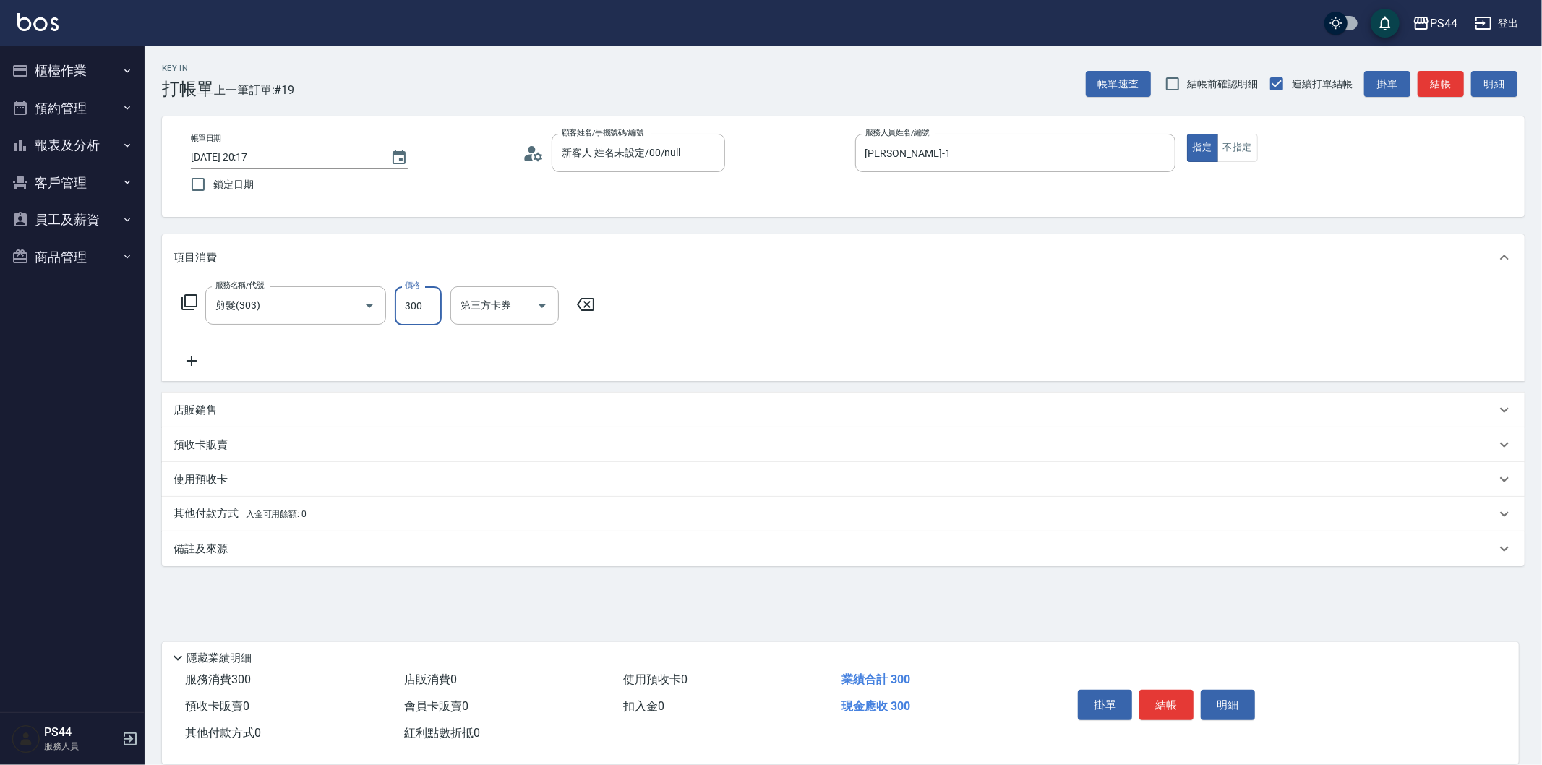
type input "300"
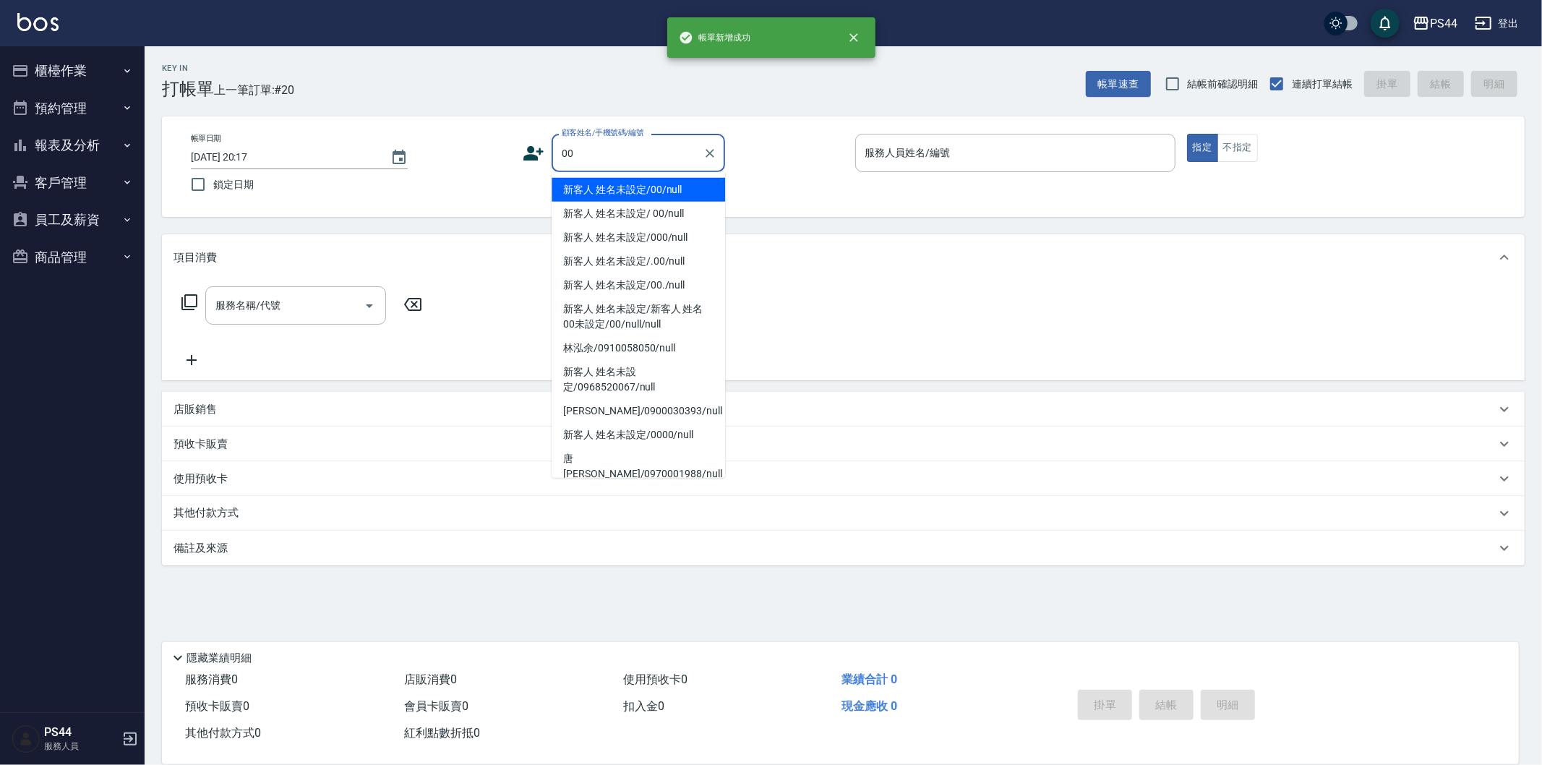
type input "新客人 姓名未設定/00/null"
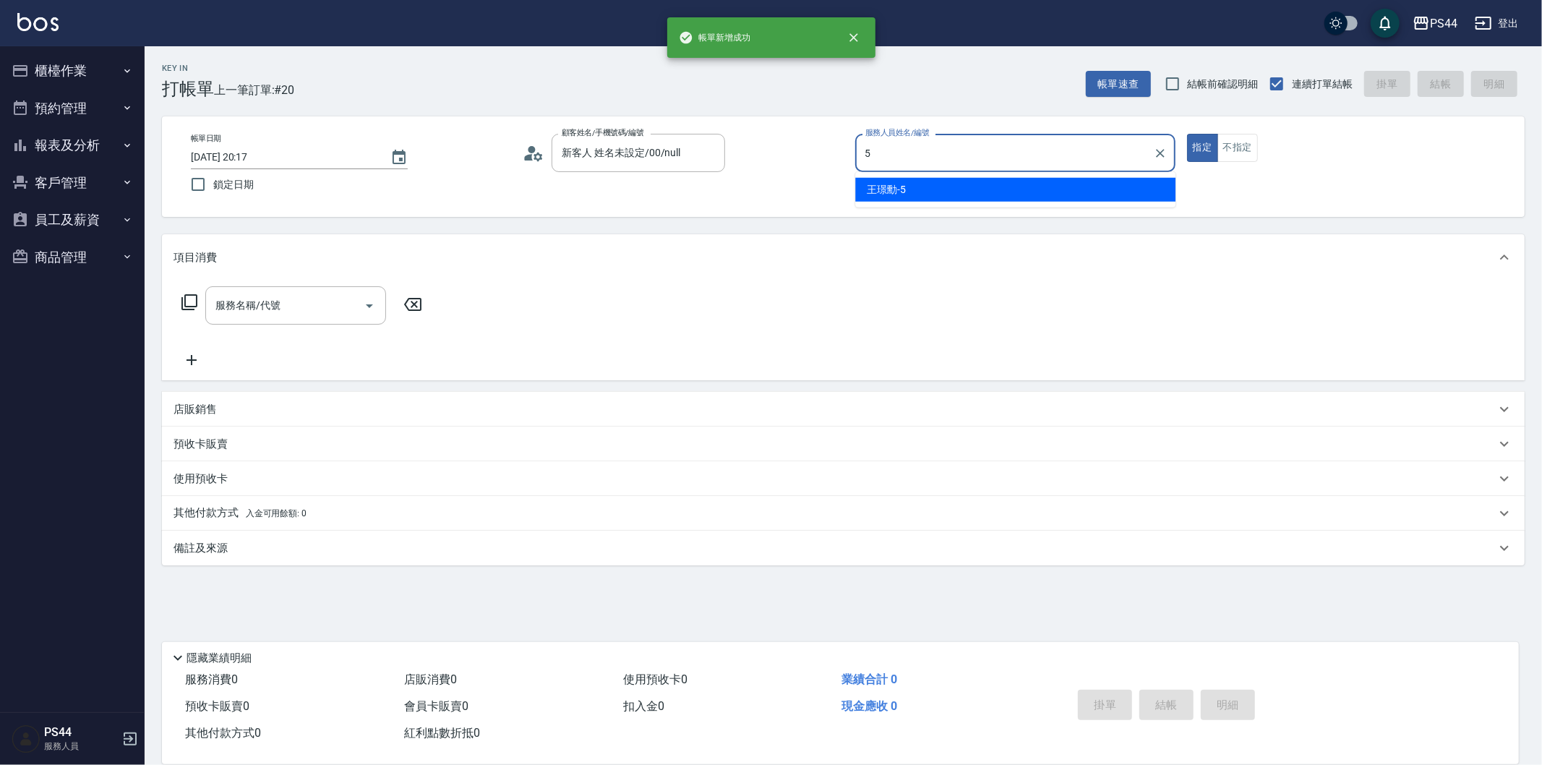
type input "[PERSON_NAME]-5"
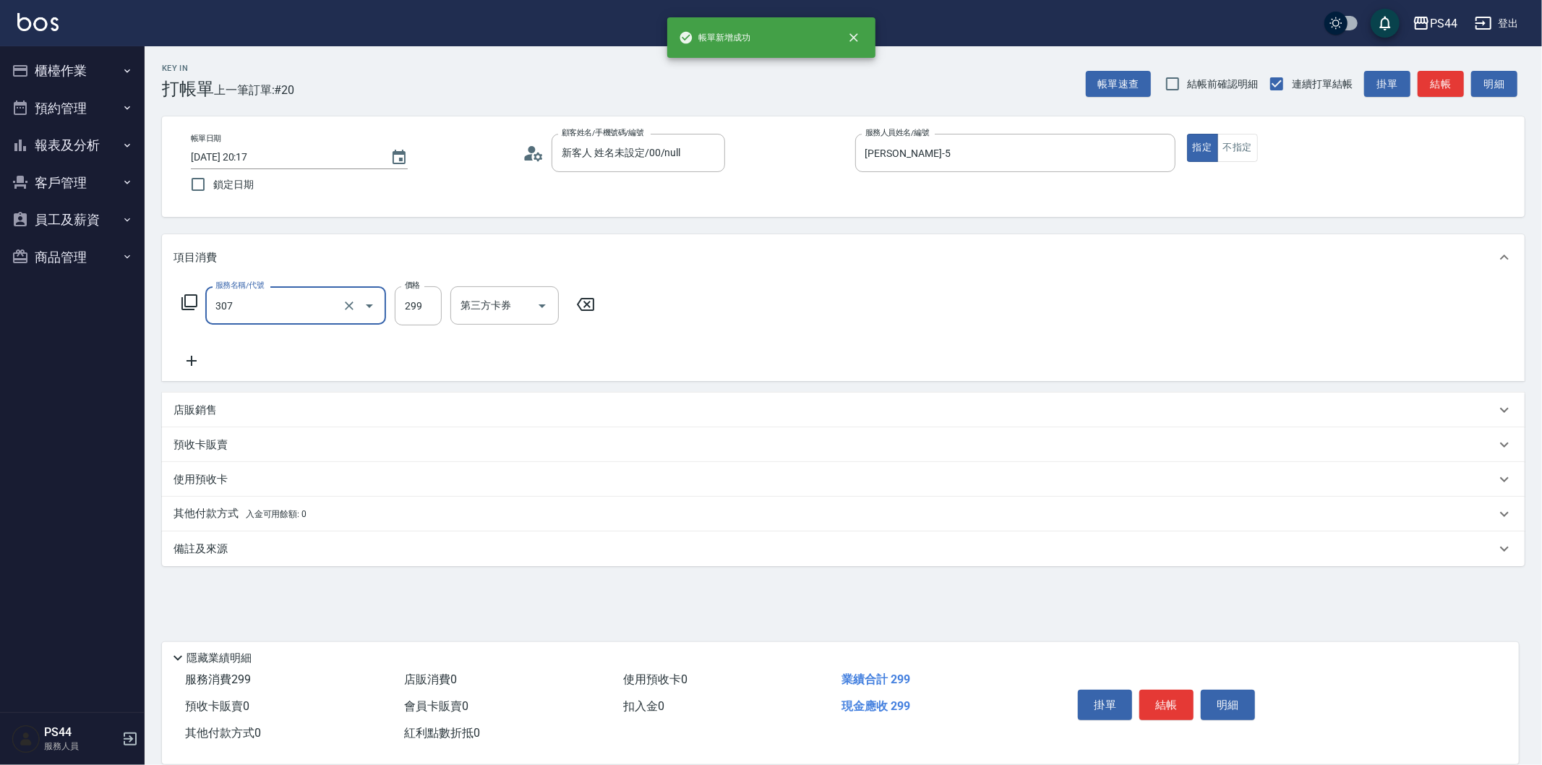
type input "剪髮(307)"
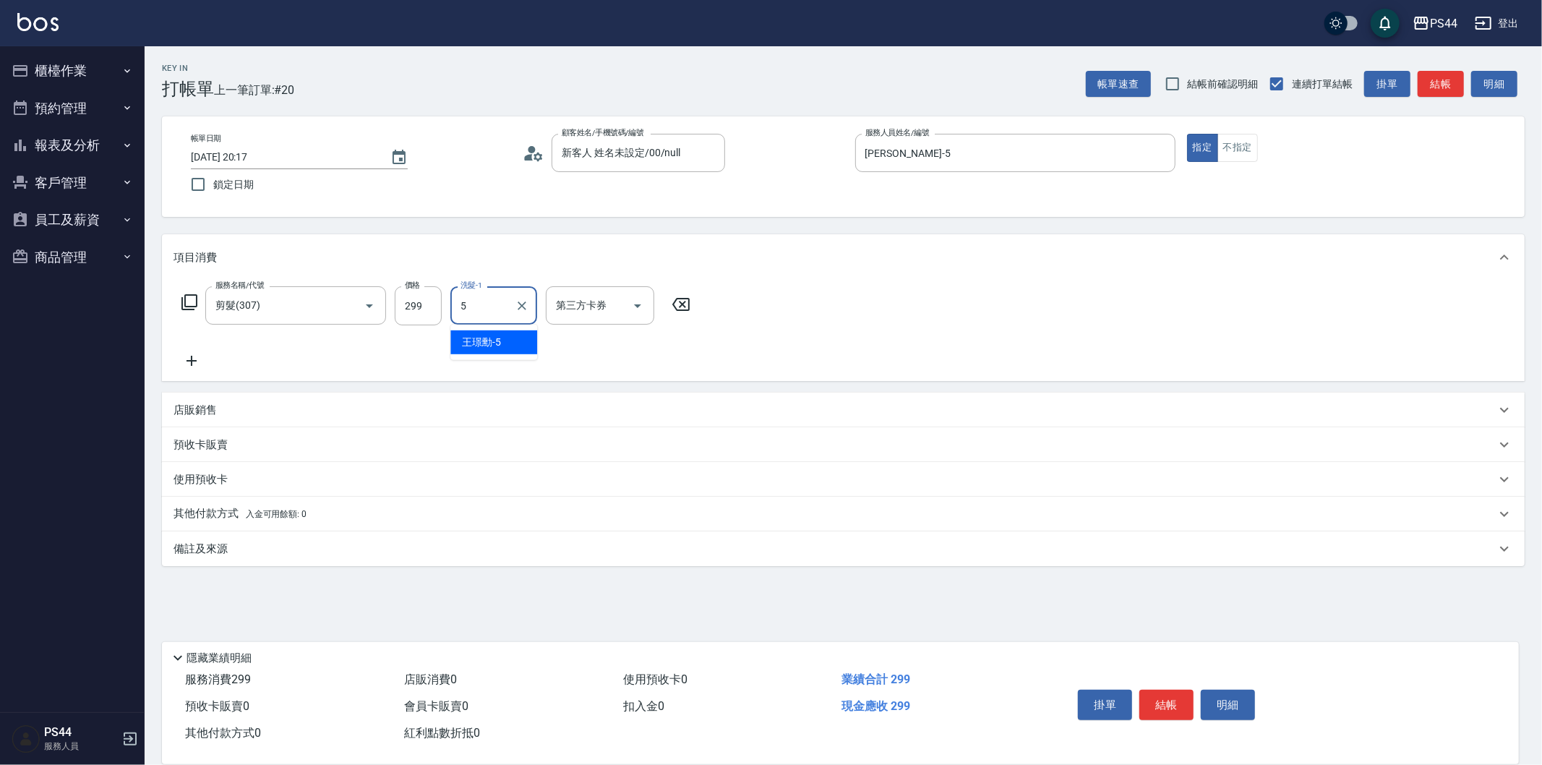
type input "[PERSON_NAME]-5"
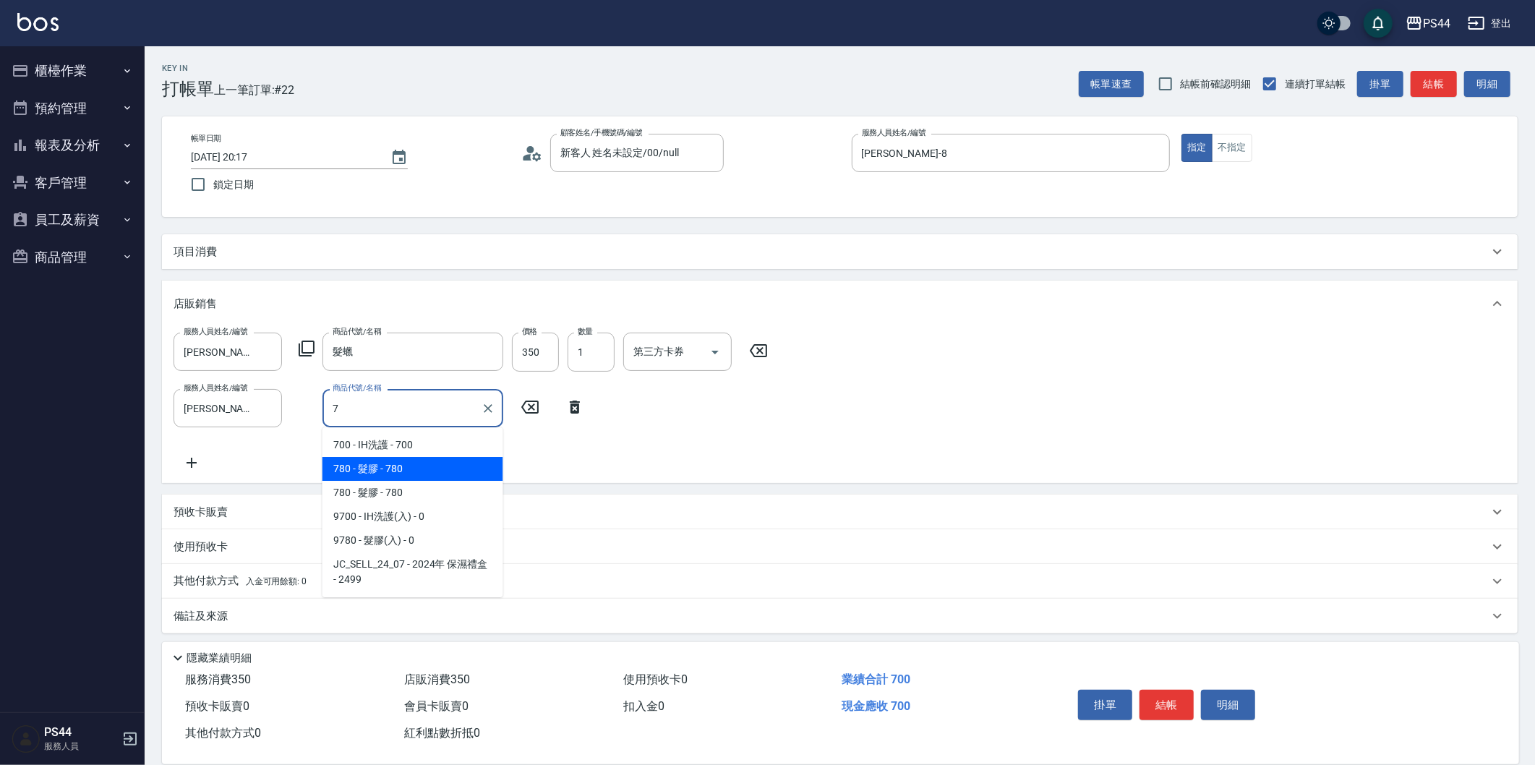
click at [408, 470] on span "780 - 髮膠 - 780" at bounding box center [412, 469] width 181 height 24
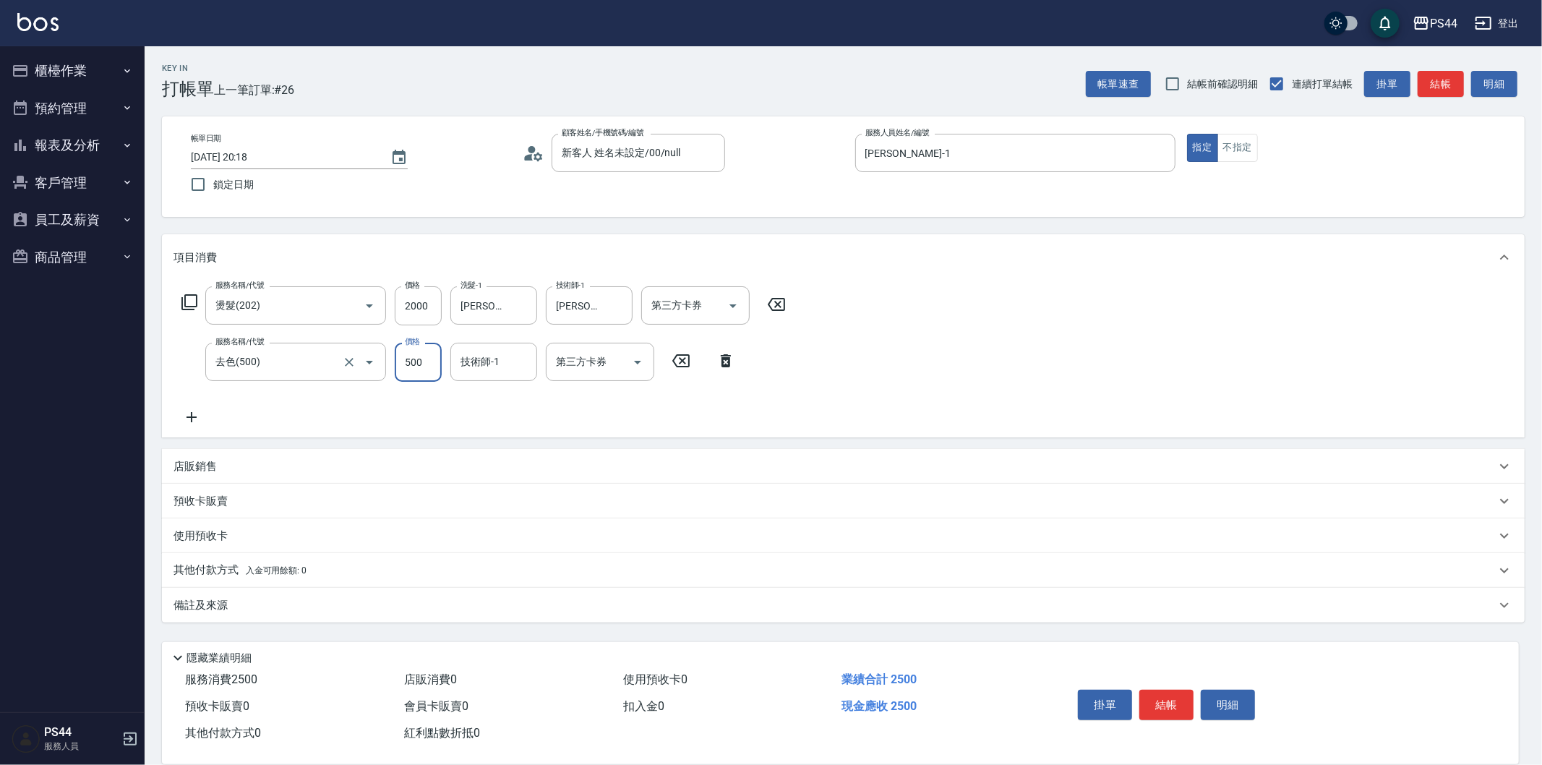
click at [242, 343] on label "服務名稱/代號" at bounding box center [239, 341] width 48 height 11
click at [242, 349] on input "去色(500)" at bounding box center [275, 361] width 127 height 25
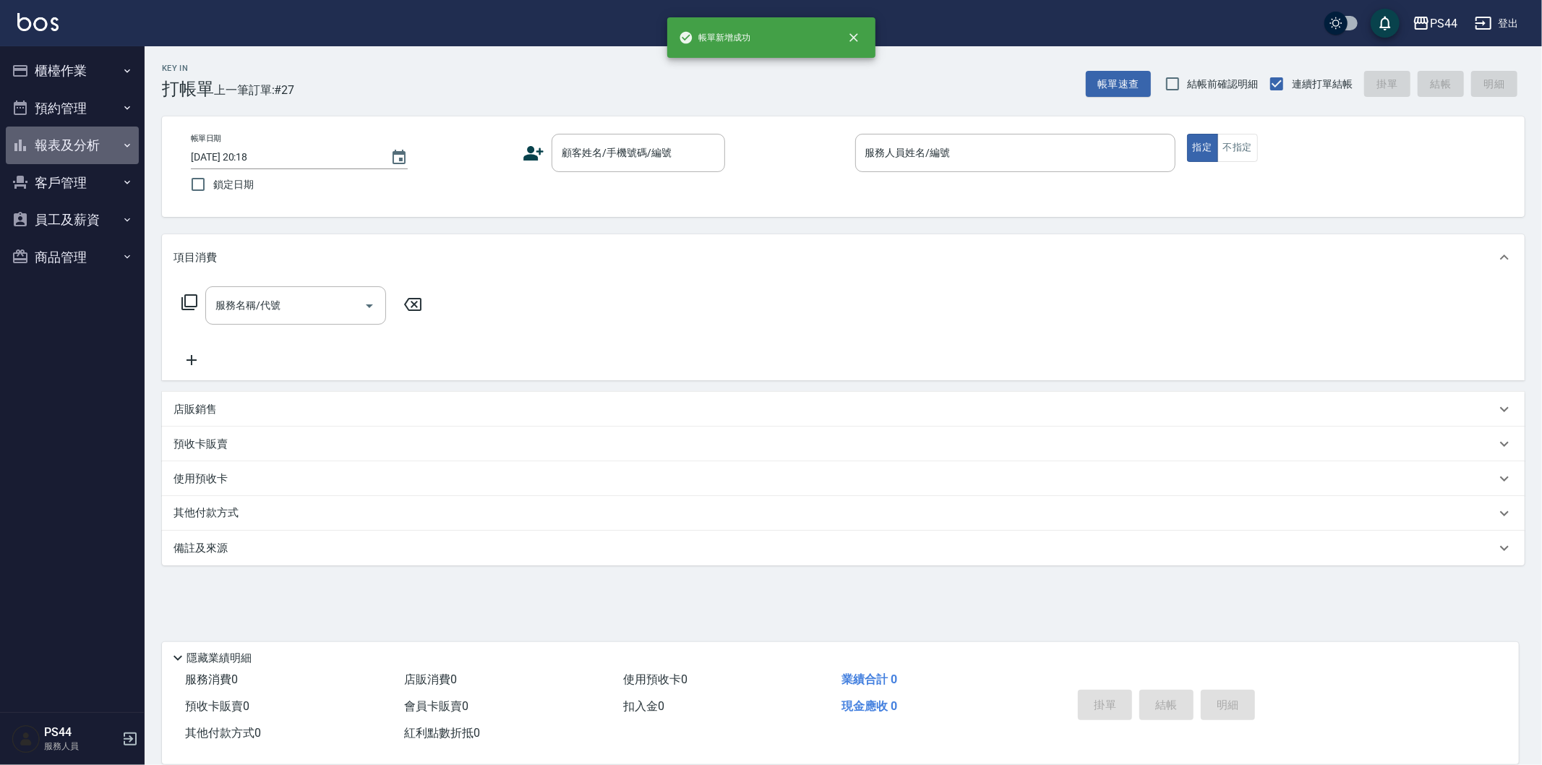
click at [68, 139] on button "報表及分析" at bounding box center [72, 146] width 133 height 38
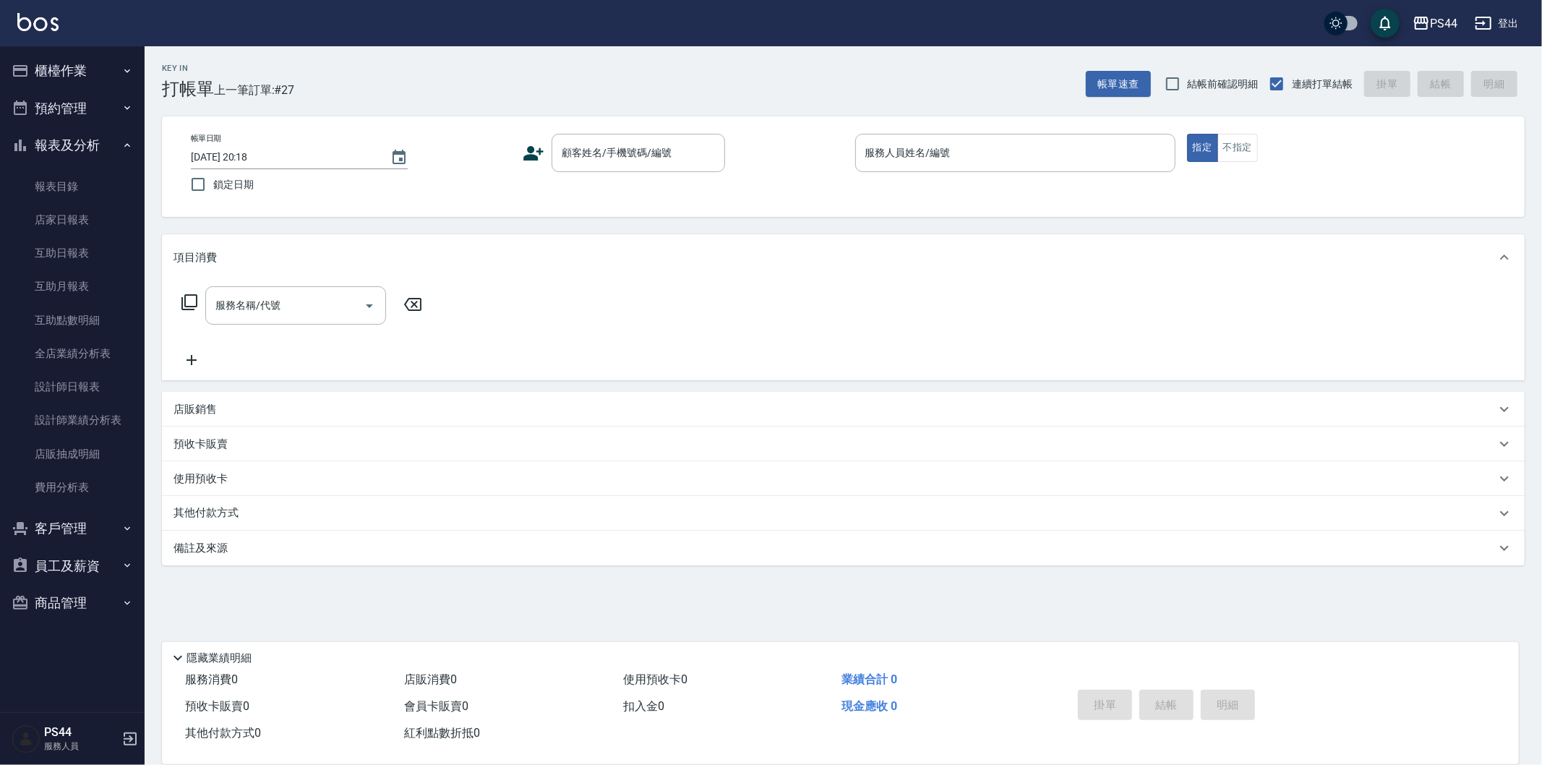
click at [98, 75] on button "櫃檯作業" at bounding box center [72, 71] width 133 height 38
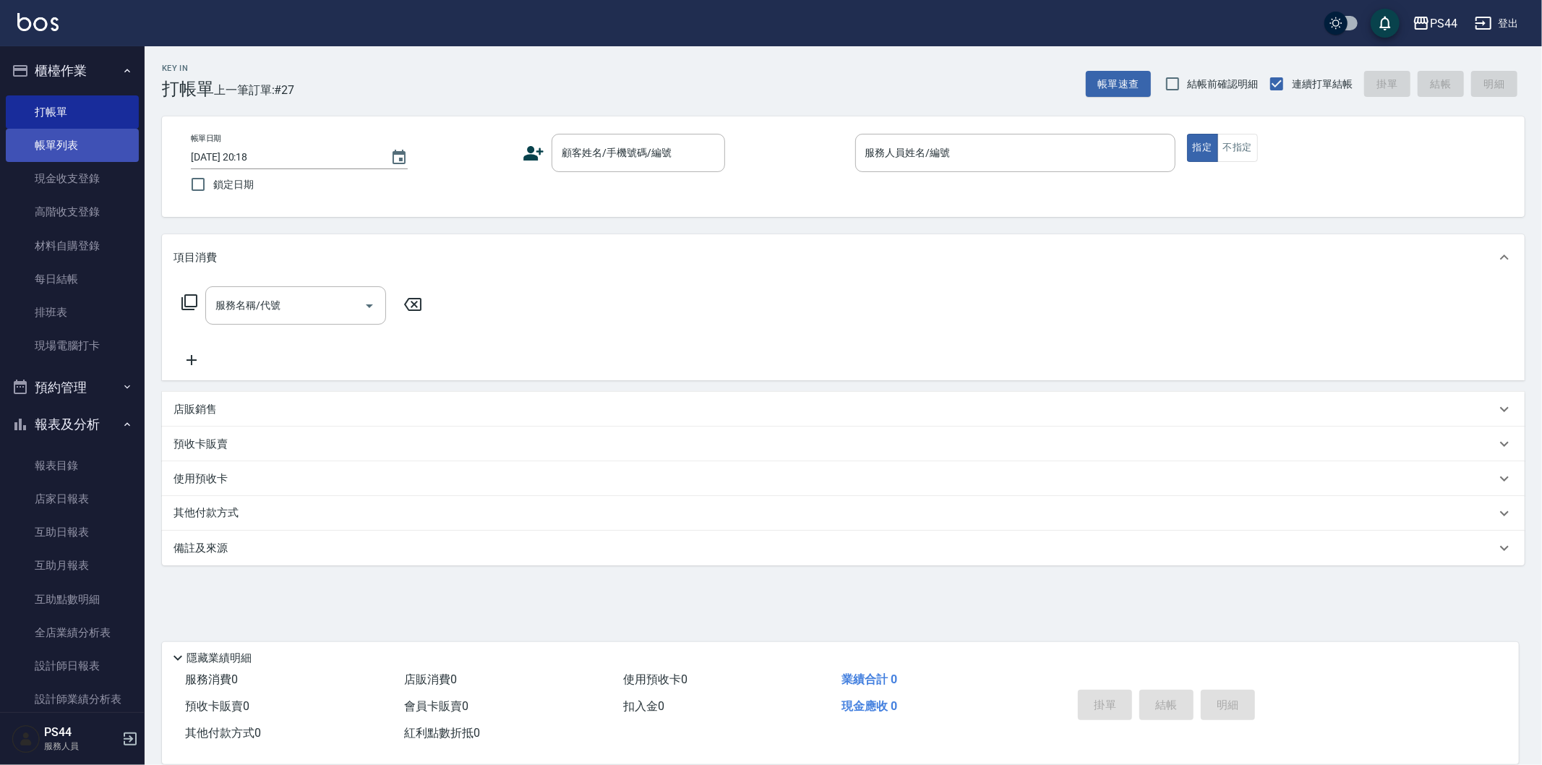
click at [94, 142] on link "帳單列表" at bounding box center [72, 145] width 133 height 33
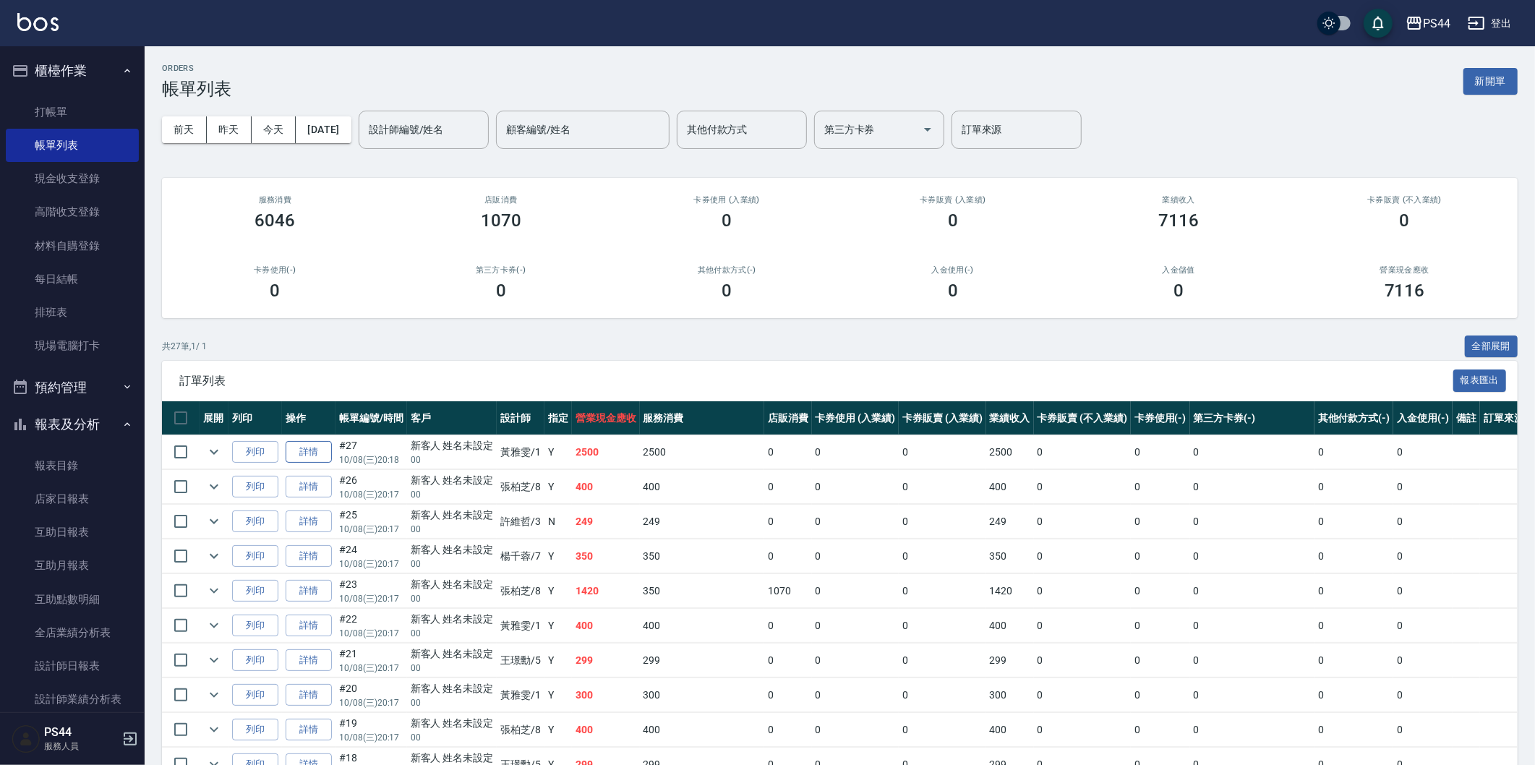
click at [302, 455] on link "詳情" at bounding box center [309, 452] width 46 height 22
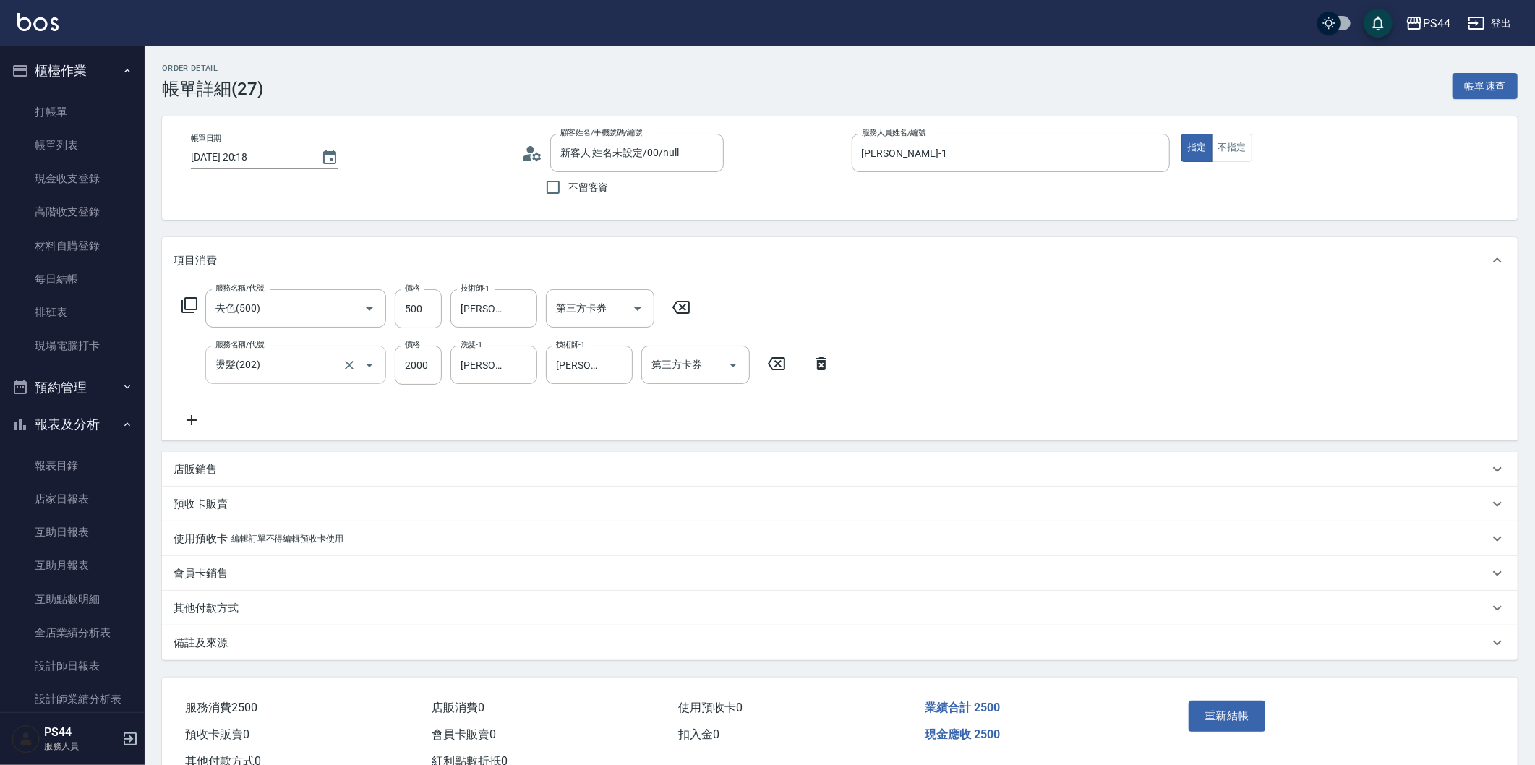
click at [289, 351] on div "燙髮(202) 服務名稱/代號" at bounding box center [295, 365] width 181 height 38
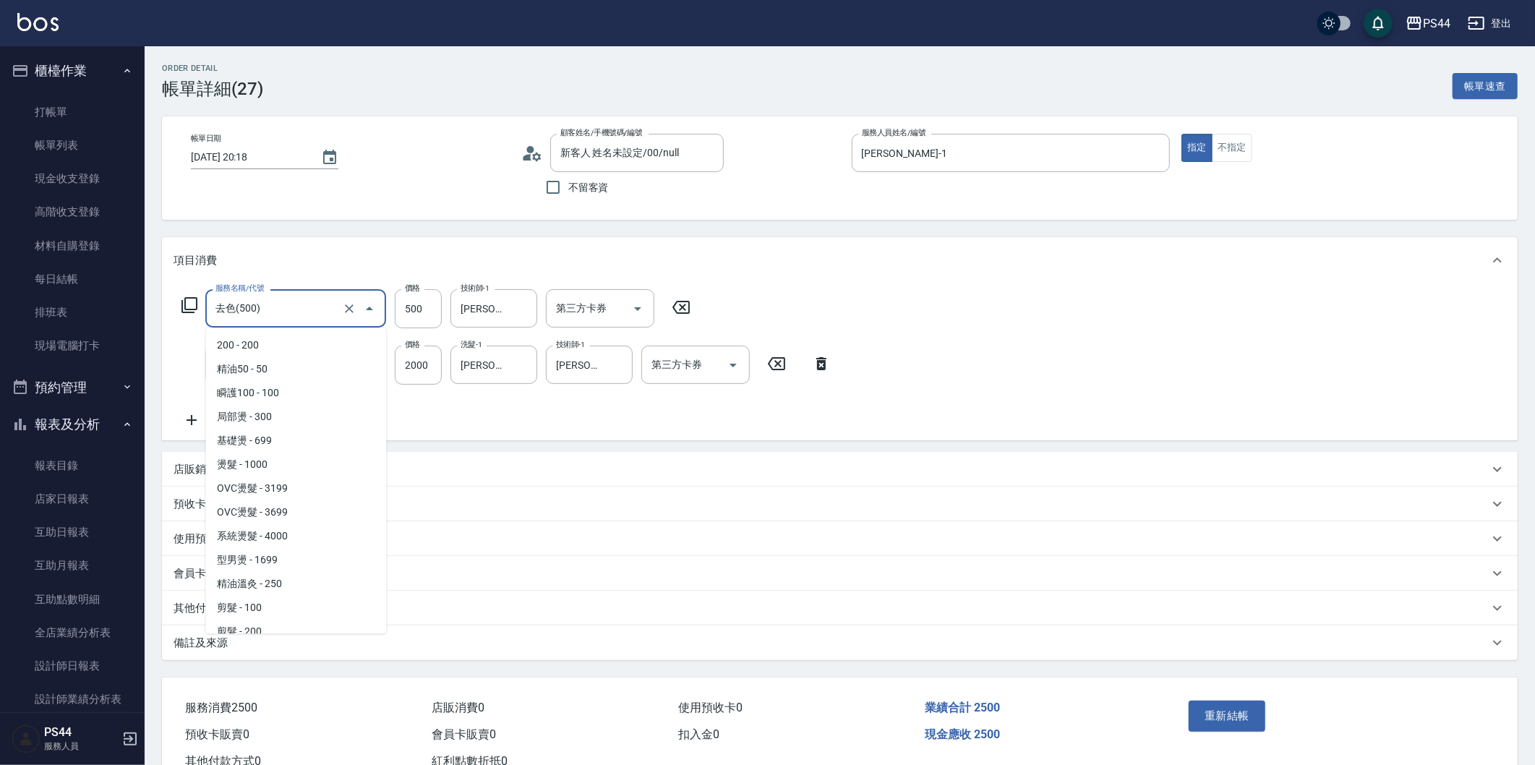
click at [296, 304] on input "去色(500)" at bounding box center [275, 308] width 127 height 25
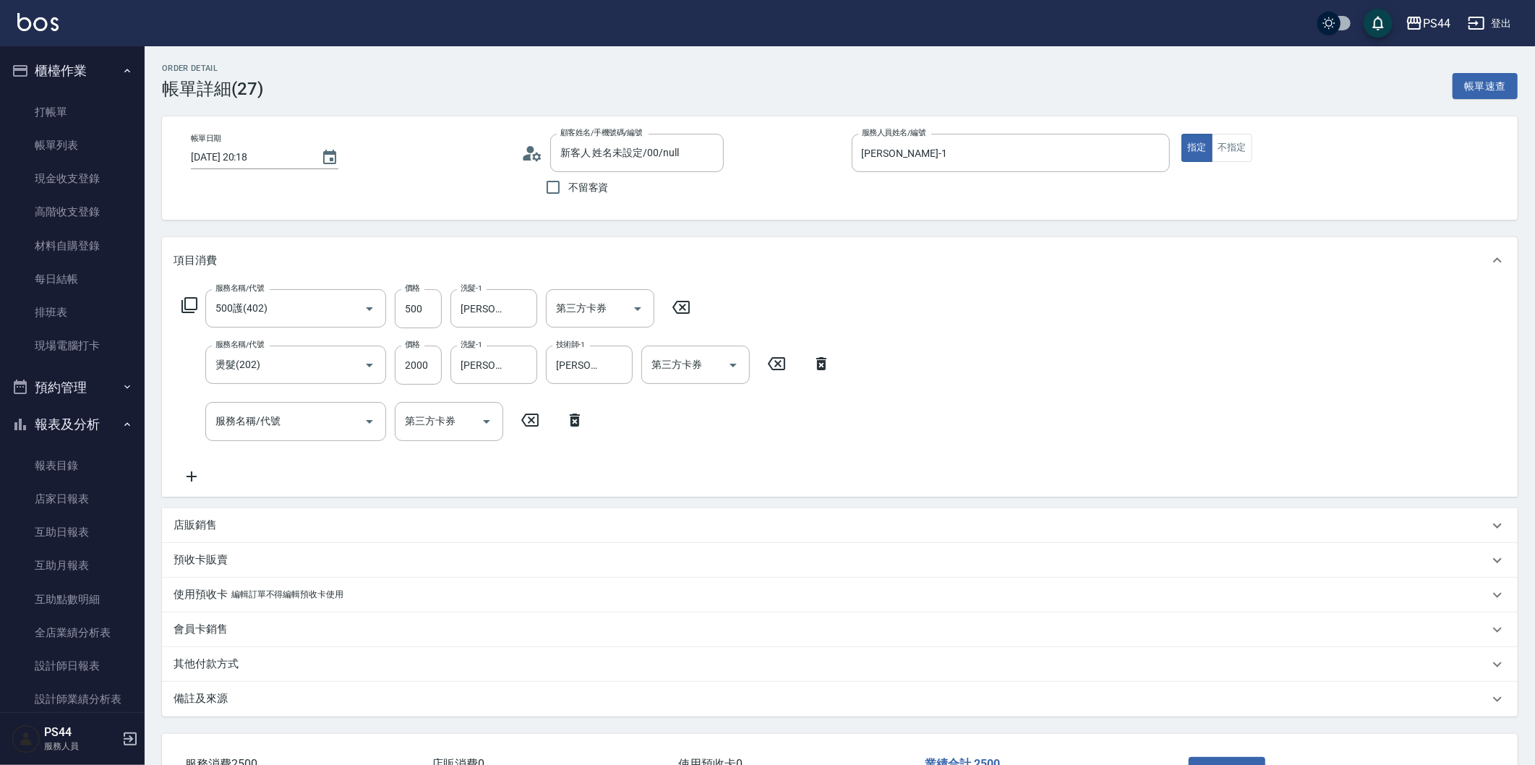
click at [568, 421] on icon at bounding box center [575, 419] width 36 height 17
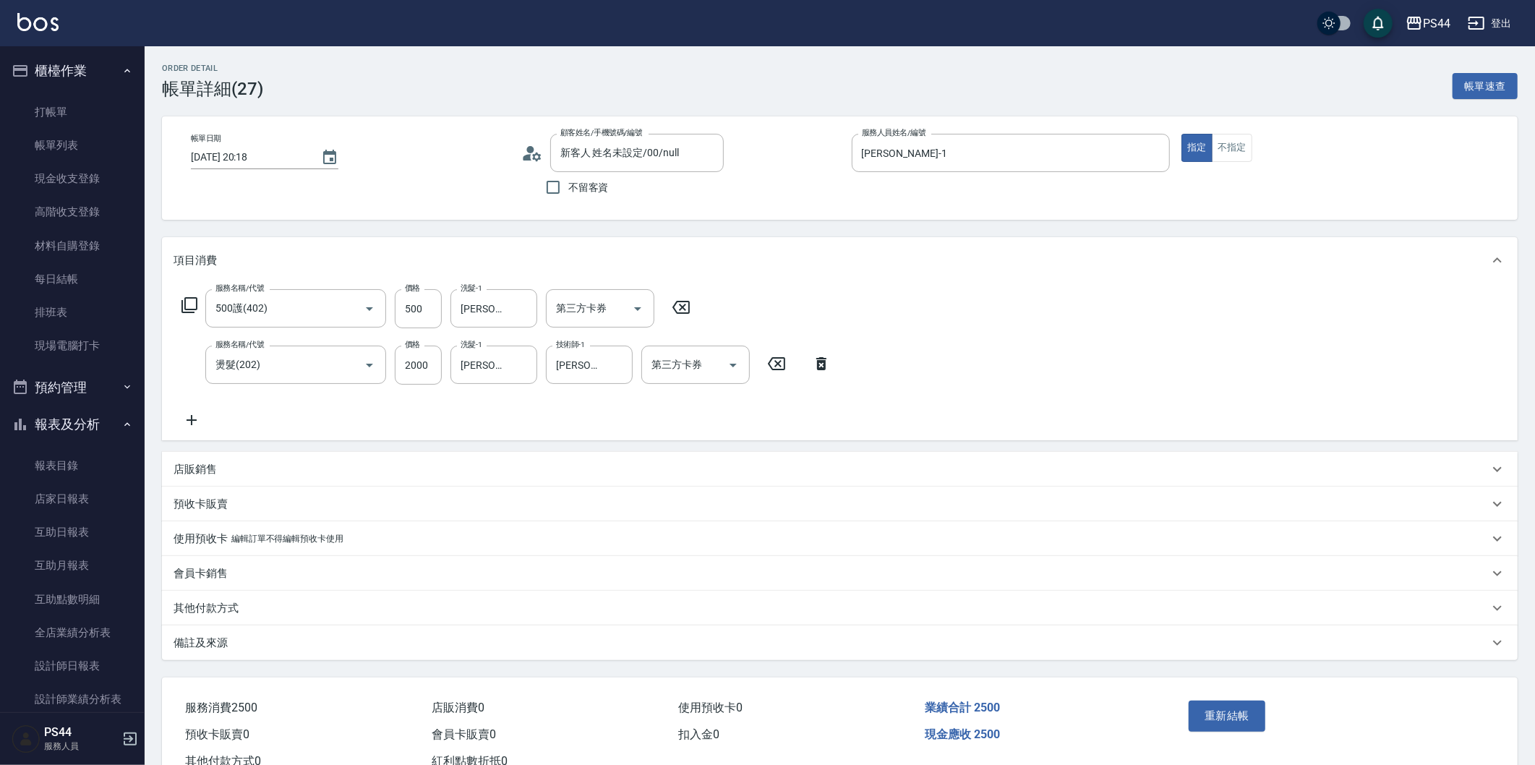
click at [1230, 713] on button "重新結帳" at bounding box center [1227, 716] width 77 height 30
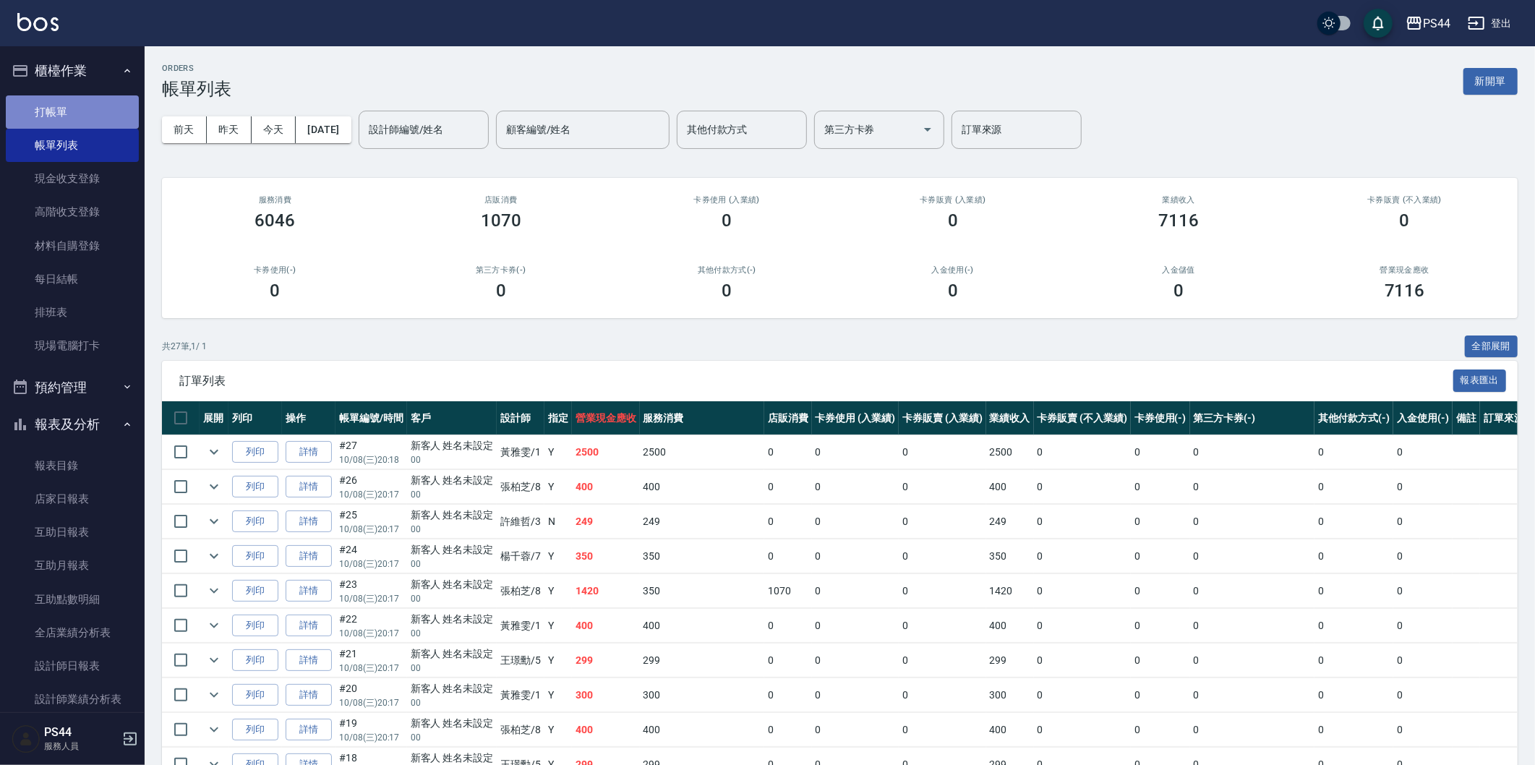
click at [74, 103] on link "打帳單" at bounding box center [72, 111] width 133 height 33
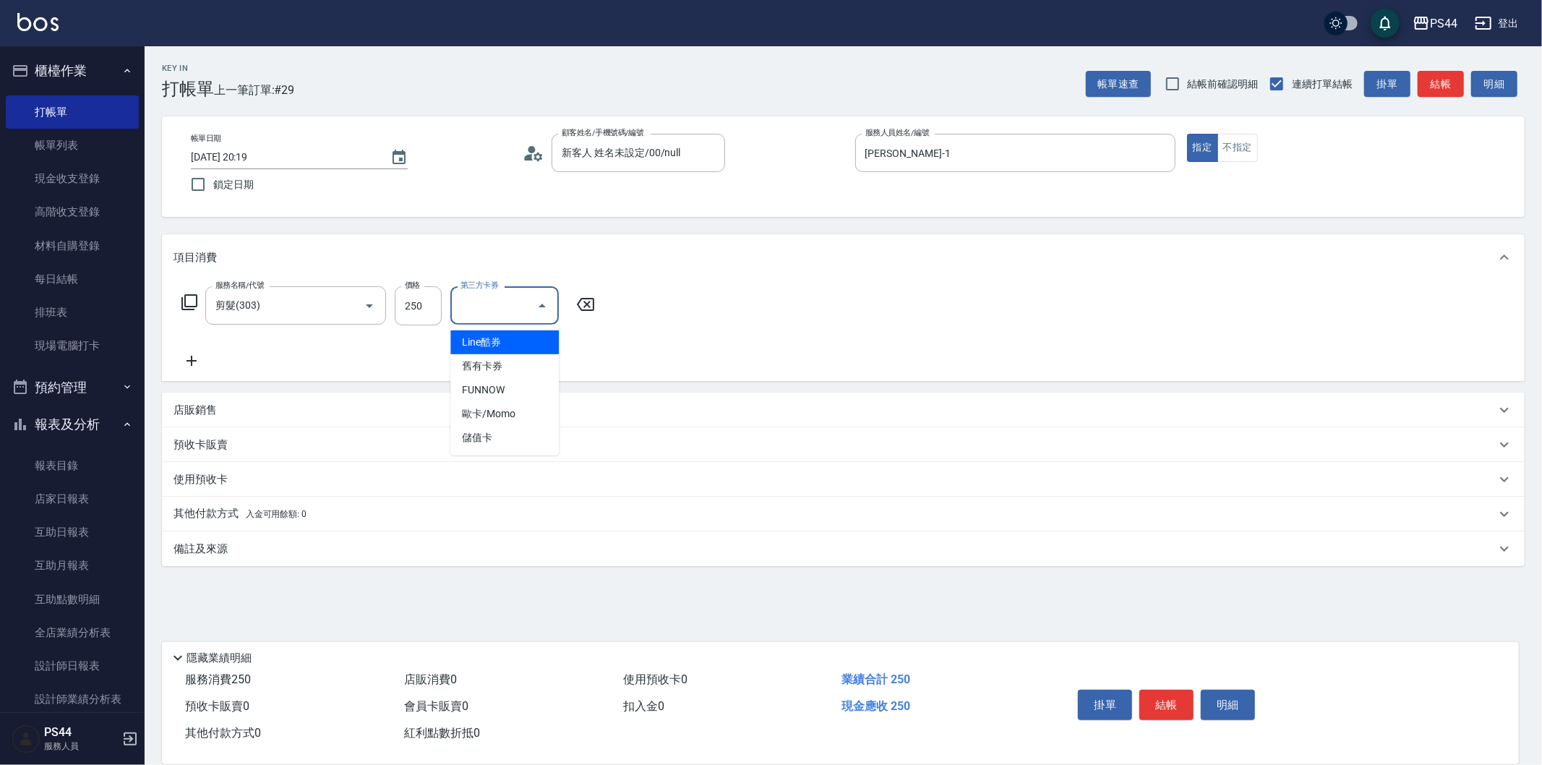
click at [581, 296] on icon at bounding box center [586, 304] width 36 height 17
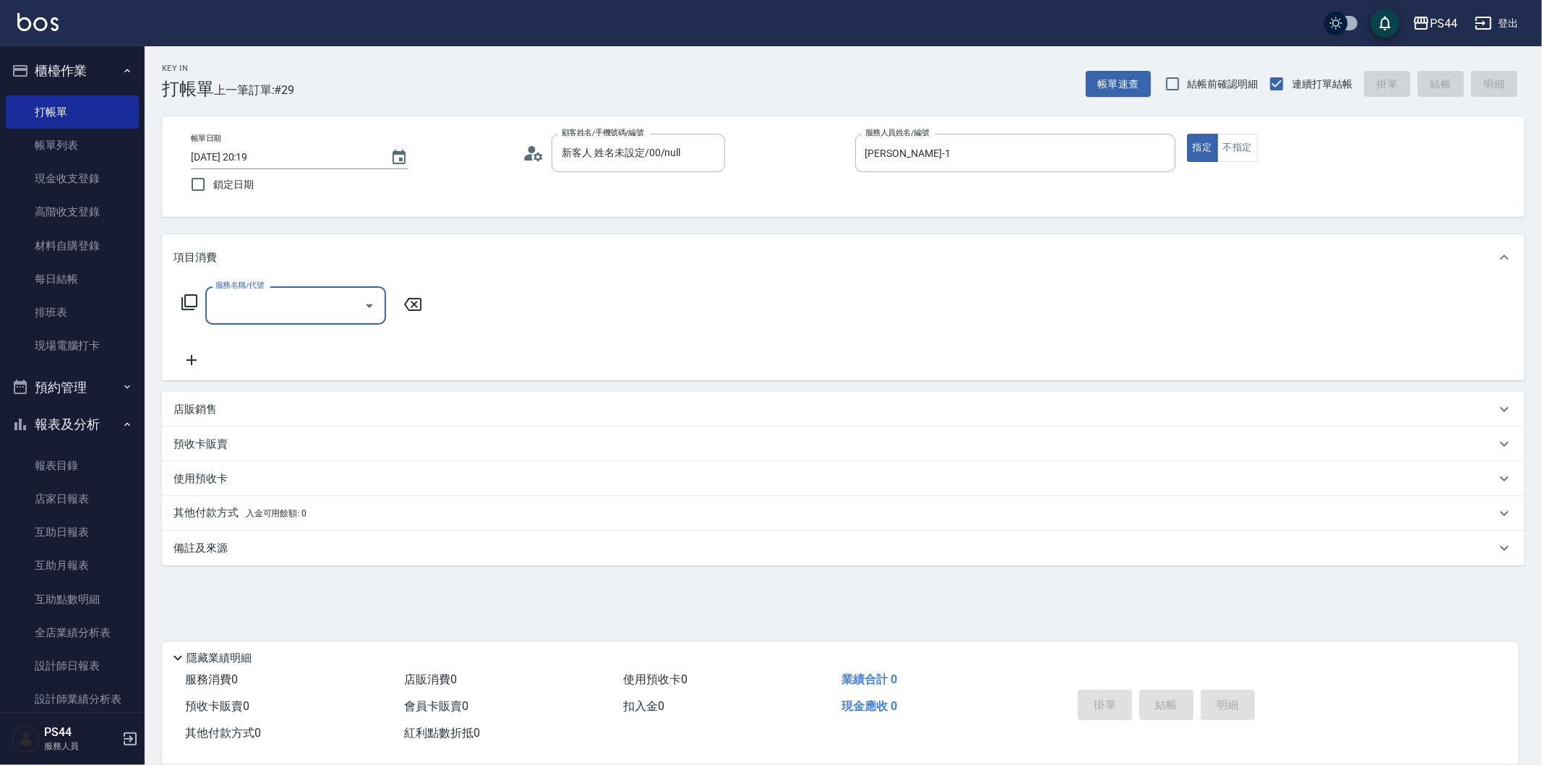
click at [603, 281] on div "服務名稱/代號 服務名稱/代號" at bounding box center [843, 331] width 1363 height 100
click at [257, 300] on input "服務名稱/代號" at bounding box center [285, 305] width 146 height 25
click at [257, 304] on input "服務名稱/代號" at bounding box center [285, 305] width 146 height 25
click at [259, 304] on input "服務名稱/代號" at bounding box center [285, 305] width 146 height 25
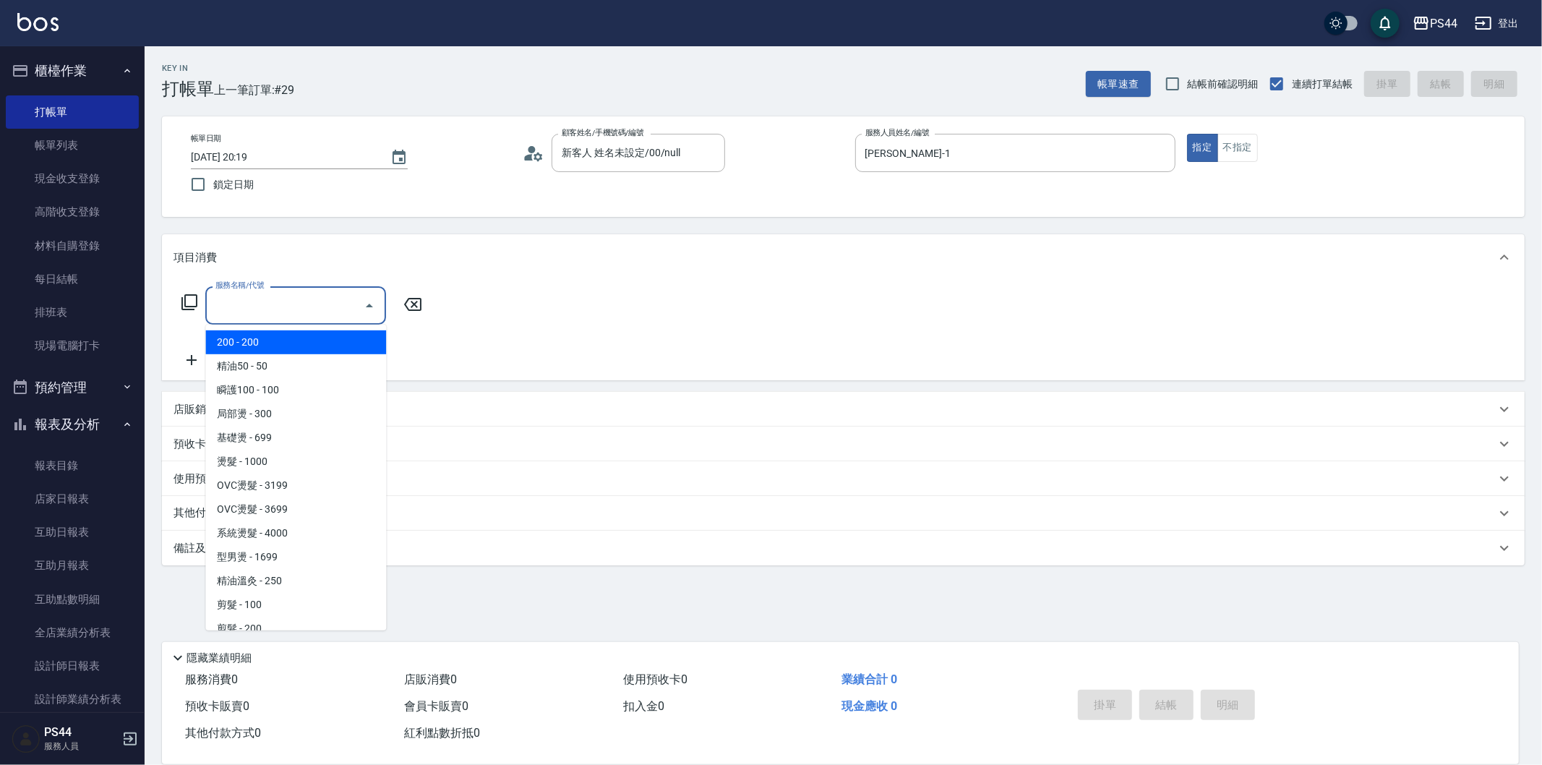
click at [262, 306] on input "服務名稱/代號" at bounding box center [285, 305] width 146 height 25
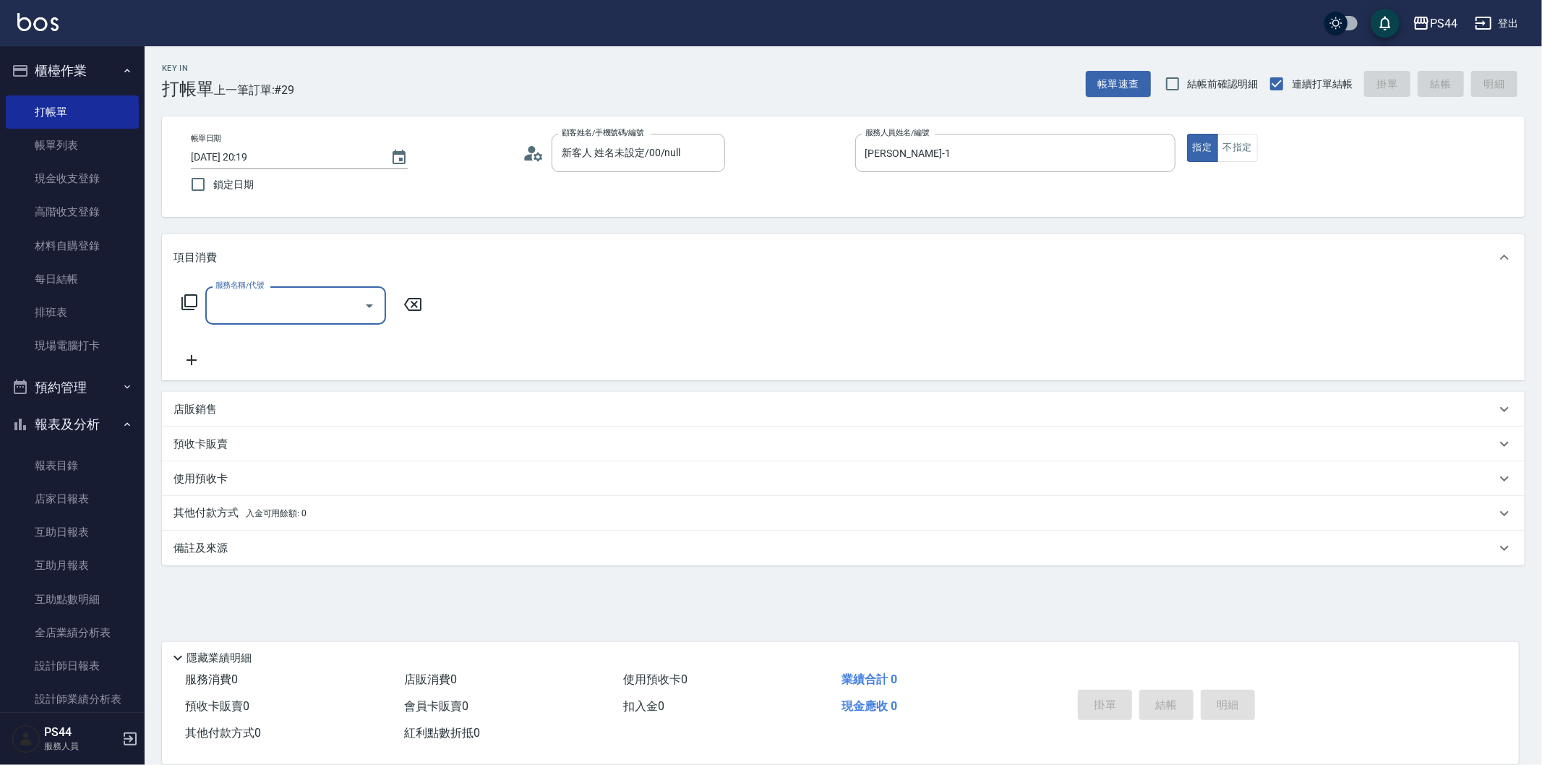
click at [256, 305] on input "服務名稱/代號" at bounding box center [285, 305] width 146 height 25
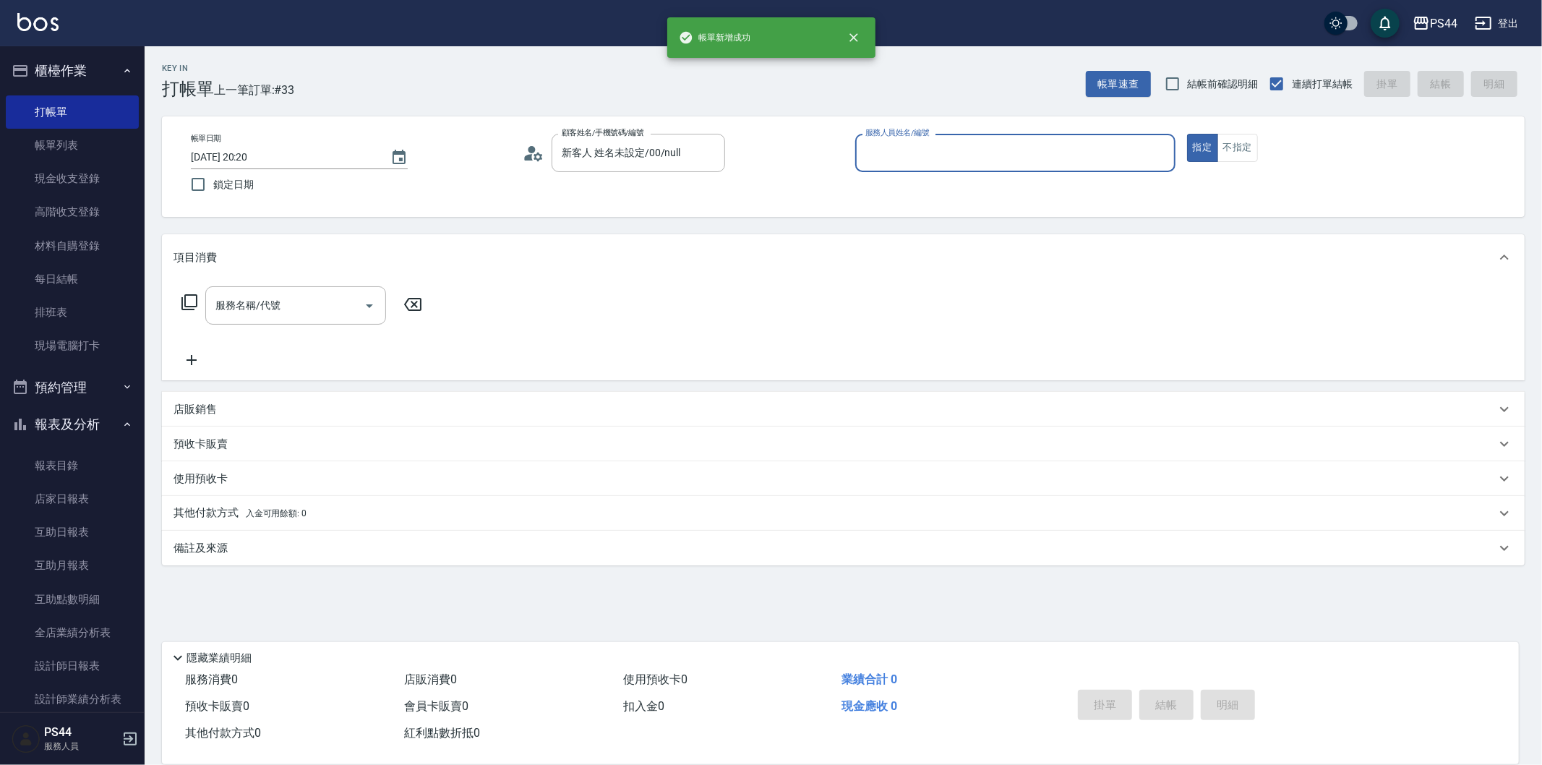
click at [1187, 134] on button "指定" at bounding box center [1202, 148] width 31 height 28
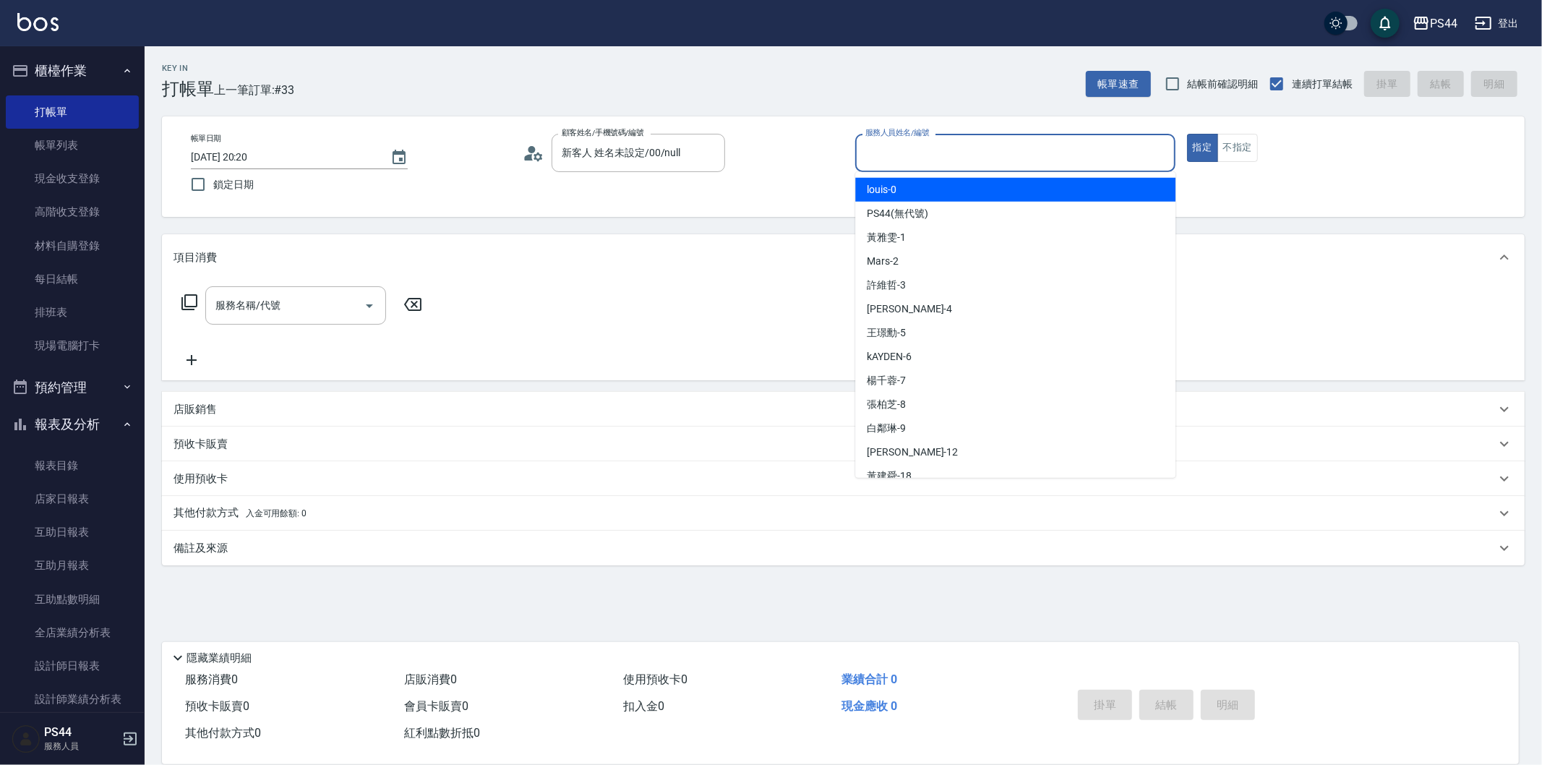
click at [904, 148] on div "服務人員姓名/編號 服務人員姓名/編號" at bounding box center [1015, 153] width 320 height 38
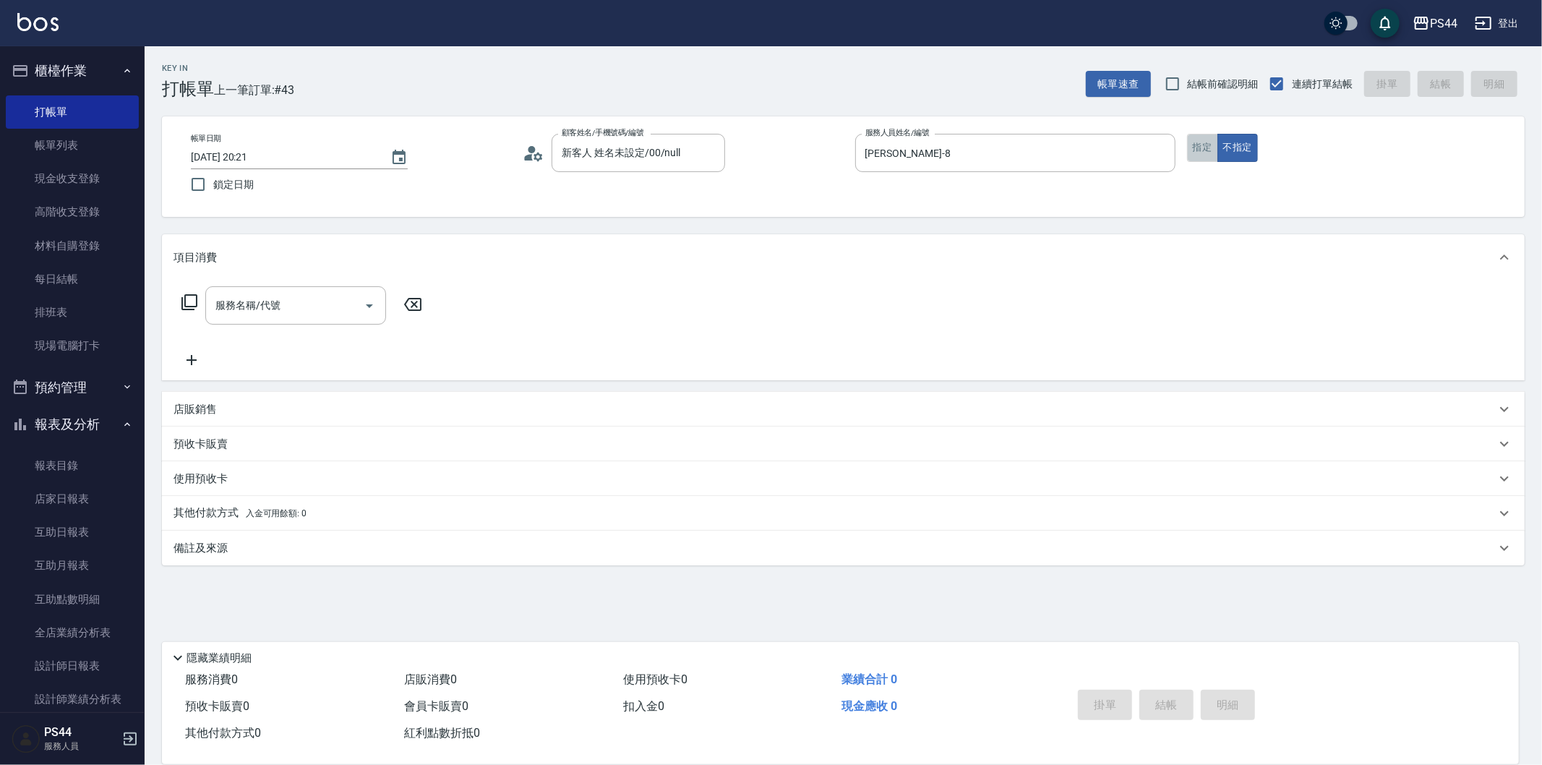
click at [1187, 154] on button "指定" at bounding box center [1202, 148] width 31 height 28
drag, startPoint x: 0, startPoint y: 220, endPoint x: 0, endPoint y: 444, distance: 224.1
